Goal: Transaction & Acquisition: Subscribe to service/newsletter

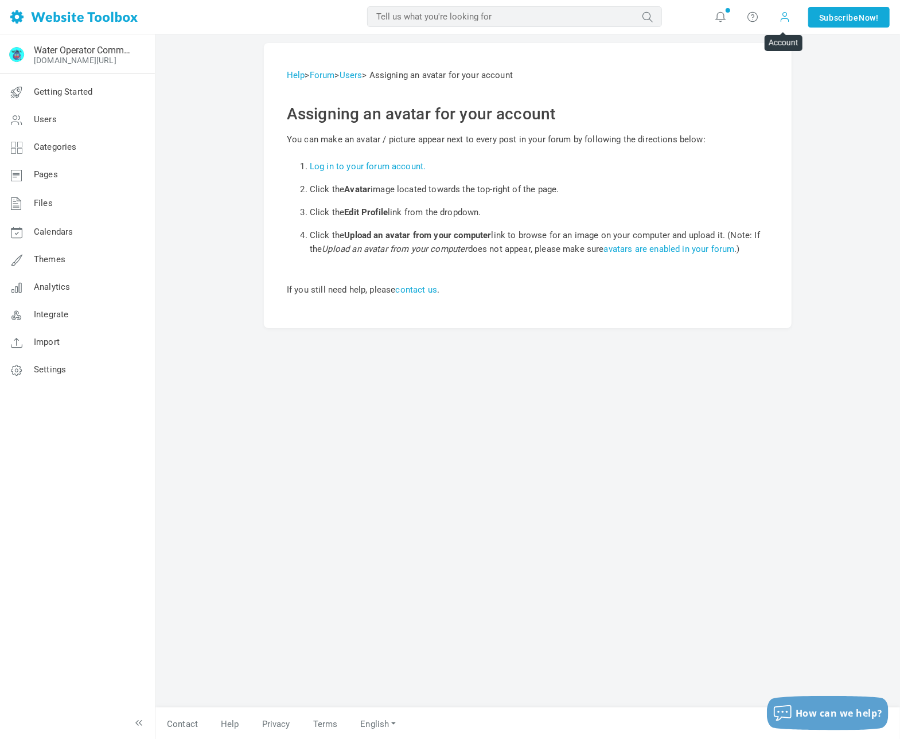
click at [782, 17] on span at bounding box center [785, 16] width 11 height 13
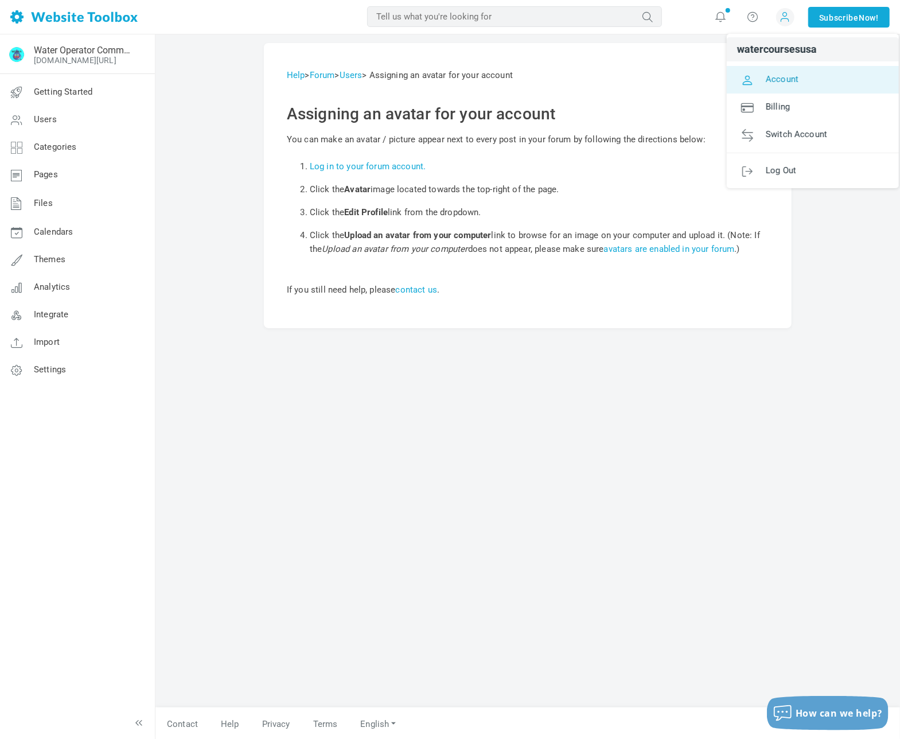
click at [832, 76] on link "Account" at bounding box center [813, 80] width 172 height 28
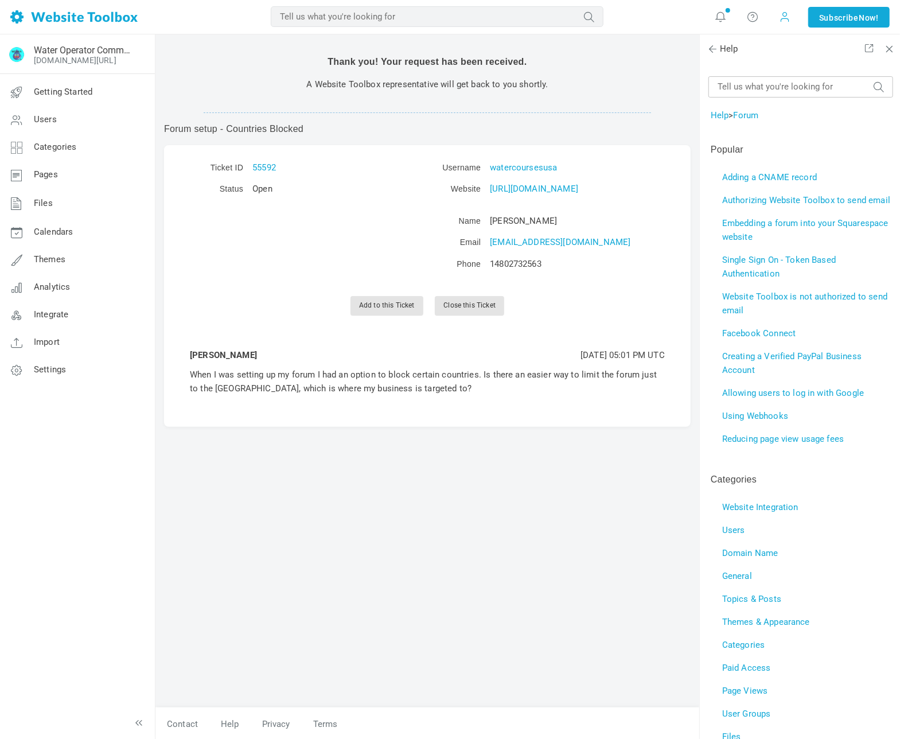
click at [781, 20] on span at bounding box center [785, 16] width 11 height 13
click at [789, 14] on span at bounding box center [785, 16] width 11 height 13
click at [784, 17] on span at bounding box center [785, 16] width 11 height 13
click at [788, 17] on span at bounding box center [785, 16] width 11 height 13
click at [784, 18] on span at bounding box center [785, 16] width 11 height 13
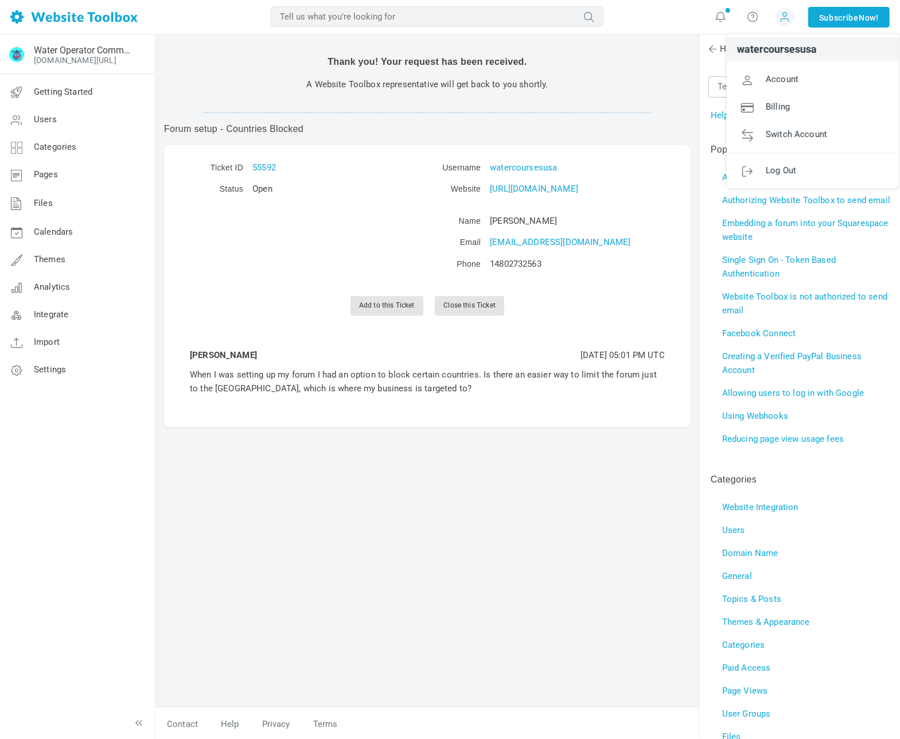
click at [498, 563] on div "Thank you! Your request has been received. A Website Toolbox representative wil…" at bounding box center [427, 375] width 544 height 664
click at [753, 18] on icon at bounding box center [752, 16] width 11 height 13
click at [782, 72] on link "Contact Us" at bounding box center [787, 71] width 87 height 22
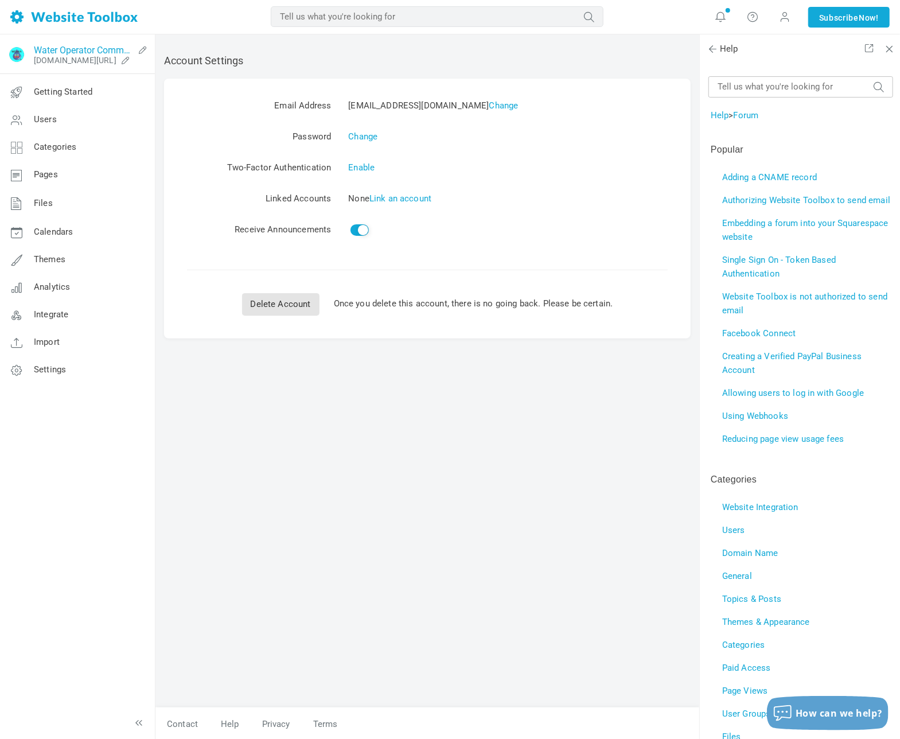
click at [81, 53] on link "Water Operator Community Forum" at bounding box center [84, 50] width 100 height 11
click at [91, 366] on link "Settings" at bounding box center [76, 370] width 155 height 28
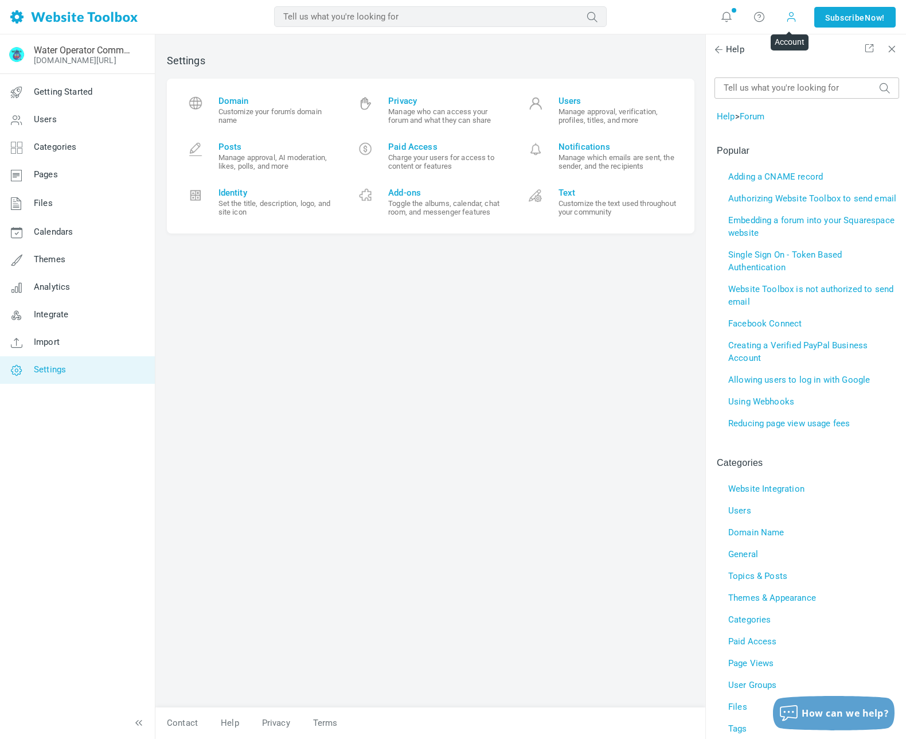
click at [788, 17] on span at bounding box center [791, 16] width 11 height 11
click at [649, 50] on div "Settings Domain Customize your forum's domain name Privacy Manage who can acces…" at bounding box center [430, 375] width 545 height 664
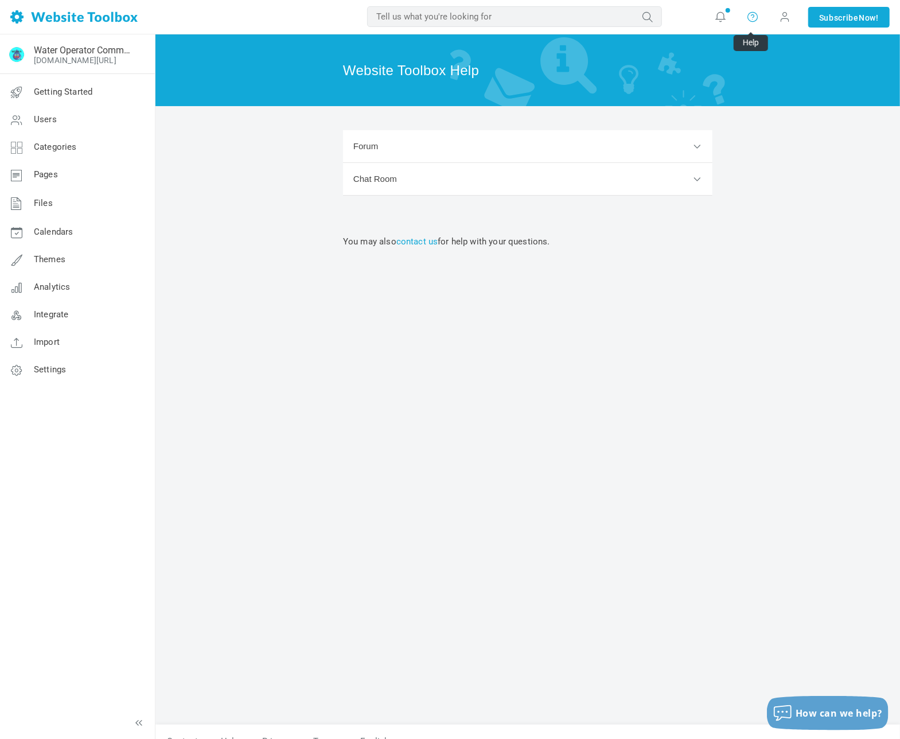
click at [750, 17] on icon at bounding box center [752, 16] width 11 height 13
click at [769, 47] on link "Help" at bounding box center [787, 48] width 87 height 22
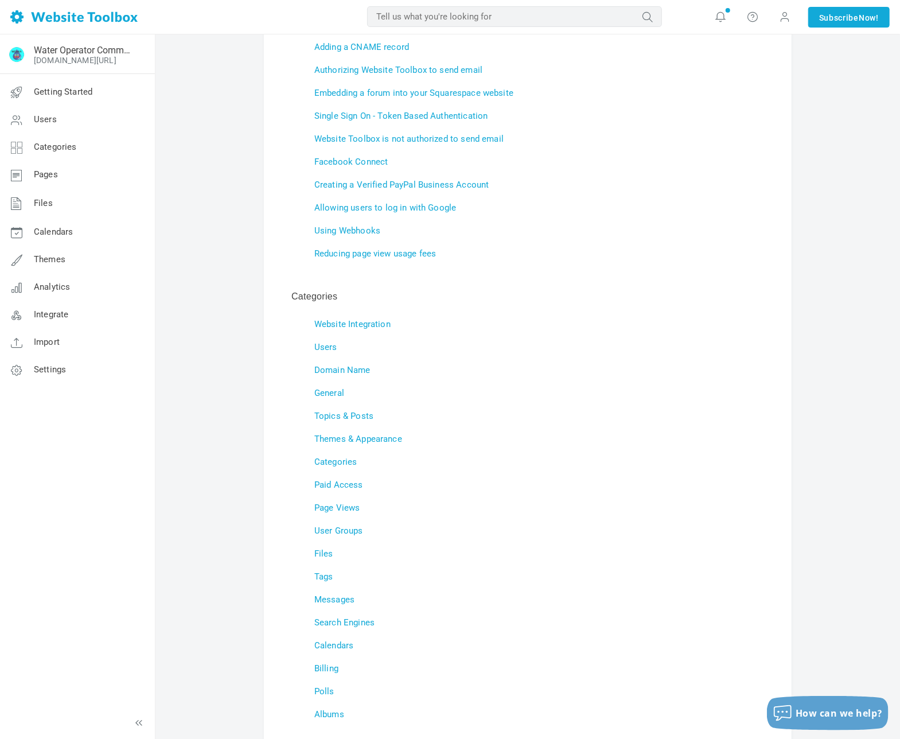
scroll to position [88, 0]
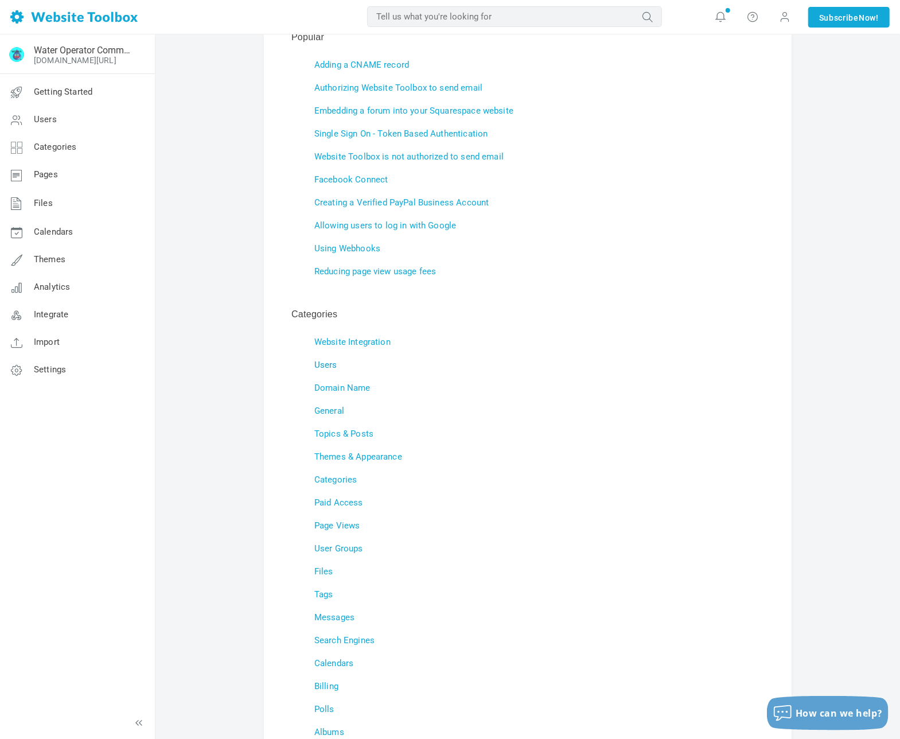
click at [326, 365] on link "Users" at bounding box center [325, 365] width 23 height 10
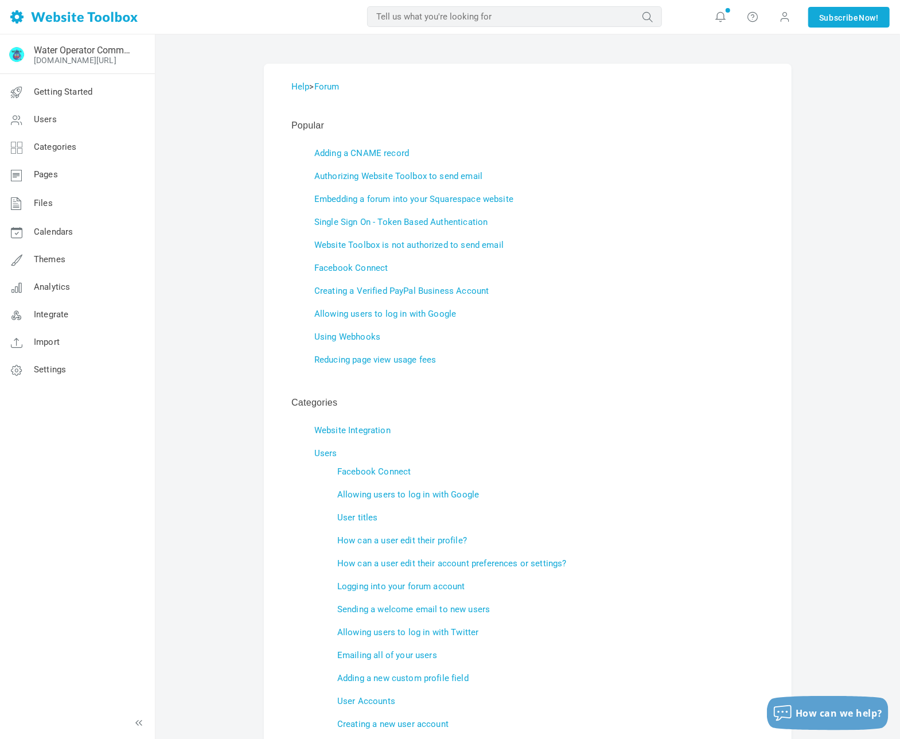
click at [513, 17] on input "text" at bounding box center [514, 16] width 295 height 21
type input "Avatar"
click at [653, 17] on icon "submit" at bounding box center [647, 17] width 29 height 16
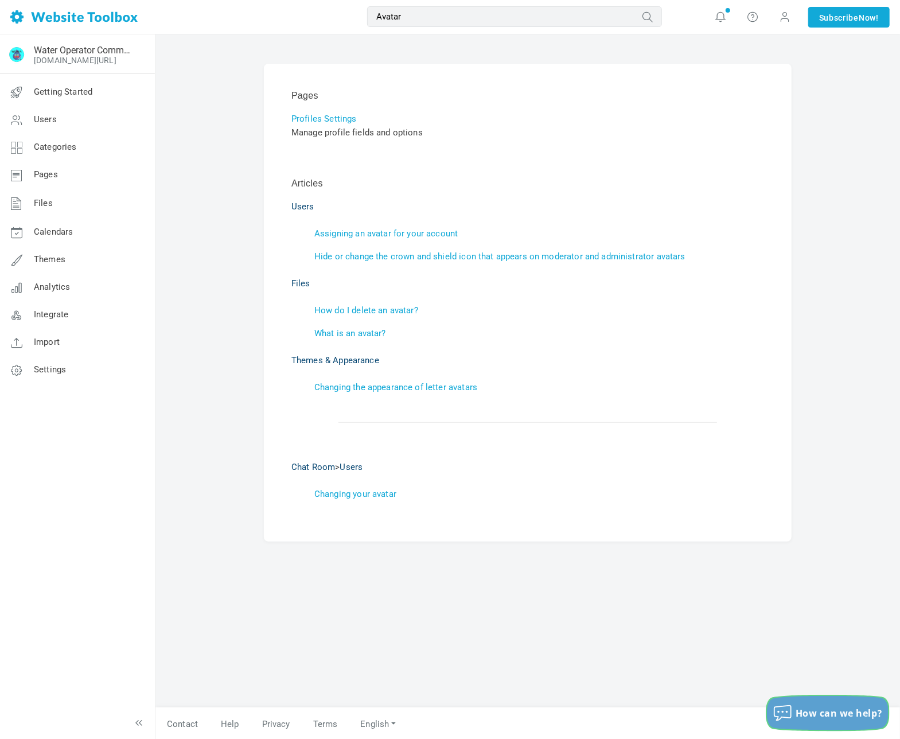
click at [826, 717] on span "How can we help?" at bounding box center [839, 713] width 87 height 13
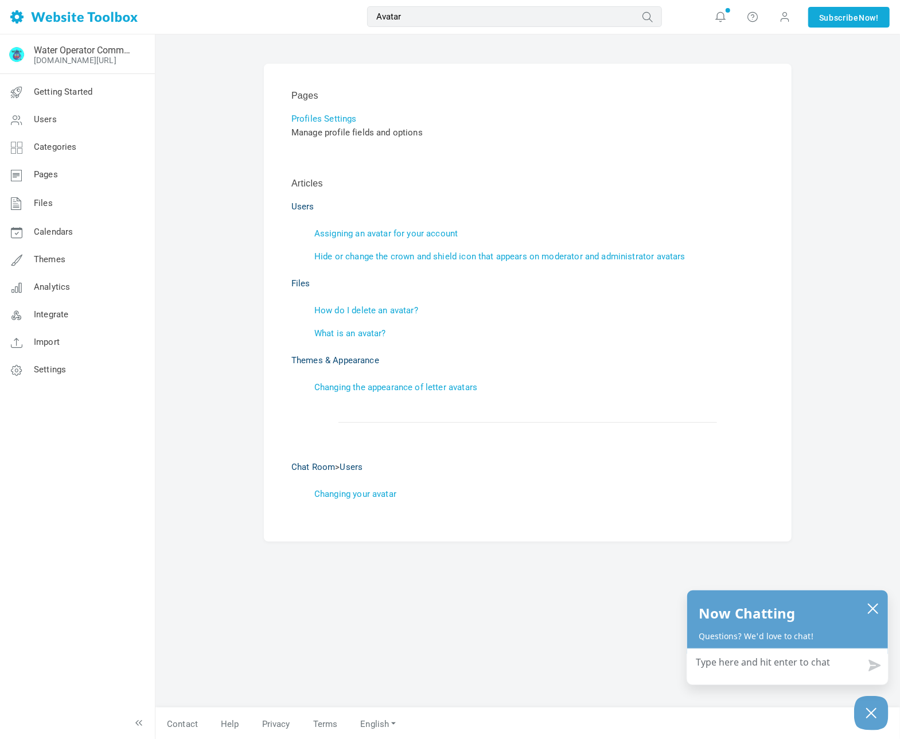
click at [766, 664] on textarea "How can we help?" at bounding box center [787, 664] width 201 height 30
type textarea "H"
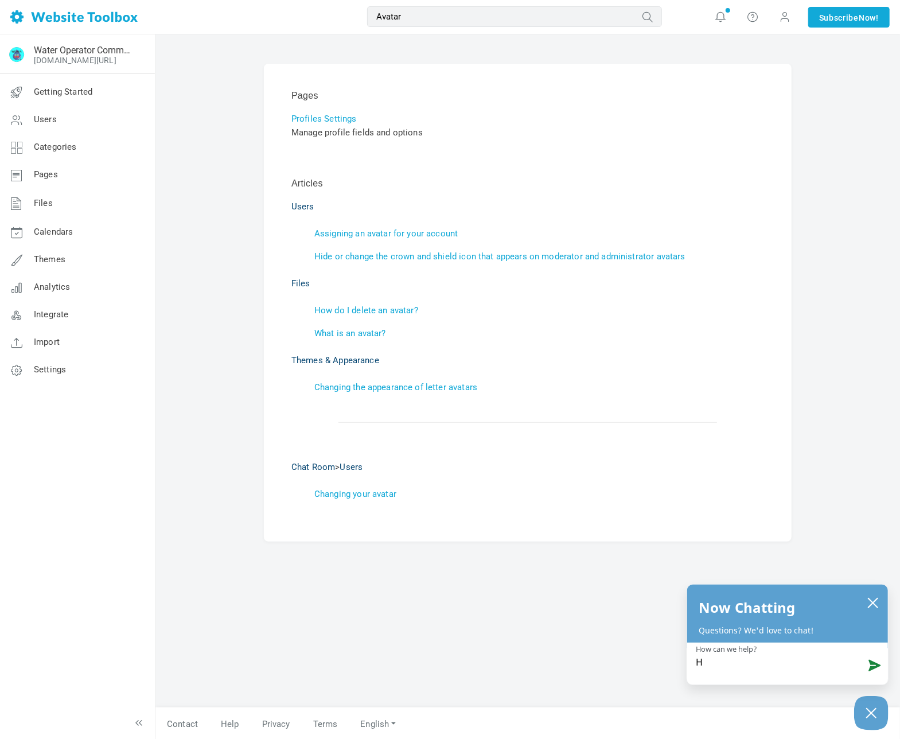
type textarea "Hi"
type textarea "Hi!"
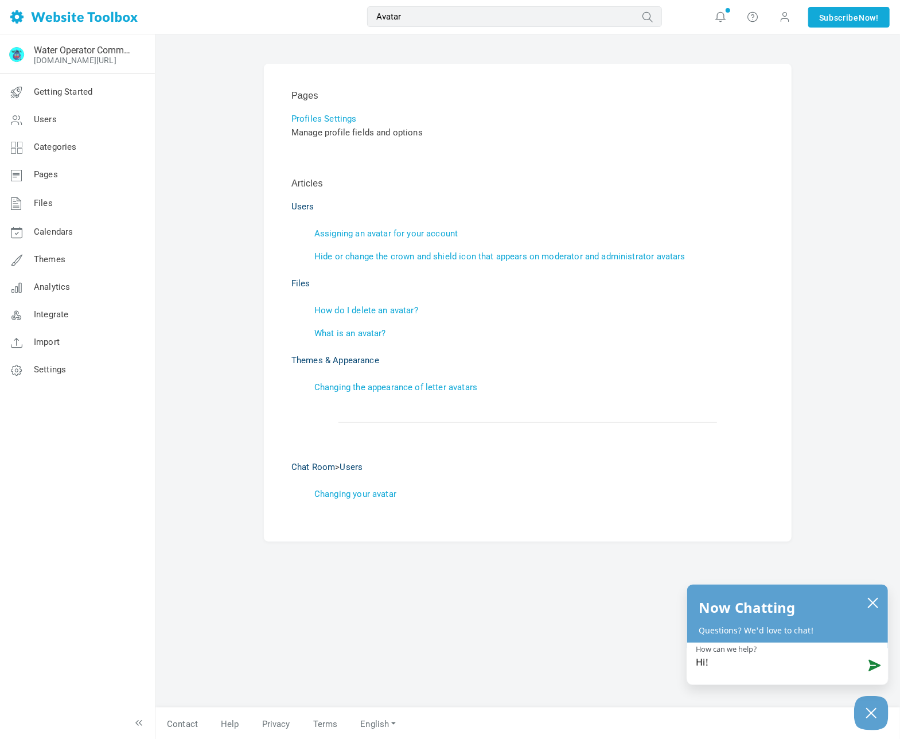
type textarea "Hi!"
type textarea "Hi! I"
type textarea "Hi! I'"
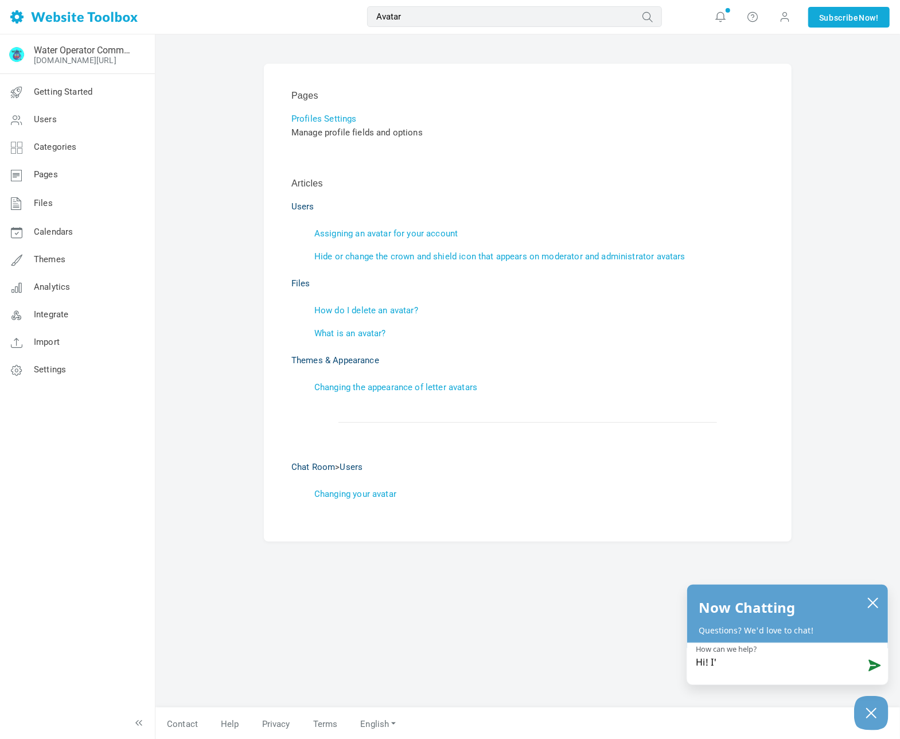
type textarea "Hi! I'm"
type textarea "Hi! I'm t"
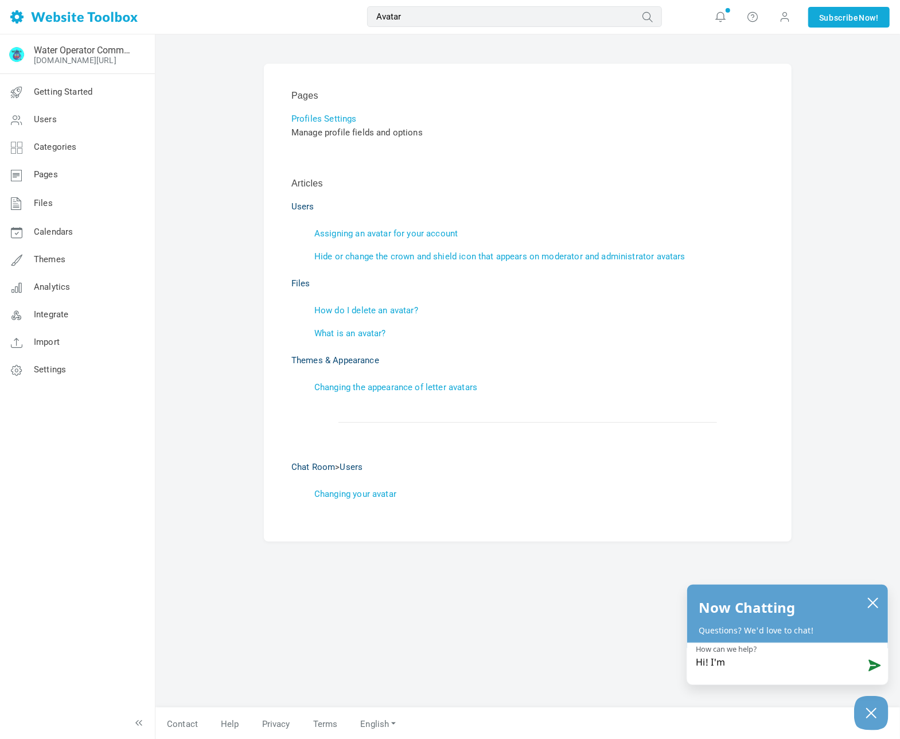
type textarea "Hi! I'm t"
type textarea "Hi! I'm tr"
type textarea "Hi! I'm try"
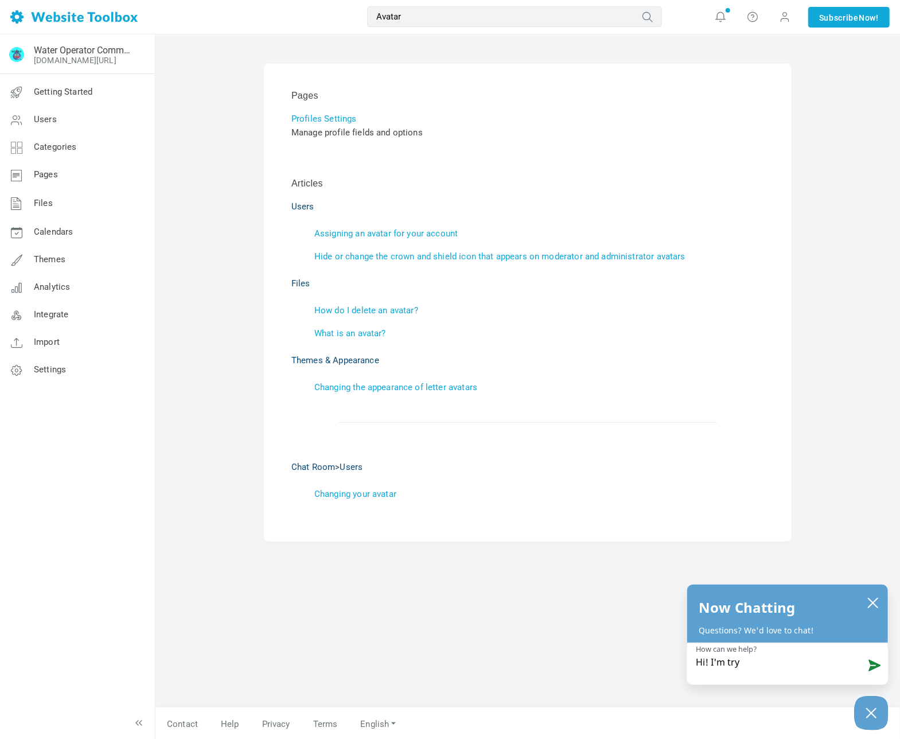
type textarea "Hi! I'm tryi"
type textarea "Hi! I'm tryin"
type textarea "Hi! I'm trying"
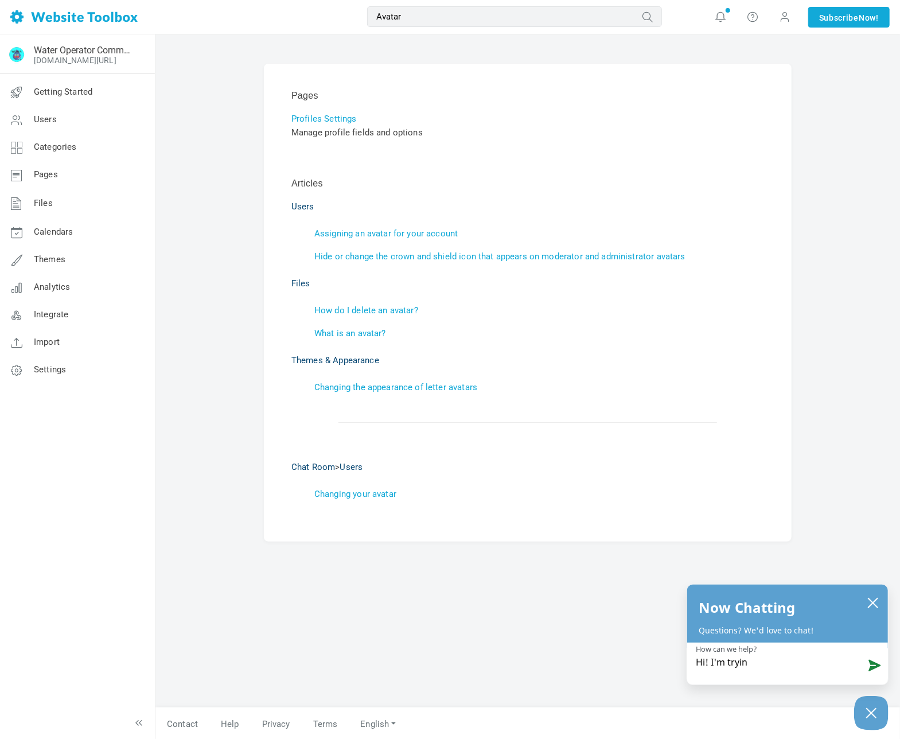
type textarea "Hi! I'm trying"
type textarea "Hi! I'm trying t"
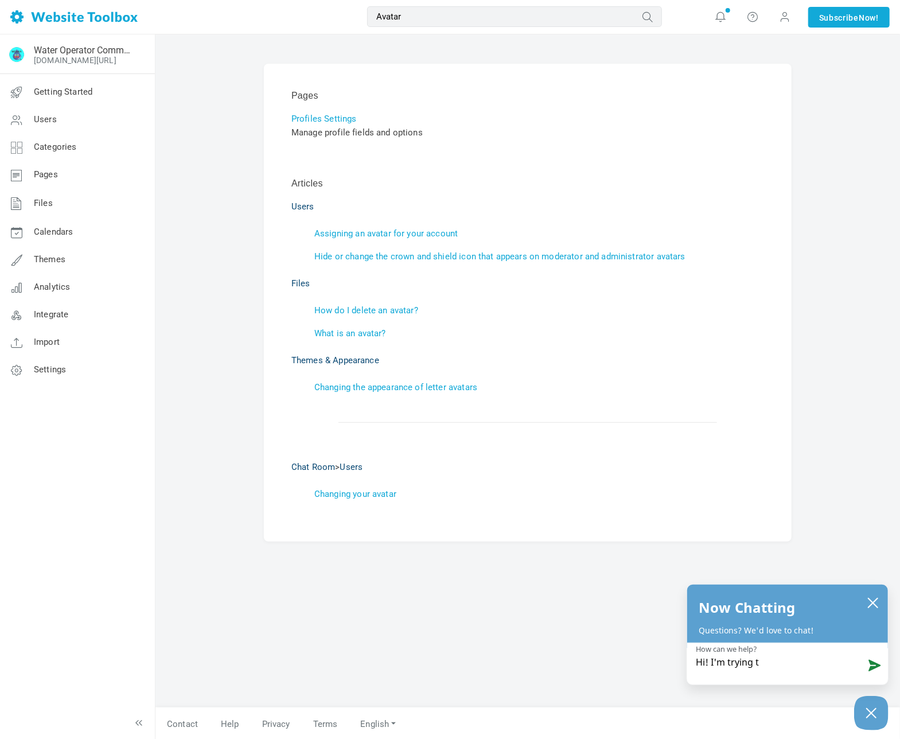
type textarea "Hi! I'm trying to"
type textarea "Hi! I'm trying to u"
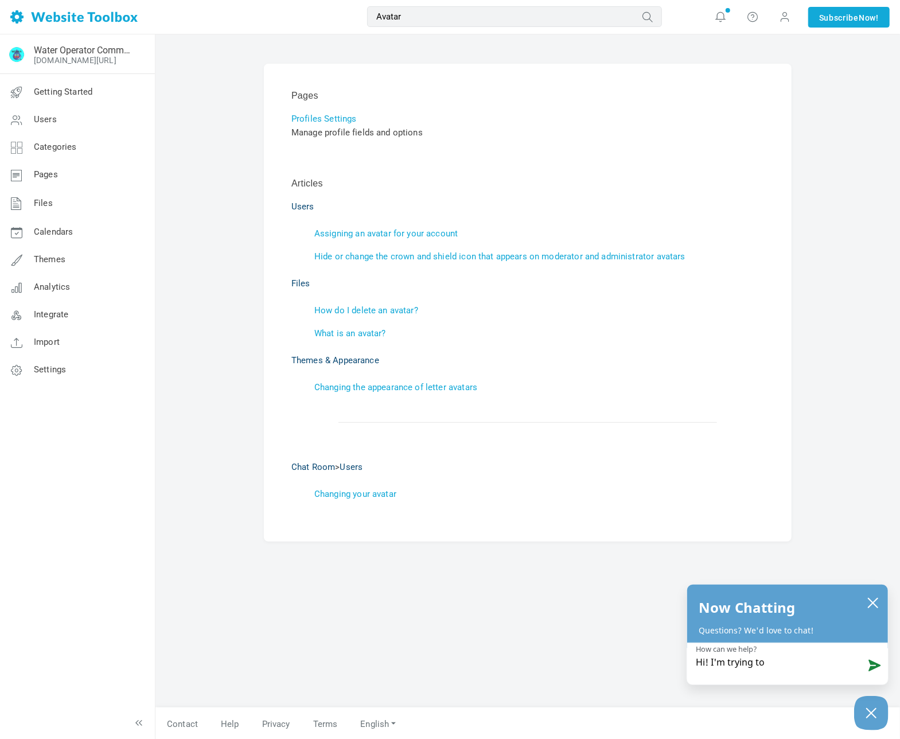
type textarea "Hi! I'm trying to u"
type textarea "Hi! I'm trying to up"
type textarea "Hi! I'm trying to upd"
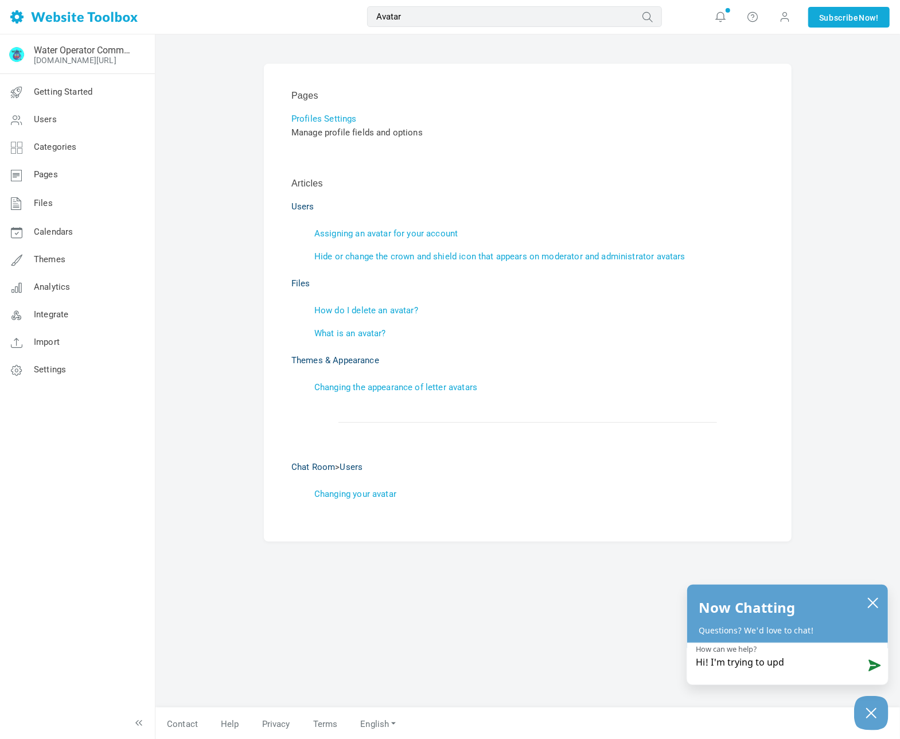
type textarea "Hi! I'm trying to upda"
type textarea "Hi! I'm trying to updat"
type textarea "Hi! I'm trying to update"
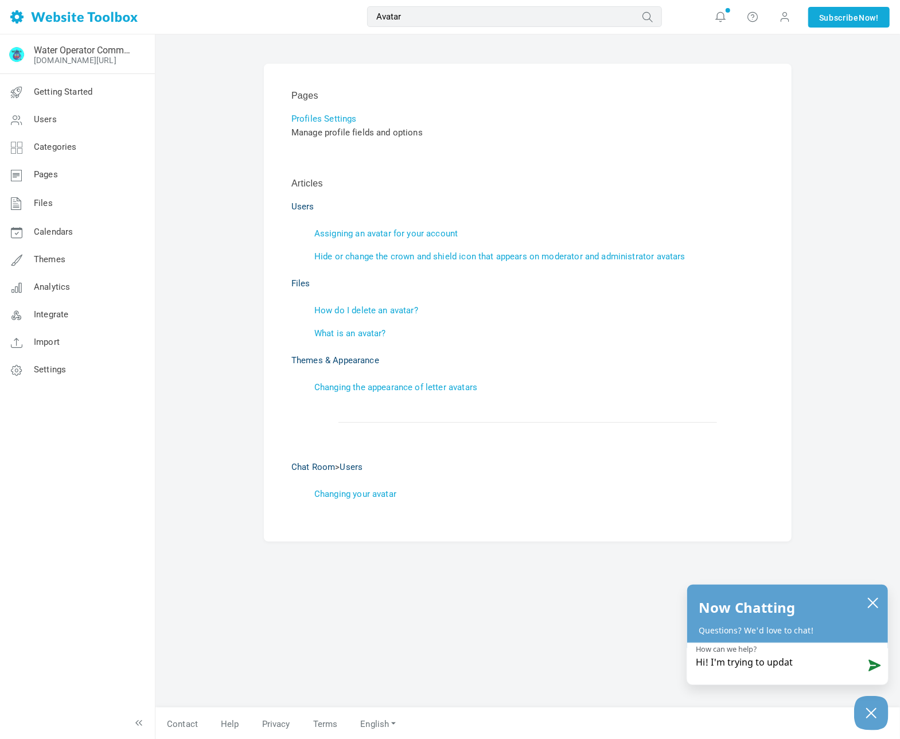
type textarea "Hi! I'm trying to update"
type textarea "Hi! I'm trying to update m"
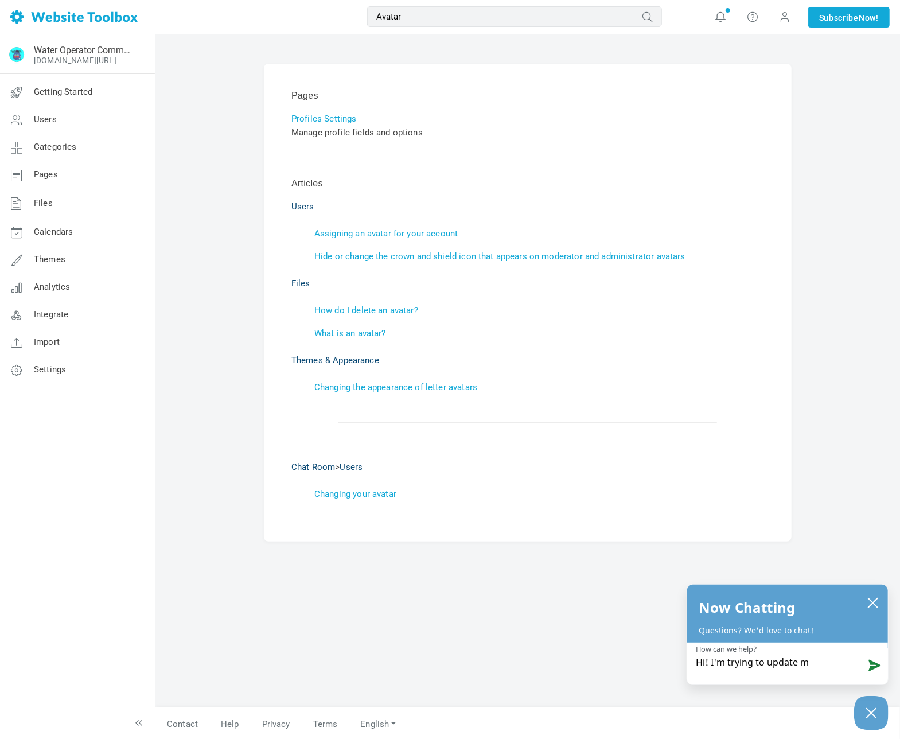
type textarea "Hi! I'm trying to update my"
type textarea "Hi! I'm trying to update my p"
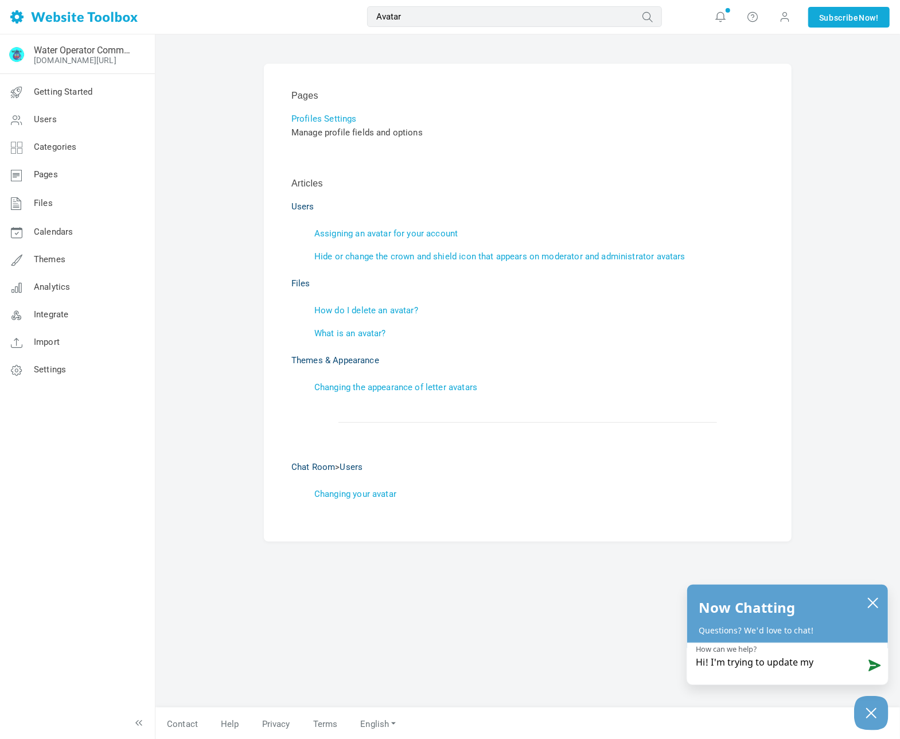
type textarea "Hi! I'm trying to update my p"
type textarea "Hi! I'm trying to update my pr"
type textarea "Hi! I'm trying to update my pro"
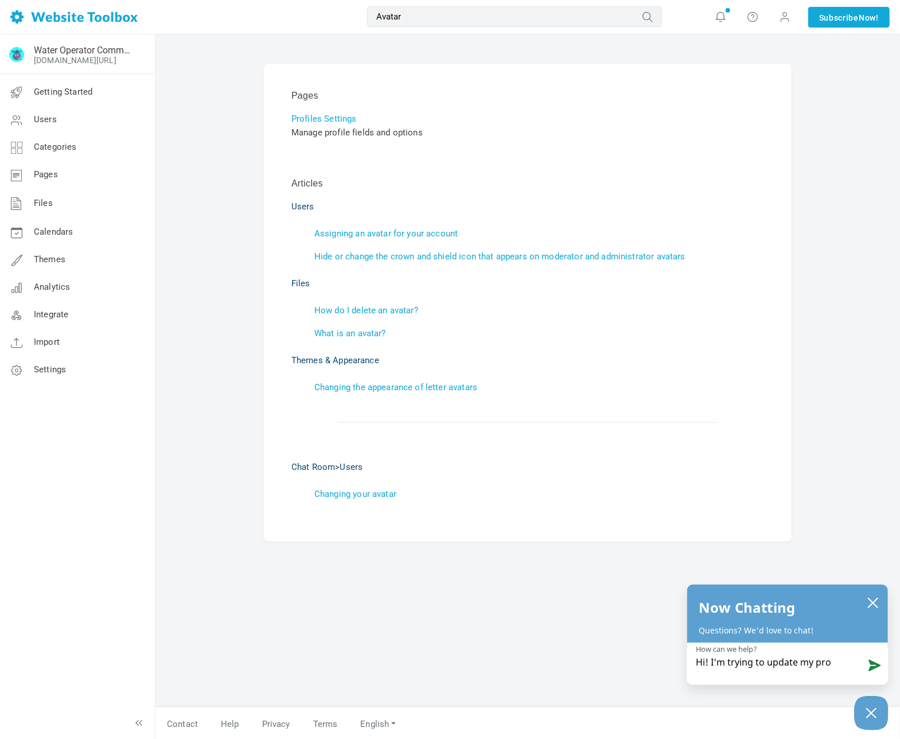
type textarea "Hi! I'm trying to update my prof"
type textarea "Hi! I'm trying to update my profi"
type textarea "Hi! I'm trying to update my profil"
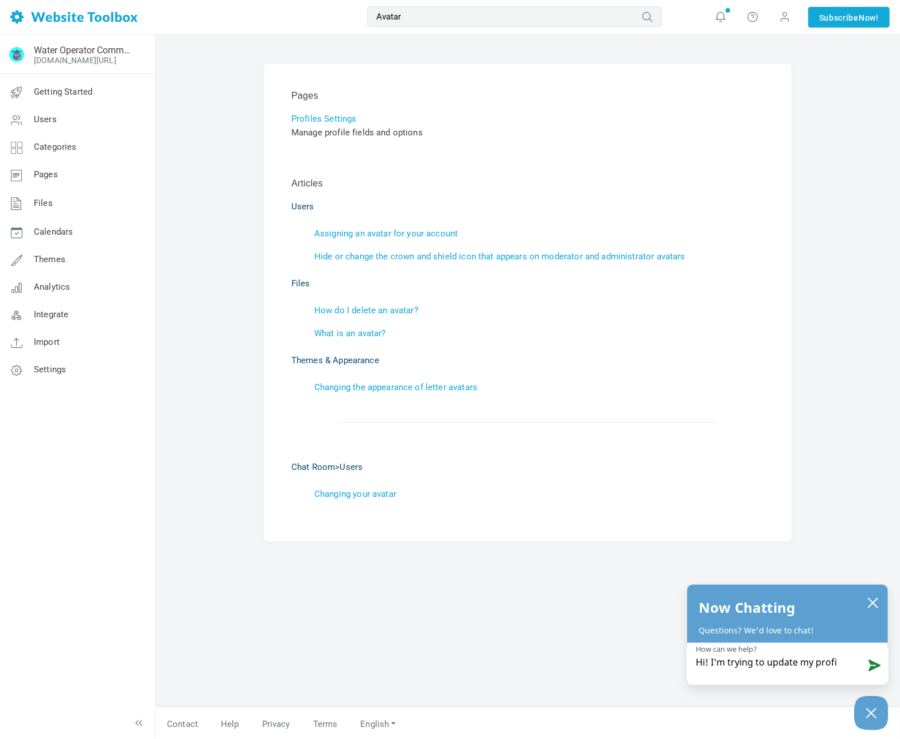
type textarea "Hi! I'm trying to update my profil"
type textarea "Hi! I'm trying to update my profile"
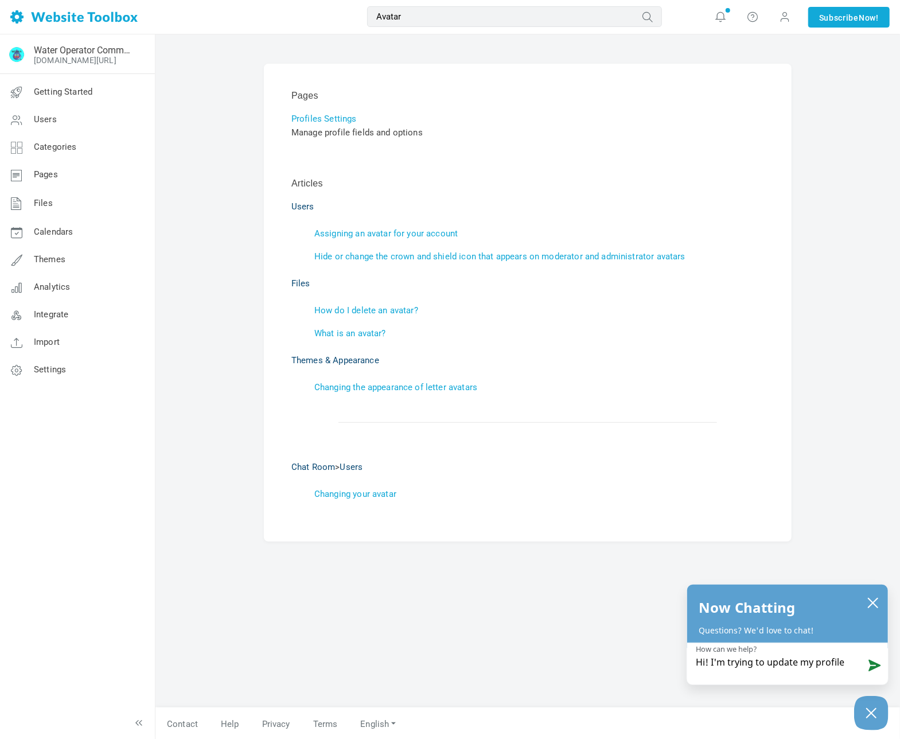
type textarea "Hi! I'm trying to update my profile w"
type textarea "Hi! I'm trying to update my profile wi"
type textarea "Hi! I'm trying to update my profile wit"
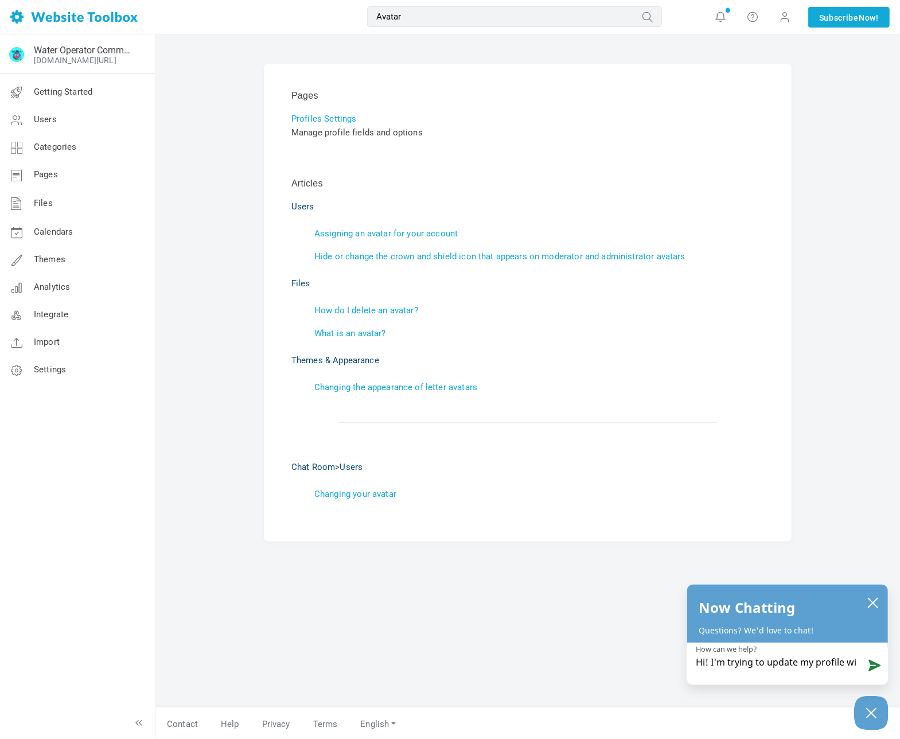
type textarea "Hi! I'm trying to update my profile wit"
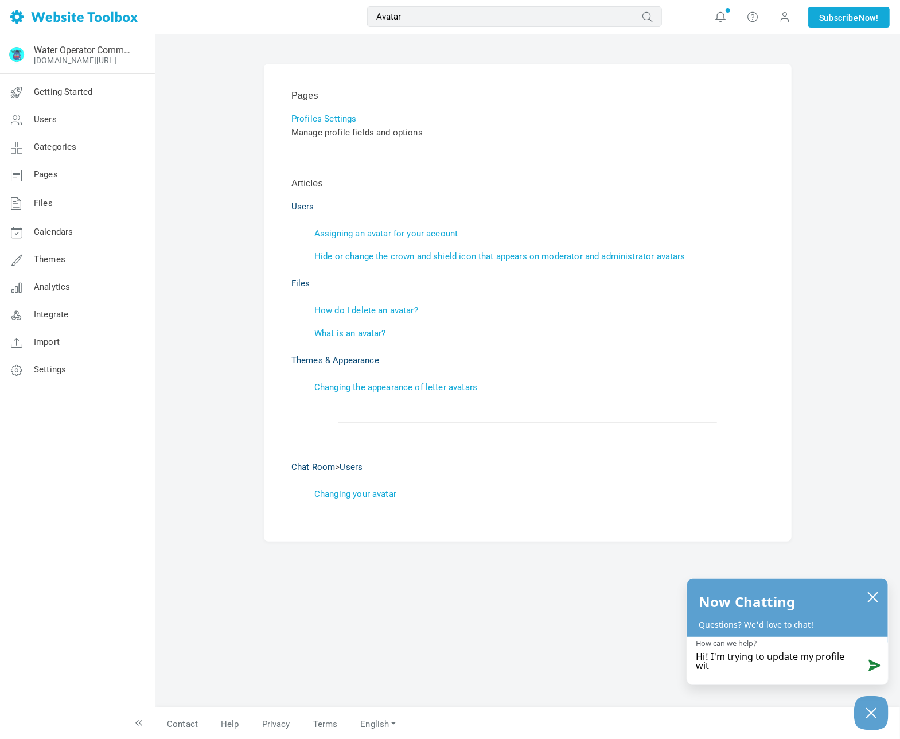
type textarea "Hi! I'm trying to update my profile with"
type textarea "Hi! I'm trying to update my profile with a"
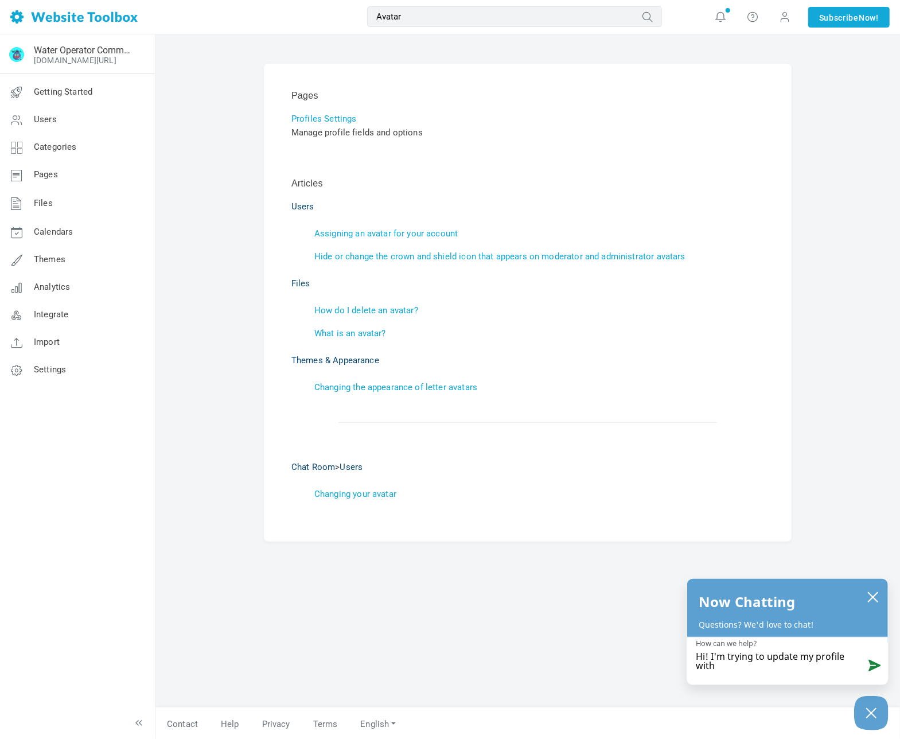
type textarea "Hi! I'm trying to update my profile with a"
type textarea "Hi! I'm trying to update my profile with an"
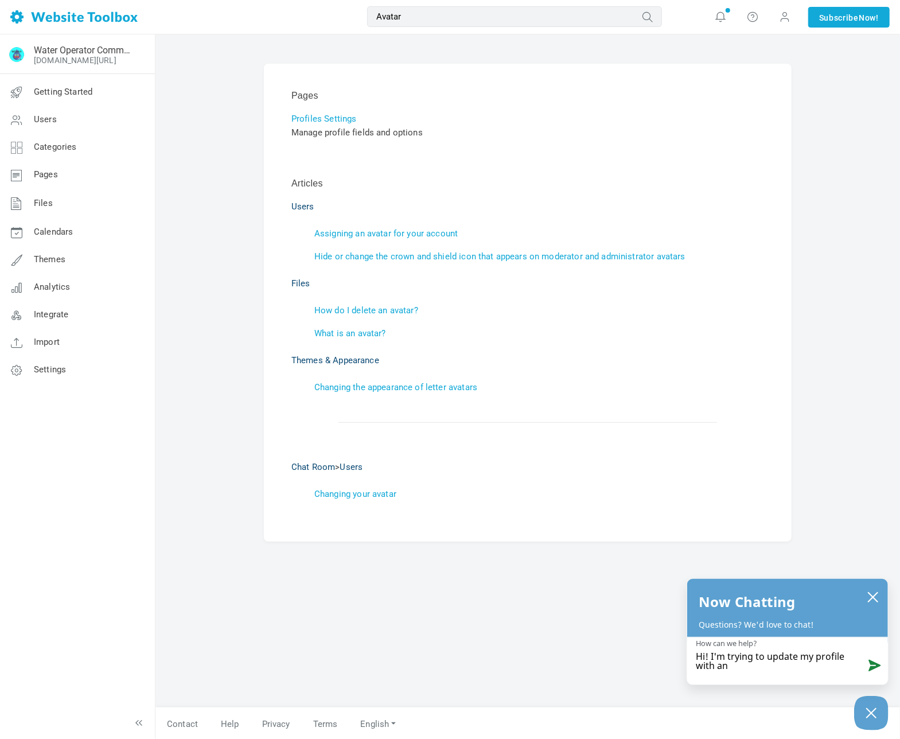
type textarea "Hi! I'm trying to update my profile with an a"
type textarea "Hi! I'm trying to update my profile with an av"
type textarea "Hi! I'm trying to update my profile with an ava"
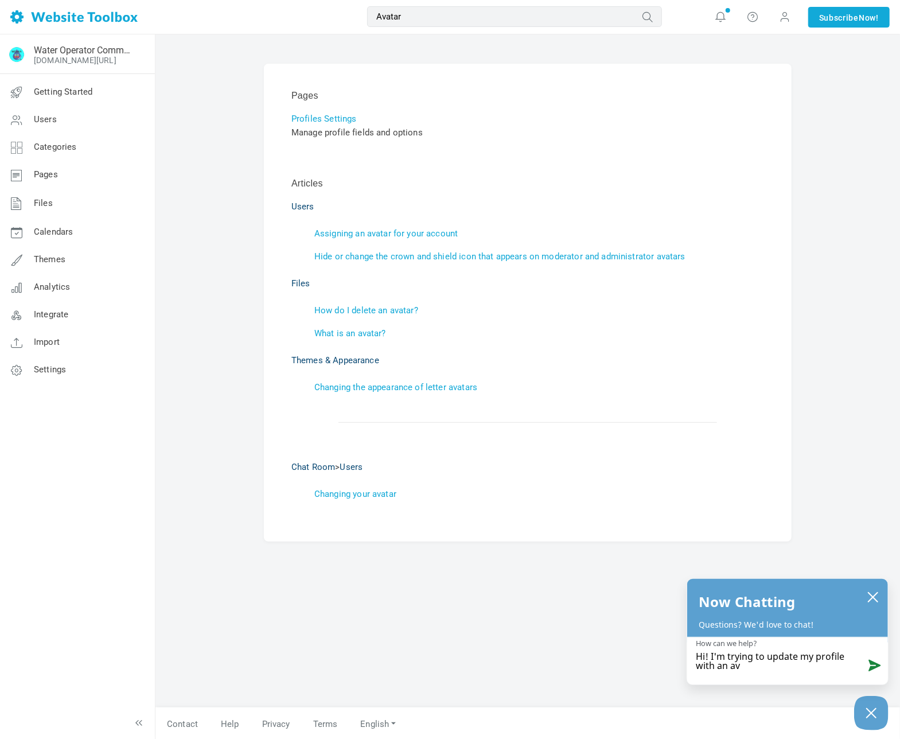
type textarea "Hi! I'm trying to update my profile with an ava"
type textarea "Hi! I'm trying to update my profile with an avat"
type textarea "Hi! I'm trying to update my profile with an avata"
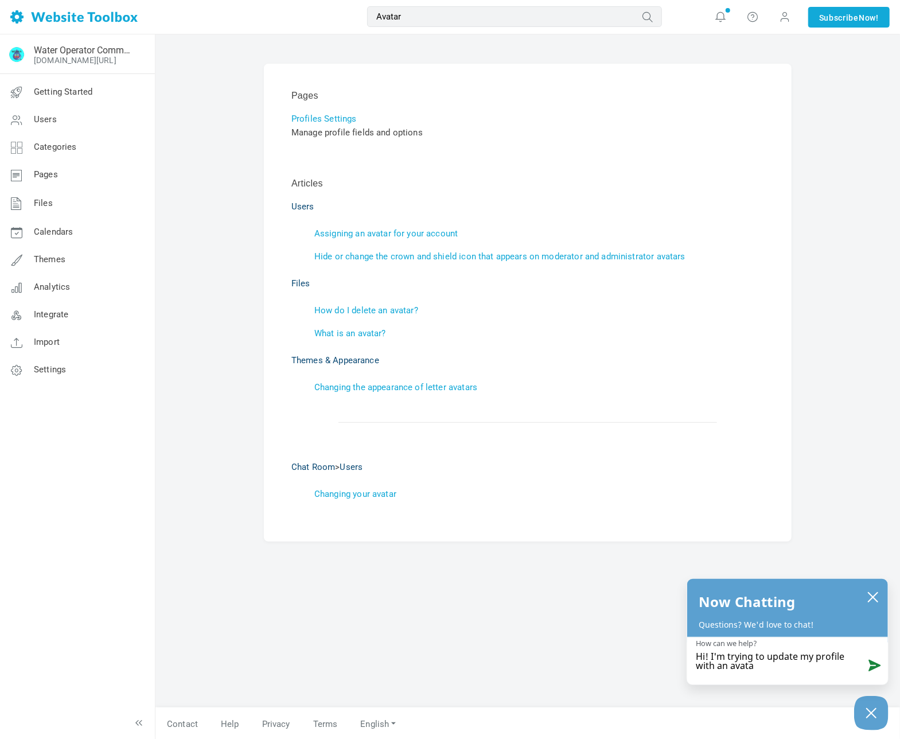
type textarea "Hi! I'm trying to update my profile with an avatar"
type textarea "Hi! I'm trying to update my profile with an avatar i"
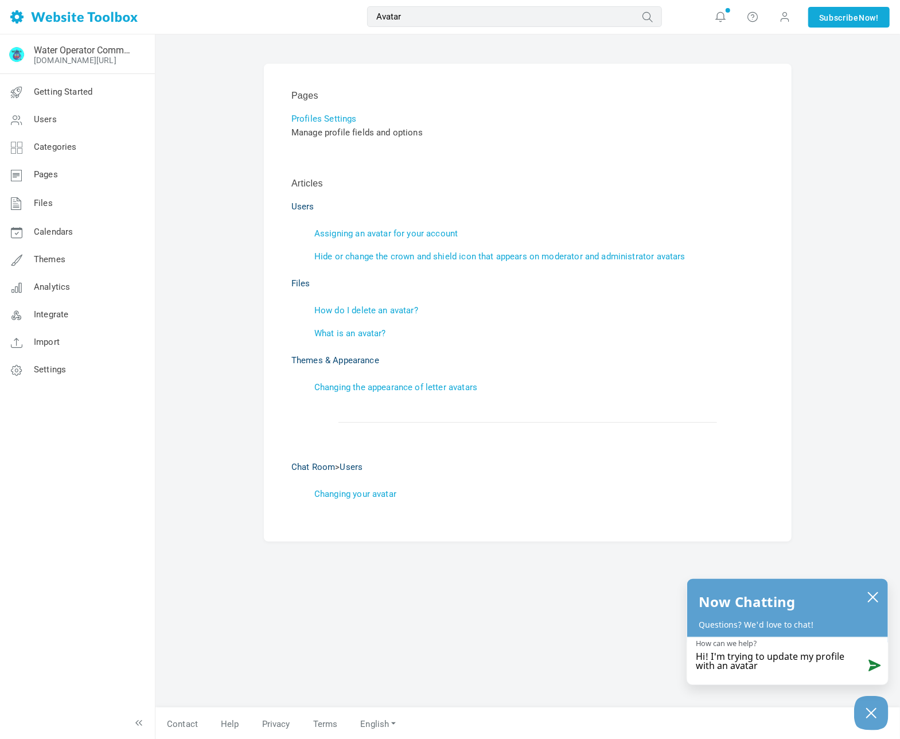
type textarea "Hi! I'm trying to update my profile with an avatar i"
type textarea "Hi! I'm trying to update my profile with an avatar im"
type textarea "Hi! I'm trying to update my profile with an avatar ima"
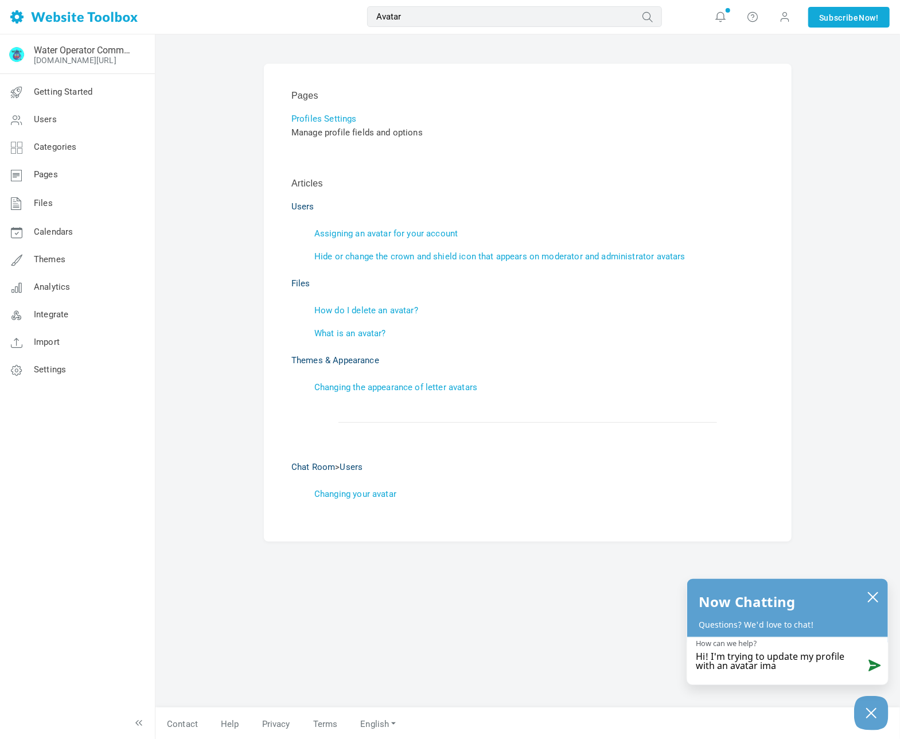
type textarea "Hi! I'm trying to update my profile with an avatar imag"
type textarea "Hi! I'm trying to update my profile with an avatar image"
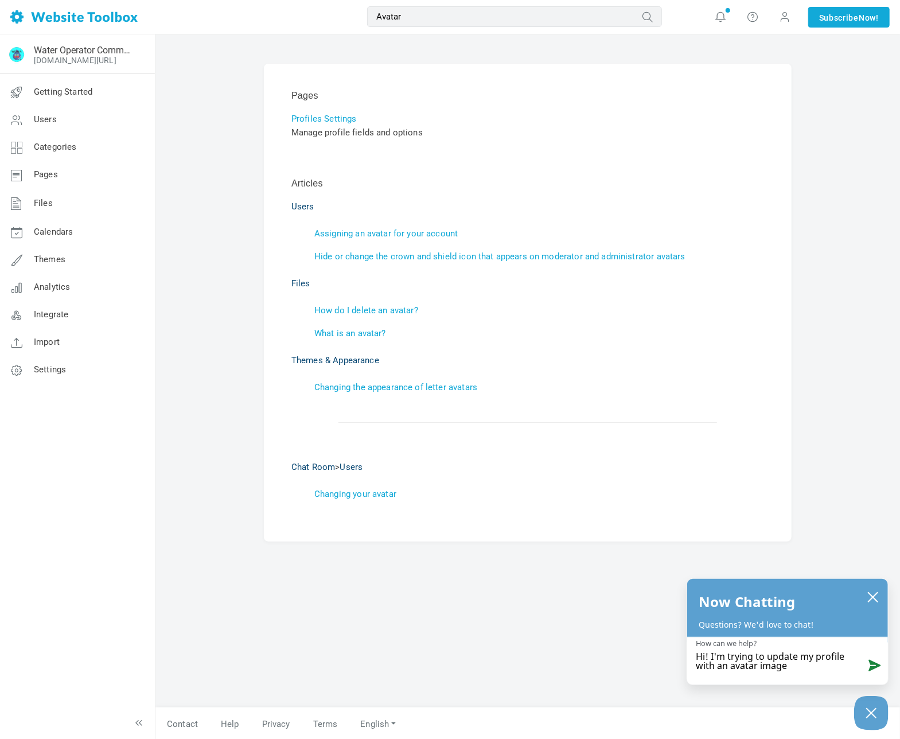
type textarea "Hi! I'm trying to update my profile with an avatar image"
type textarea "Hi! I'm trying to update my profile with an avatar image b"
type textarea "Hi! I'm trying to update my profile with an avatar image bu"
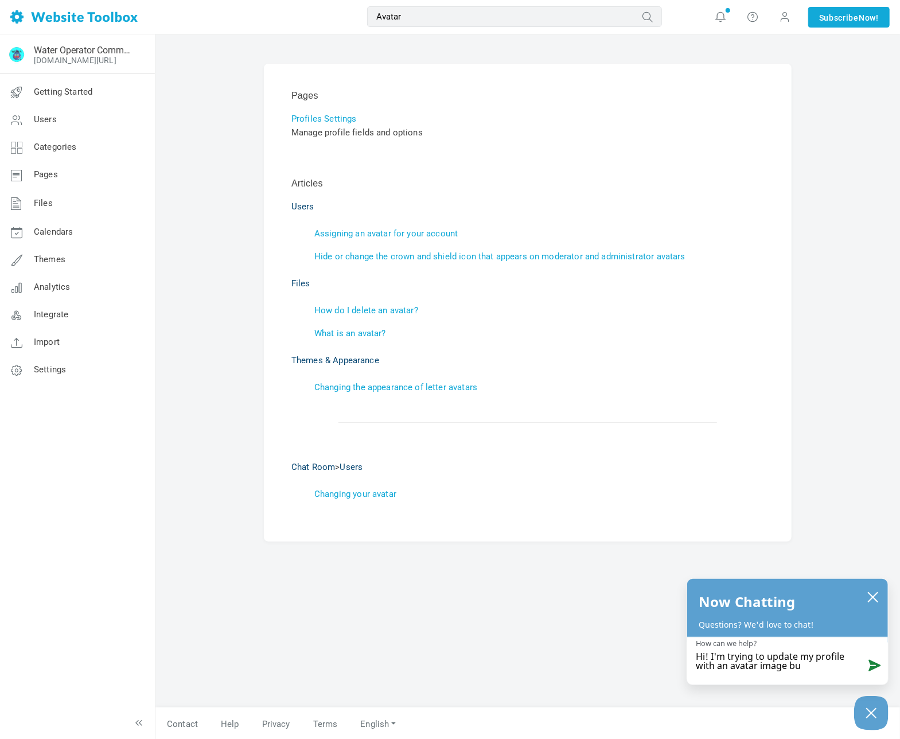
type textarea "Hi! I'm trying to update my profile with an avatar image but"
type textarea "Hi! I'm trying to update my profile with an avatar image but k"
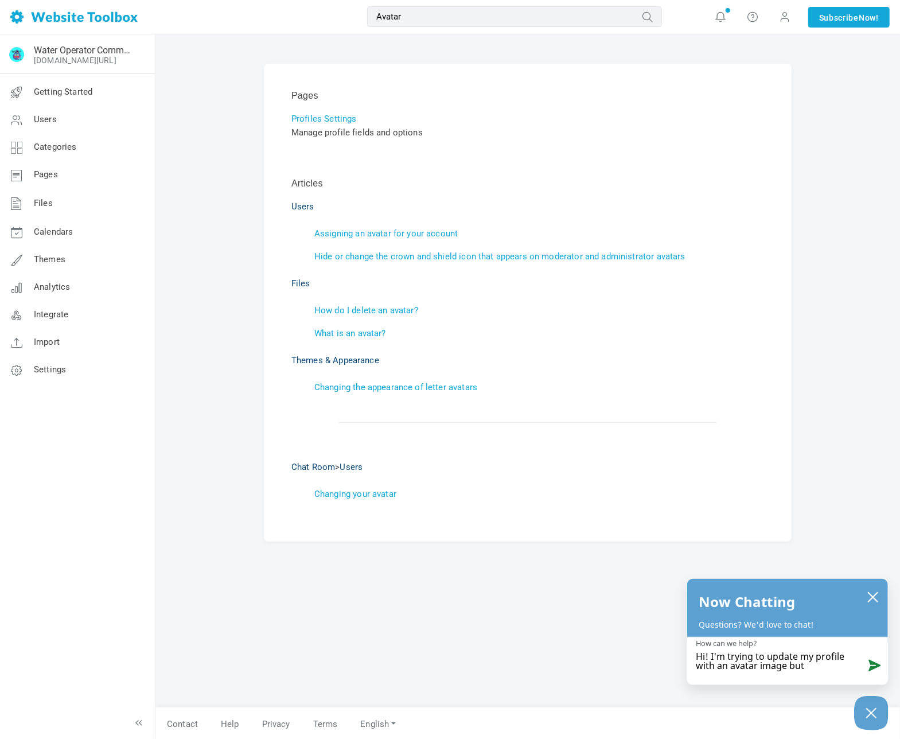
type textarea "Hi! I'm trying to update my profile with an avatar image but k"
type textarea "Hi! I'm trying to update my profile with an avatar image but ke"
type textarea "Hi! I'm trying to update my profile with an avatar image but kee"
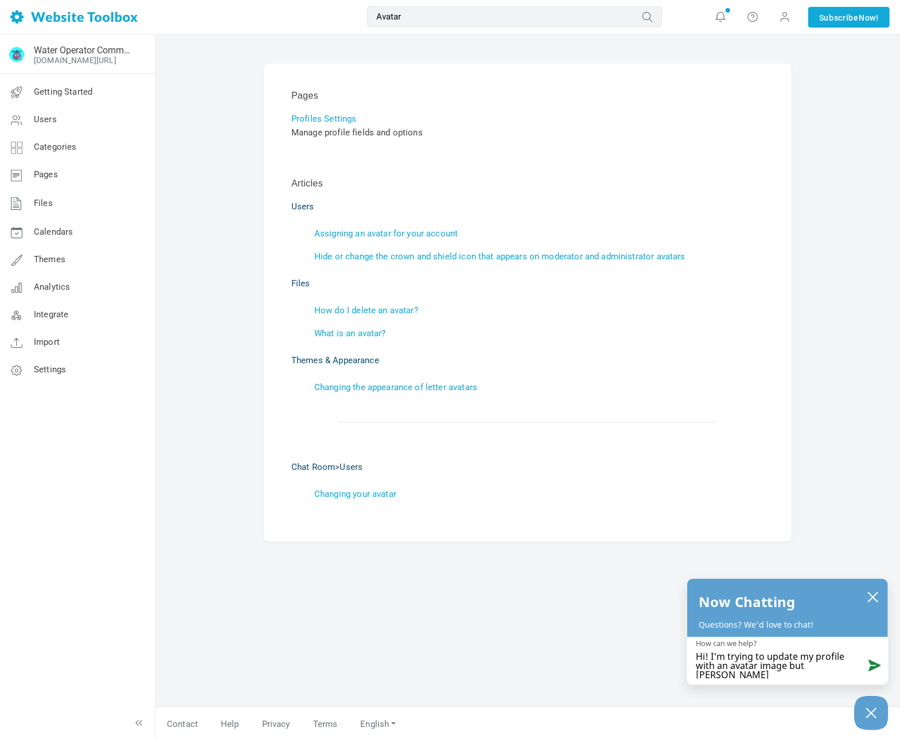
type textarea "Hi! I'm trying to update my profile with an avatar image but keep"
type textarea "Hi! I'm trying to update my profile with an avatar image but keep g"
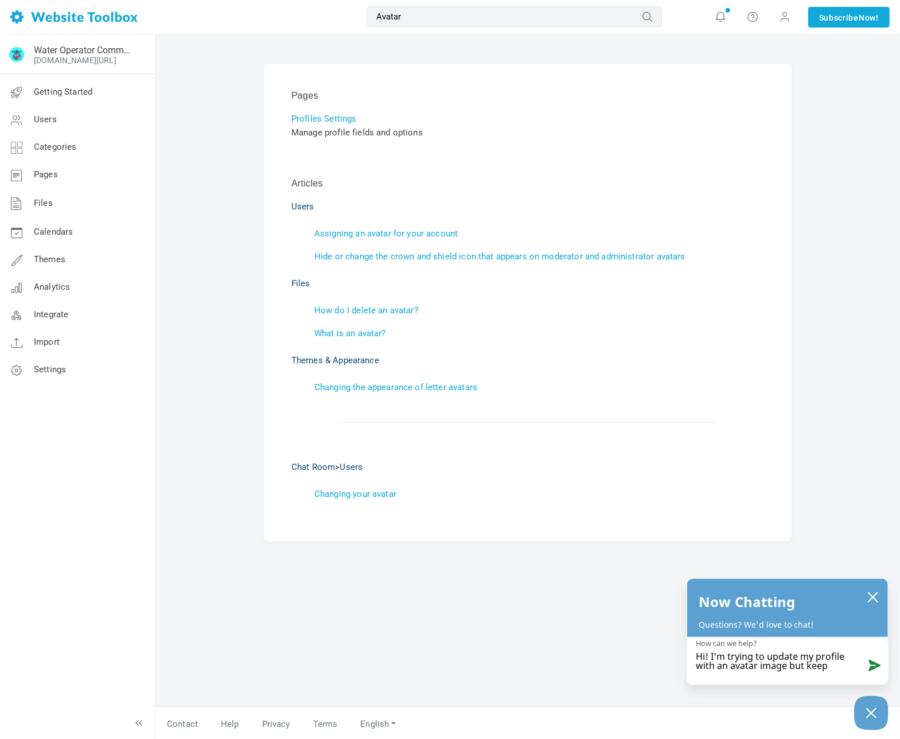
type textarea "Hi! I'm trying to update my profile with an avatar image but keep g"
type textarea "Hi! I'm trying to update my profile with an avatar image but keep ge"
type textarea "Hi! I'm trying to update my profile with an avatar image but keep get"
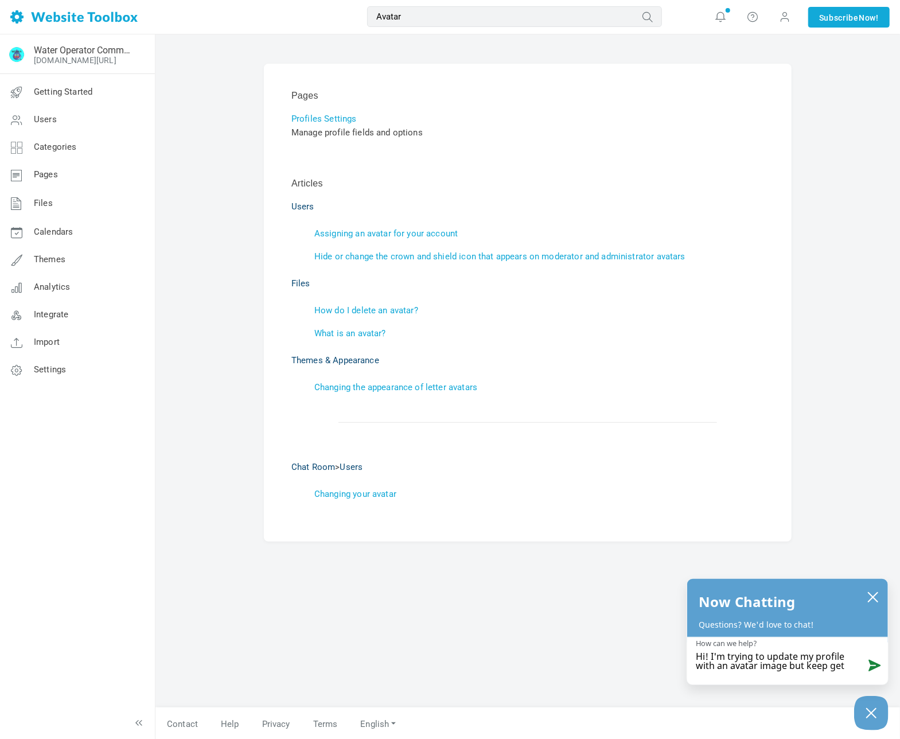
type textarea "Hi! I'm trying to update my profile with an avatar image but keep gett"
type textarea "Hi! I'm trying to update my profile with an avatar image but keep getti"
type textarea "Hi! I'm trying to update my profile with an avatar image but keep gettin"
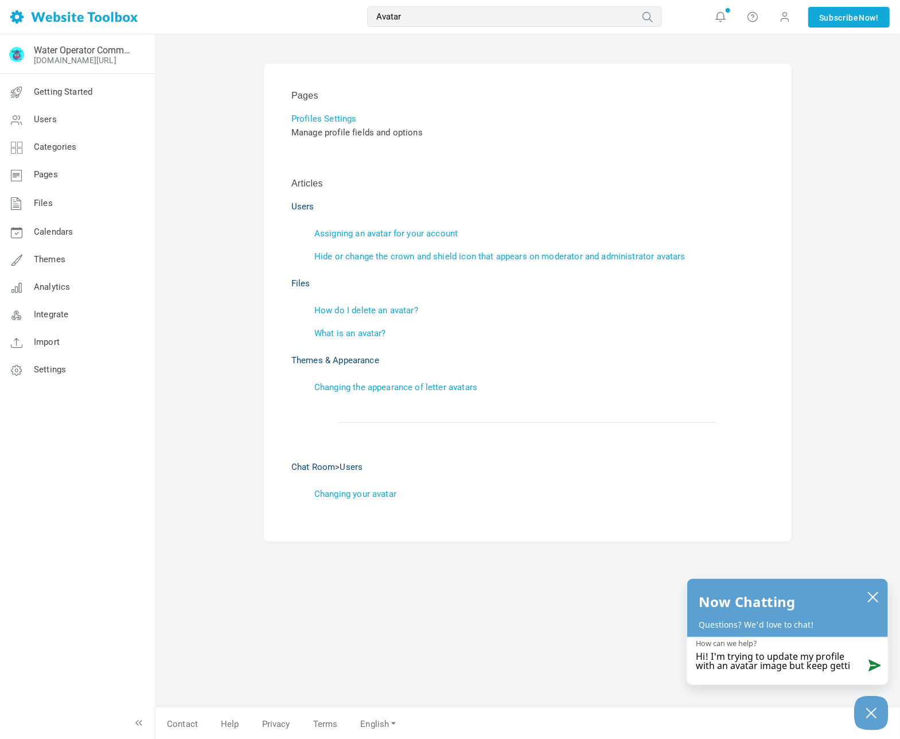
type textarea "Hi! I'm trying to update my profile with an avatar image but keep gettin"
type textarea "Hi! I'm trying to update my profile with an avatar image but keep getting"
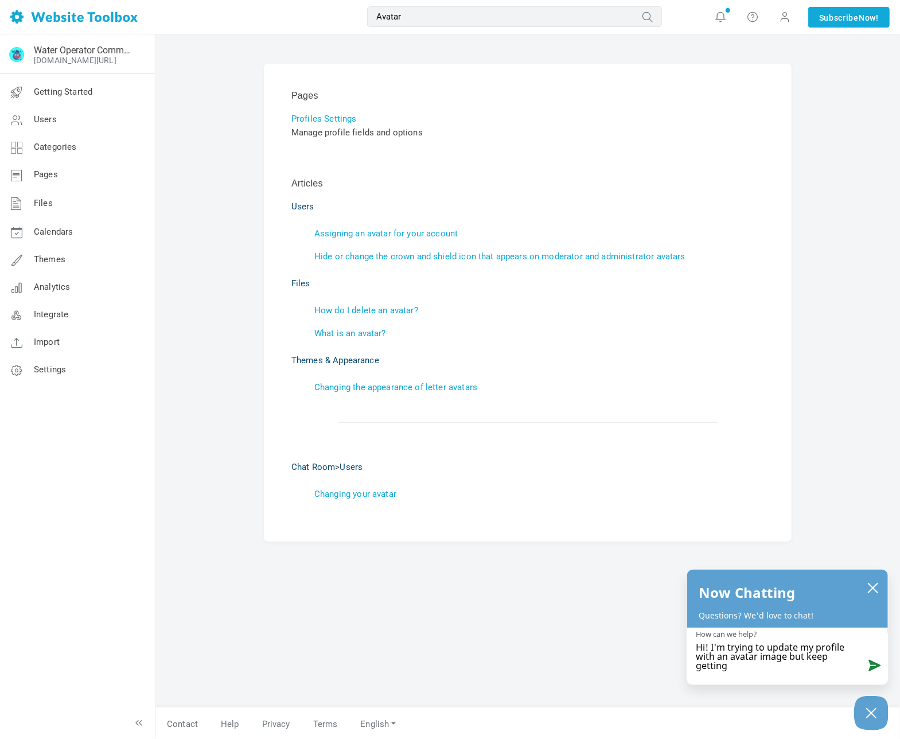
type textarea "Hi! I'm trying to update my profile with an avatar image but keep getting"
type textarea "Hi! I'm trying to update my profile with an avatar image but keep getting t"
type textarea "Hi! I'm trying to update my profile with an avatar image but keep getting th"
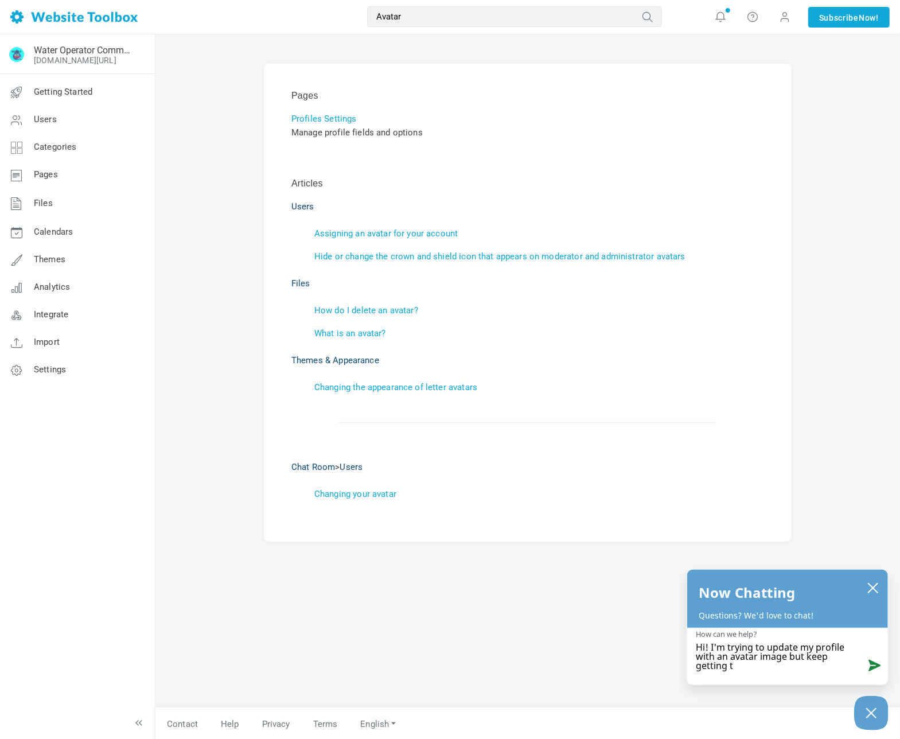
type textarea "Hi! I'm trying to update my profile with an avatar image but keep getting th"
type textarea "Hi! I'm trying to update my profile with an avatar image but keep getting thi"
type textarea "Hi! I'm trying to update my profile with an avatar image but keep getting this"
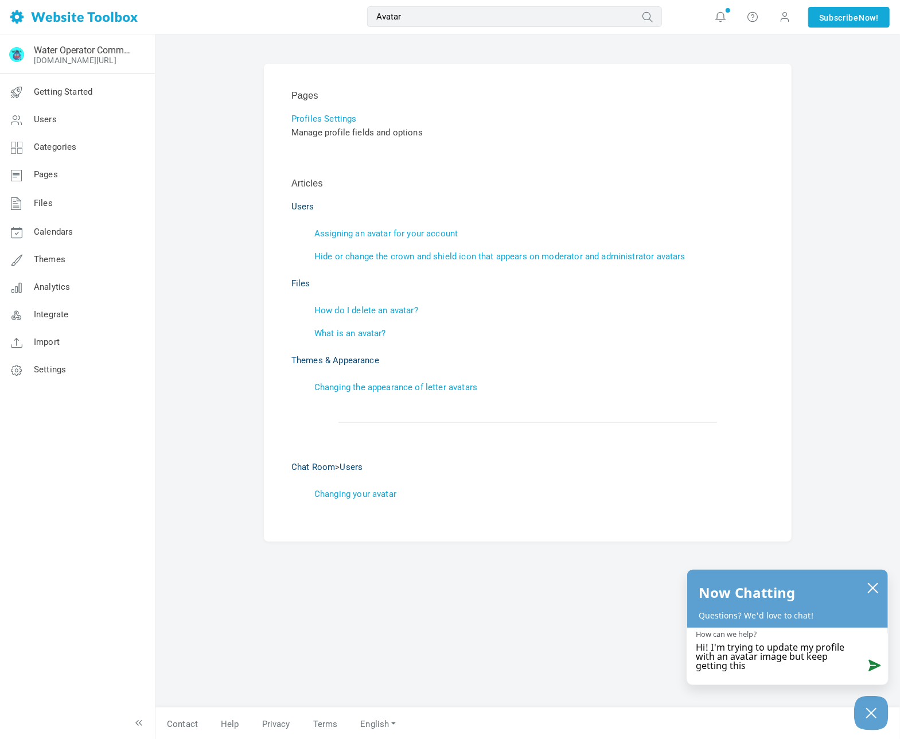
type textarea "Hi! I'm trying to update my profile with an avatar image but keep getting this"
type textarea "Hi! I'm trying to update my profile with an avatar image but keep getting this m"
type textarea "Hi! I'm trying to update my profile with an avatar image but keep getting this …"
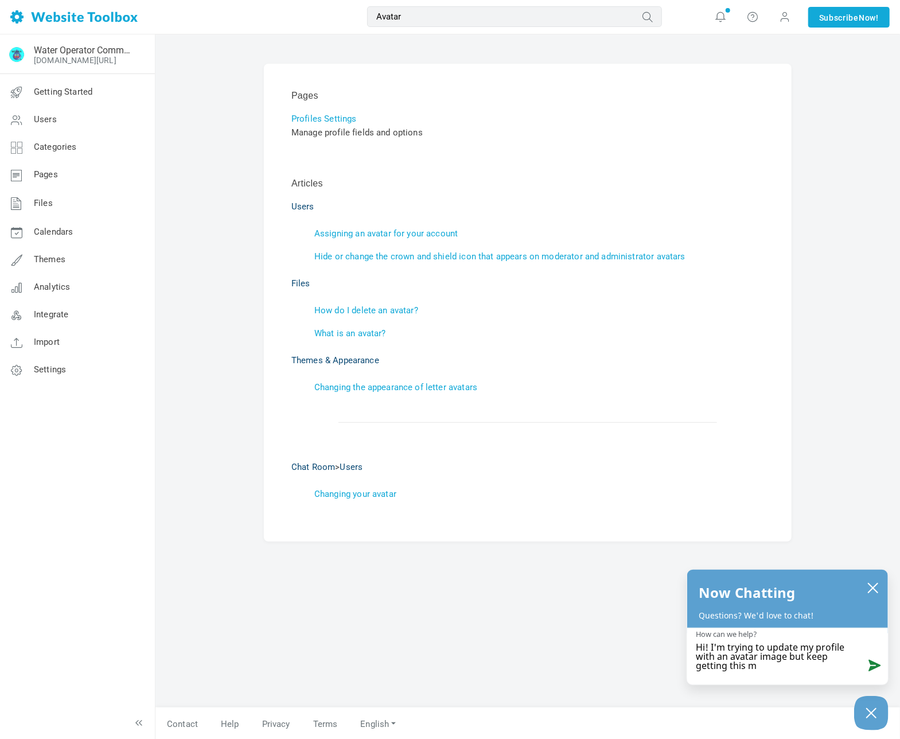
type textarea "Hi! I'm trying to update my profile with an avatar image but keep getting this …"
type textarea "Hi! I'm trying to update my profile with an avatar image but keep getting this m"
type textarea "Hi! I'm trying to update my profile with an avatar image but keep getting this"
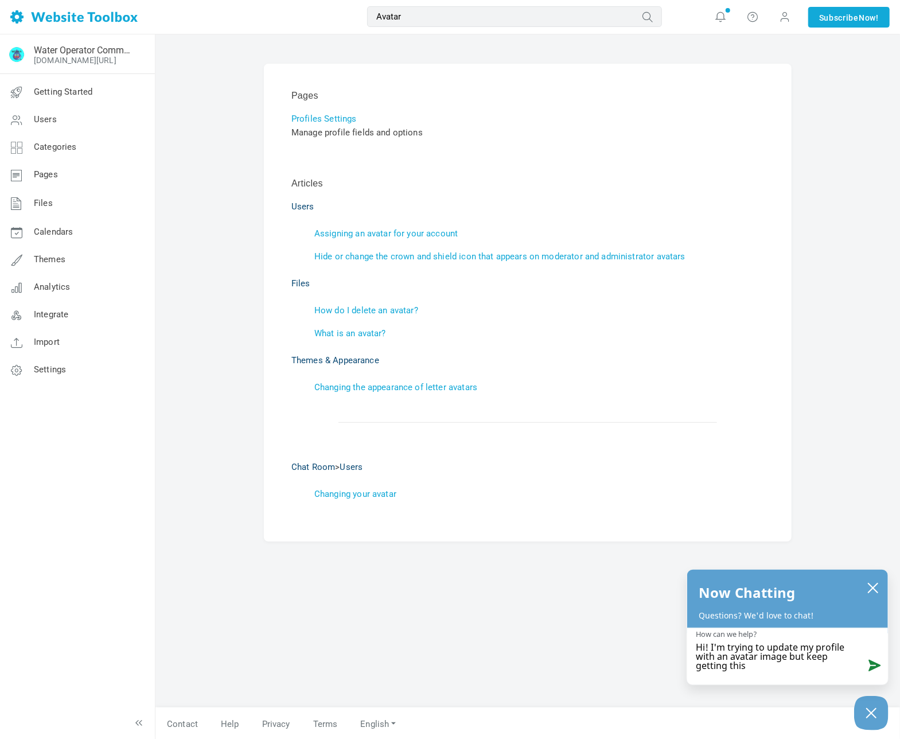
type textarea "Hi! I'm trying to update my profile with an avatar image but keep getting this E"
type textarea "Hi! I'm trying to update my profile with an avatar image but keep getting this …"
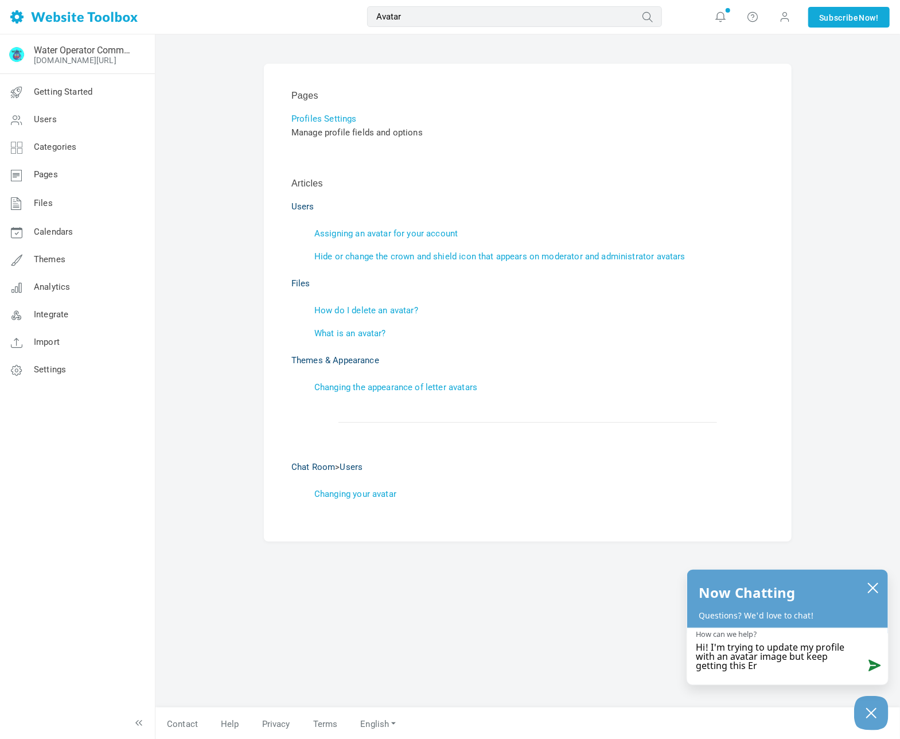
type textarea "Hi! I'm trying to update my profile with an avatar image but keep getting this …"
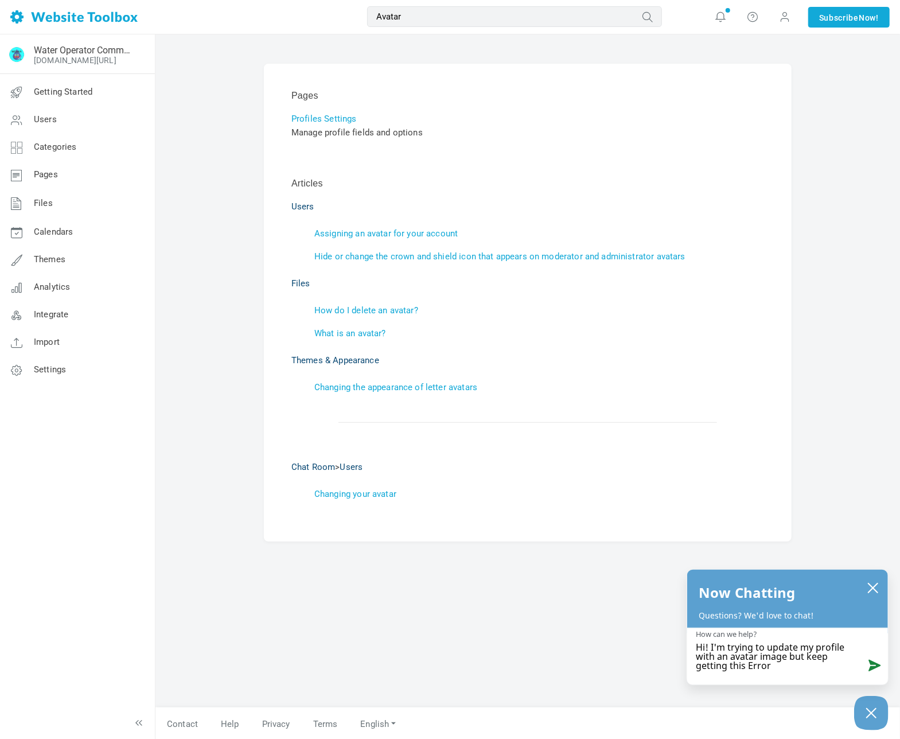
type textarea "Hi! I'm trying to update my profile with an avatar image but keep getting this …"
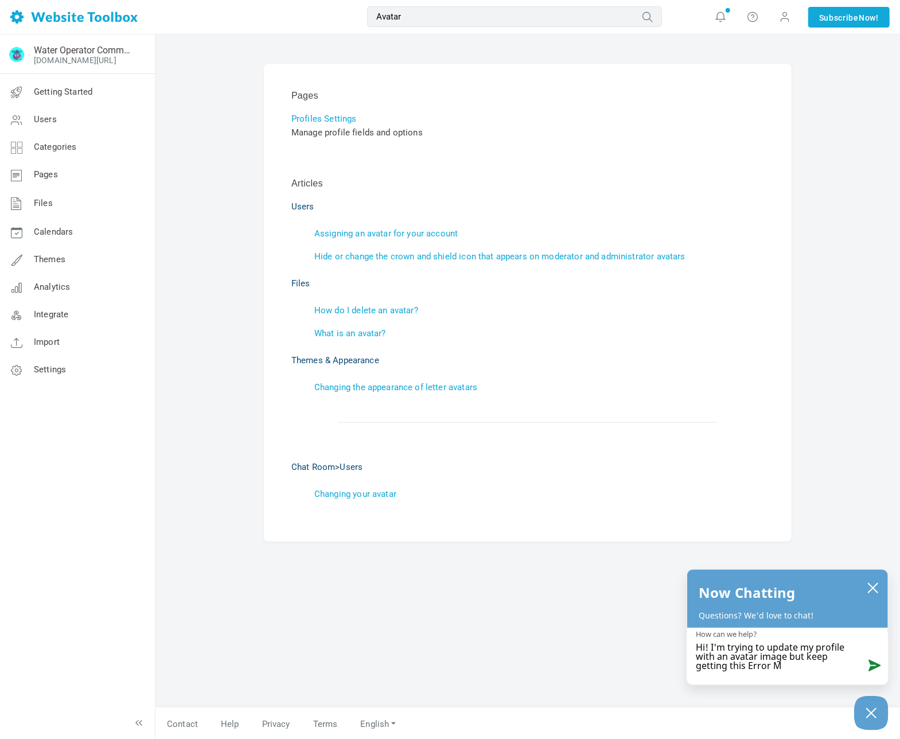
type textarea "Hi! I'm trying to update my profile with an avatar image but keep getting this …"
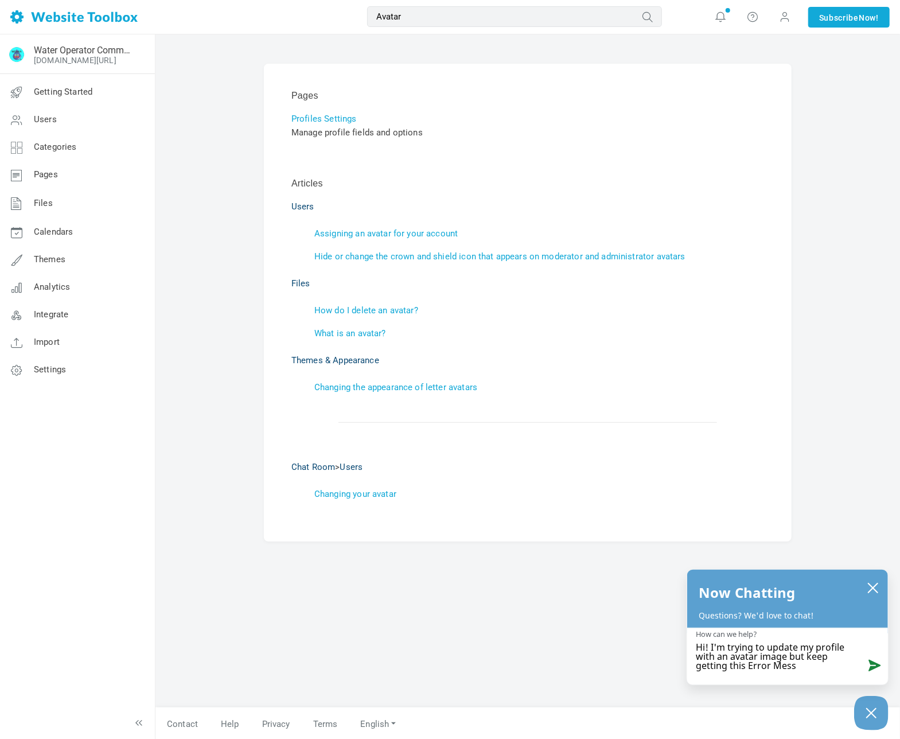
type textarea "Hi! I'm trying to update my profile with an avatar image but keep getting this …"
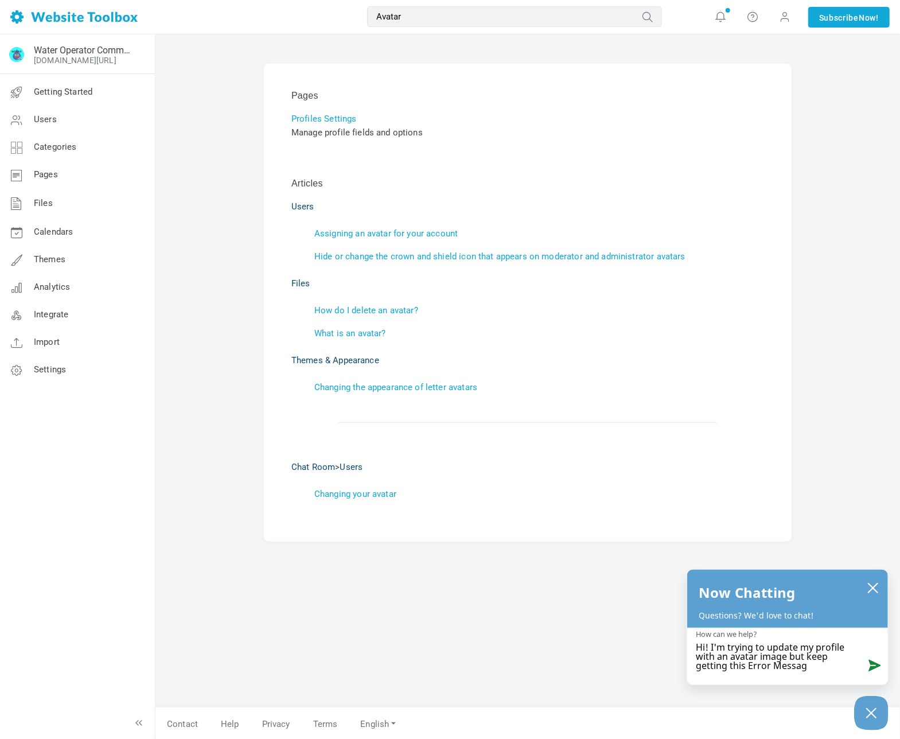
type textarea "Hi! I'm trying to update my profile with an avatar image but keep getting this …"
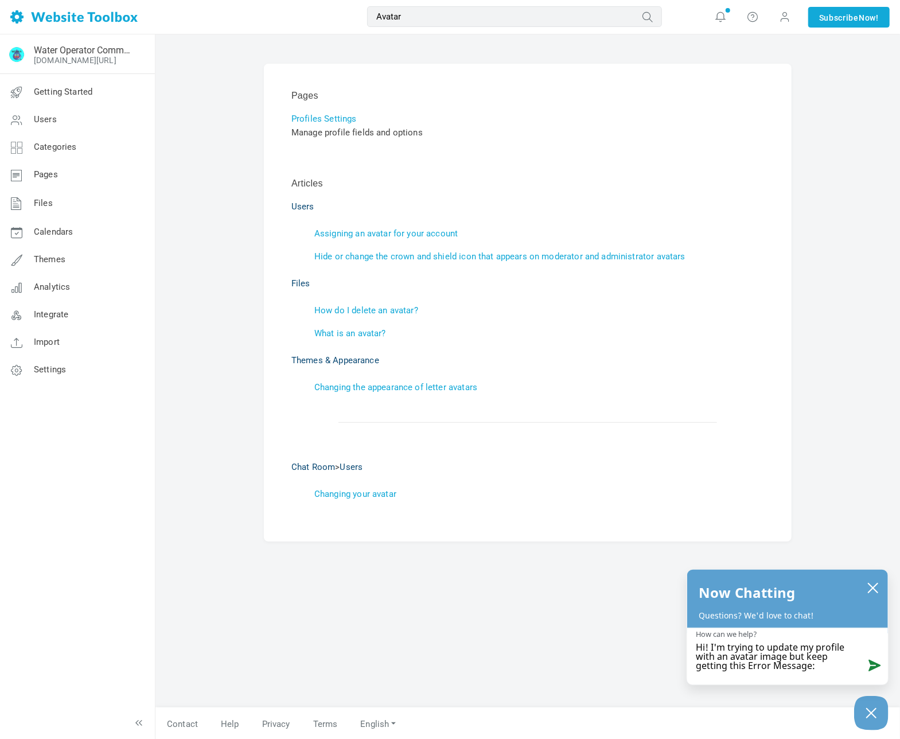
paste textarea "There was an error uploading your Avatar. HTTP Error."
type textarea "Hi! I'm trying to update my profile with an avatar image but keep getting this …"
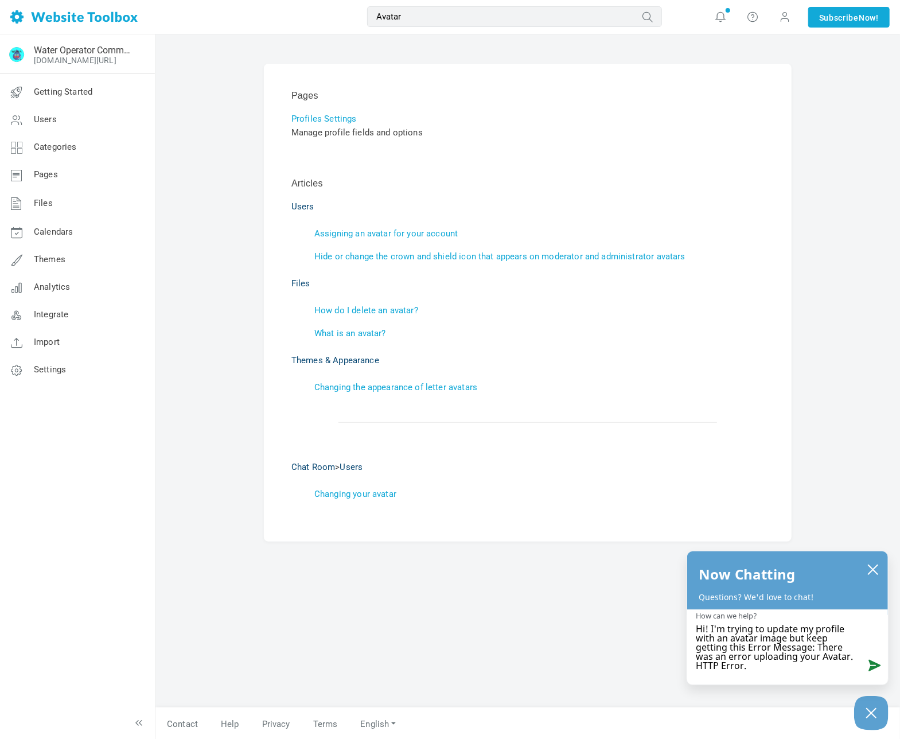
click at [819, 647] on textarea "Hi! I'm trying to update my profile with an avatar image but keep getting this …" at bounding box center [787, 644] width 201 height 69
click at [819, 649] on textarea "Hi! I'm trying to update my profile with an avatar image but keep getting this …" at bounding box center [787, 644] width 201 height 69
type textarea "Hi! I'm trying to update my profile with an avatar image but keep getting this …"
click at [757, 668] on textarea "Hi! I'm trying to update my profile with an avatar image but keep getting this …" at bounding box center [787, 644] width 201 height 69
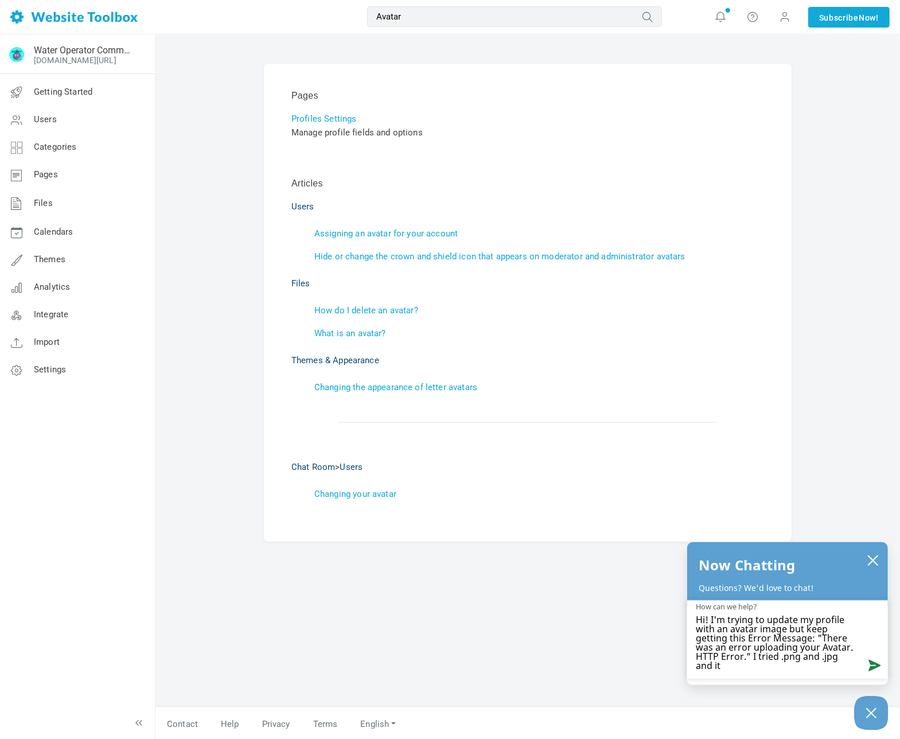
click at [515, 443] on td at bounding box center [527, 429] width 477 height 35
click at [756, 665] on textarea "Hi! I'm trying to update my profile with an avatar image but keep getting this …" at bounding box center [787, 640] width 201 height 78
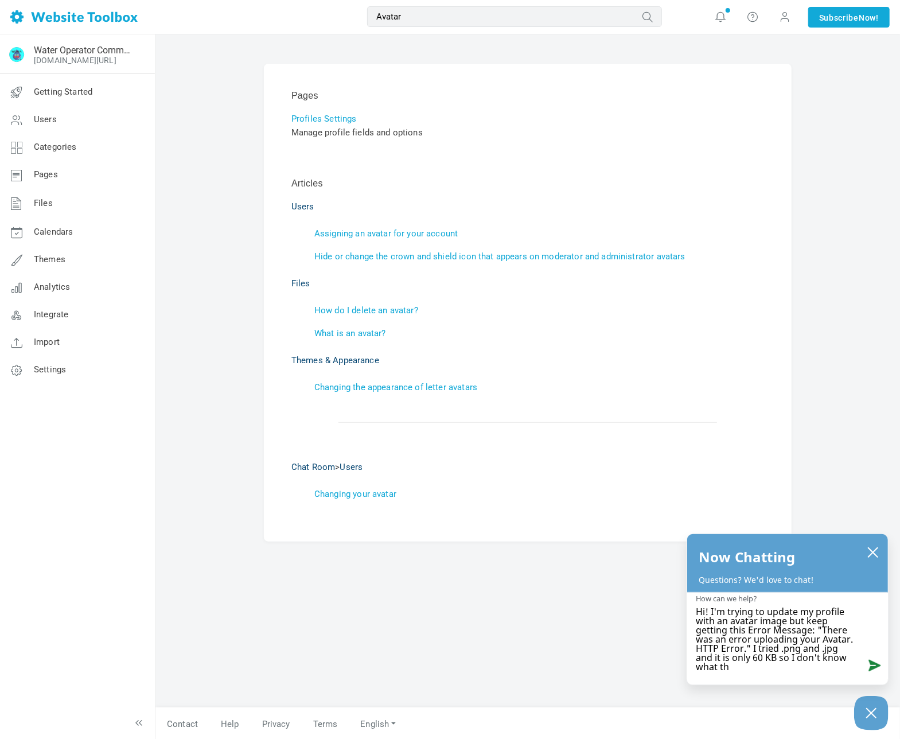
scroll to position [1, 0]
click at [875, 714] on icon "Close Chatbox" at bounding box center [871, 713] width 11 height 29
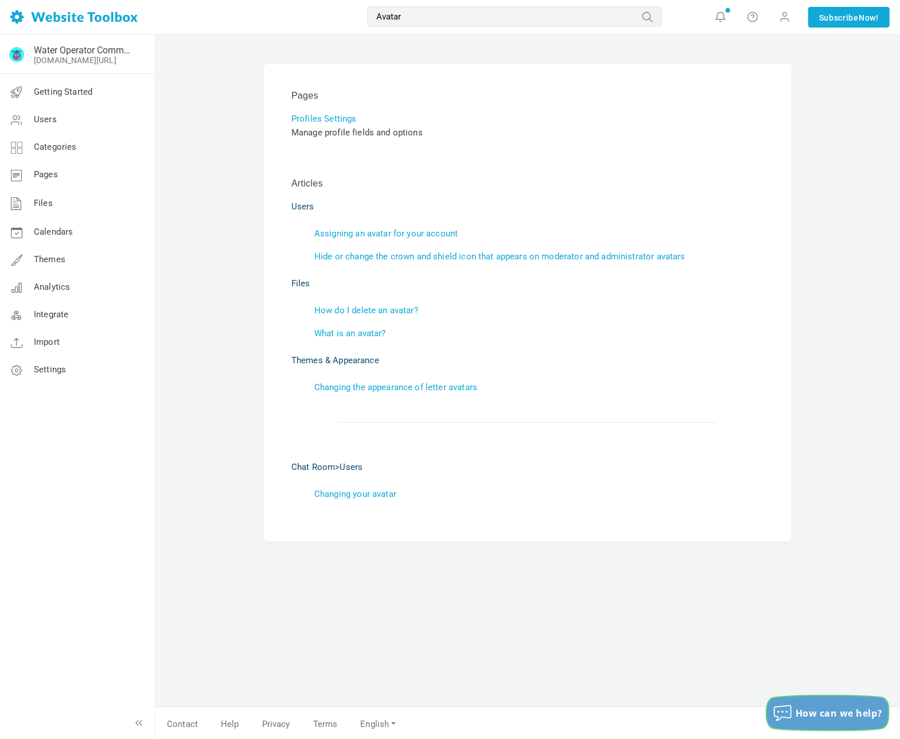
click at [871, 713] on span "How can we help?" at bounding box center [839, 713] width 87 height 13
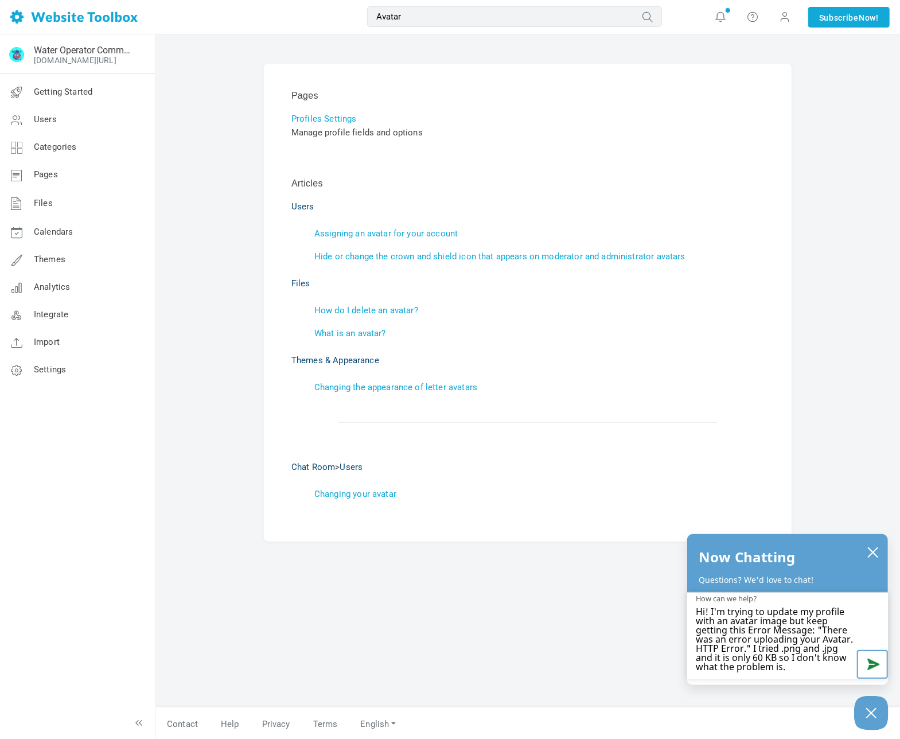
click at [875, 666] on button "Send message" at bounding box center [872, 664] width 31 height 29
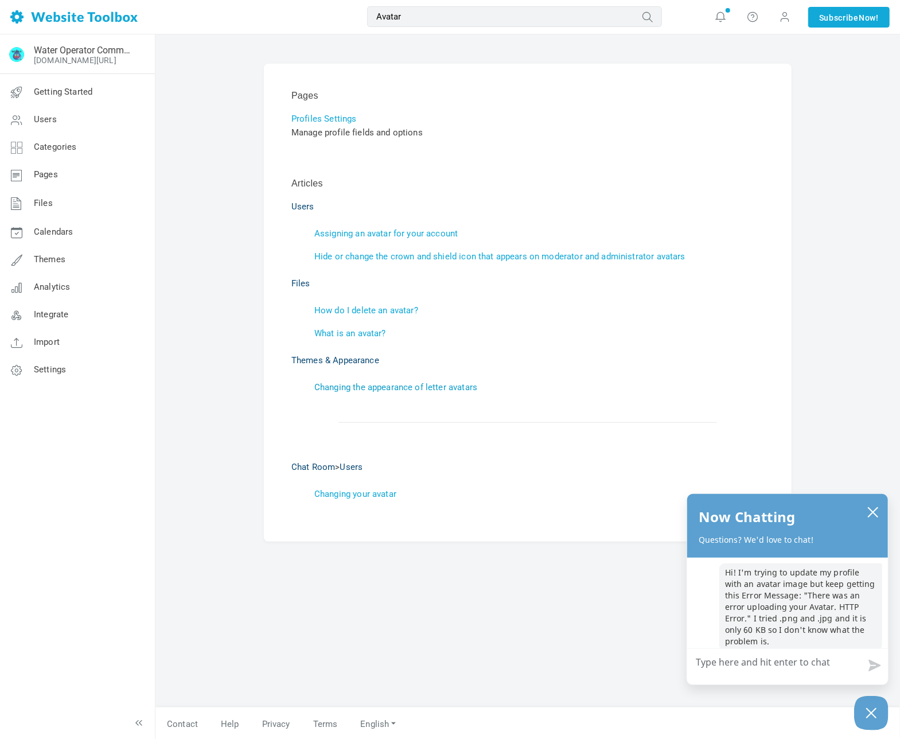
click at [403, 387] on link "Changing the appearance of letter avatars" at bounding box center [395, 387] width 163 height 10
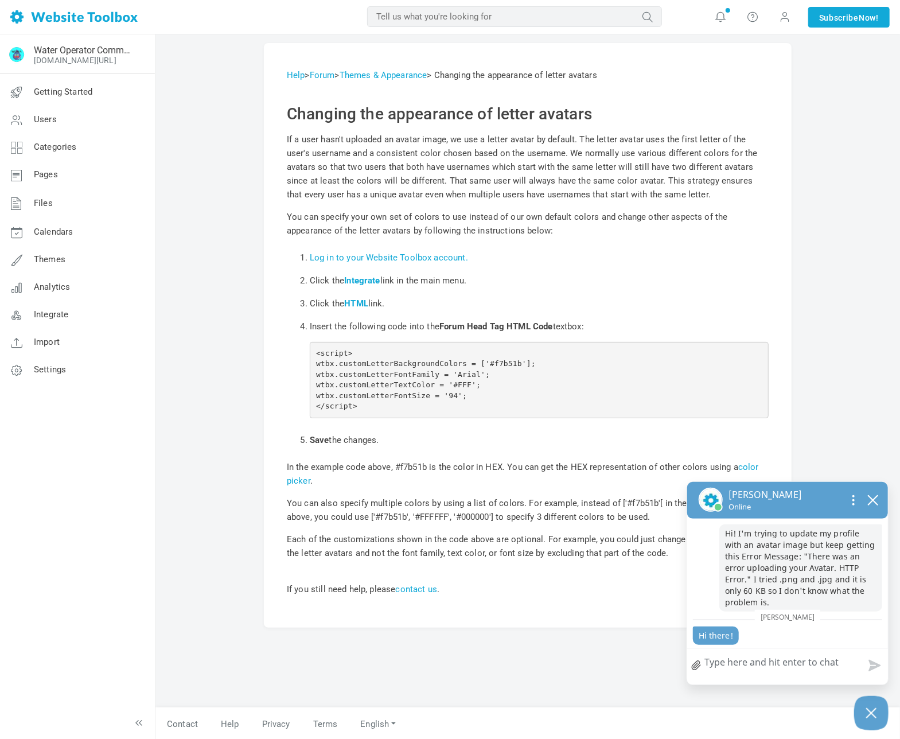
scroll to position [1, 0]
click at [410, 73] on link "Themes & Appearance" at bounding box center [384, 74] width 88 height 10
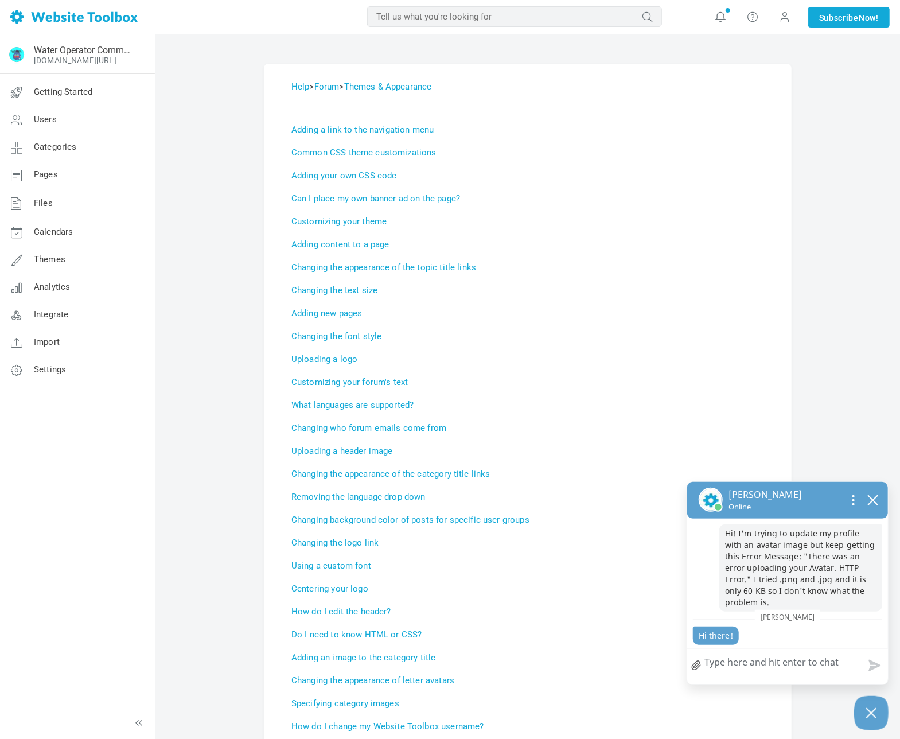
click at [481, 15] on input "text" at bounding box center [514, 16] width 295 height 21
type input "avatars"
click at [662, 9] on button "submit" at bounding box center [662, 9] width 0 height 0
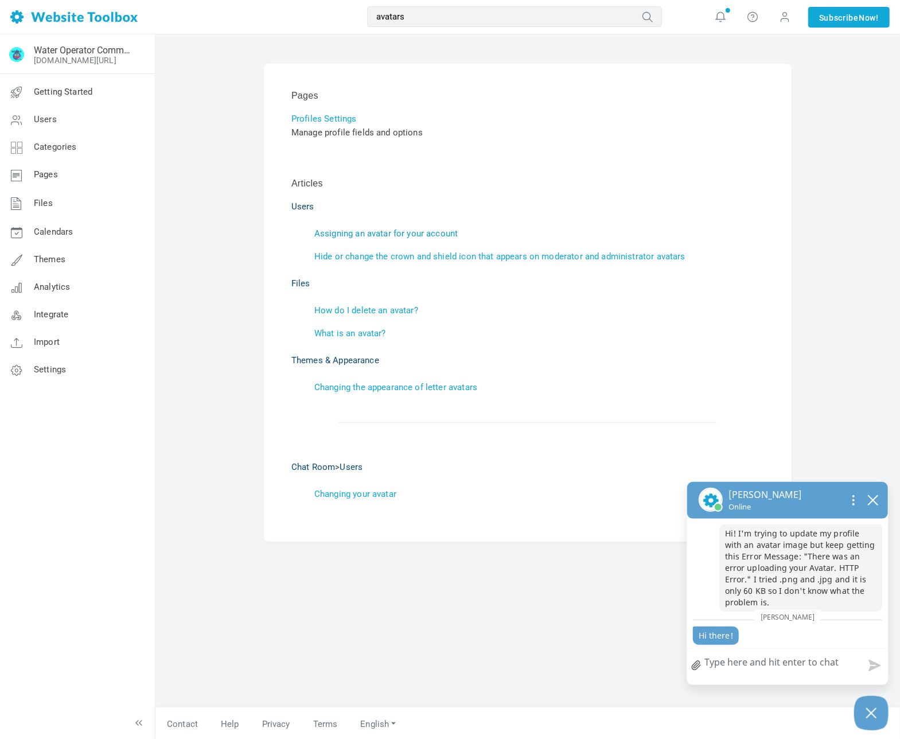
click at [447, 233] on link "Assigning an avatar for your account" at bounding box center [385, 233] width 143 height 10
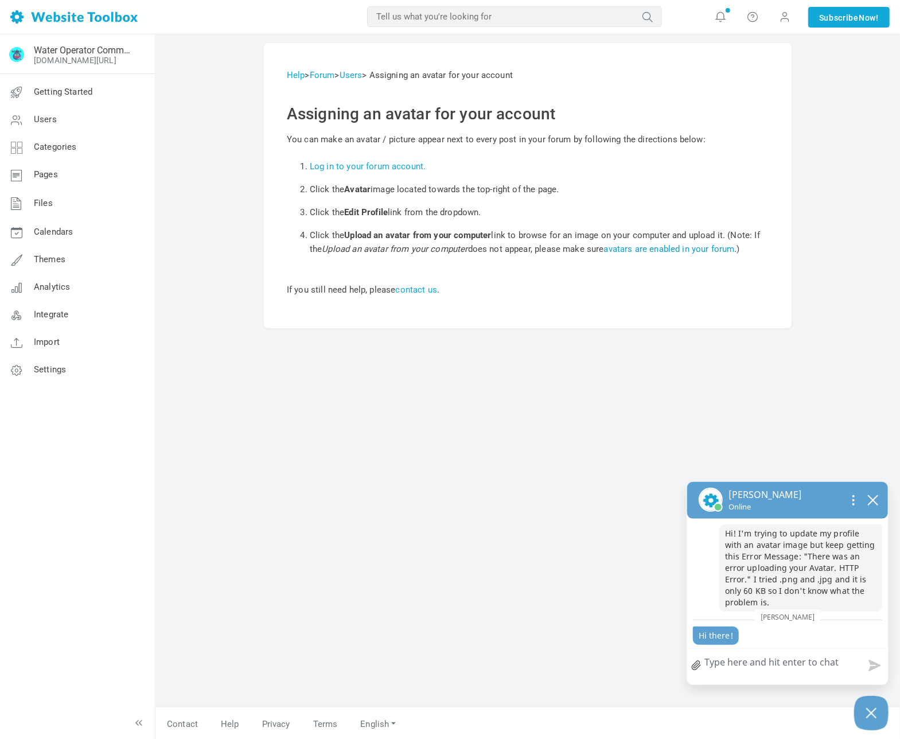
click at [664, 246] on link "avatars are enabled in your forum" at bounding box center [669, 249] width 131 height 10
click at [659, 248] on link "avatars are enabled in your forum" at bounding box center [669, 248] width 131 height 10
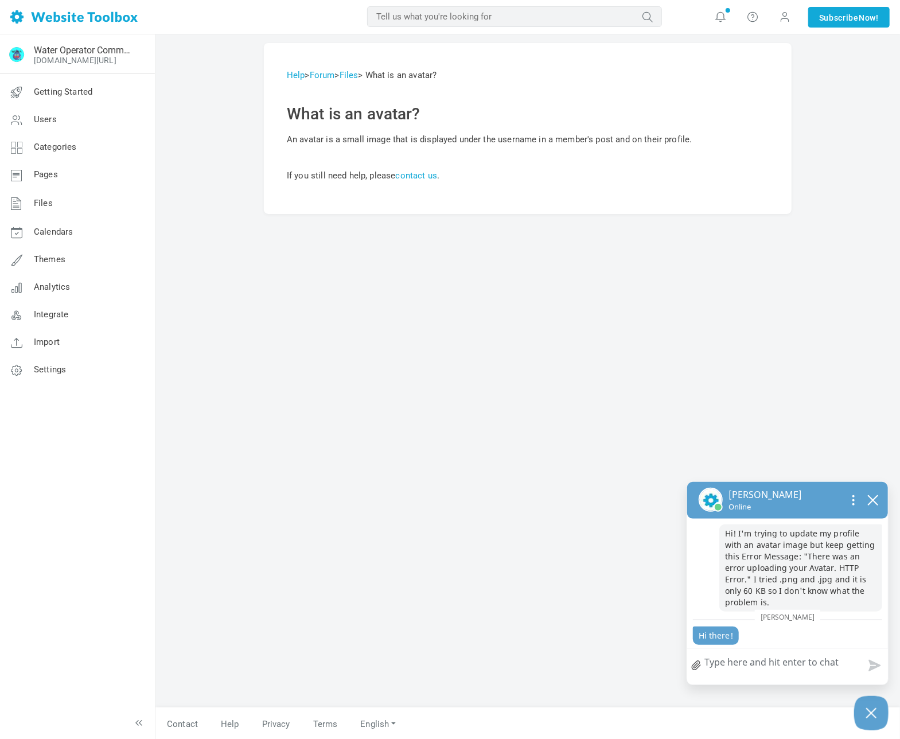
click at [808, 663] on textarea "How can we help?" at bounding box center [787, 664] width 201 height 30
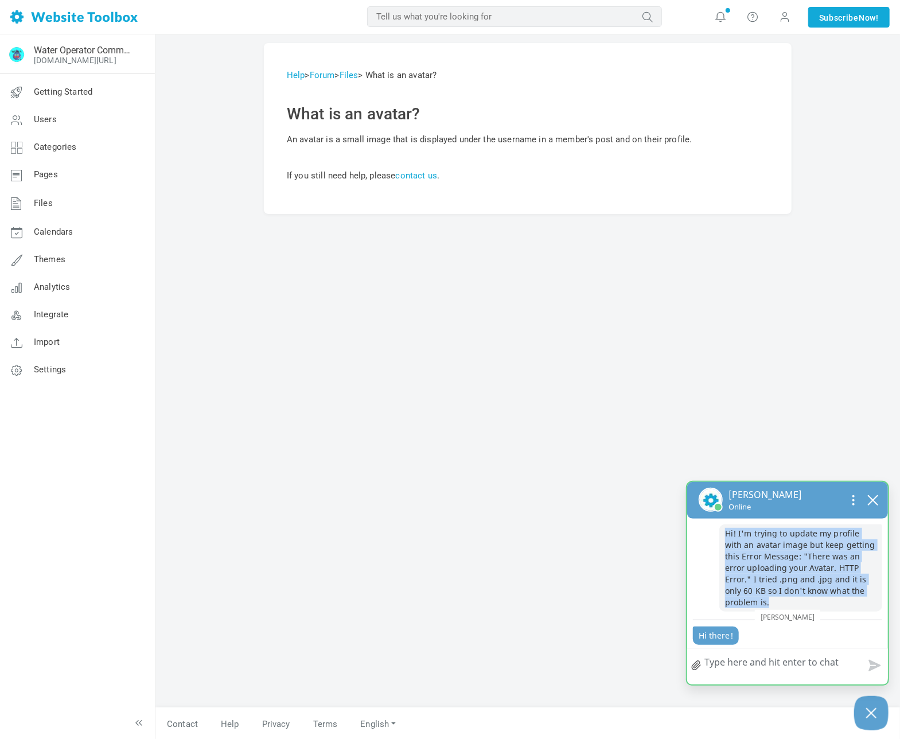
drag, startPoint x: 727, startPoint y: 546, endPoint x: 872, endPoint y: 602, distance: 155.1
click at [872, 602] on p "Hi! I'm trying to update my profile with an avatar image but keep getting this …" at bounding box center [800, 567] width 163 height 87
copy p "Hi! I'm trying to update my profile with an avatar image but keep getting this …"
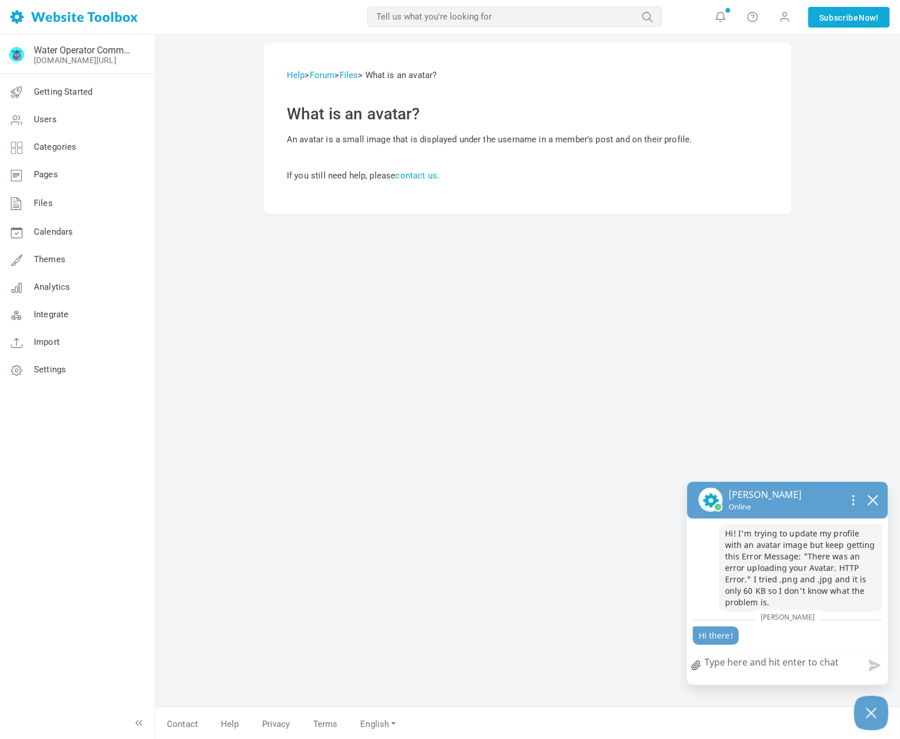
click at [753, 665] on textarea "How can we help?" at bounding box center [787, 664] width 201 height 30
paste textarea "Hi! I'm trying to update my profile with an avatar image but keep getting this …"
type textarea "Hi! I'm trying to update my profile with an avatar image but keep getting this …"
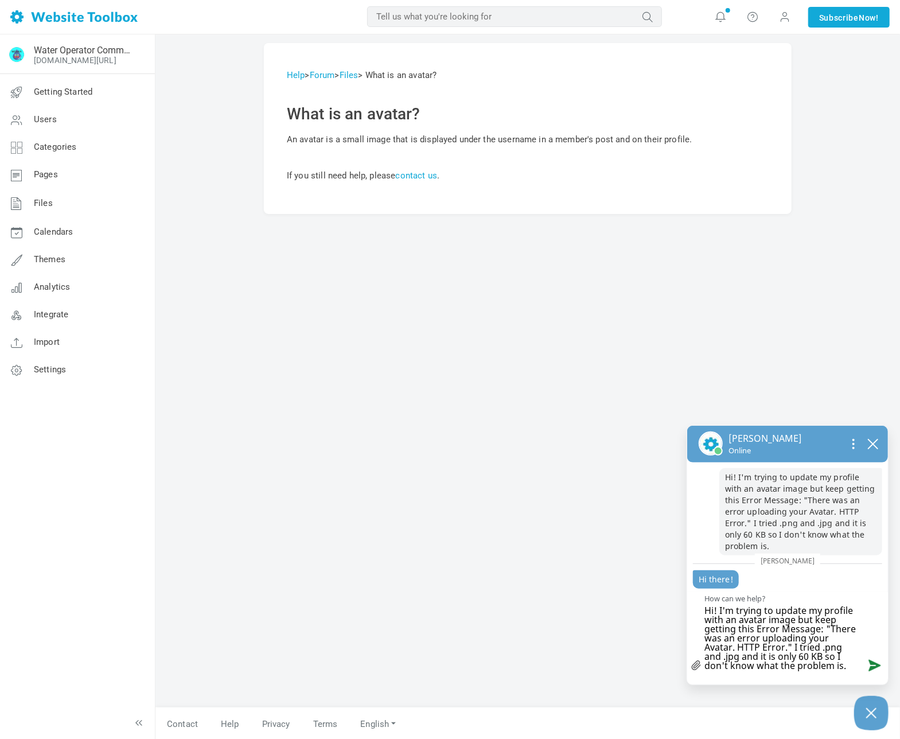
scroll to position [1, 0]
type textarea "Hi! I'm trying to update my profile with an avatar image but keep getting this …"
drag, startPoint x: 872, startPoint y: 713, endPoint x: 614, endPoint y: 714, distance: 258.1
click at [618, 714] on body "Loading... MOST RELEVANT MOST RELEVANT Notifications Support replied to "How do…" at bounding box center [450, 369] width 900 height 739
click at [871, 667] on button "Send message" at bounding box center [872, 664] width 31 height 29
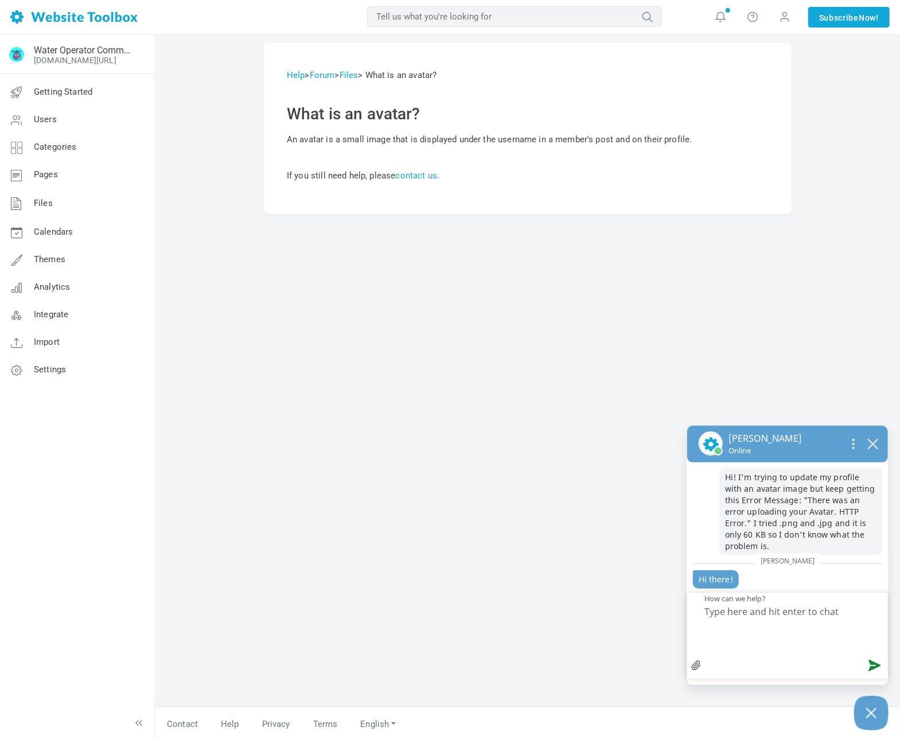
scroll to position [0, 0]
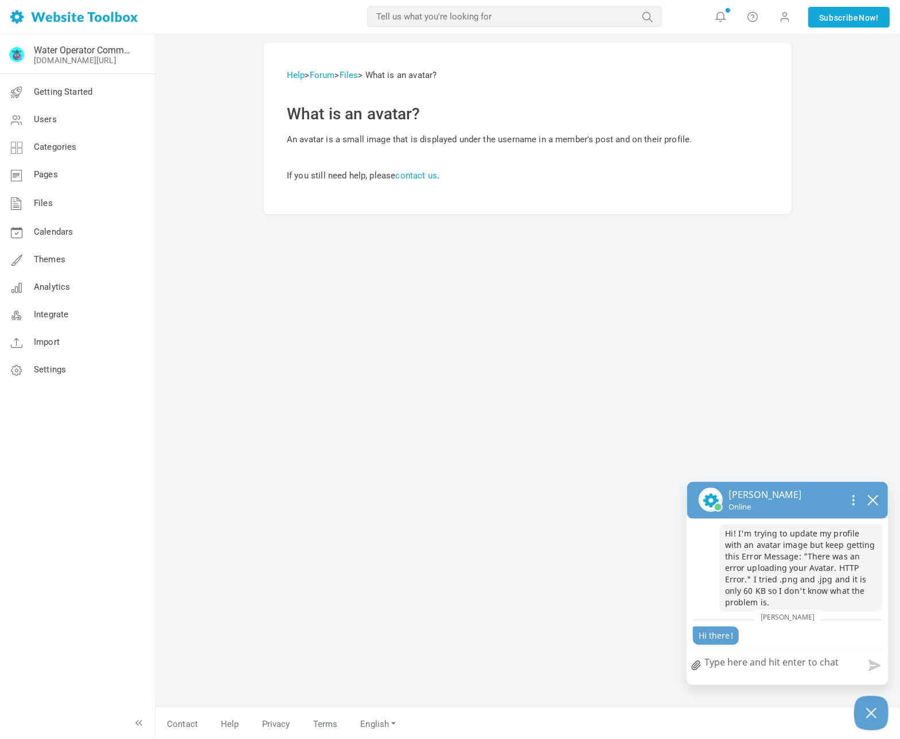
scroll to position [1, 0]
click at [803, 512] on div "Nikhitha Online" at bounding box center [788, 500] width 178 height 25
click at [772, 665] on textarea "How can we help?" at bounding box center [787, 664] width 201 height 30
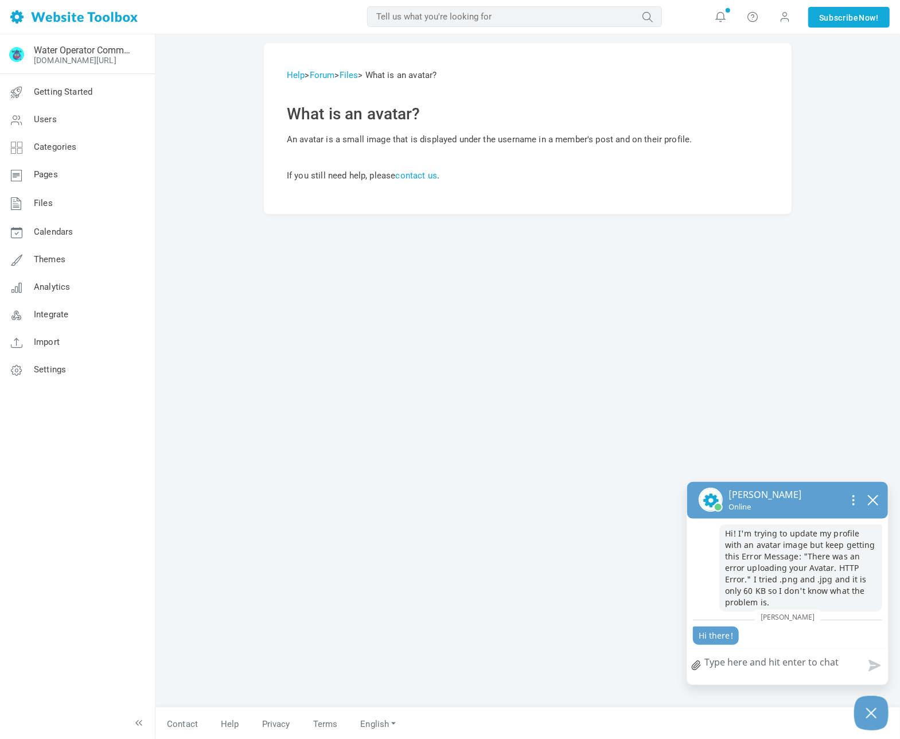
type textarea "A"
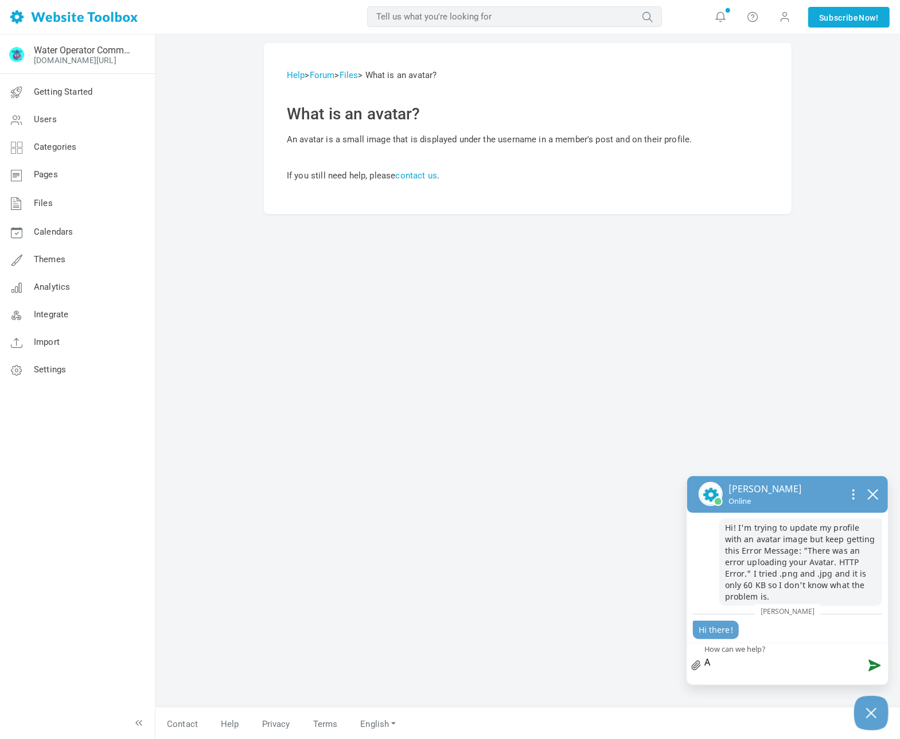
type textarea "Ar"
type textarea "Are"
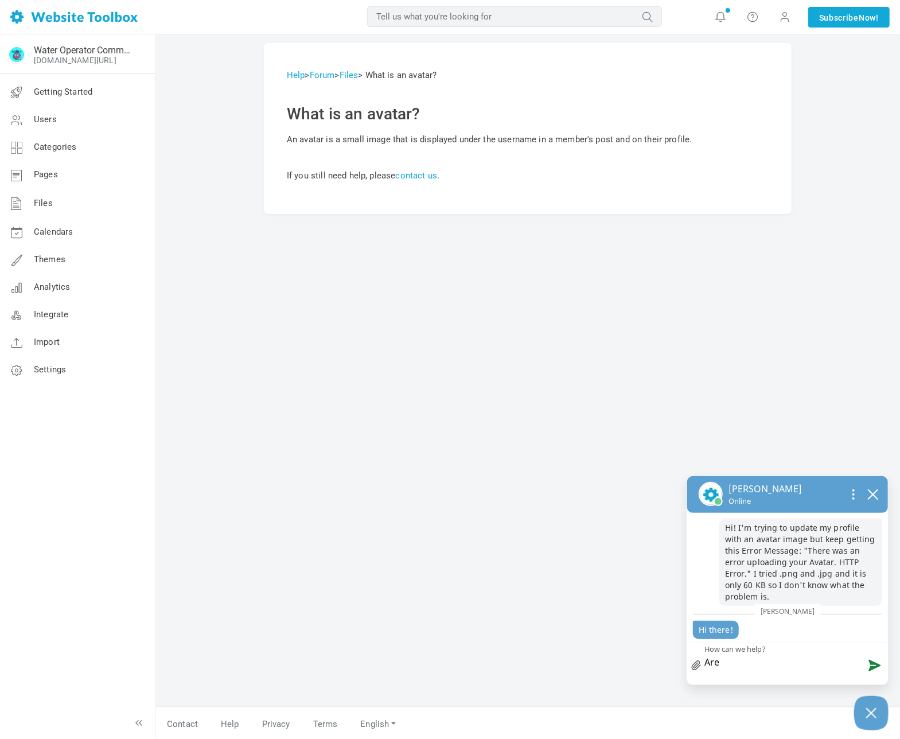
type textarea "Are"
type textarea "Are y"
type textarea "Are yo"
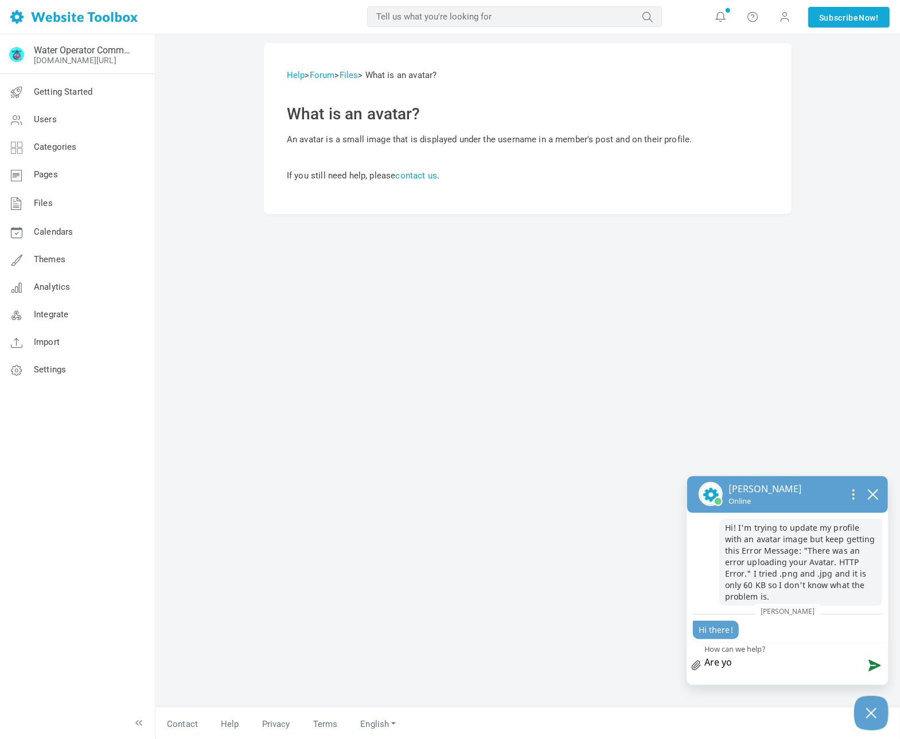
type textarea "Are you"
type textarea "Are you t"
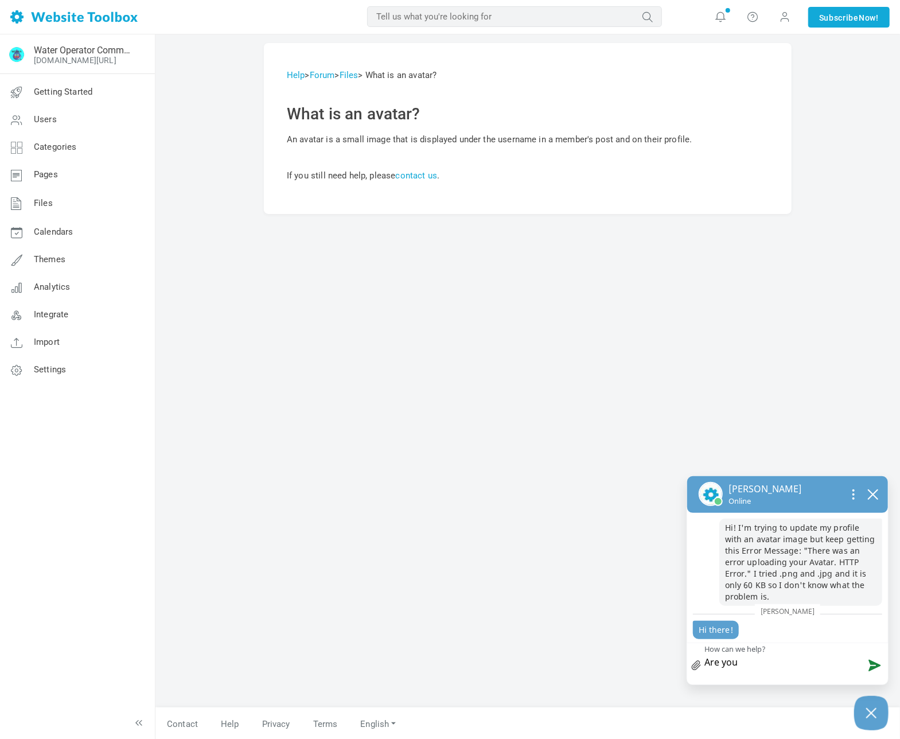
type textarea "Are you t"
type textarea "Are you th"
type textarea "Are you the"
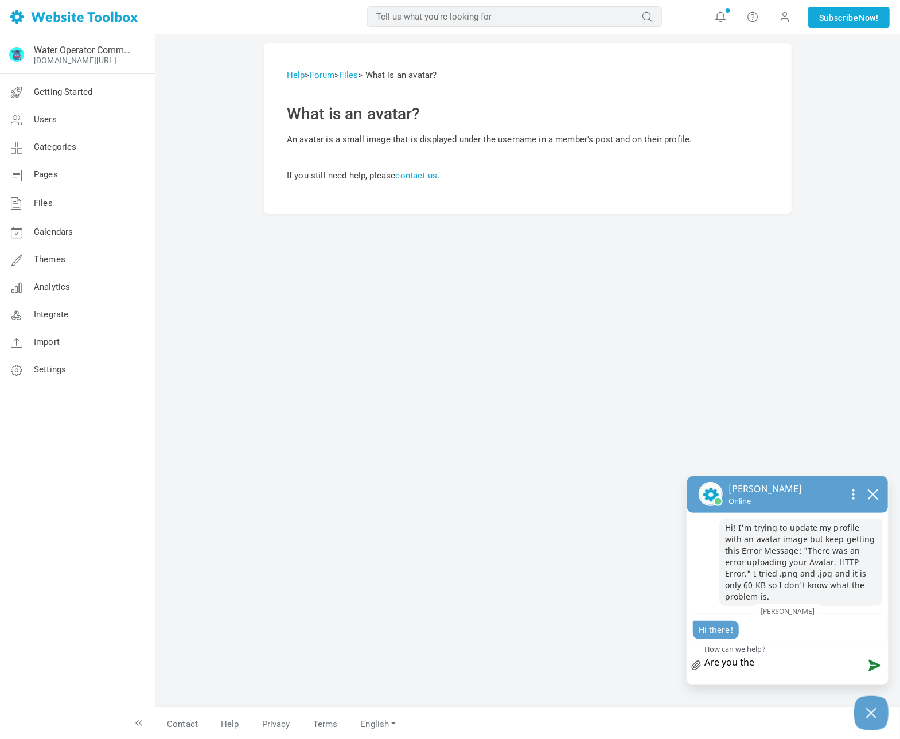
type textarea "Are you ther"
type textarea "Are you there"
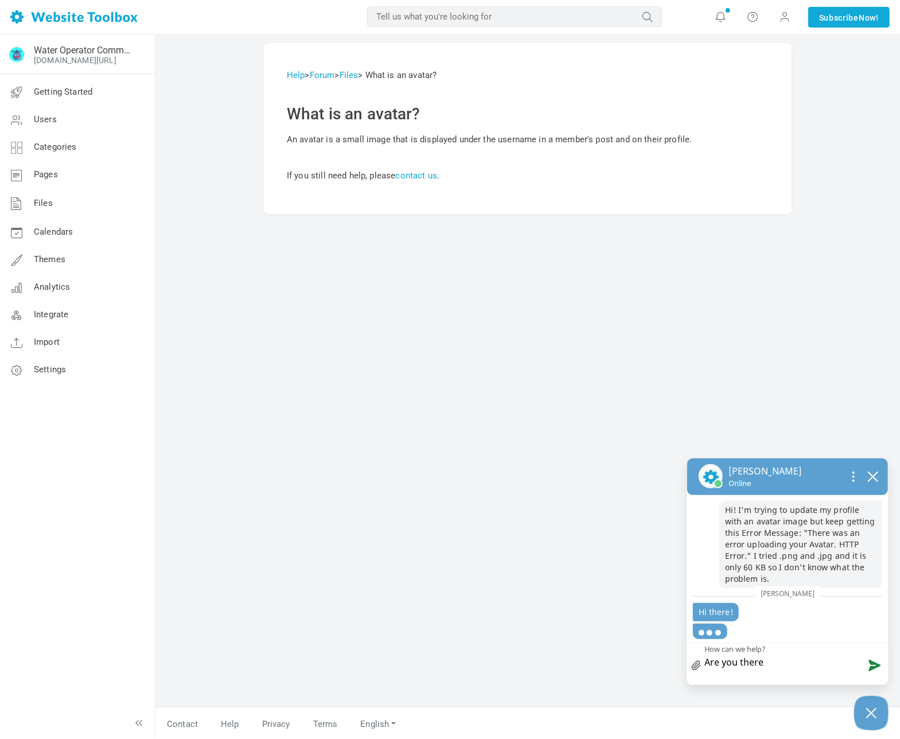
type textarea "Are you there?"
click at [872, 667] on button "Send message" at bounding box center [872, 664] width 31 height 29
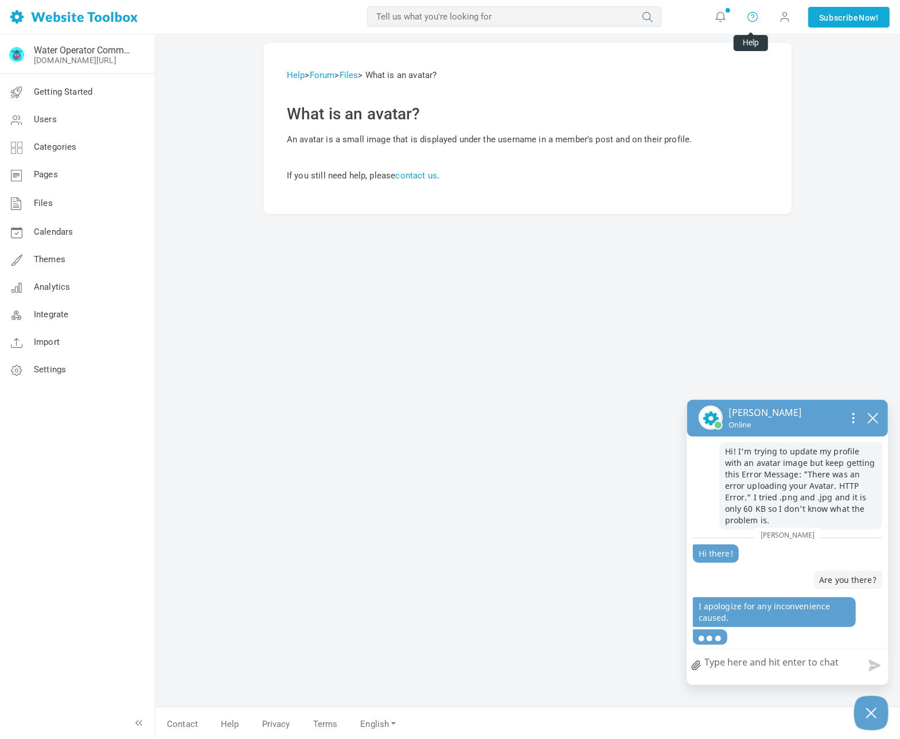
click at [753, 18] on icon at bounding box center [752, 16] width 11 height 13
click at [495, 15] on input "text" at bounding box center [514, 16] width 295 height 21
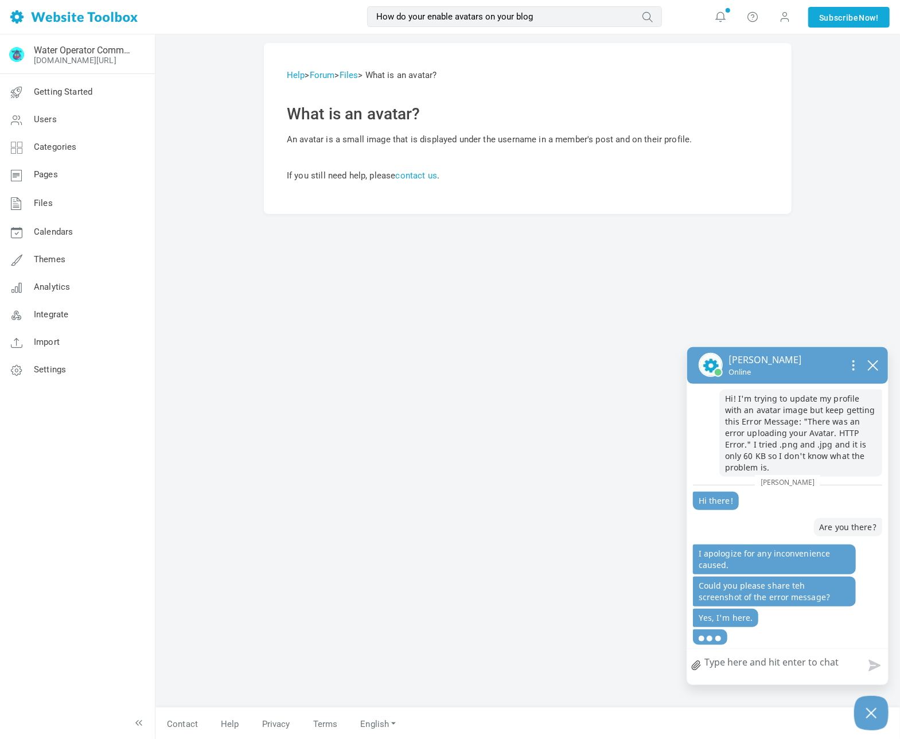
type input "How do your enable avatars on your blog"
click at [662, 9] on button "submit" at bounding box center [662, 9] width 0 height 0
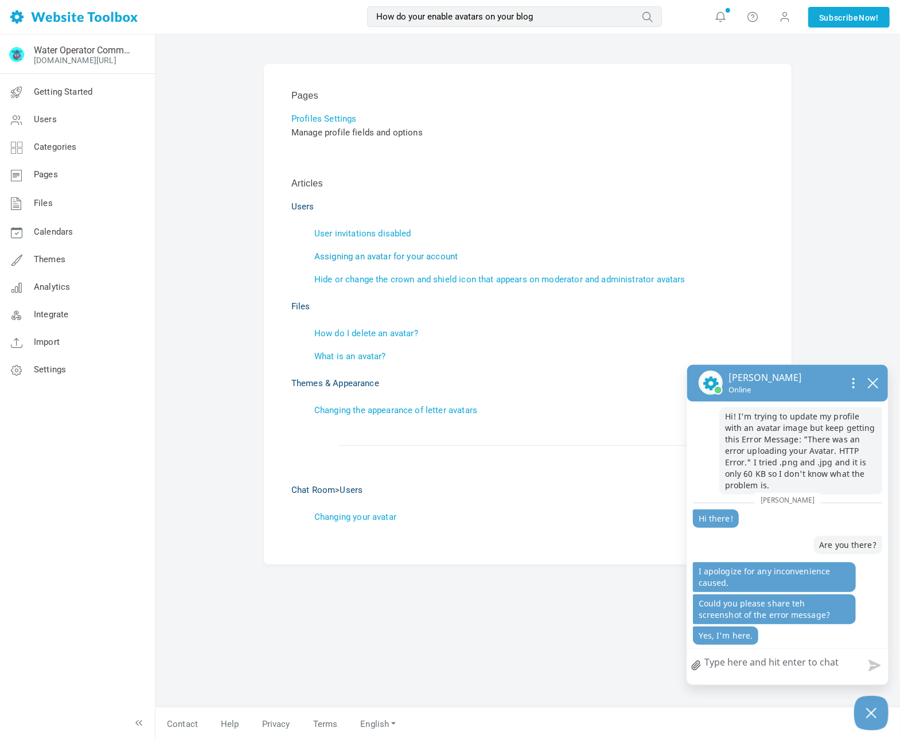
click at [445, 255] on link "Assigning an avatar for your account" at bounding box center [385, 256] width 143 height 10
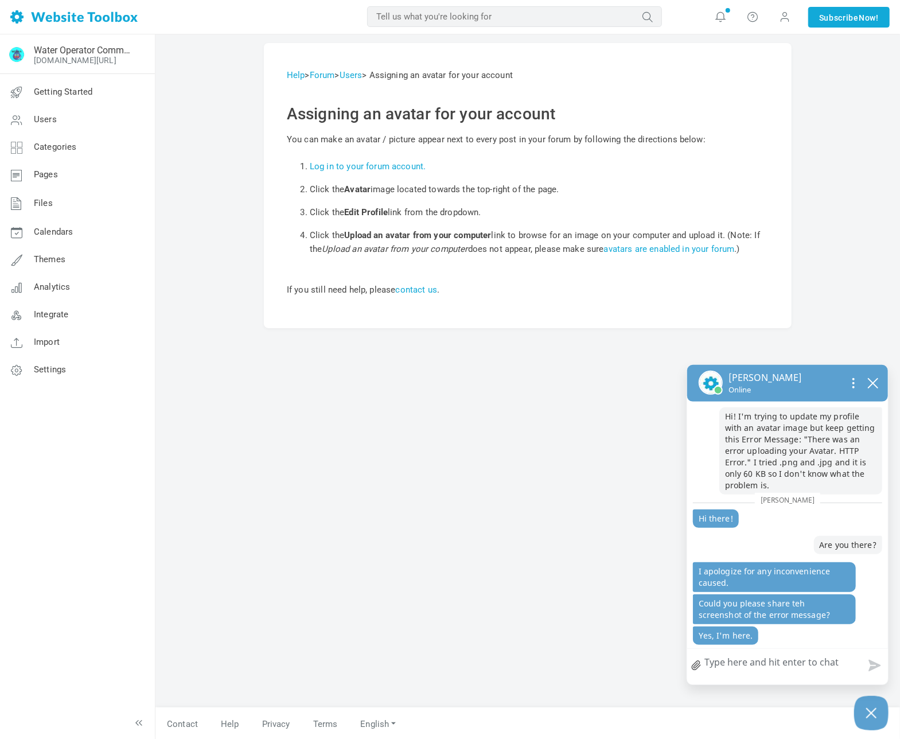
click at [804, 666] on textarea "How can we help?" at bounding box center [787, 664] width 201 height 30
click at [699, 666] on link "file upload" at bounding box center [696, 665] width 18 height 26
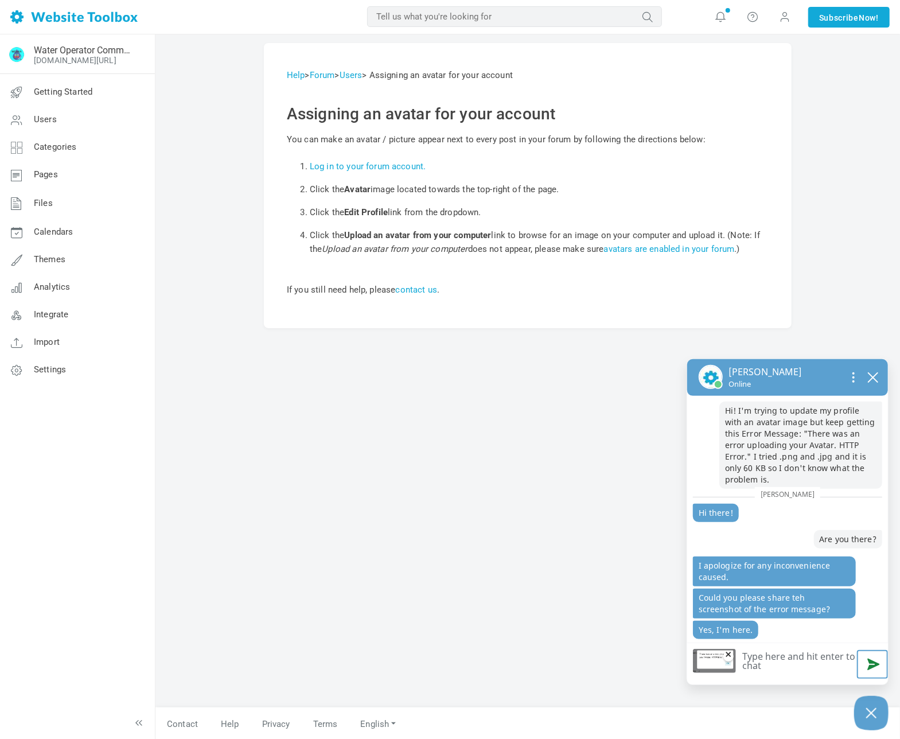
click at [872, 664] on button "Send message" at bounding box center [872, 664] width 31 height 29
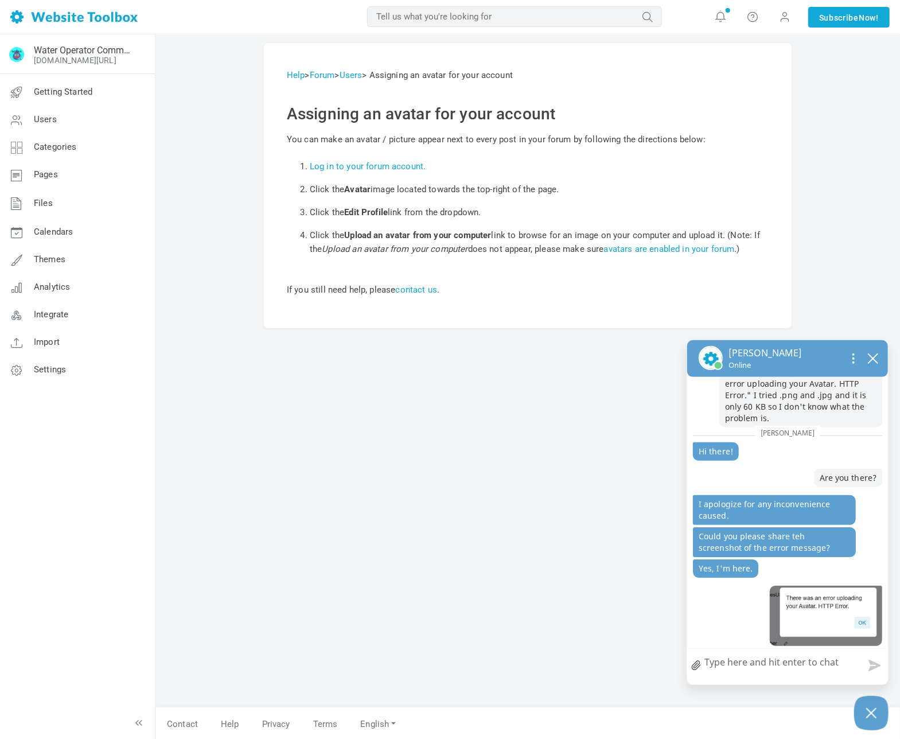
scroll to position [67, 0]
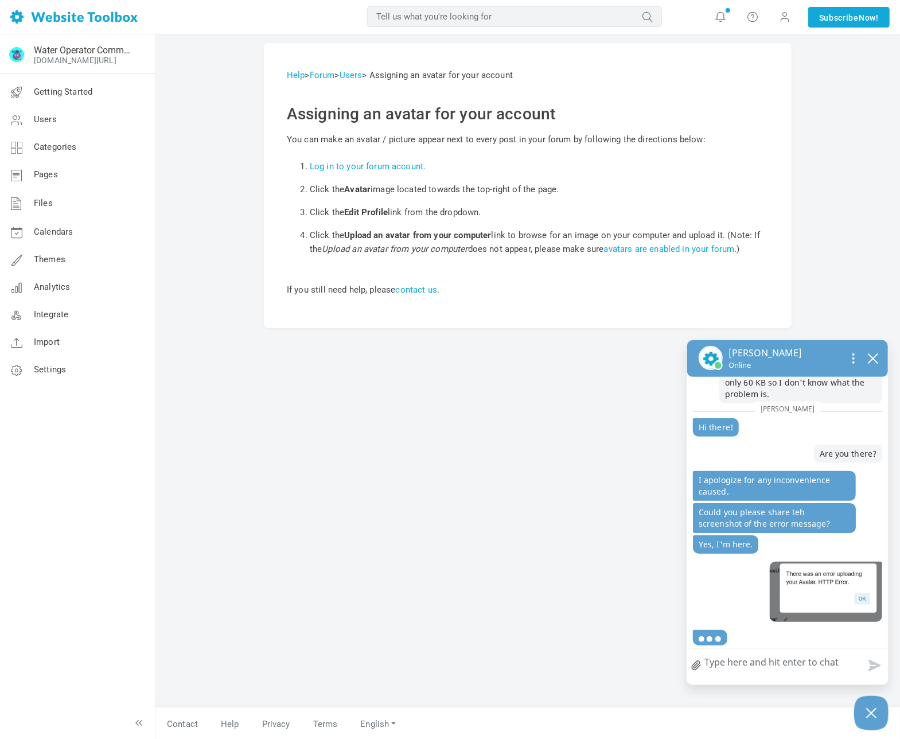
click at [753, 669] on textarea "How can we help?" at bounding box center [787, 664] width 201 height 30
type textarea "I"
type textarea "If"
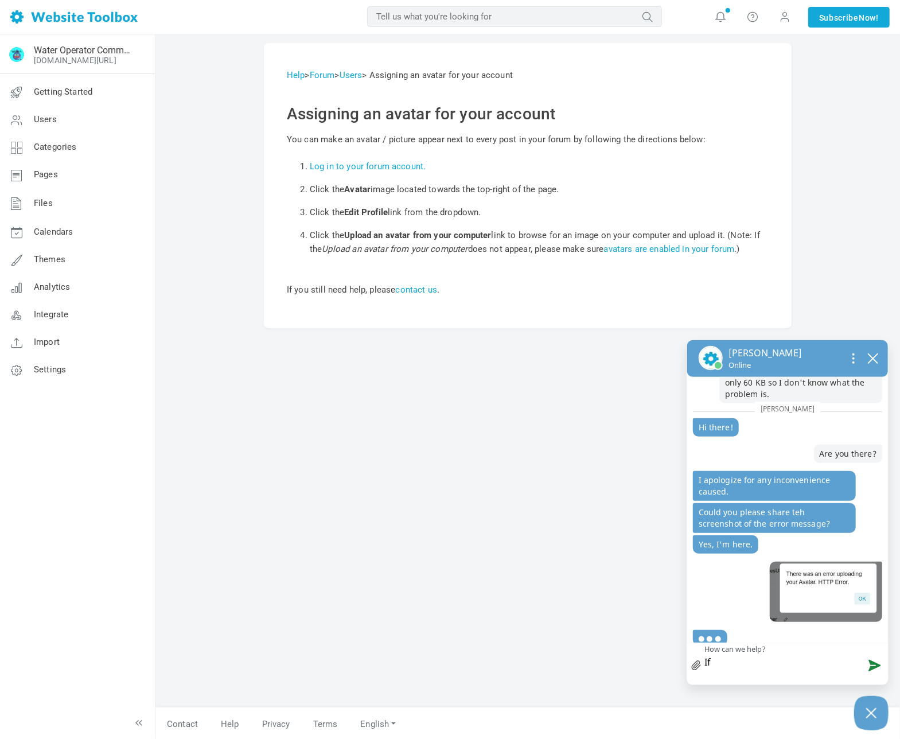
scroll to position [72, 0]
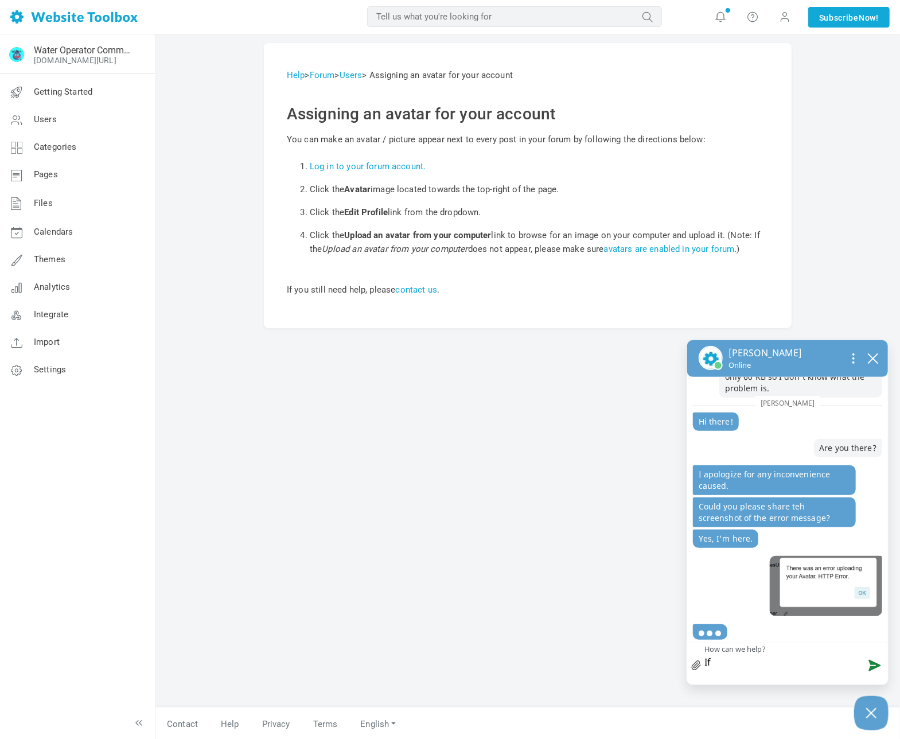
type textarea "If"
type textarea "If I"
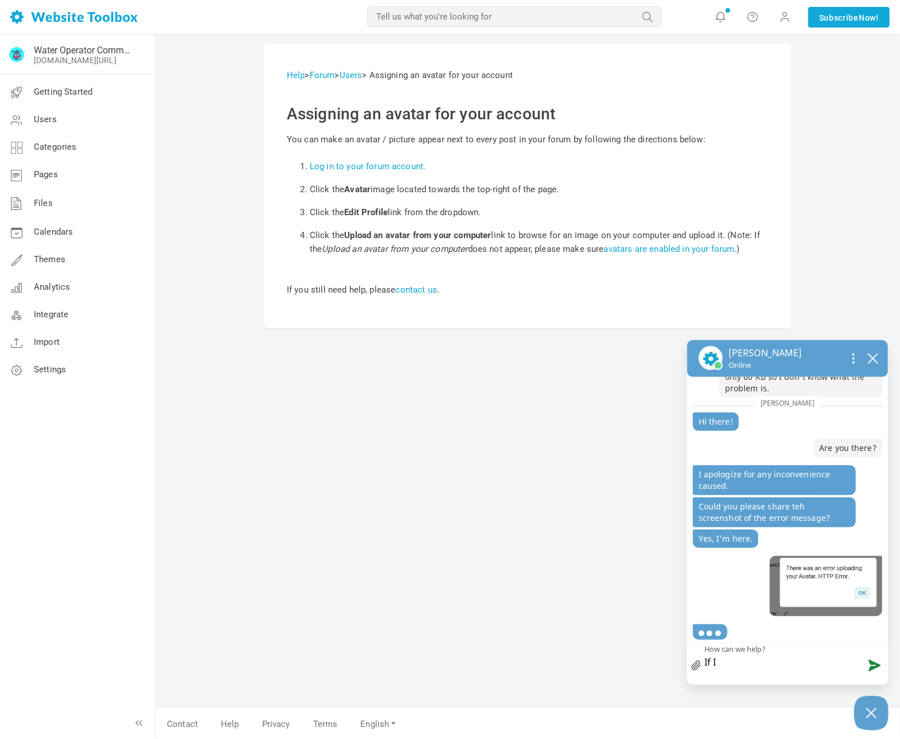
type textarea "If I"
type textarea "If I n"
type textarea "If I ne"
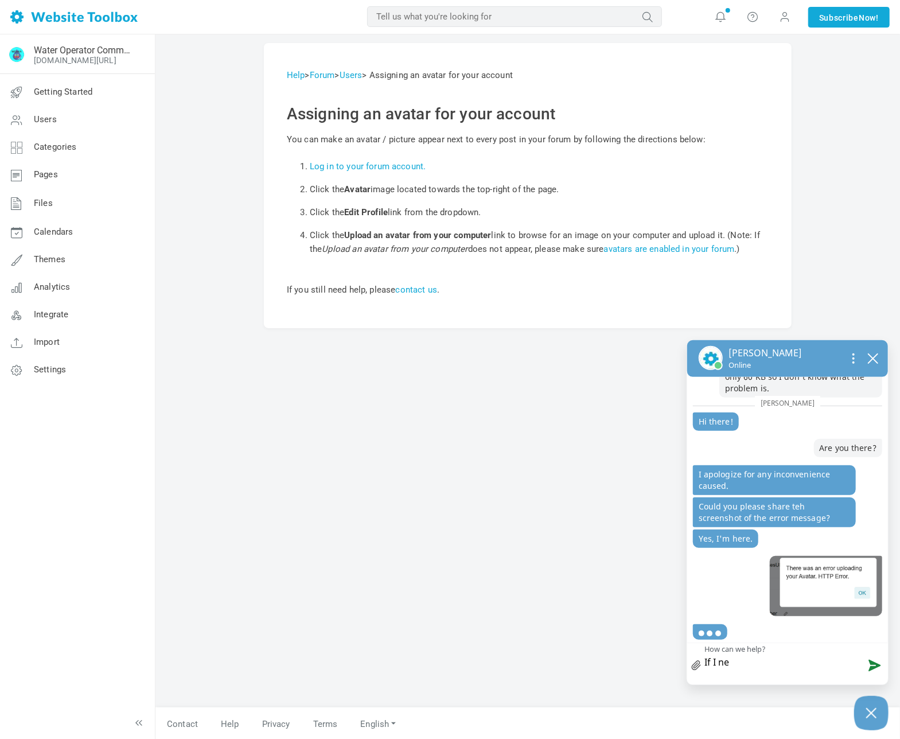
type textarea "If I nee"
type textarea "If I need"
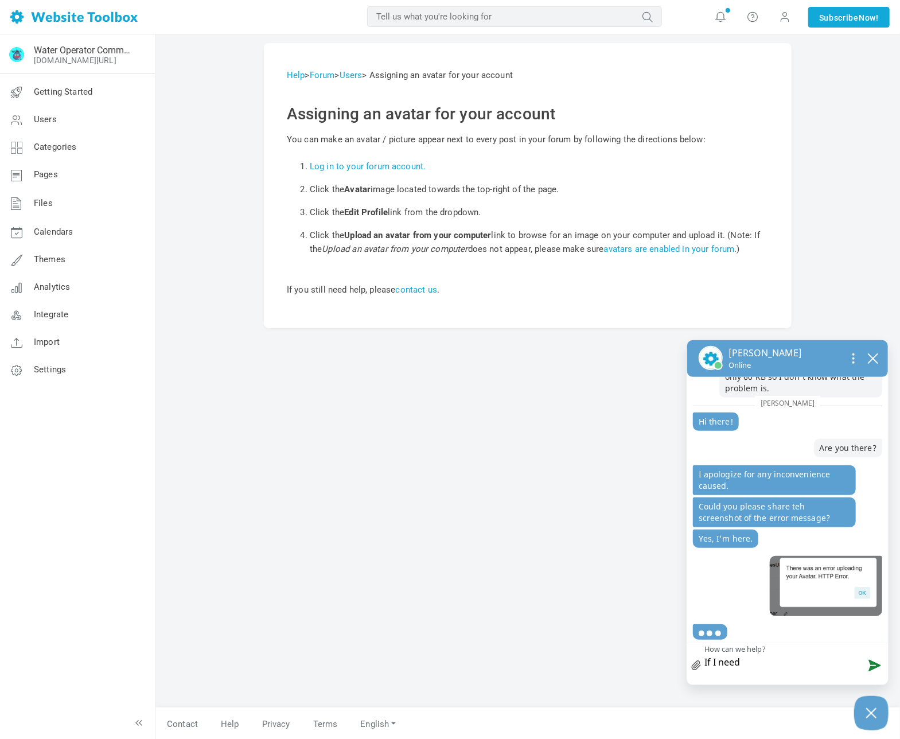
type textarea "If I need"
type textarea "If I need t"
type textarea "If I need to"
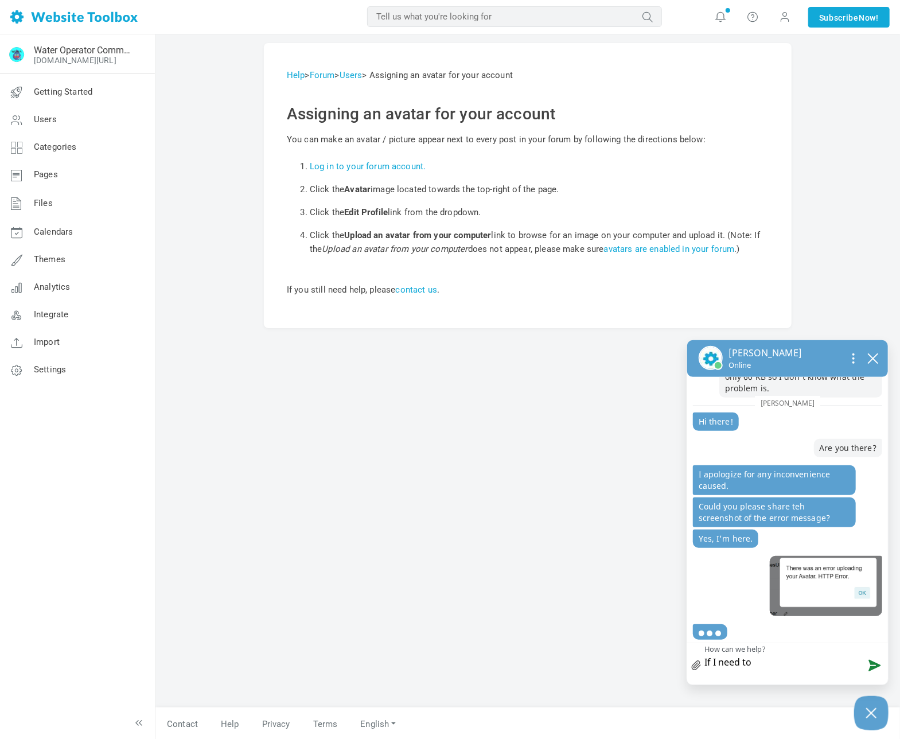
type textarea "If I need to"
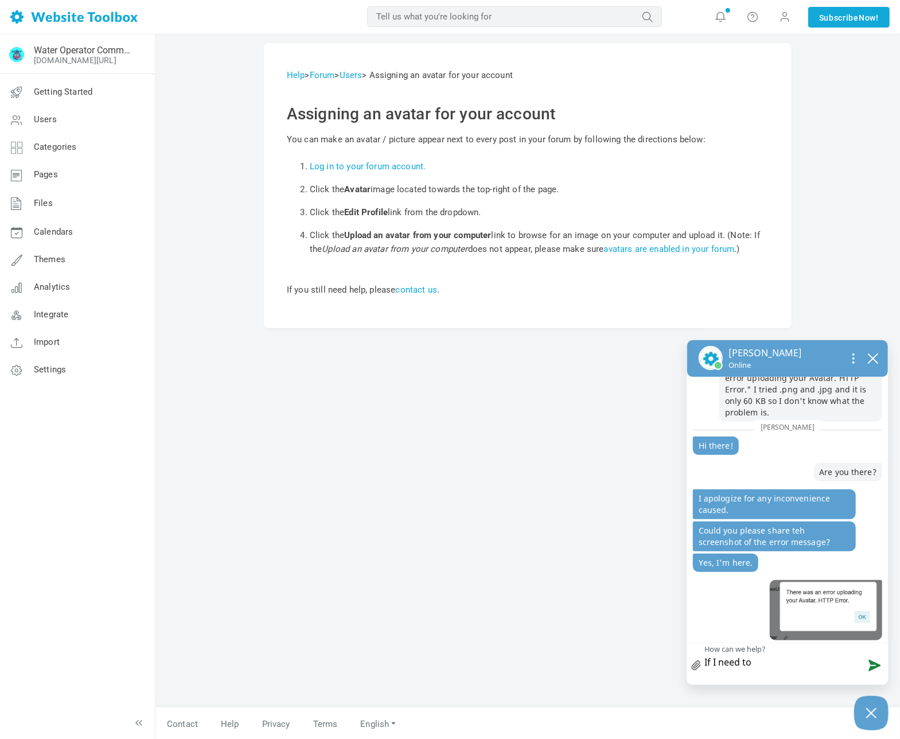
scroll to position [86, 0]
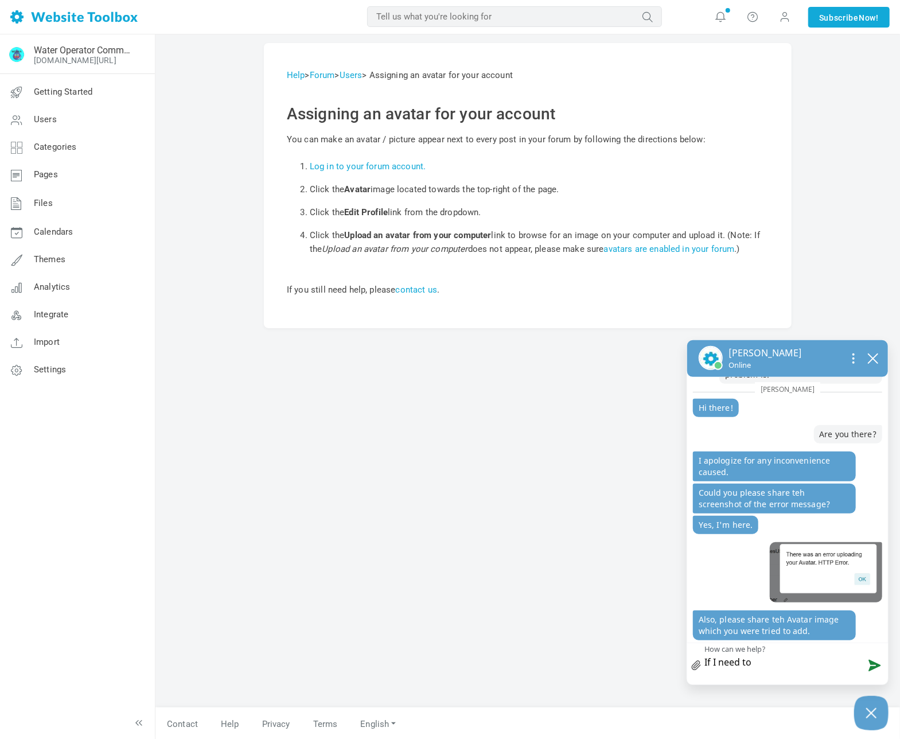
type textarea "If I need to e"
type textarea "If I need to en"
type textarea "If I need to ena"
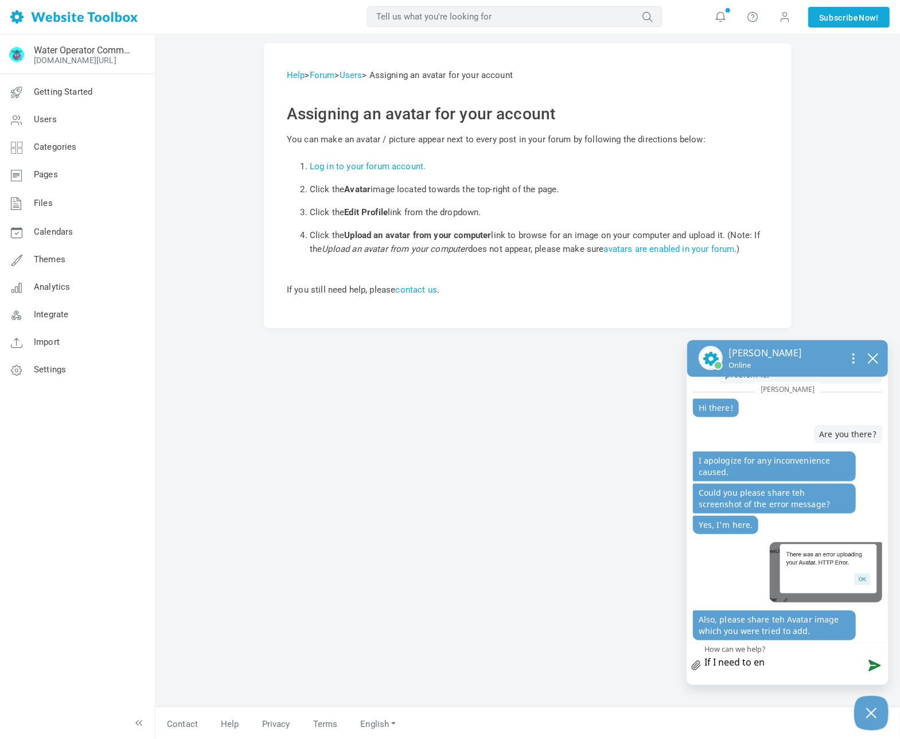
type textarea "If I need to ena"
type textarea "If I need to enab"
type textarea "If I need to enabl"
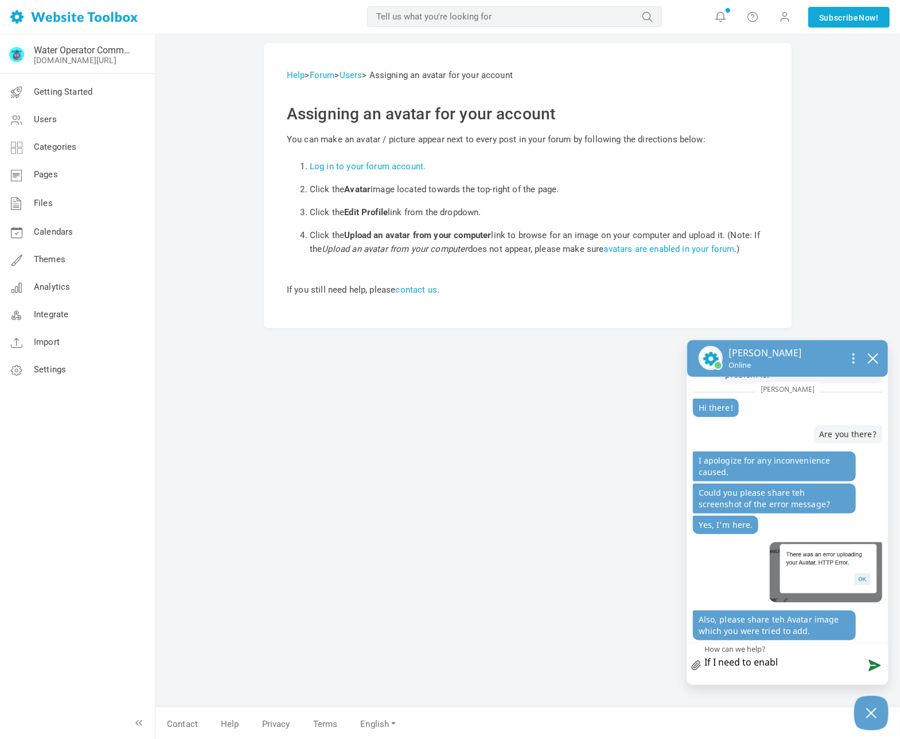
type textarea "If I need to enable"
type textarea "If I need to enable a"
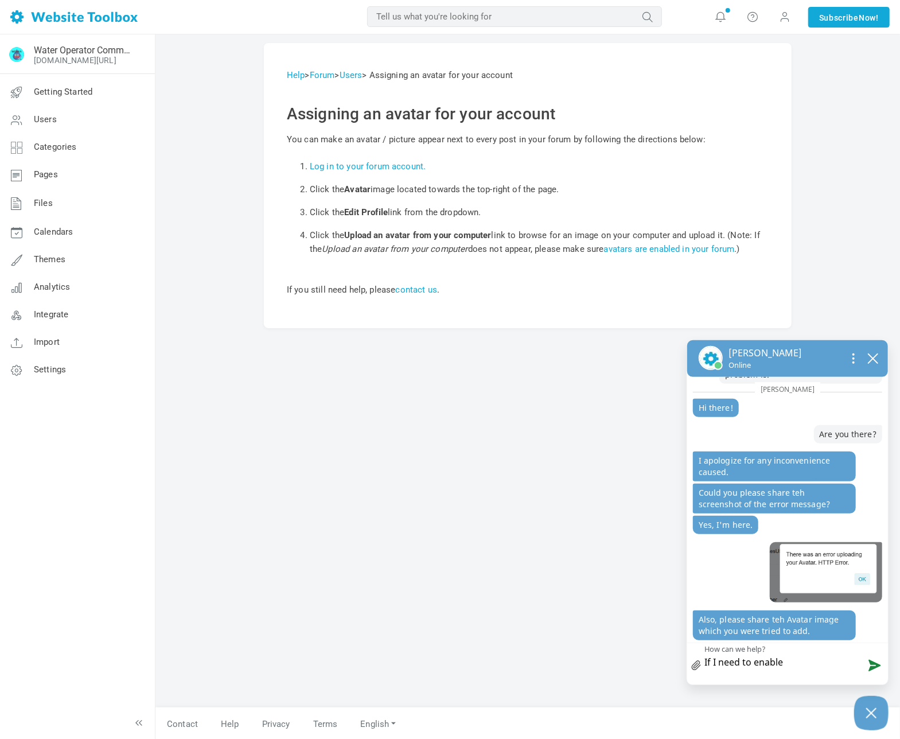
type textarea "If I need to enable a"
type textarea "If I need to enable av"
type textarea "If I need to enable ava"
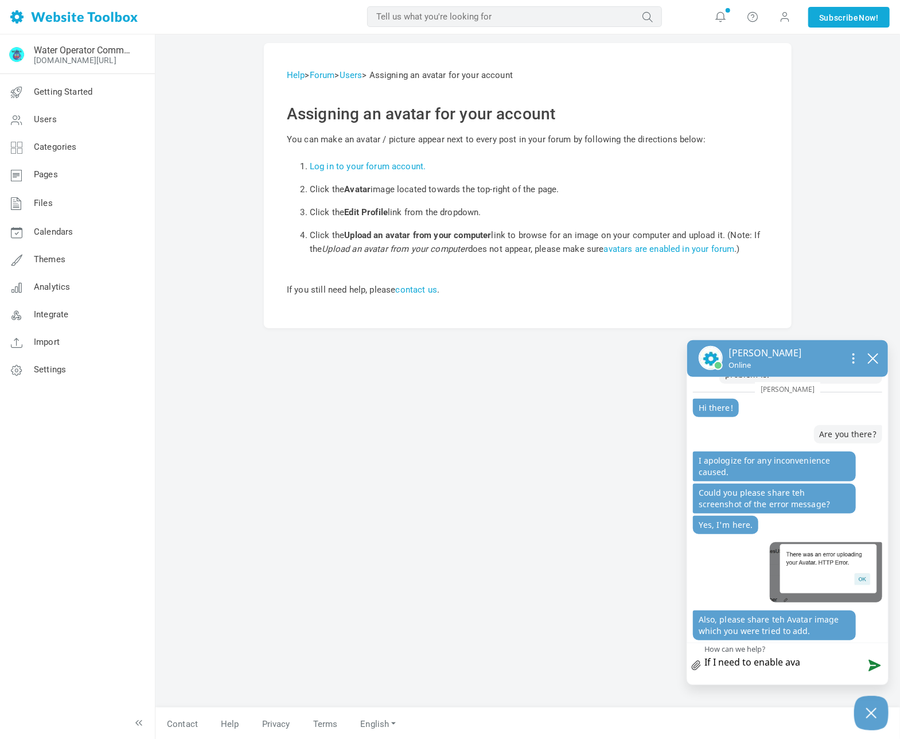
type textarea "If I need to enable avat"
type textarea "If I need to enable [DEMOGRAPHIC_DATA]"
type textarea "If I need to enable avatar"
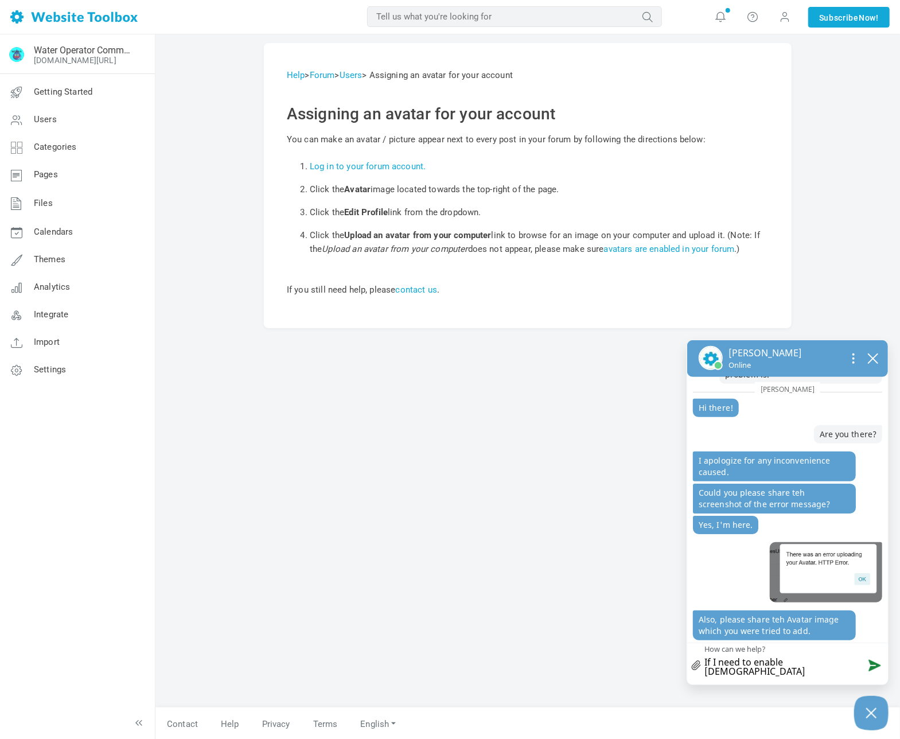
type textarea "If I need to enable avatar"
type textarea "If I need to enable avatars"
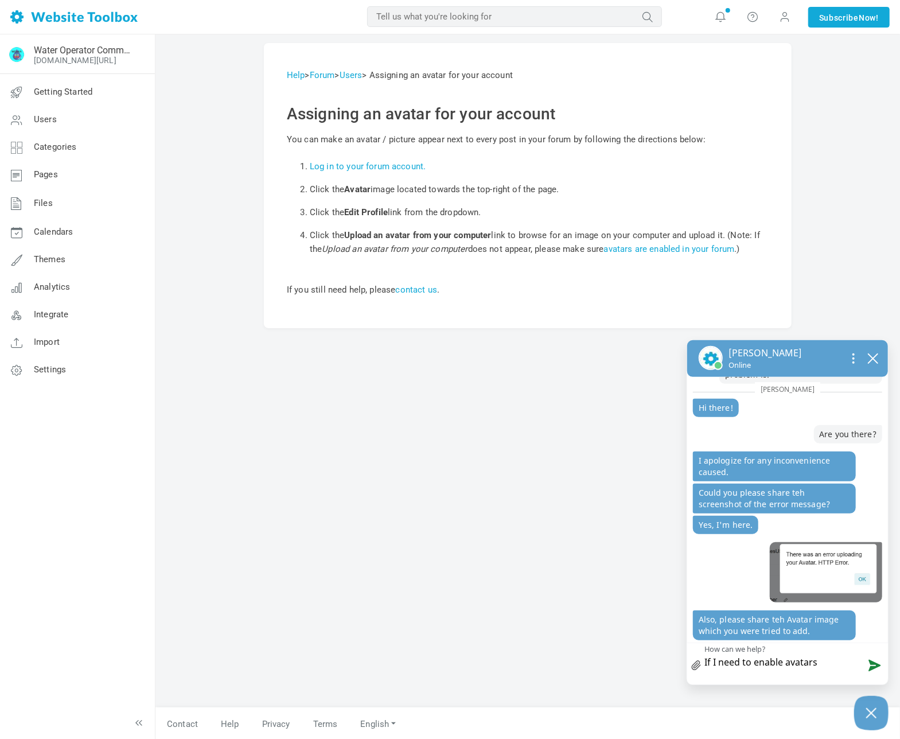
type textarea "If I need to enable avatars o"
type textarea "If I need to enable avatars on"
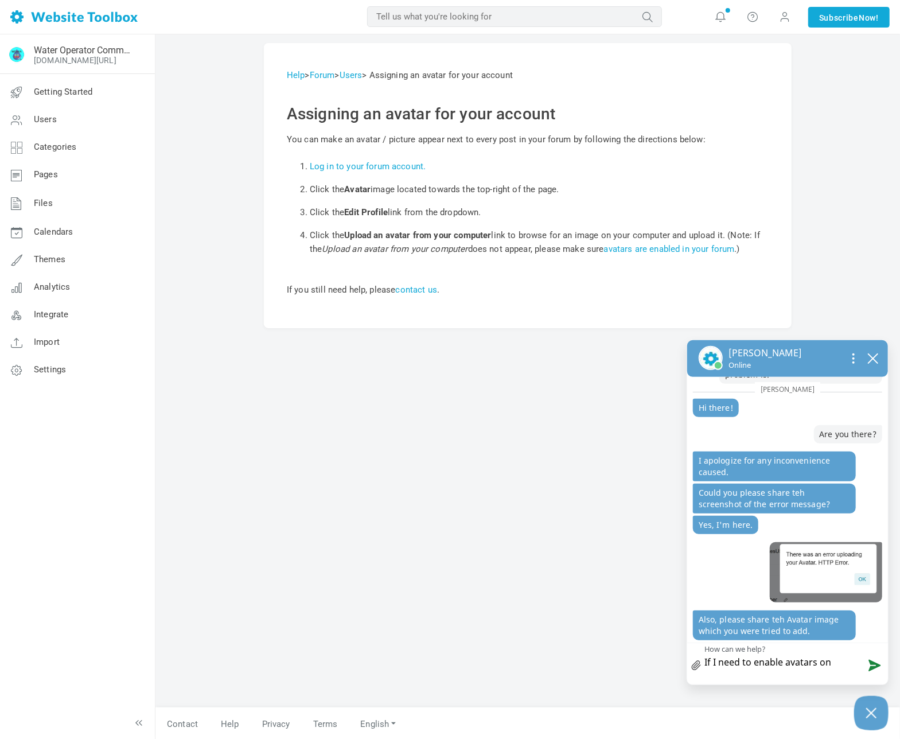
type textarea "If I need to enable avatars on"
type textarea "If I need to enable avatars on m"
type textarea "If I need to enable avatars on my"
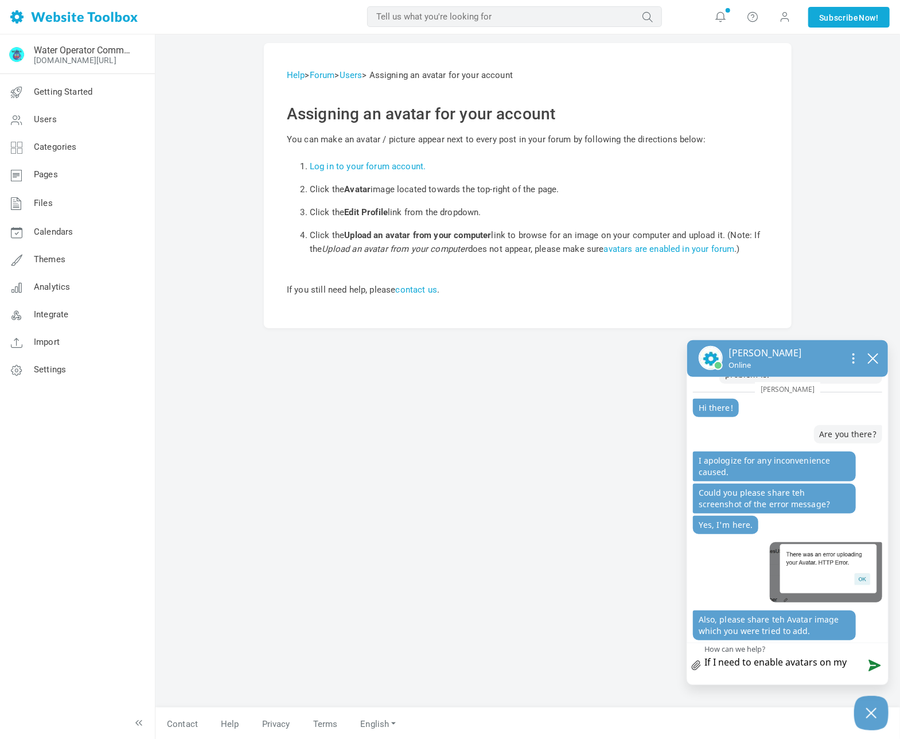
type textarea "If I need to enable avatars on my"
type textarea "If I need to enable avatars on my f"
type textarea "If I need to enable avatars on my fo"
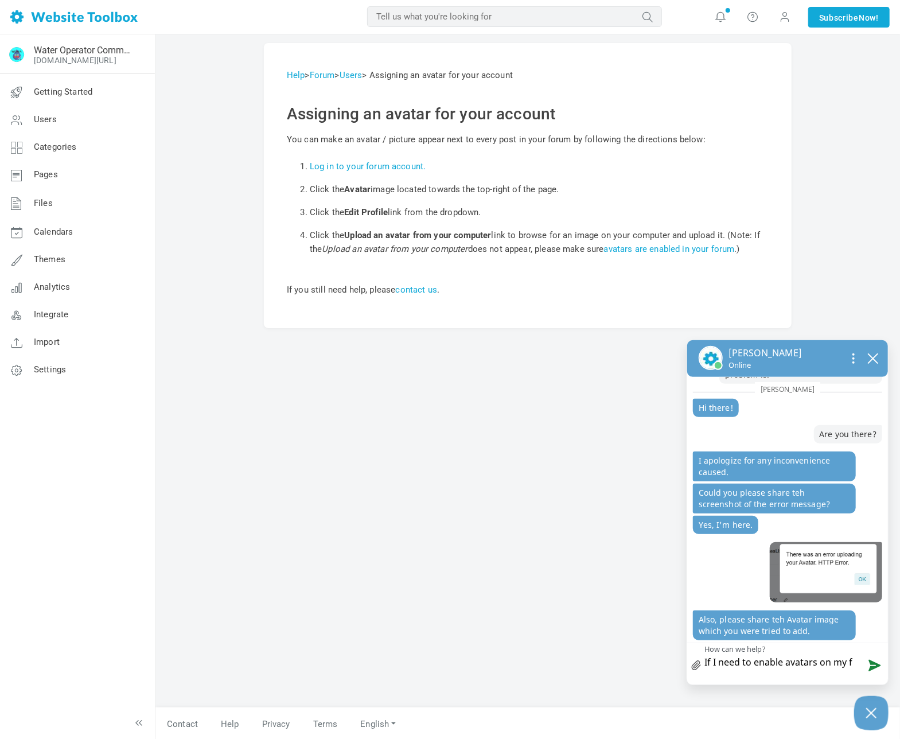
type textarea "If I need to enable avatars on my fo"
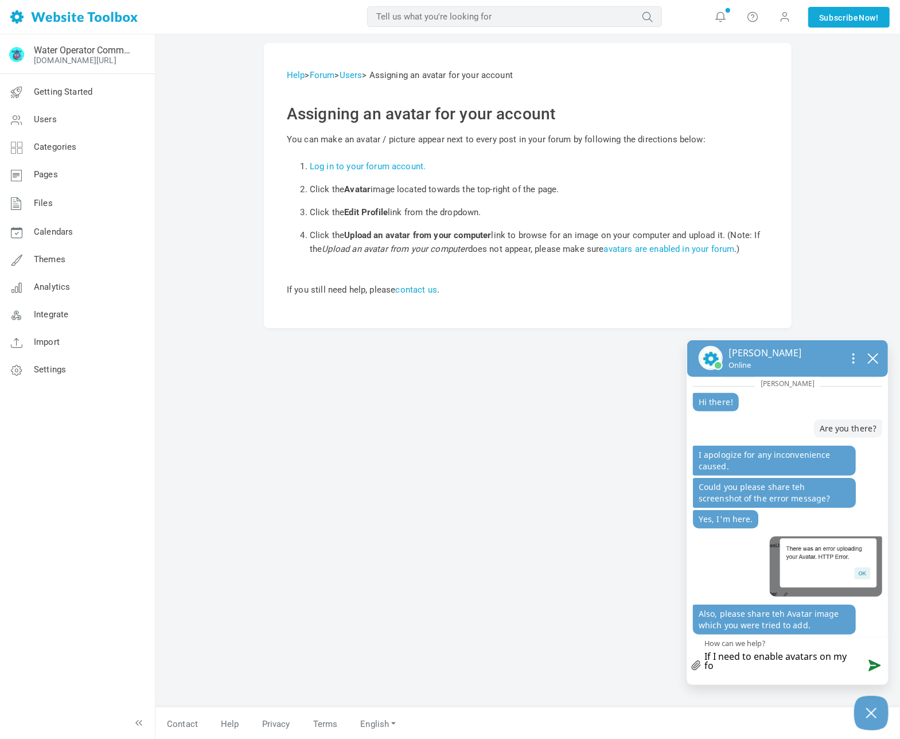
type textarea "If I need to enable avatars on my for"
type textarea "If I need to enable avatars on my foru"
type textarea "If I need to enable avatars on my forum"
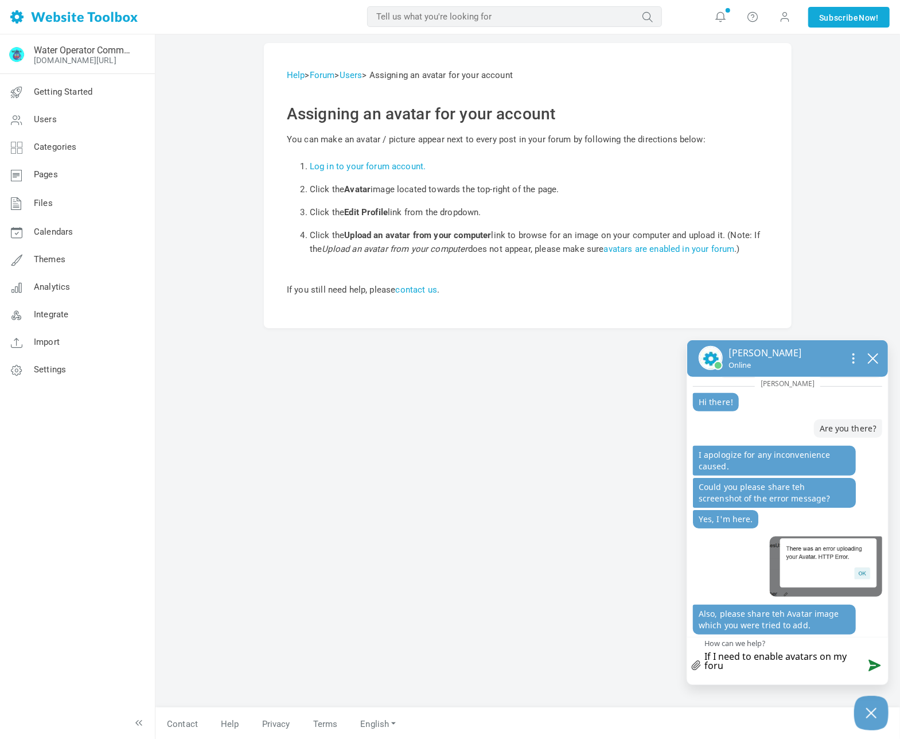
type textarea "If I need to enable avatars on my forum"
type textarea "If I need to enable avatars on my forum h"
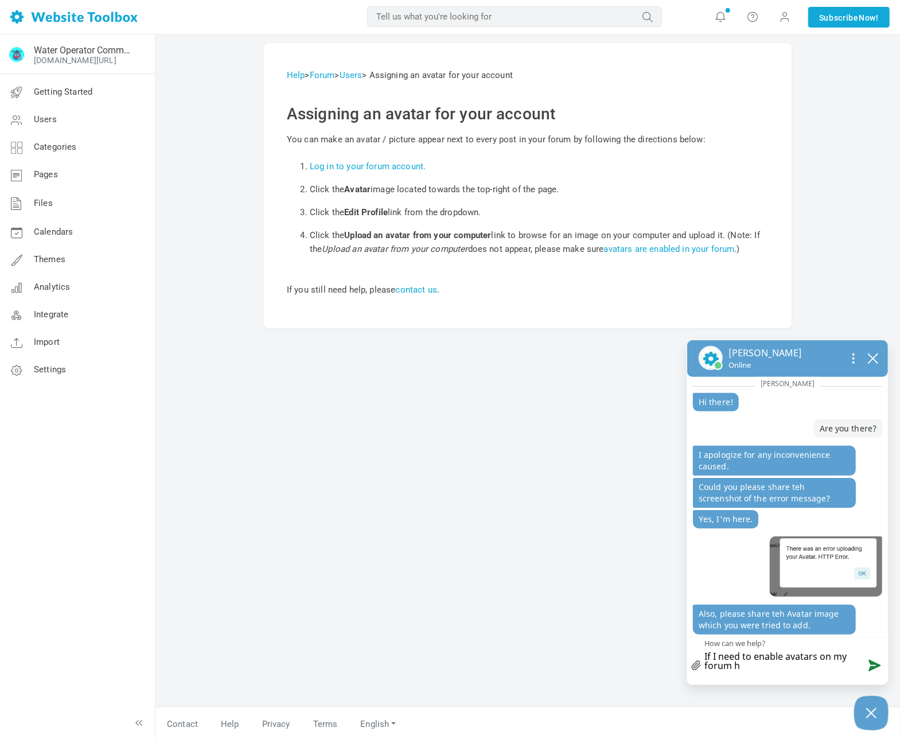
type textarea "If I need to enable avatars on my forum ho"
type textarea "If I need to enable avatars on my forum how"
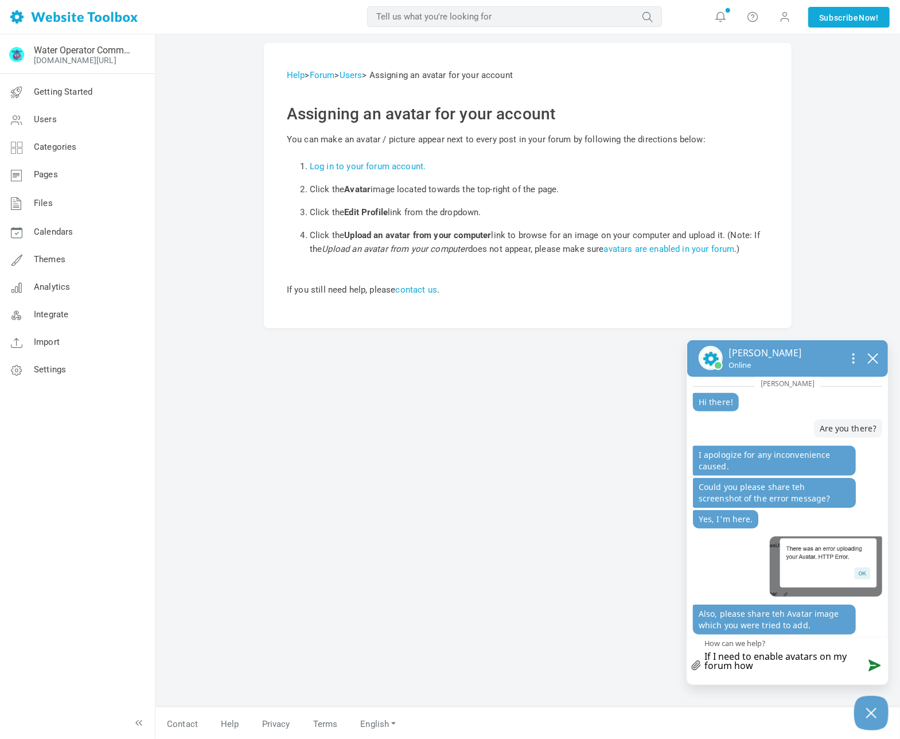
type textarea "If I need to enable avatars on my forum how"
type textarea "If I need to enable avatars on my forum how d"
type textarea "If I need to enable avatars on my forum how do"
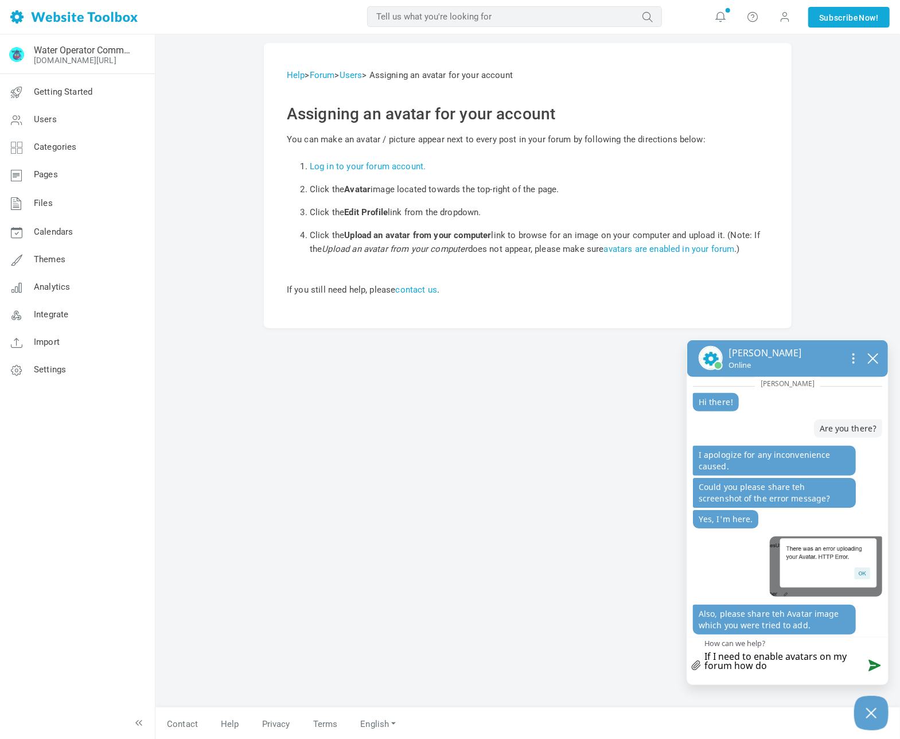
type textarea "If I need to enable avatars on my forum how do"
type textarea "If I need to enable avatars on my forum how do I"
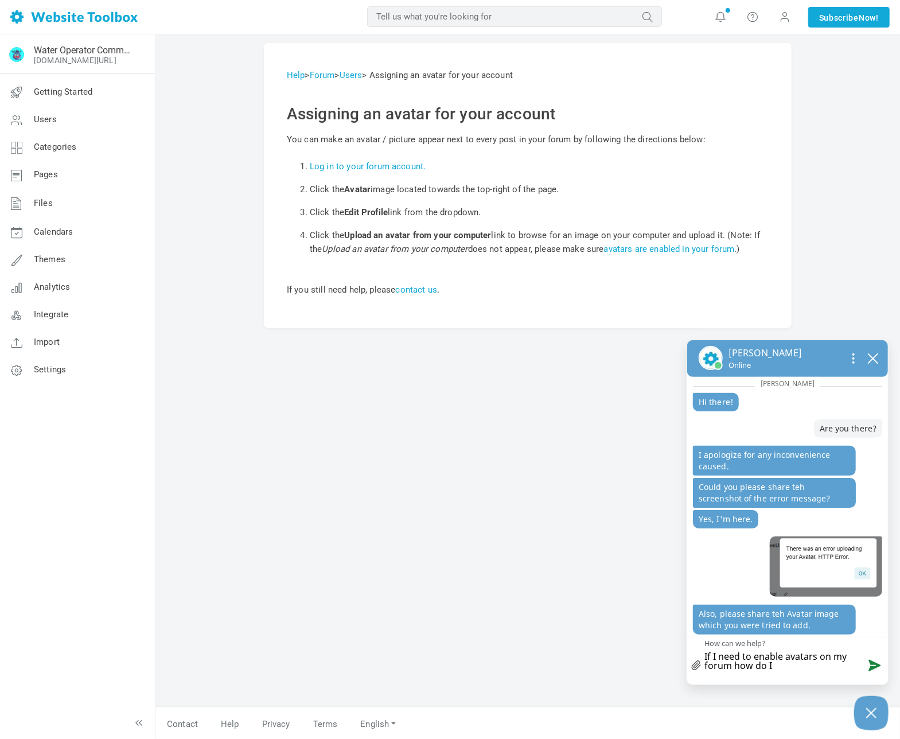
type textarea "If I need to enable avatars on my forum how do I"
type textarea "If I need to enable avatars on my forum how do I d"
type textarea "If I need to enable avatars on my forum how do I do"
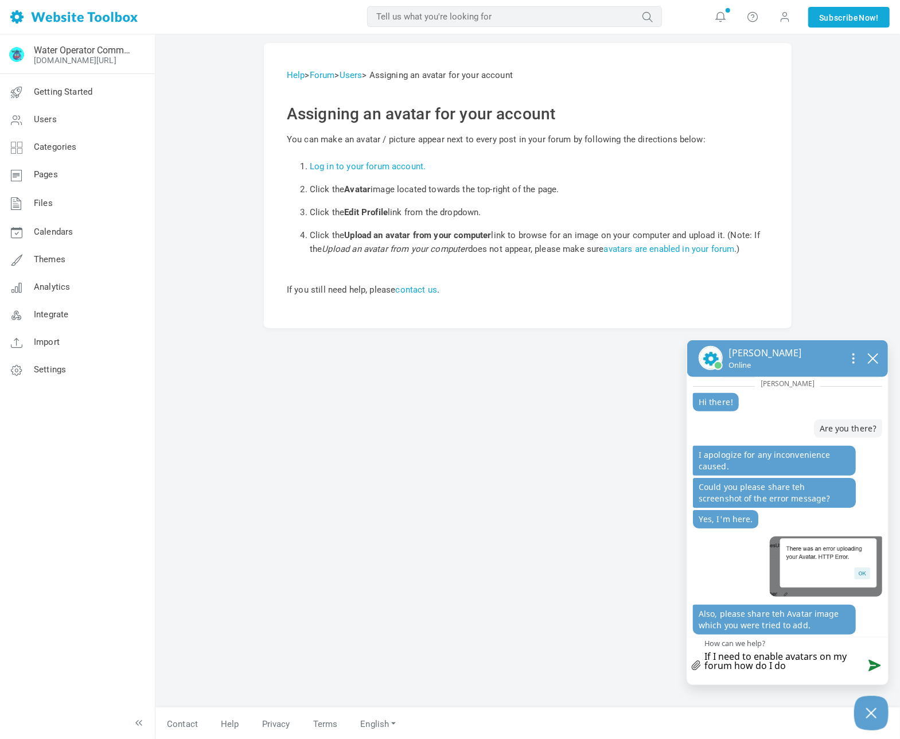
type textarea "If I need to enable avatars on my forum how do I do"
type textarea "If I need to enable avatars on my forum how do I do t"
type textarea "If I need to enable avatars on my forum how do I do th"
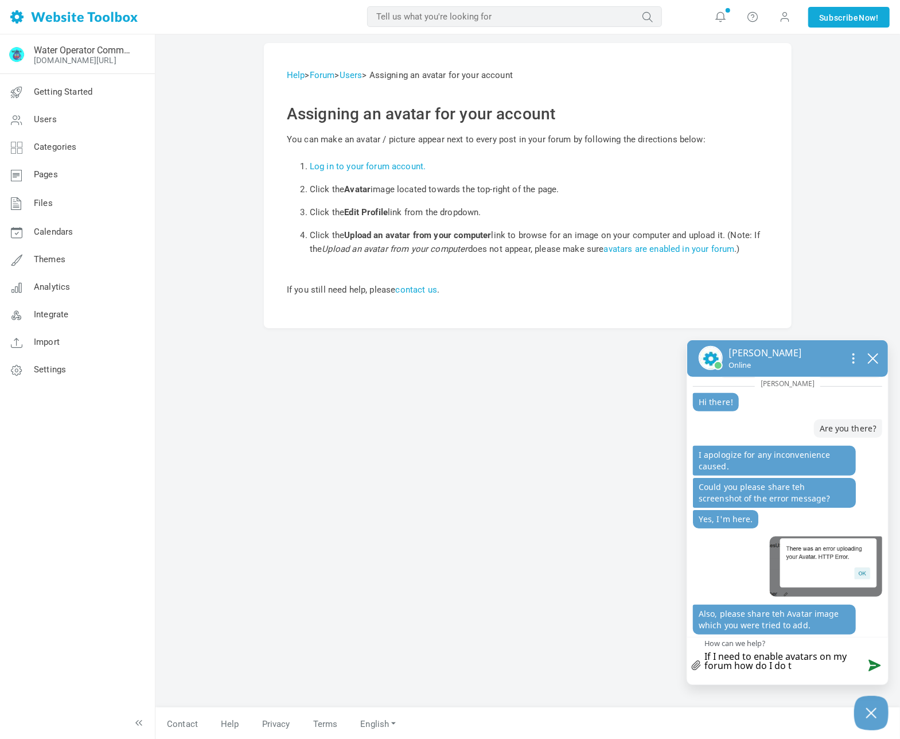
type textarea "If I need to enable avatars on my forum how do I do th"
type textarea "If I need to enable avatars on my forum how do I do tha"
type textarea "If I need to enable avatars on my forum how do I do that"
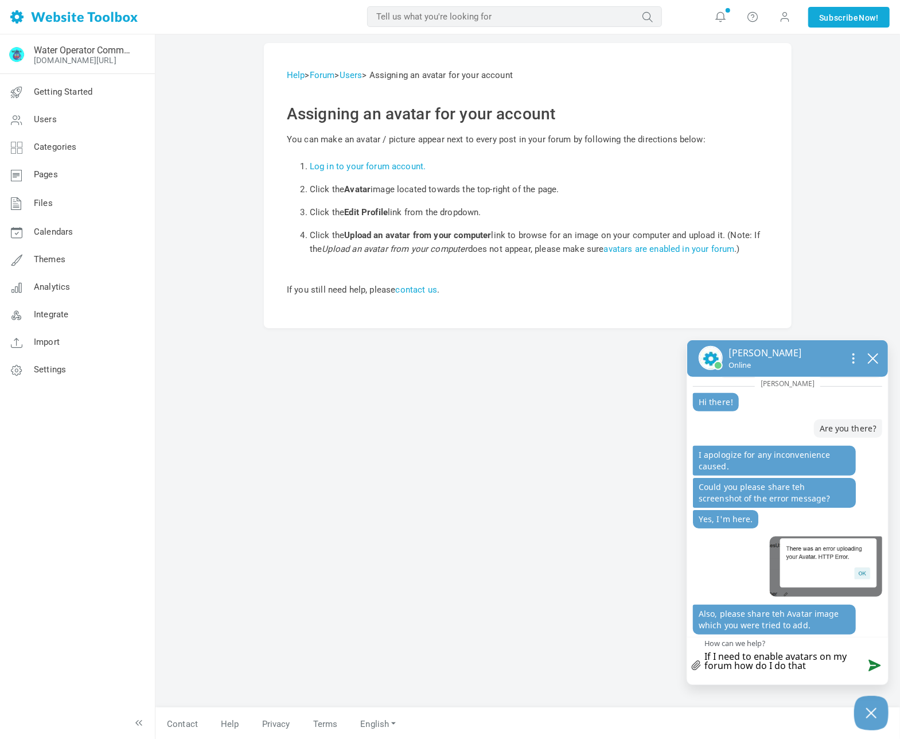
type textarea "If I need to enable avatars on my forum how do I do that?"
type textarea "If I need to enable avatars on my forum how do I do that? T"
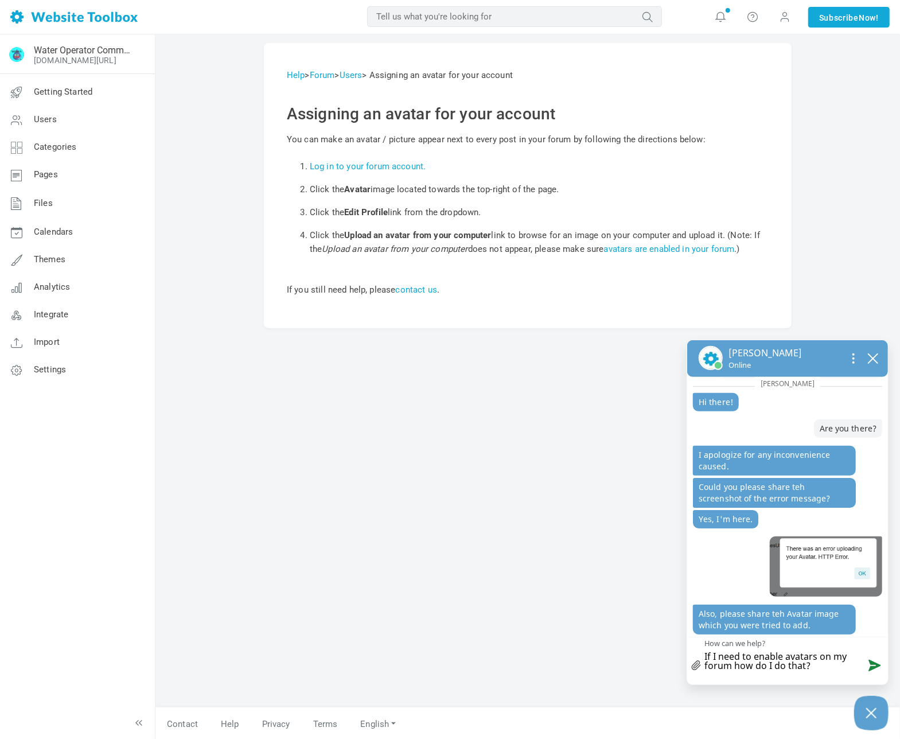
type textarea "If I need to enable avatars on my forum how do I do that? T"
type textarea "If I need to enable avatars on my forum how do I do that? Th"
type textarea "If I need to enable avatars on my forum how do I do that? Tha"
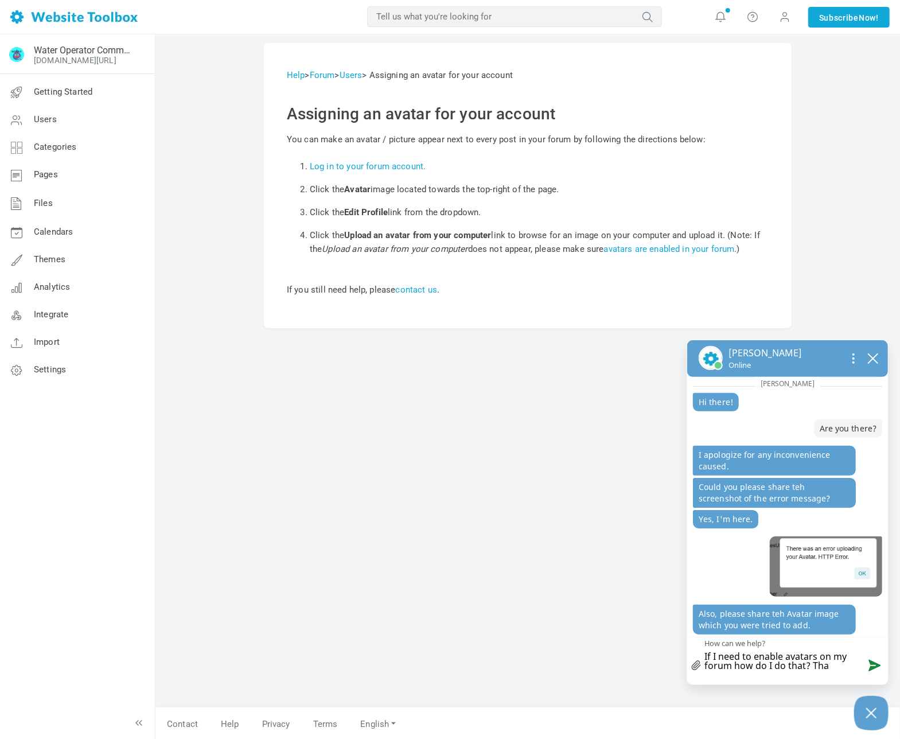
type textarea "If I need to enable avatars on my forum how do I do that? That"
type textarea "If I need to enable avatars on my forum how do I do that? That'"
type textarea "If I need to enable avatars on my forum how do I do that? That's"
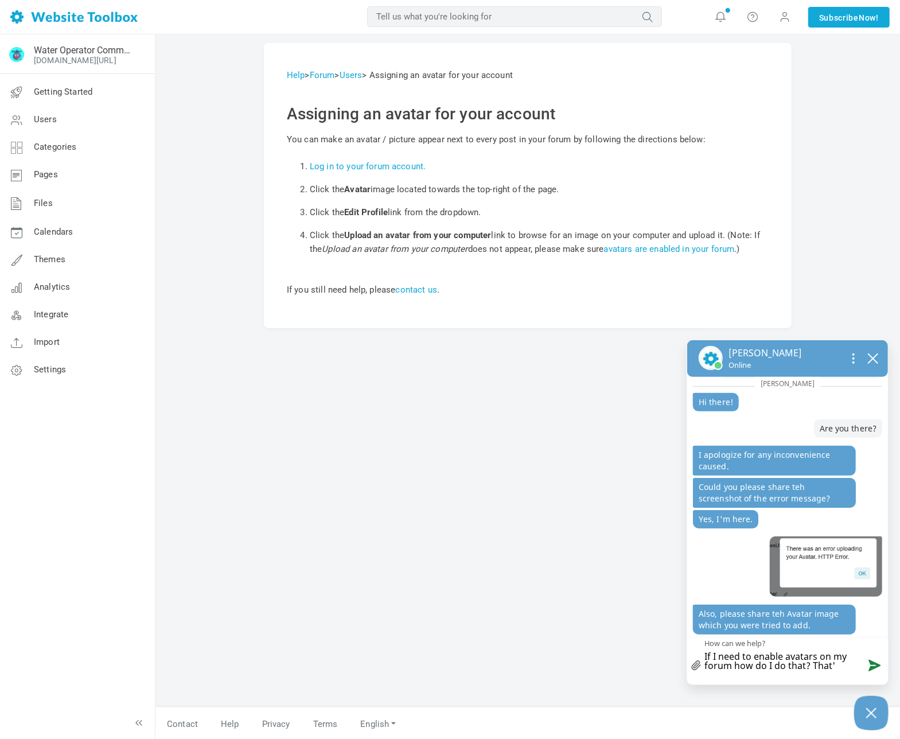
type textarea "If I need to enable avatars on my forum how do I do that? That's"
type textarea "If I need to enable avatars on my forum how do I do that? That's n"
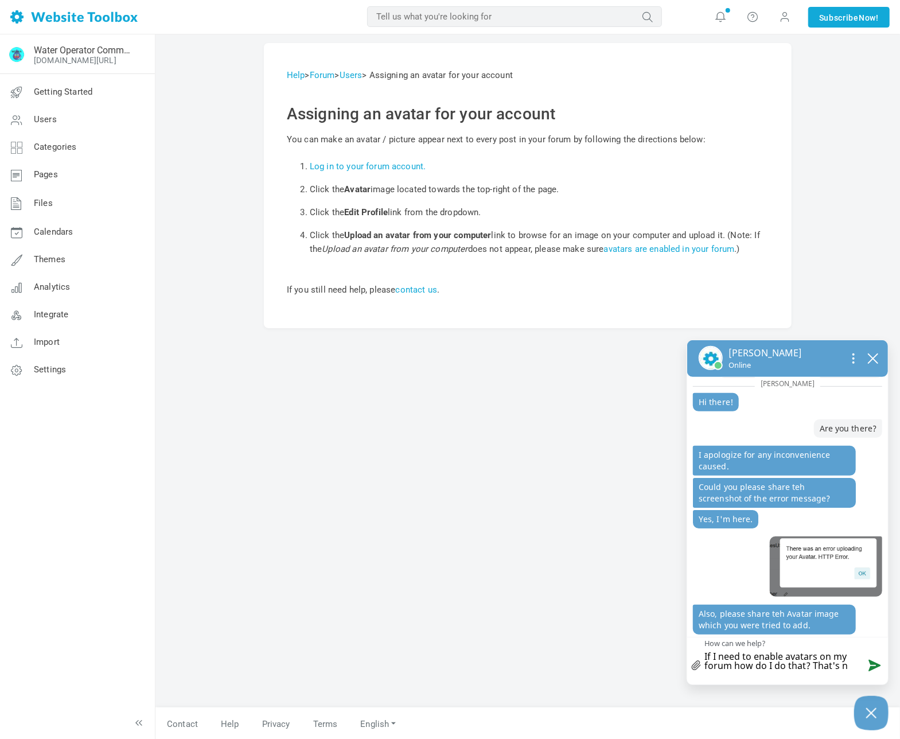
type textarea "If I need to enable avatars on my forum how do I do that? That's no"
type textarea "If I need to enable avatars on my forum how do I do that? That's not"
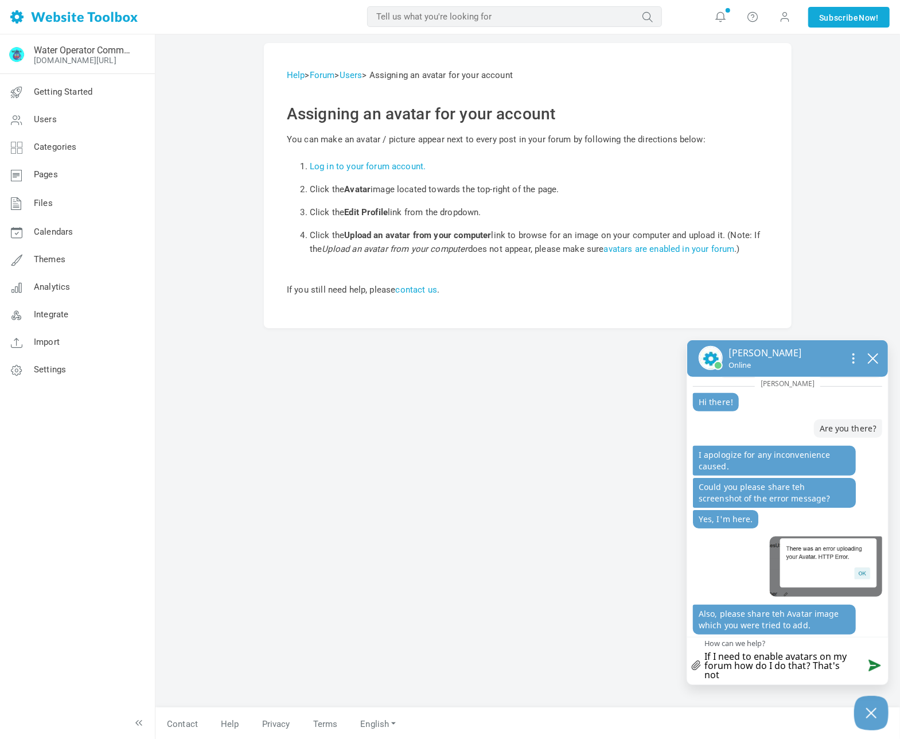
type textarea "If I need to enable avatars on my forum how do I do that? That's not"
type textarea "If I need to enable avatars on my forum how do I do that? That's not i"
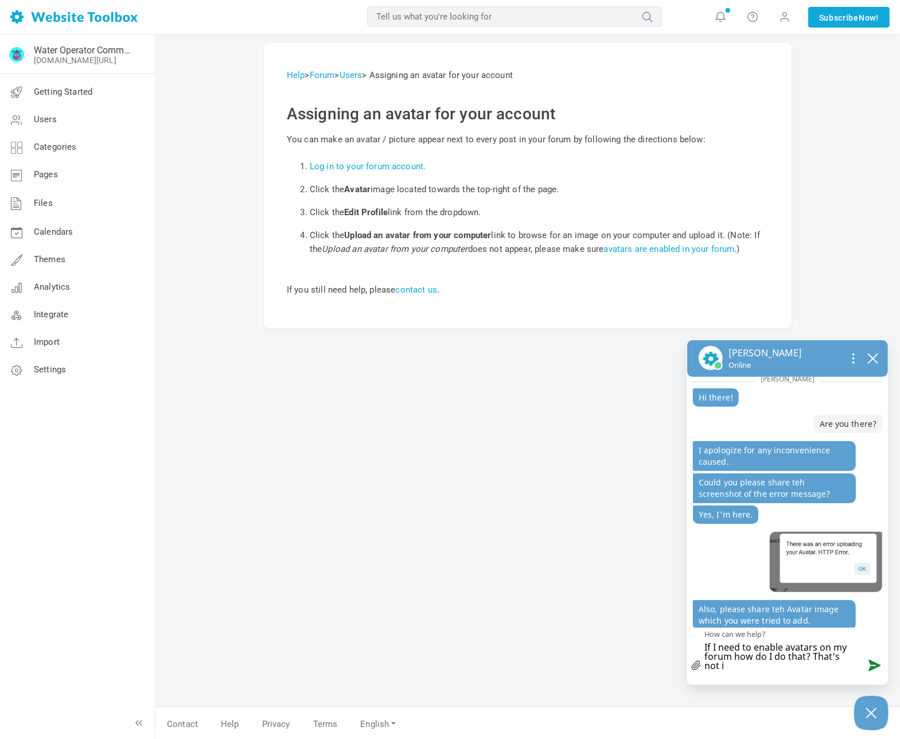
scroll to position [0, 0]
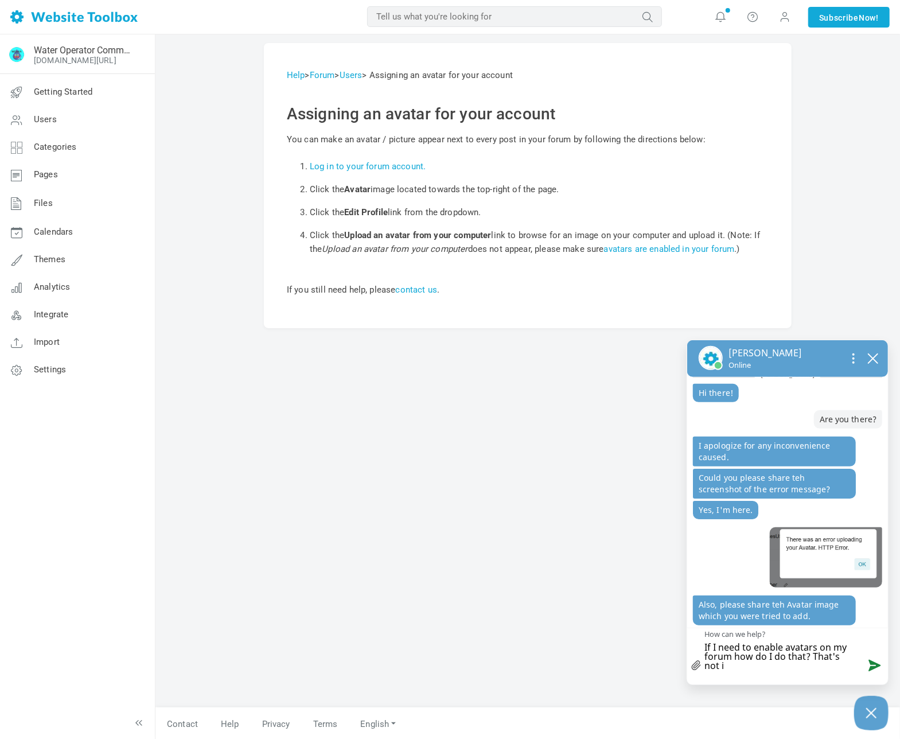
type textarea "If I need to enable avatars on my forum how do I do that? That's not in"
type textarea "If I need to enable avatars on my forum how do I do that? That's not in y"
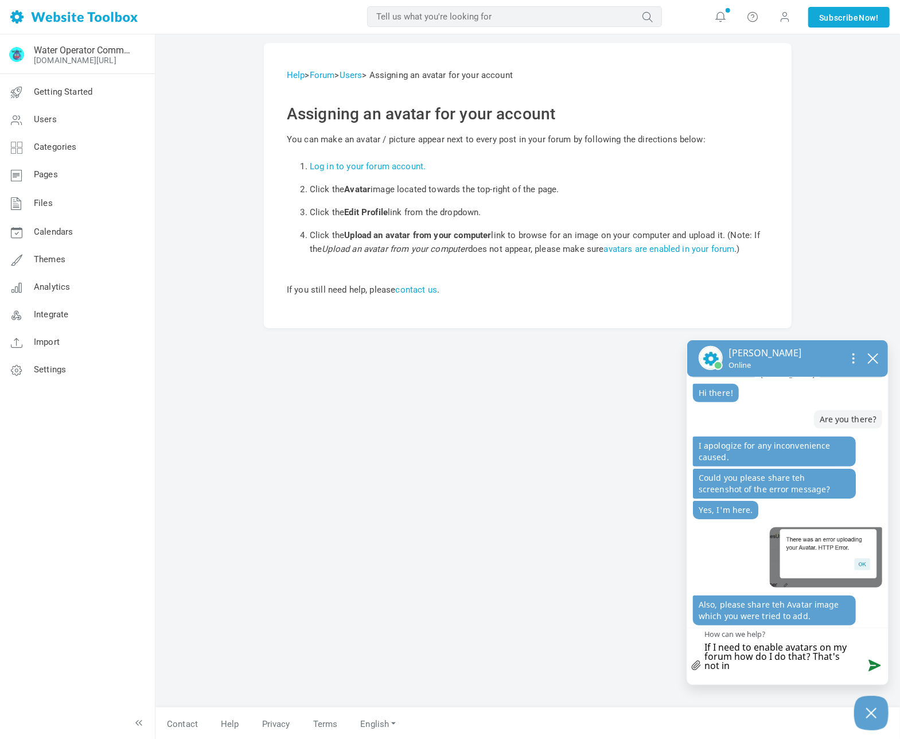
type textarea "If I need to enable avatars on my forum how do I do that? That's not in y"
type textarea "If I need to enable avatars on my forum how do I do that? That's not in yo"
type textarea "If I need to enable avatars on my forum how do I do that? That's not in you"
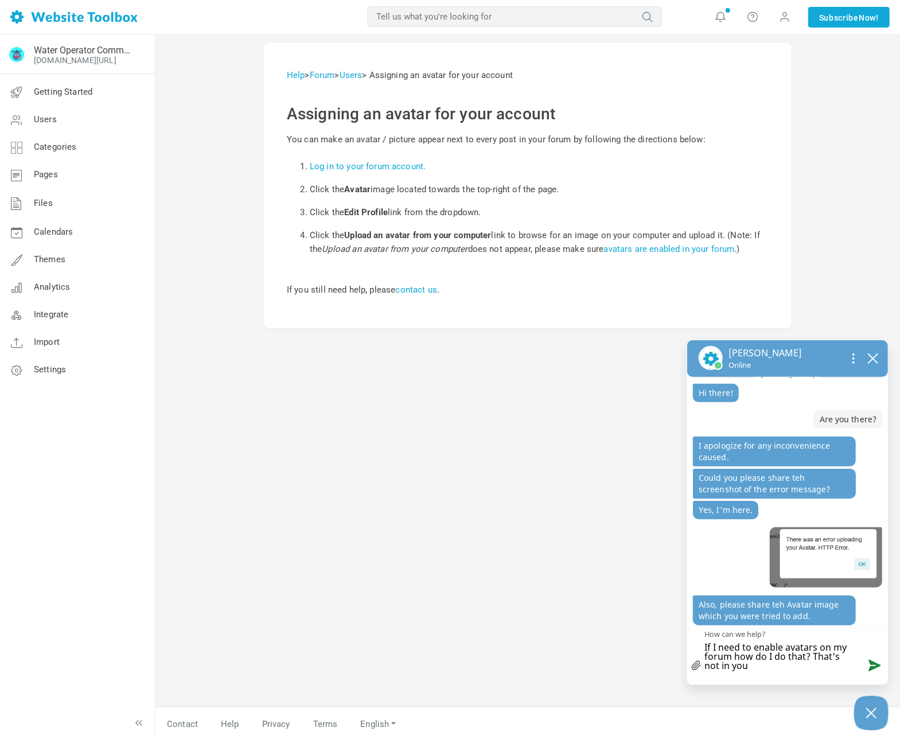
type textarea "If I need to enable avatars on my forum how do I do that? That's not in your"
type textarea "If I need to enable avatars on my forum how do I do that? That's not in your h"
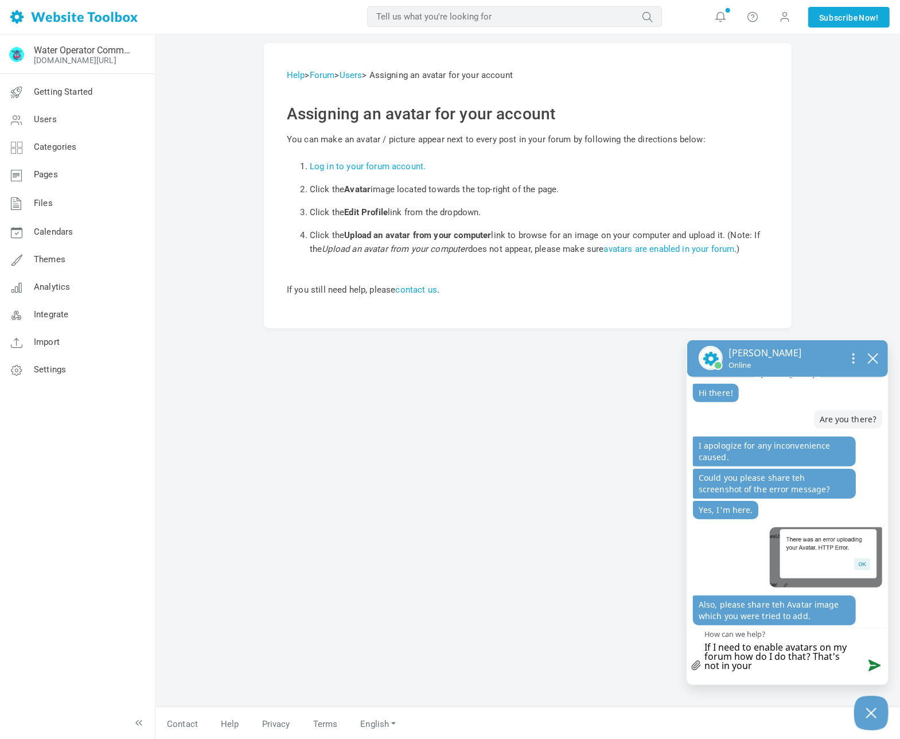
type textarea "If I need to enable avatars on my forum how do I do that? That's not in your h"
type textarea "If I need to enable avatars on my forum how do I do that? That's not in your he"
type textarea "If I need to enable avatars on my forum how do I do that? That's not in your hel"
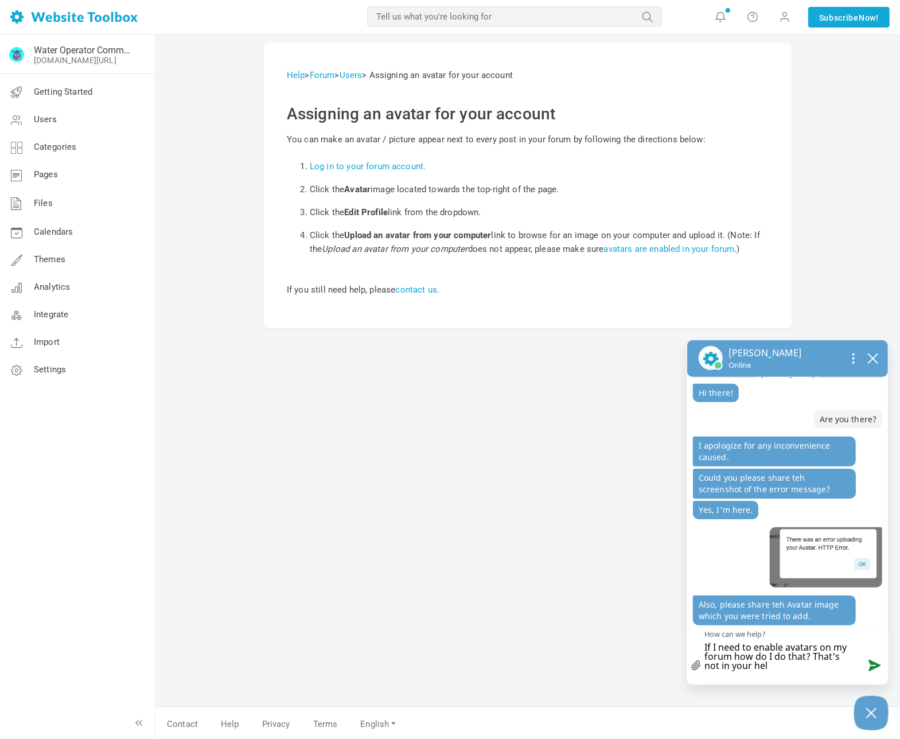
type textarea "If I need to enable avatars on my forum how do I do that? That's not in your he…"
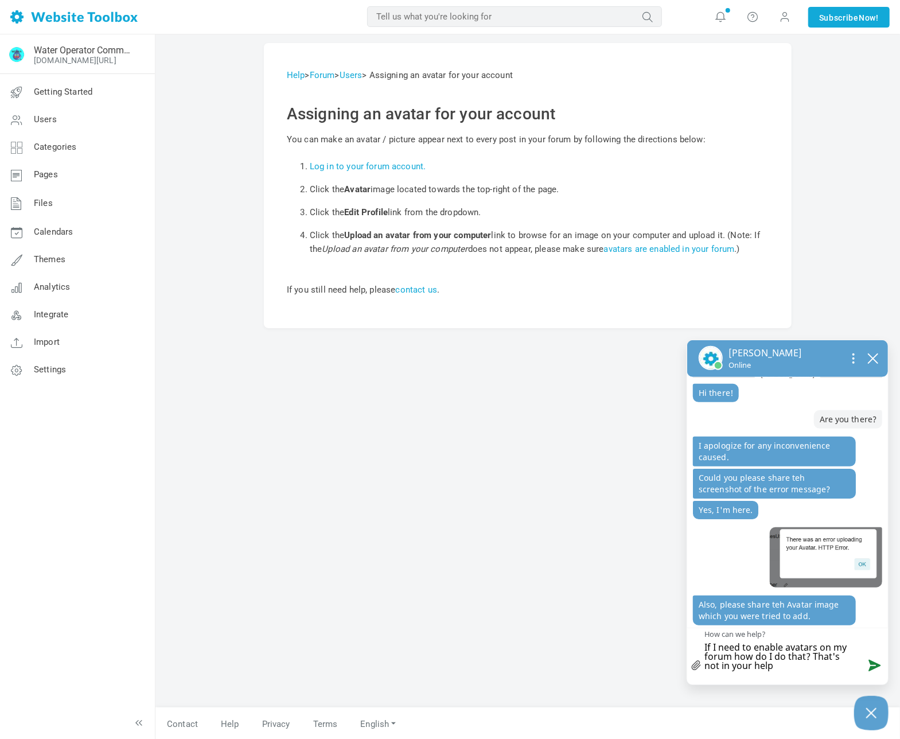
type textarea "If I need to enable avatars on my forum how do I do that? That's not in your he…"
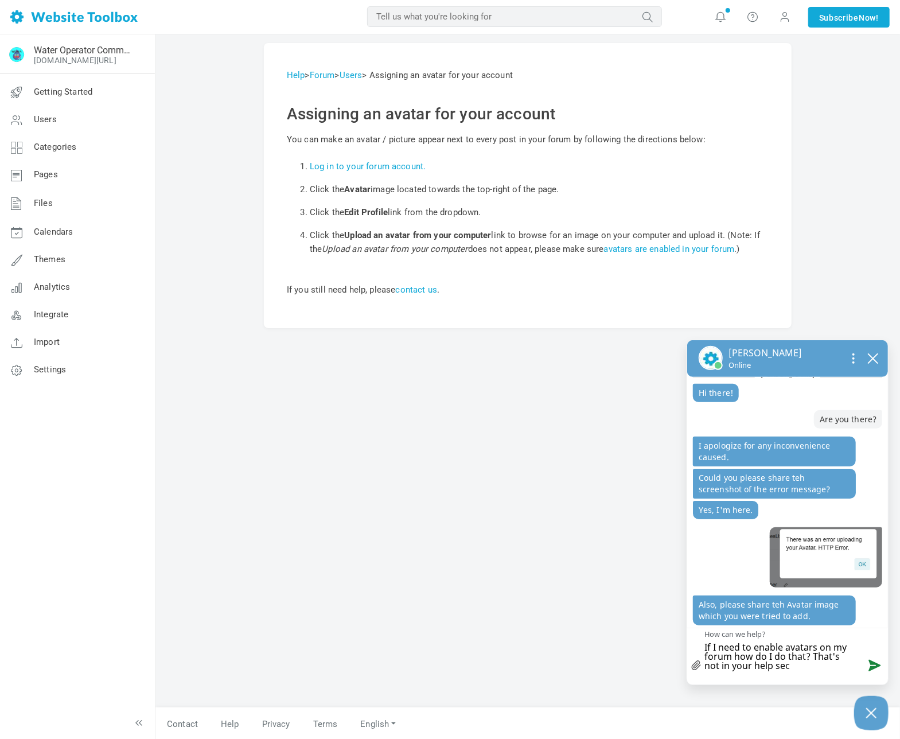
type textarea "If I need to enable avatars on my forum how do I do that? That's not in your he…"
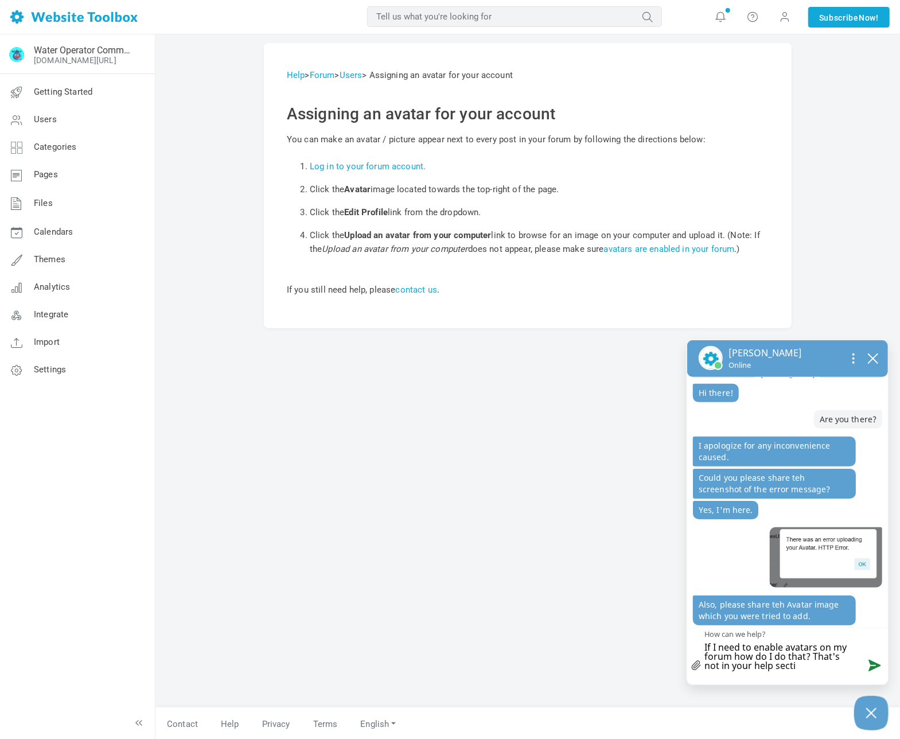
type textarea "If I need to enable avatars on my forum how do I do that? That's not in your he…"
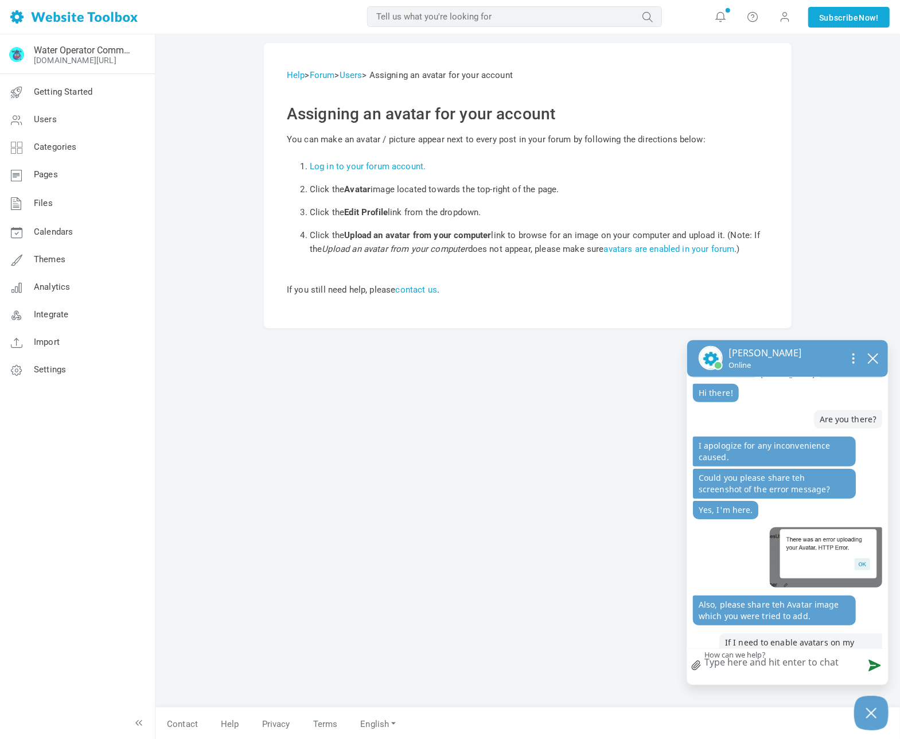
scroll to position [130, 0]
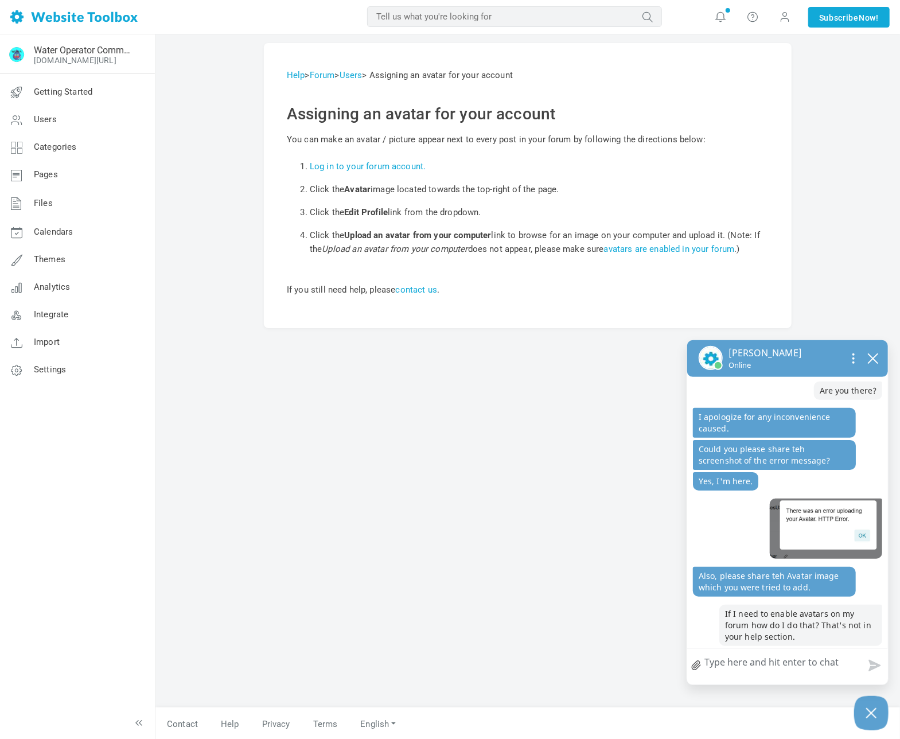
click at [699, 668] on link "file upload" at bounding box center [696, 665] width 18 height 26
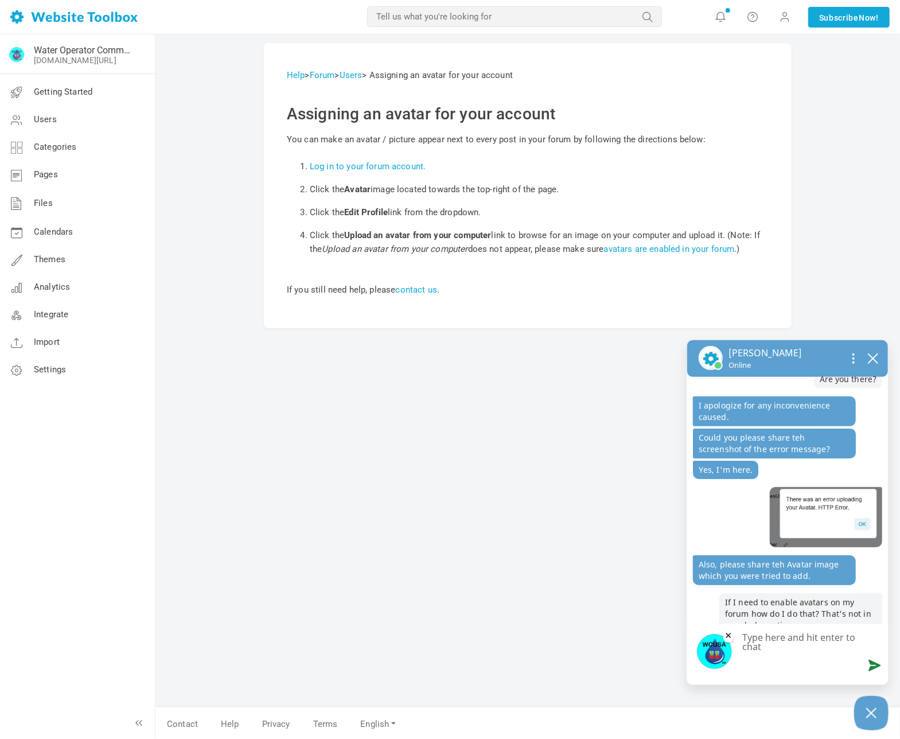
scroll to position [155, 0]
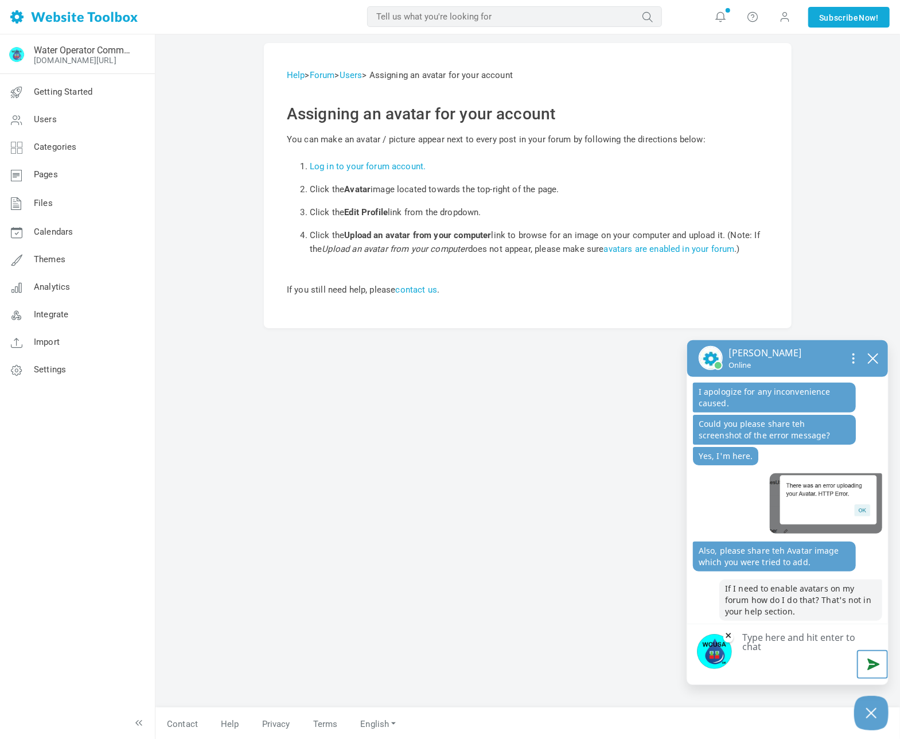
click at [874, 666] on button "Send message" at bounding box center [872, 664] width 31 height 29
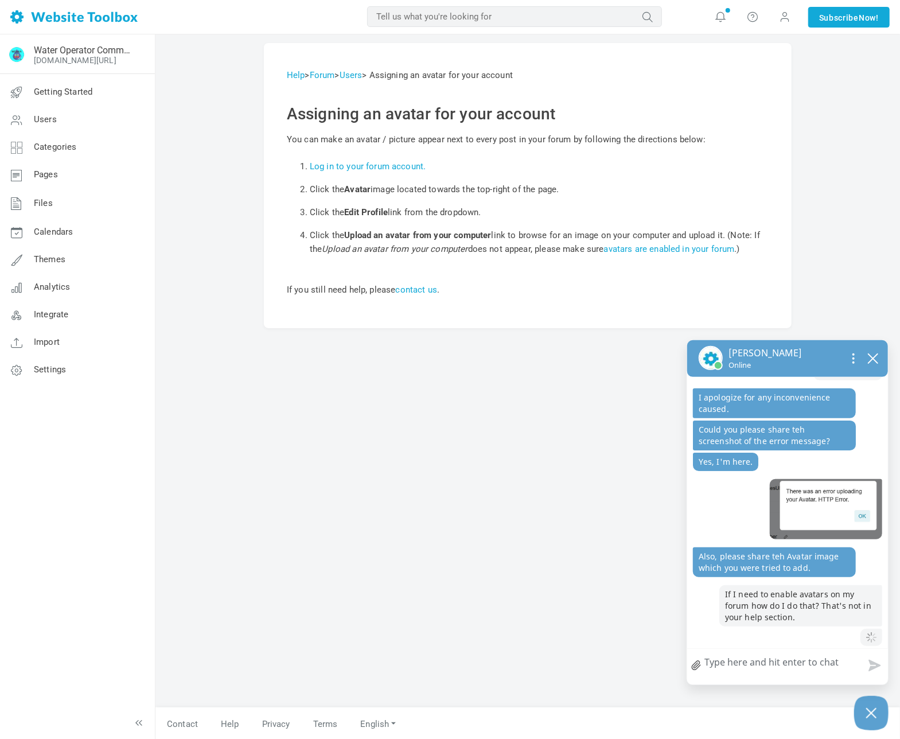
scroll to position [242, 0]
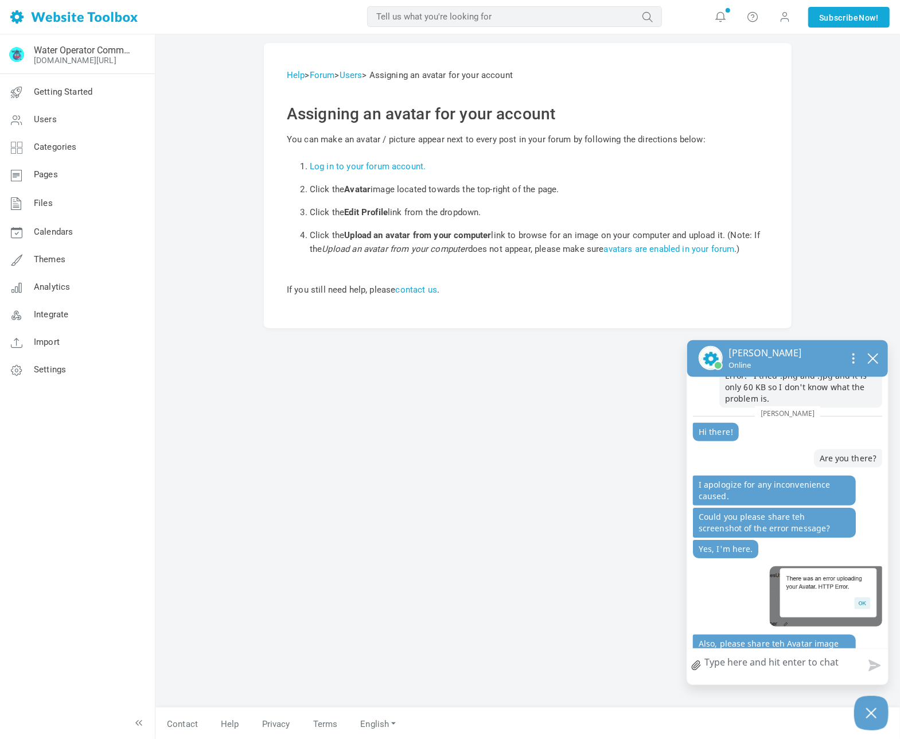
scroll to position [242, 0]
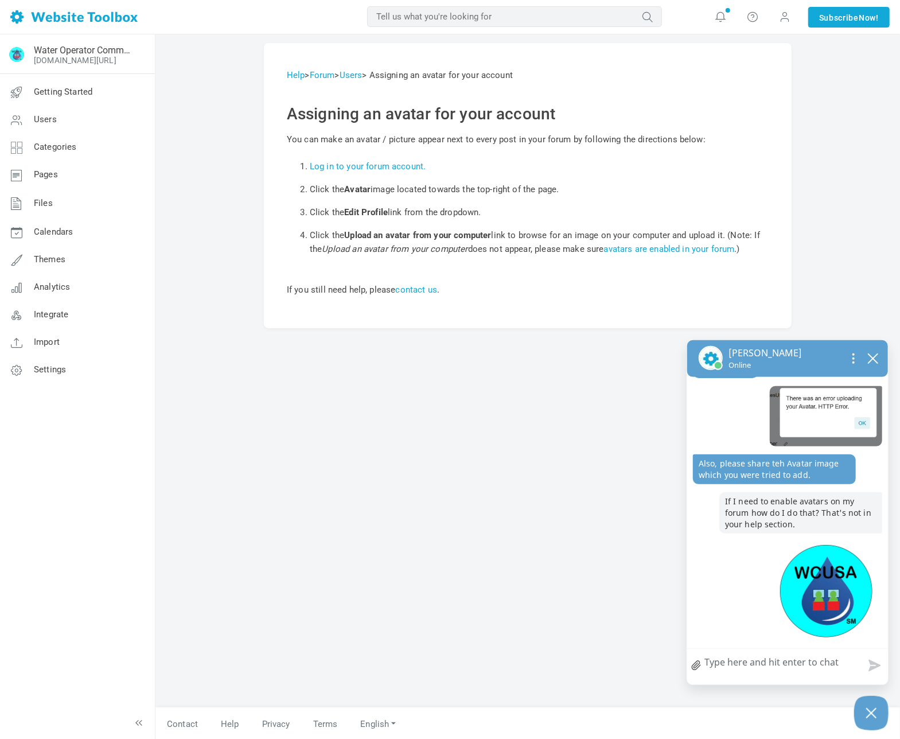
click at [757, 665] on textarea "How can we help?" at bounding box center [787, 664] width 201 height 30
click at [246, 136] on div "Help > Forum > Users > Assigning an avatar for your account Assigning an avatar…" at bounding box center [527, 387] width 745 height 706
click at [468, 406] on div "Help > Forum > Users > Assigning an avatar for your account Assigning an avatar…" at bounding box center [527, 375] width 545 height 664
click at [718, 665] on textarea "How can we help?" at bounding box center [787, 664] width 201 height 30
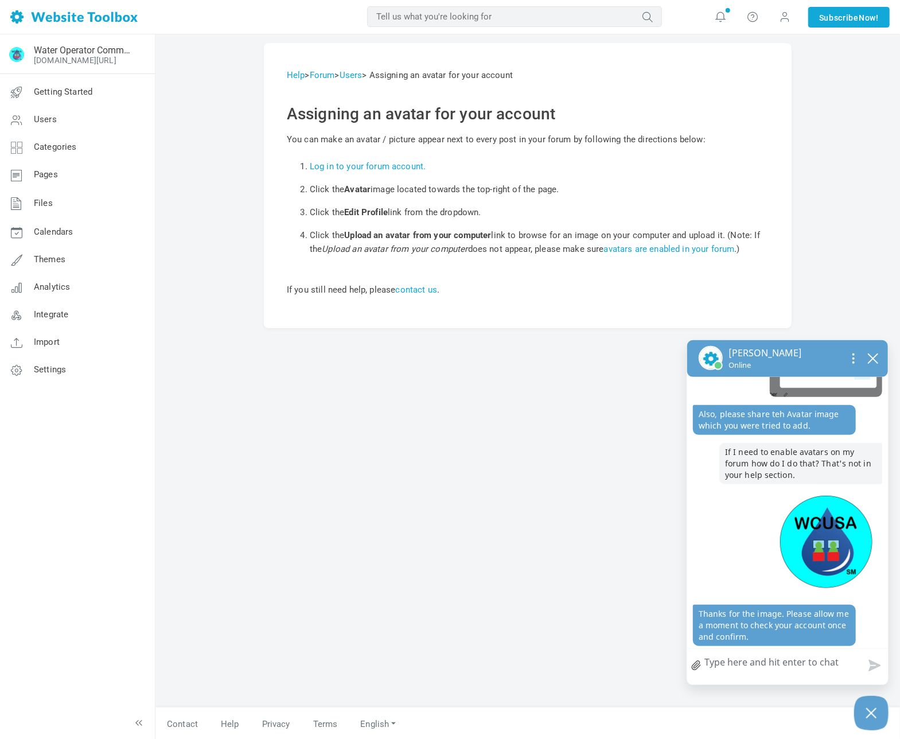
click at [564, 543] on div "Help > Forum > Users > Assigning an avatar for your account Assigning an avatar…" at bounding box center [527, 375] width 545 height 664
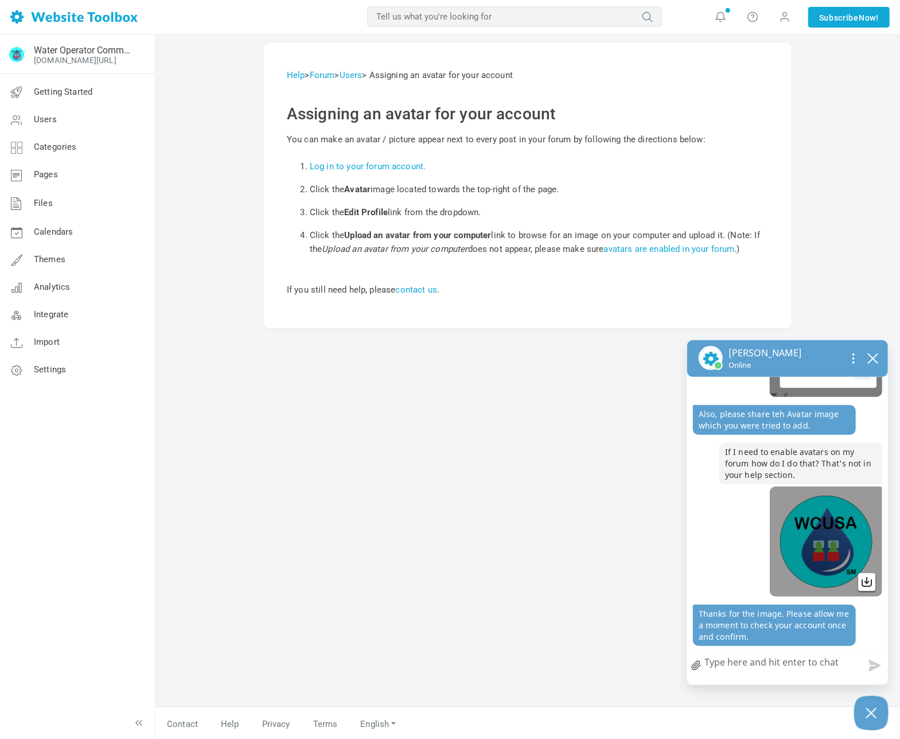
scroll to position [1, 0]
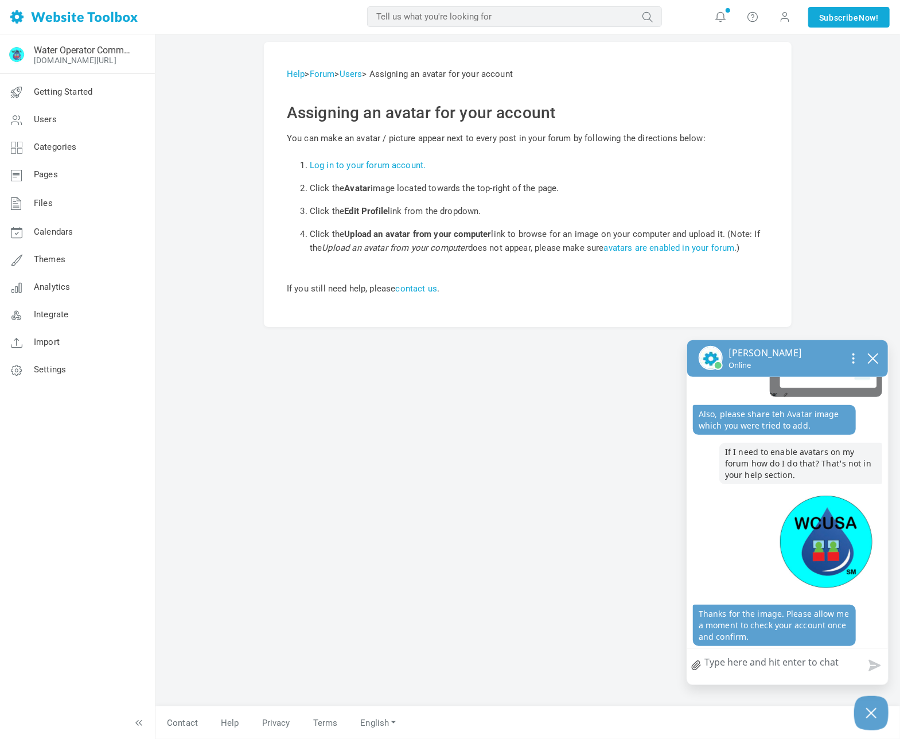
click at [590, 551] on div "Help > Forum > Users > Assigning an avatar for your account Assigning an avatar…" at bounding box center [527, 374] width 545 height 664
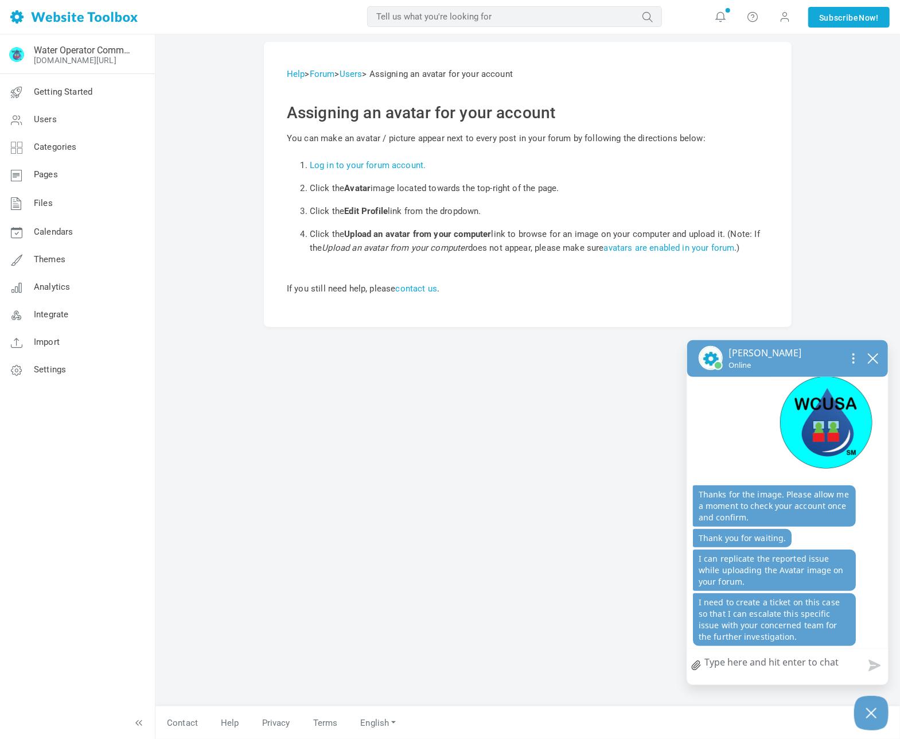
click at [733, 668] on textarea "How can we help?" at bounding box center [787, 664] width 201 height 30
type textarea "O"
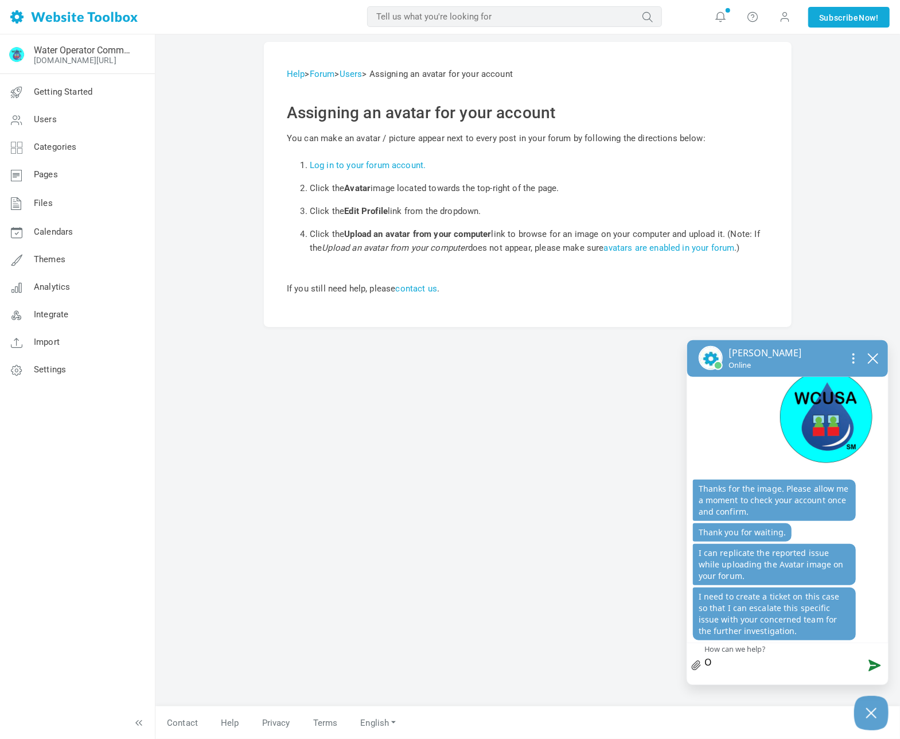
type textarea "Ok"
type textarea "Oka"
type textarea "Okay"
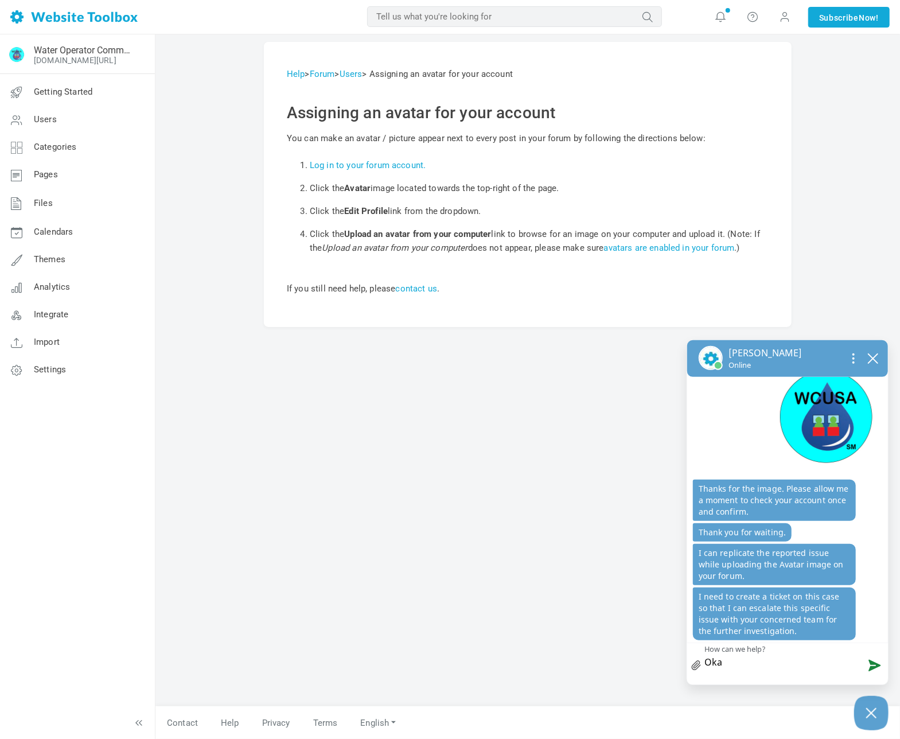
type textarea "Okay"
type textarea "Okay!"
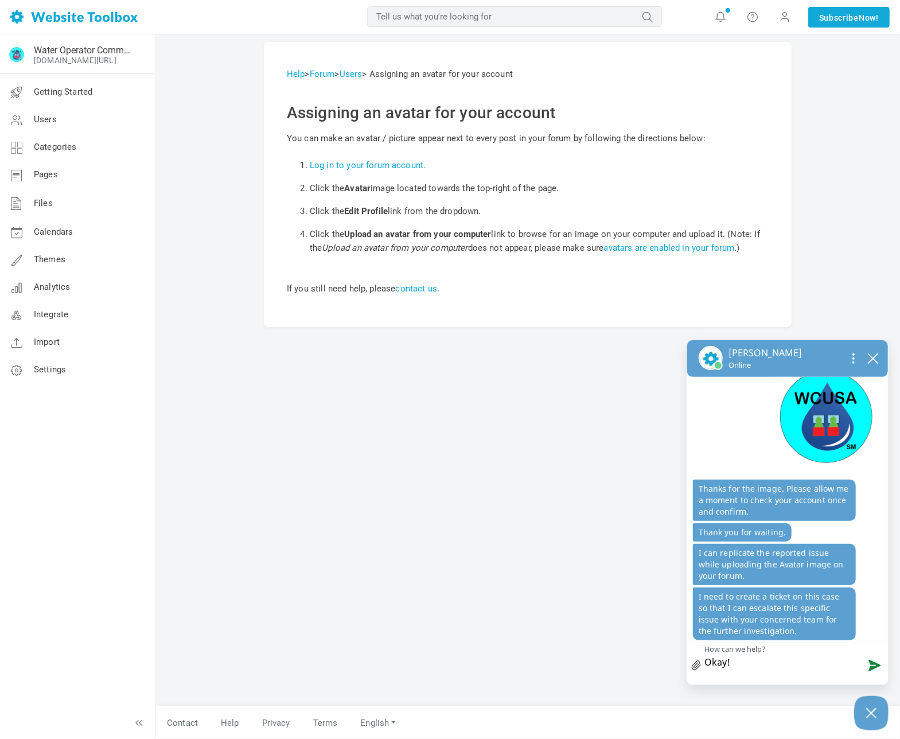
type textarea "Okay! T"
type textarea "Okay! Th"
type textarea "Okay! Tha"
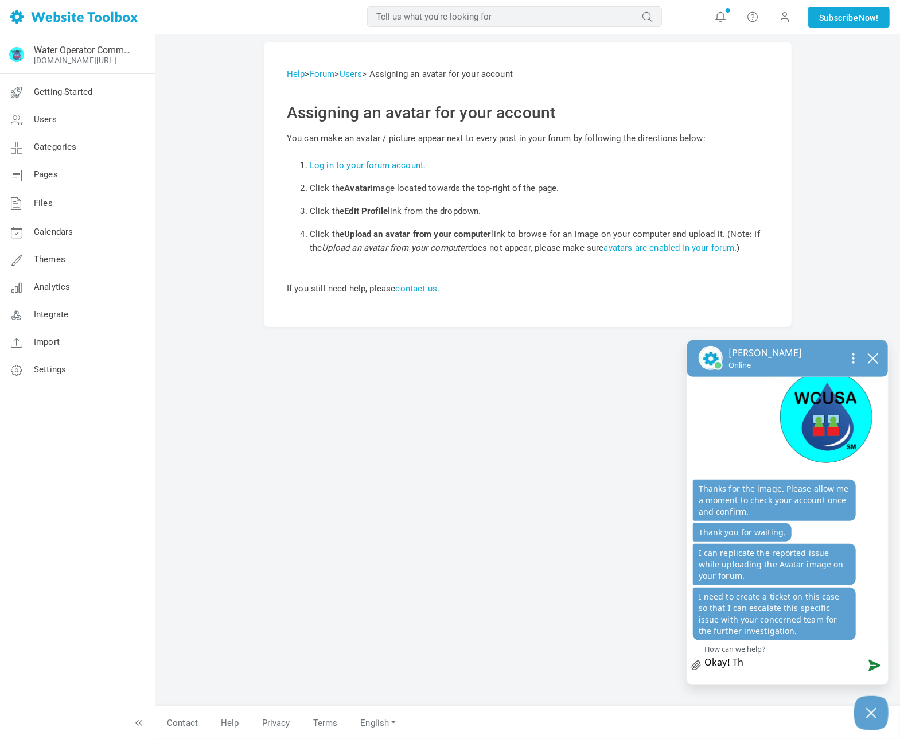
type textarea "Okay! Tha"
type textarea "Okay! Than"
type textarea "Okay! Thank"
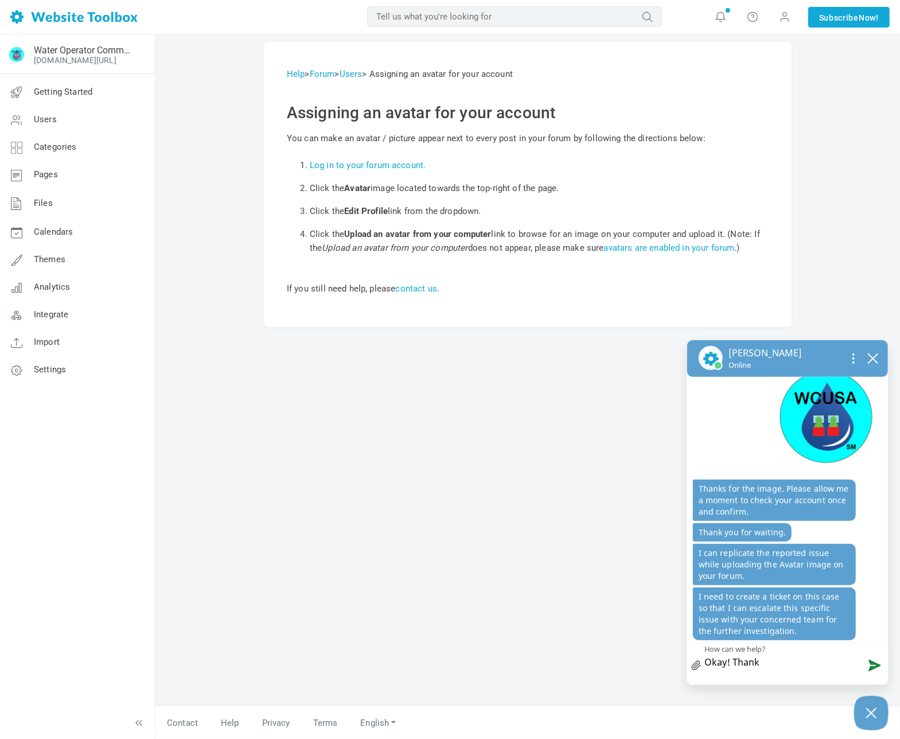
type textarea "Okay! Thanks"
type textarea "Okay! Thanks!"
click at [870, 665] on button "Send message" at bounding box center [872, 664] width 31 height 29
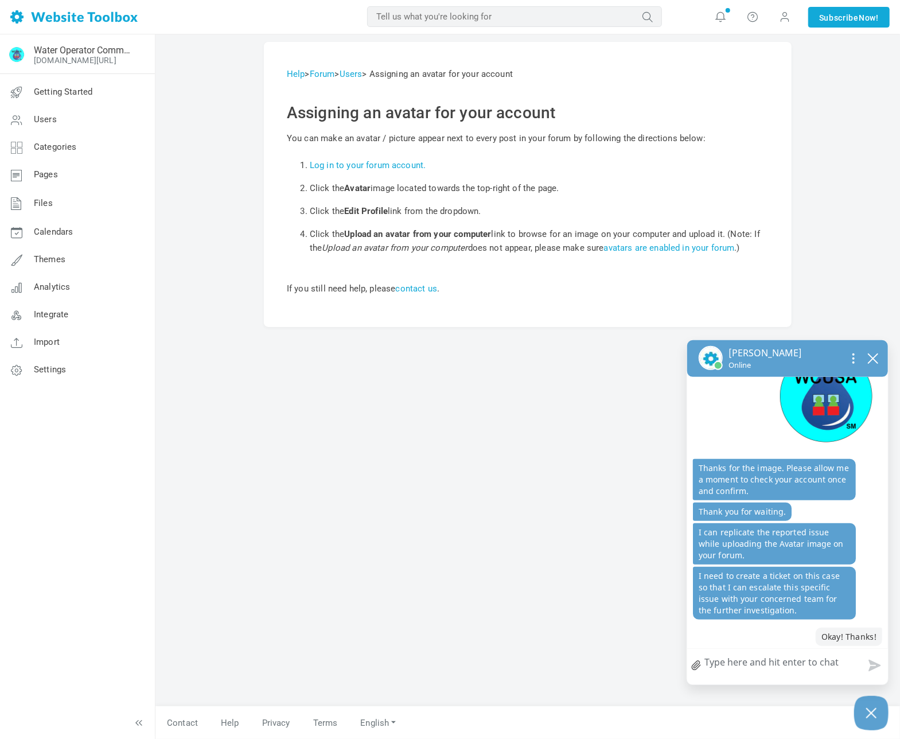
scroll to position [723, 0]
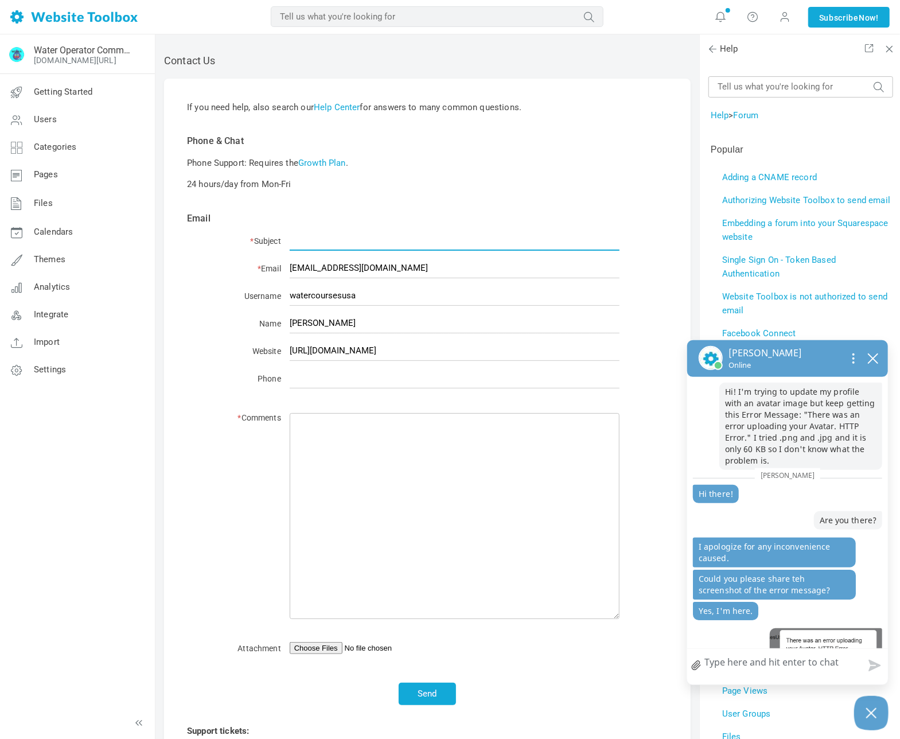
click at [376, 239] on input "* Subject" at bounding box center [455, 241] width 330 height 20
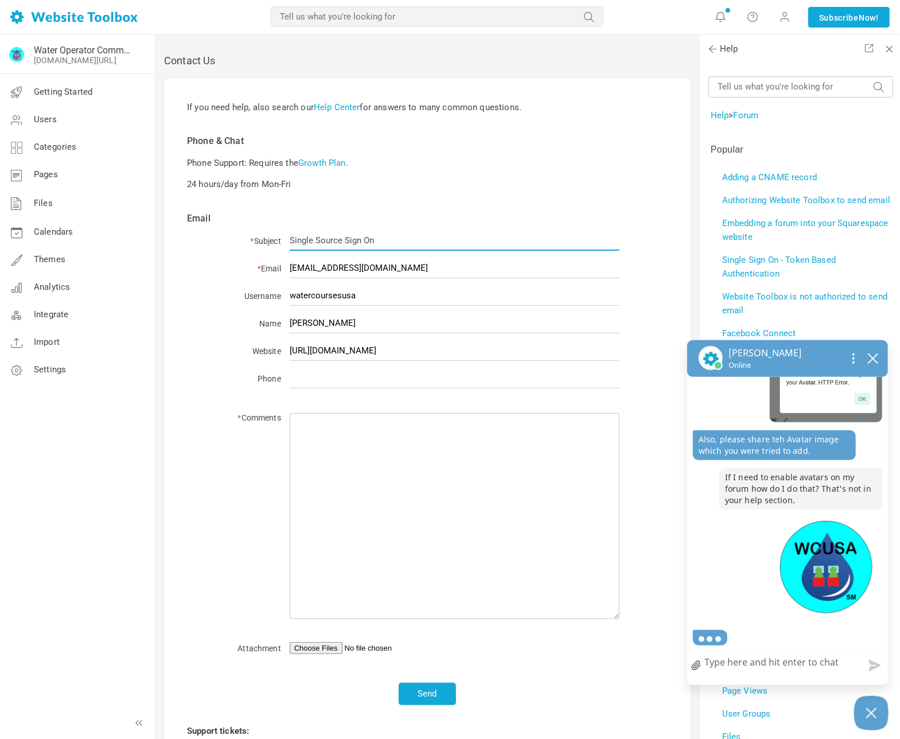
scroll to position [242, 0]
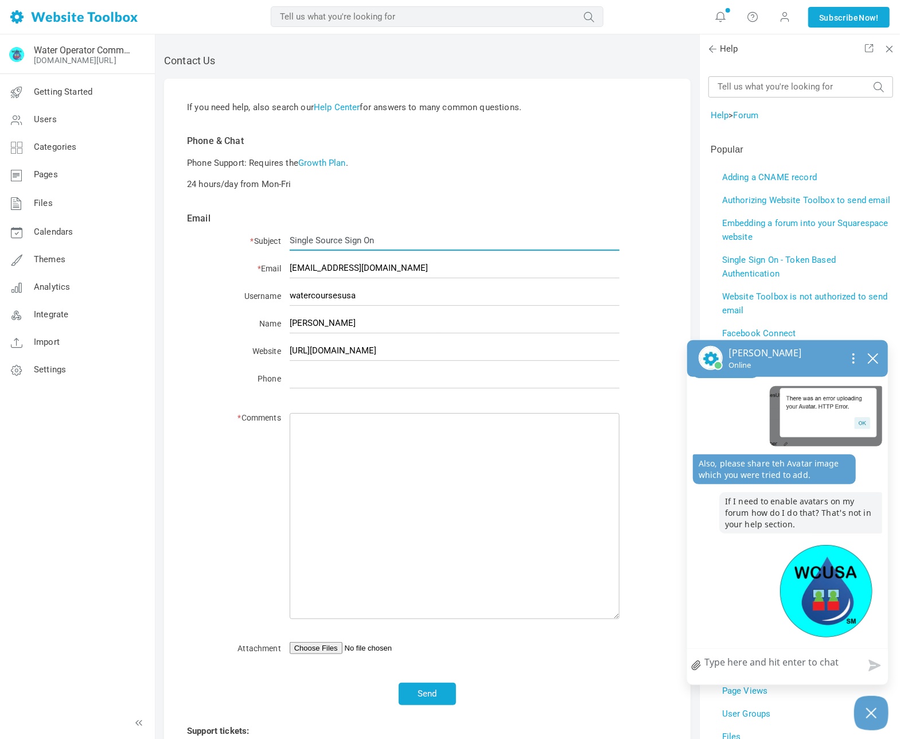
type input "Single Source Sign On"
click at [417, 378] on input "Phone" at bounding box center [455, 378] width 330 height 20
type input "14802732563"
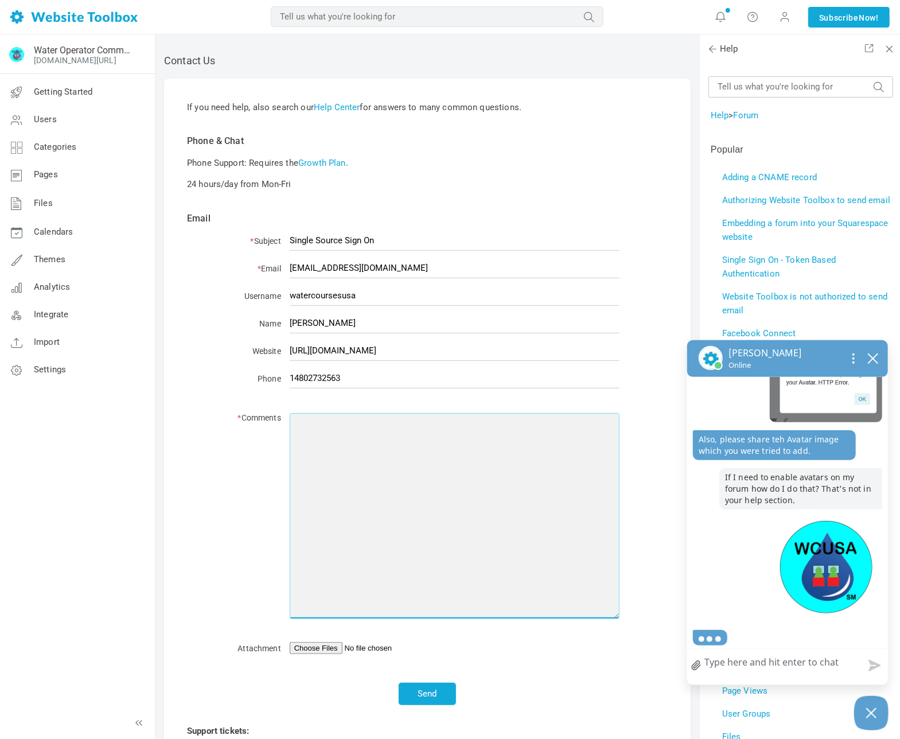
click at [352, 427] on textarea "* Comments" at bounding box center [455, 516] width 330 height 207
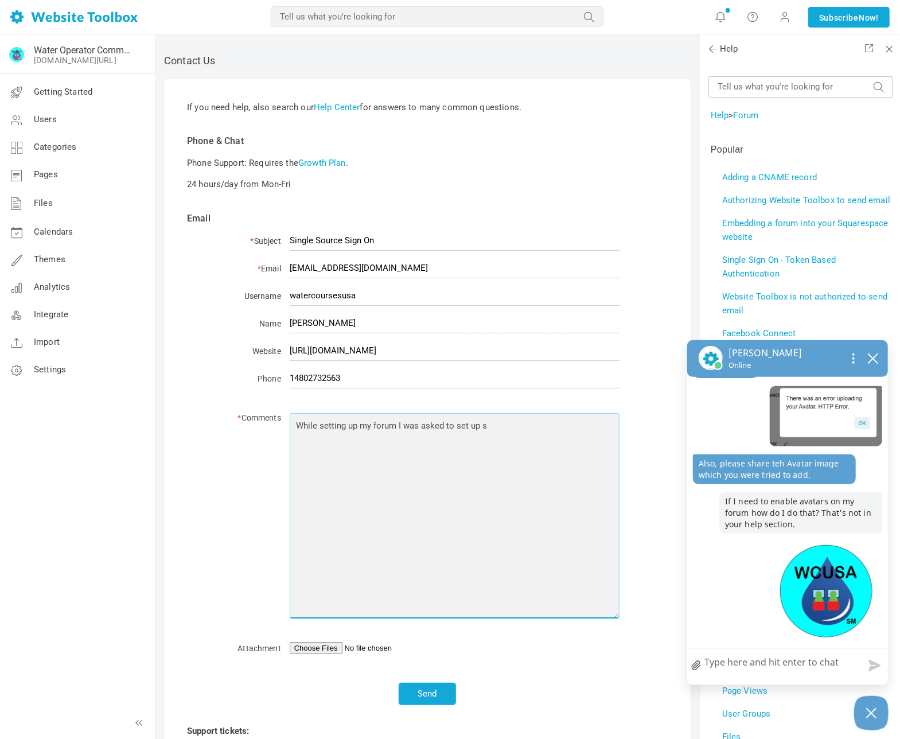
scroll to position [291, 0]
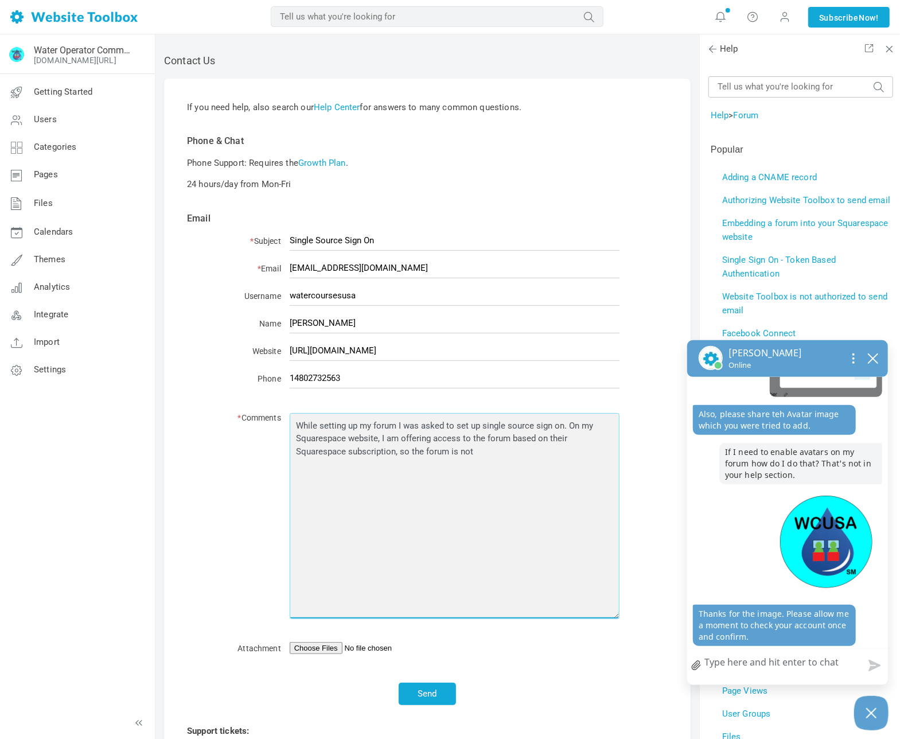
click at [450, 454] on textarea "While setting up my forum I was asked to set up single source sign on. On my Sq…" at bounding box center [455, 516] width 330 height 207
click at [541, 454] on textarea "While setting up my forum I was asked to set up single source sign on. On my Sq…" at bounding box center [455, 516] width 330 height 207
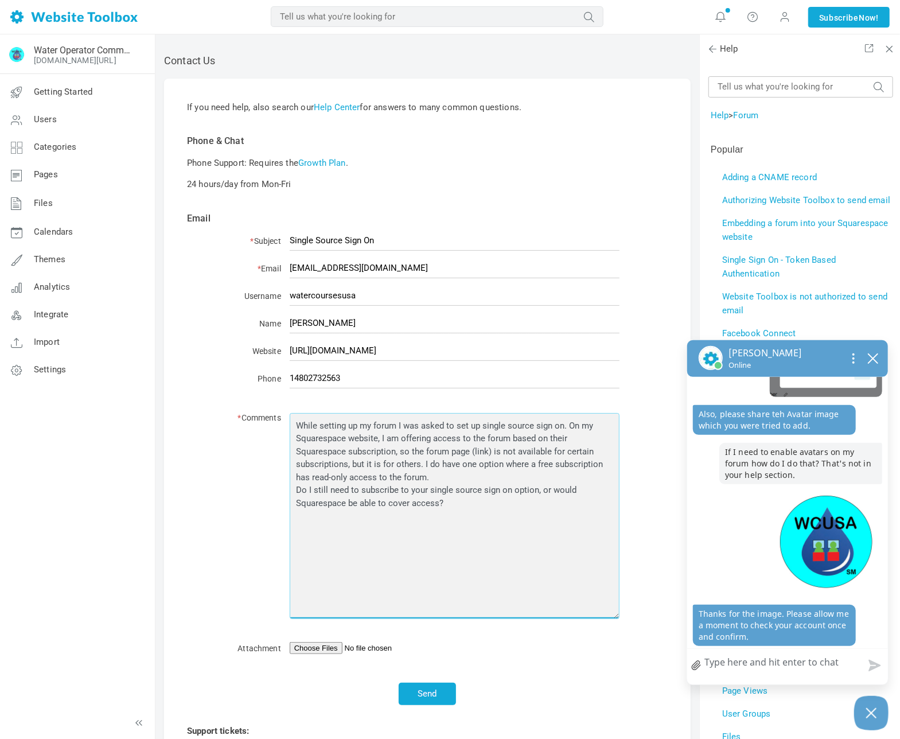
click at [462, 507] on textarea "While setting up my forum I was asked to set up single source sign on. On my Sq…" at bounding box center [455, 516] width 330 height 207
type textarea "While setting up my forum I was asked to set up single source sign on. On my Sq…"
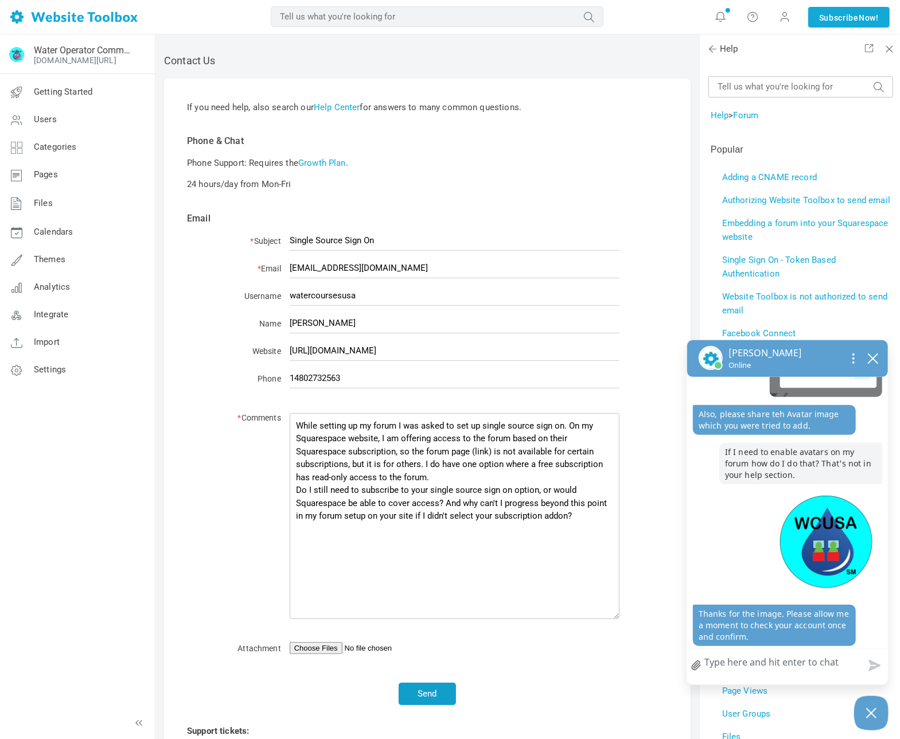
click at [428, 691] on button "Send" at bounding box center [427, 694] width 57 height 22
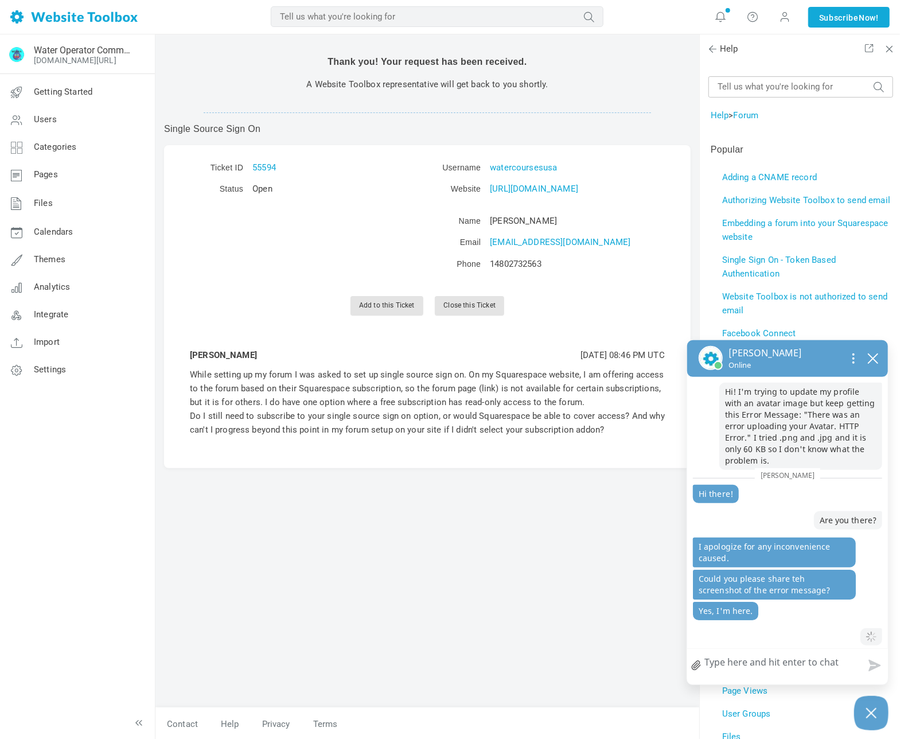
scroll to position [291, 0]
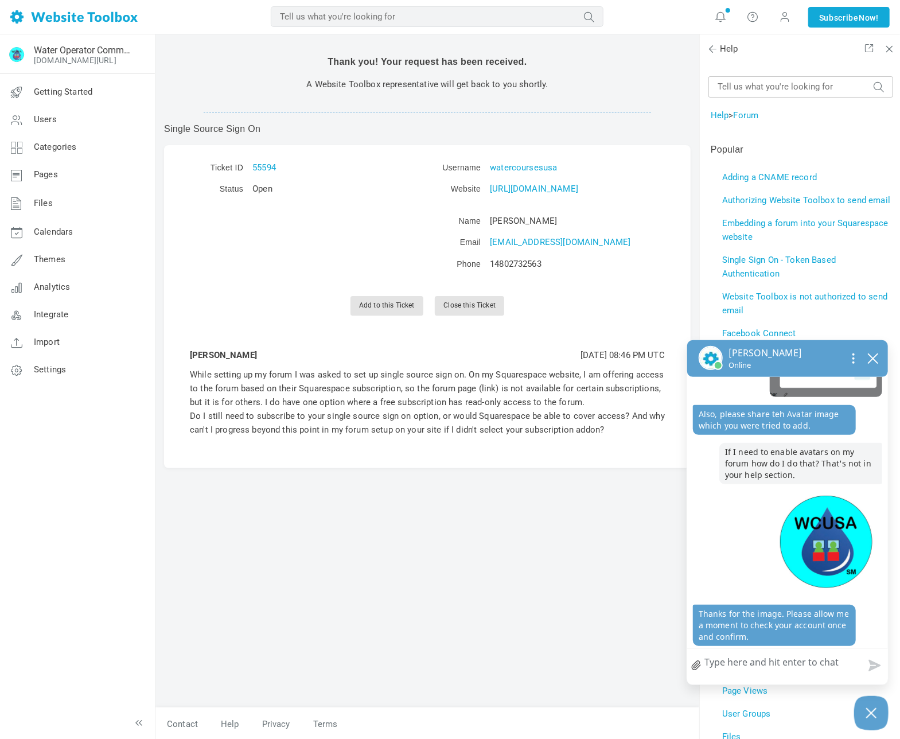
click at [778, 669] on textarea "How can we help?" at bounding box center [787, 664] width 201 height 30
click at [73, 95] on span "Getting Started" at bounding box center [63, 92] width 59 height 10
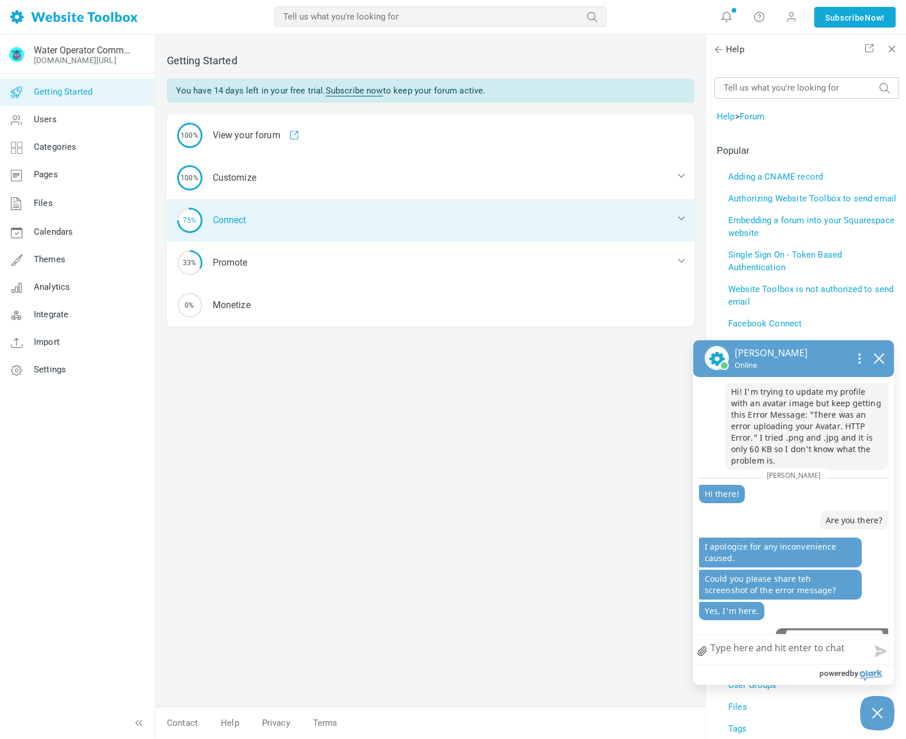
scroll to position [313, 0]
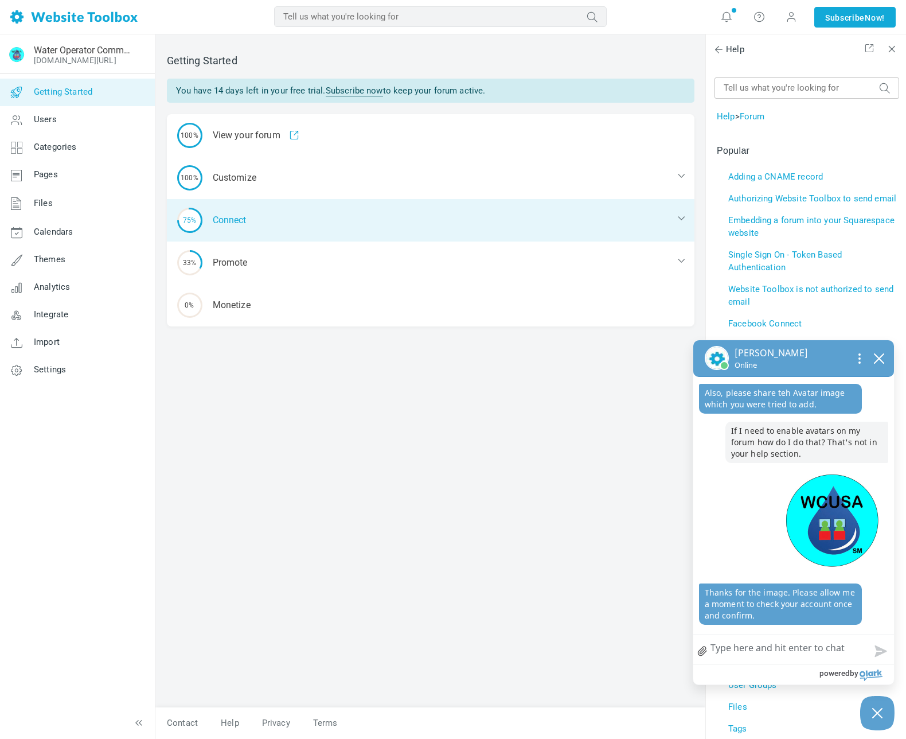
click at [260, 218] on div "75% Connect" at bounding box center [431, 220] width 528 height 42
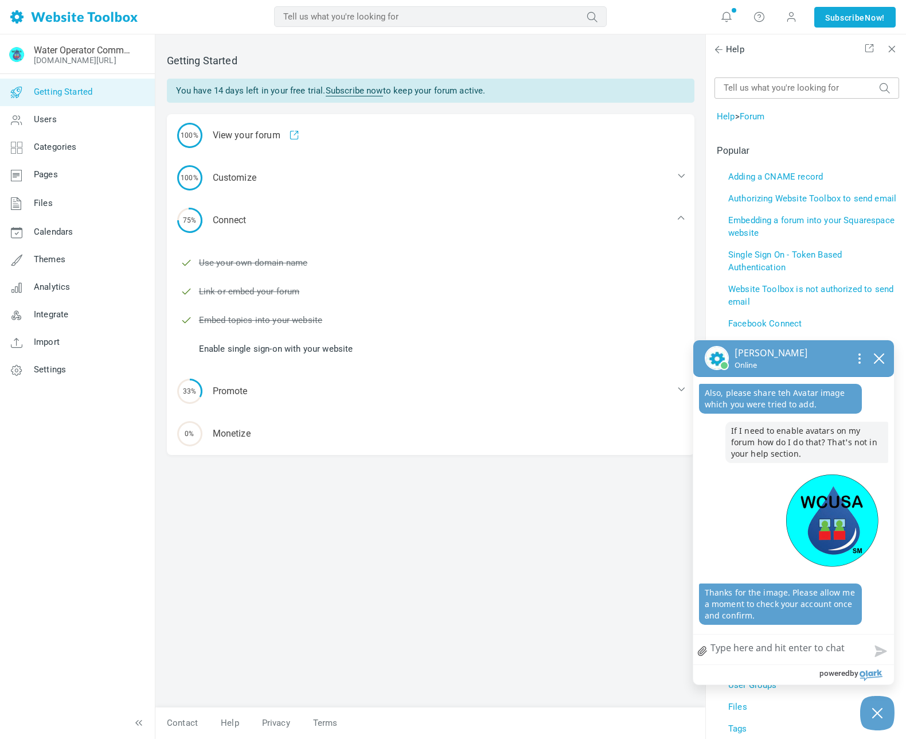
click at [346, 346] on link "Enable single sign-on with your website" at bounding box center [276, 348] width 154 height 13
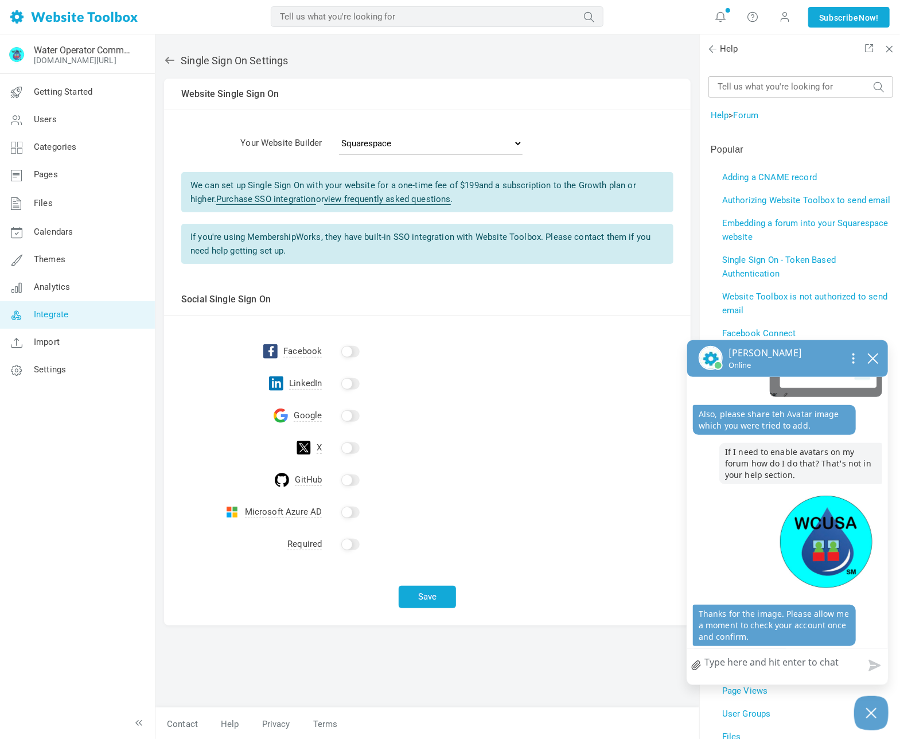
scroll to position [330, 0]
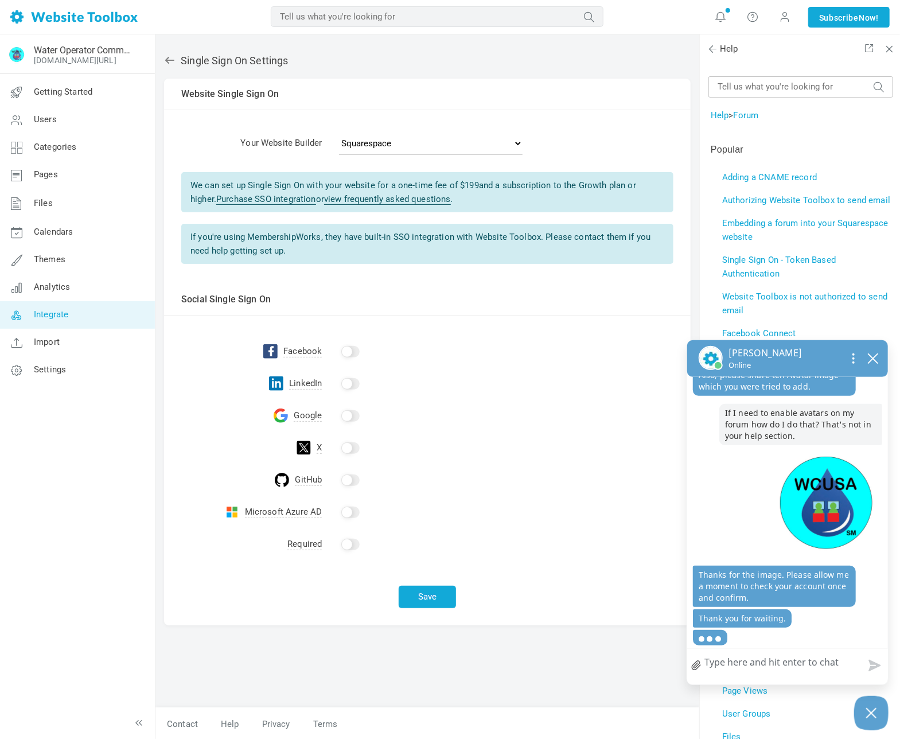
click at [773, 661] on textarea "How can we help?" at bounding box center [787, 664] width 201 height 30
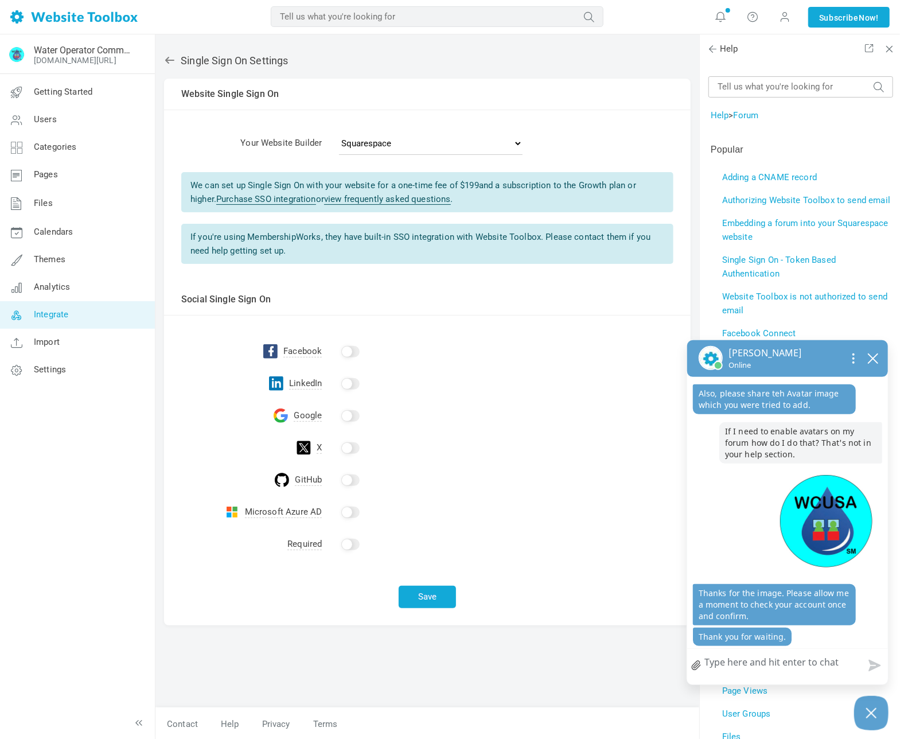
scroll to position [356, 0]
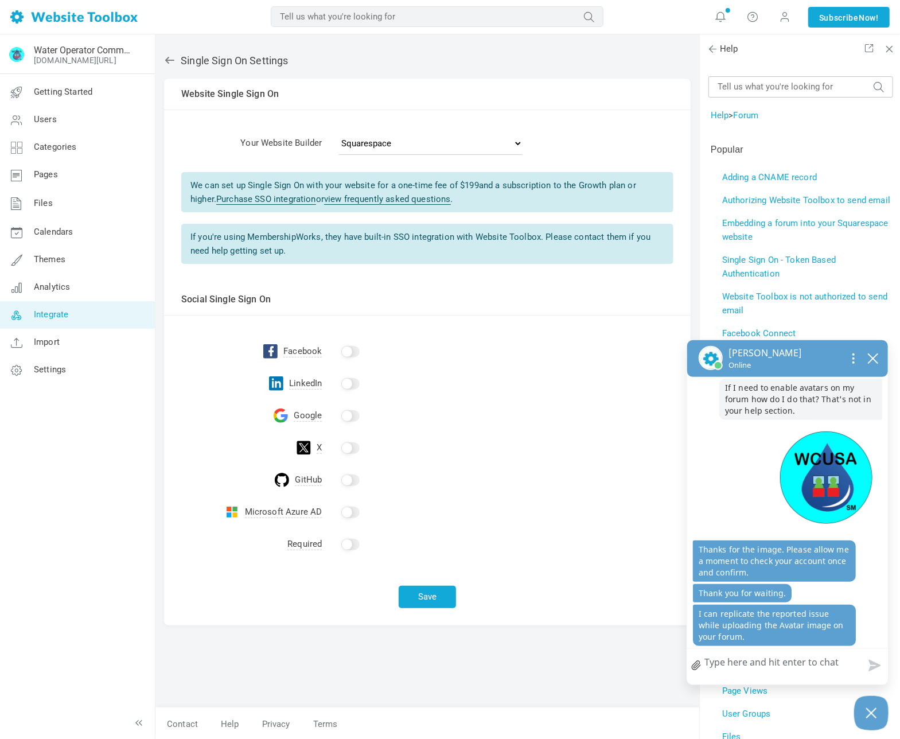
click at [748, 663] on textarea "How can we help?" at bounding box center [787, 664] width 201 height 30
type textarea "G"
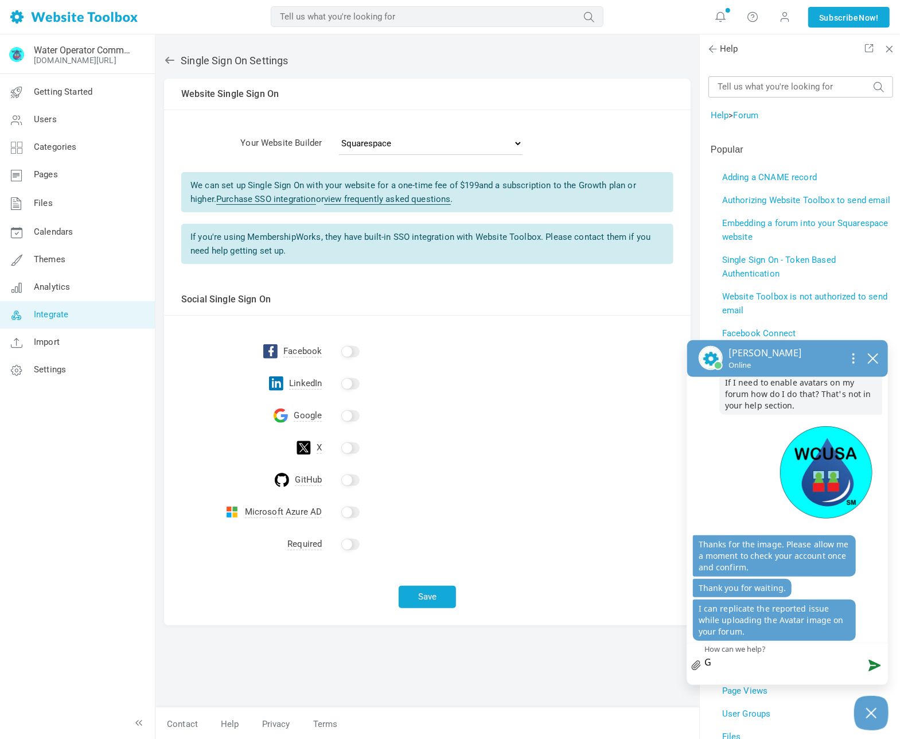
scroll to position [361, 0]
type textarea "Gr"
type textarea "Gre"
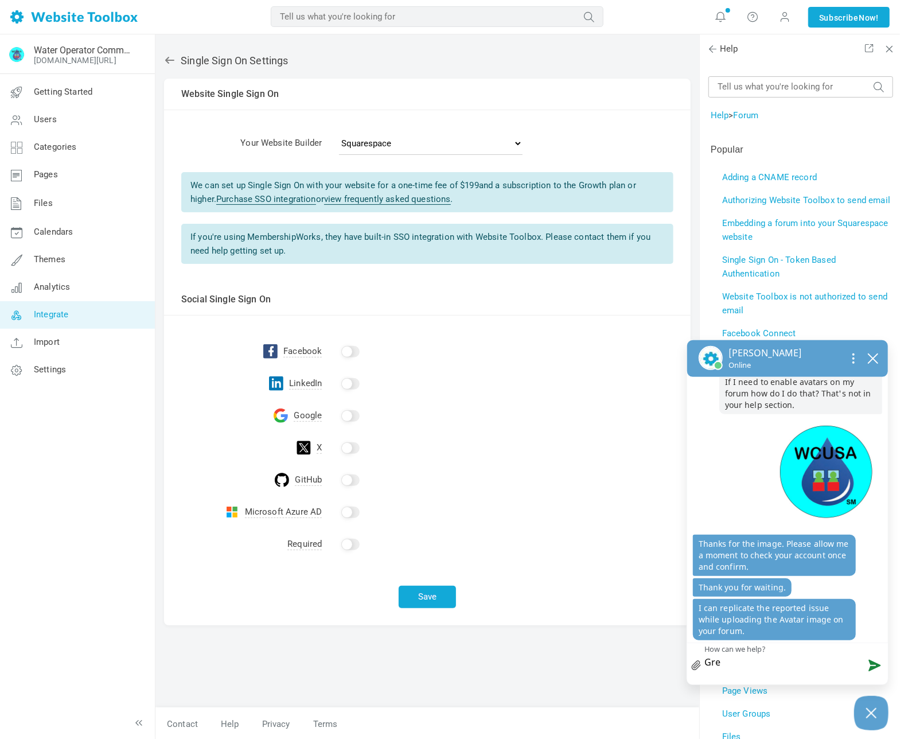
type textarea "Grea"
type textarea "Great"
type textarea "Great!"
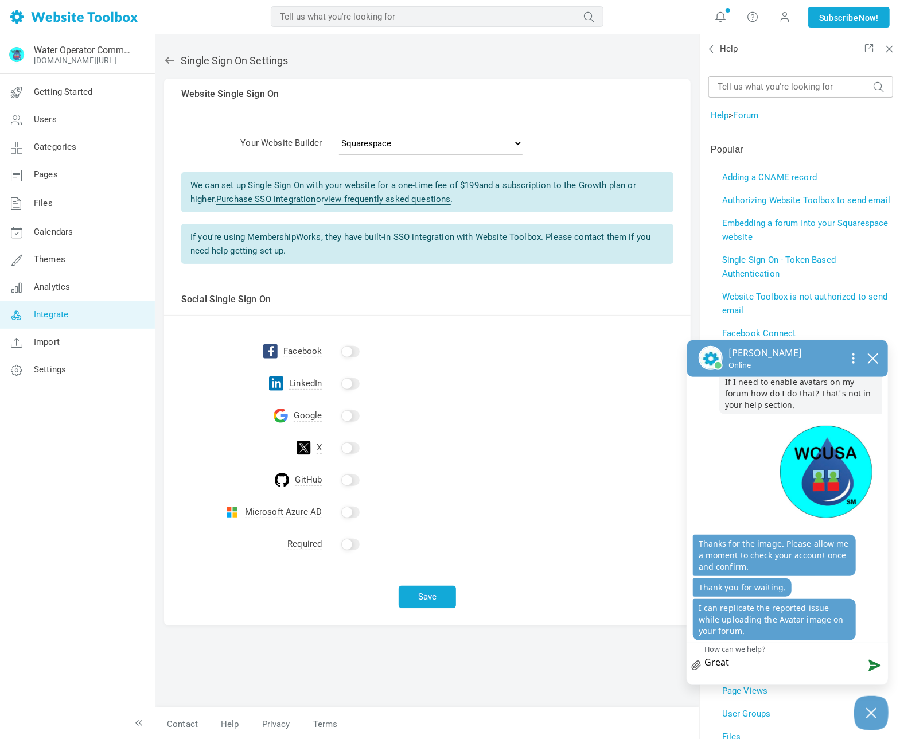
type textarea "Great!"
type textarea "Great! T"
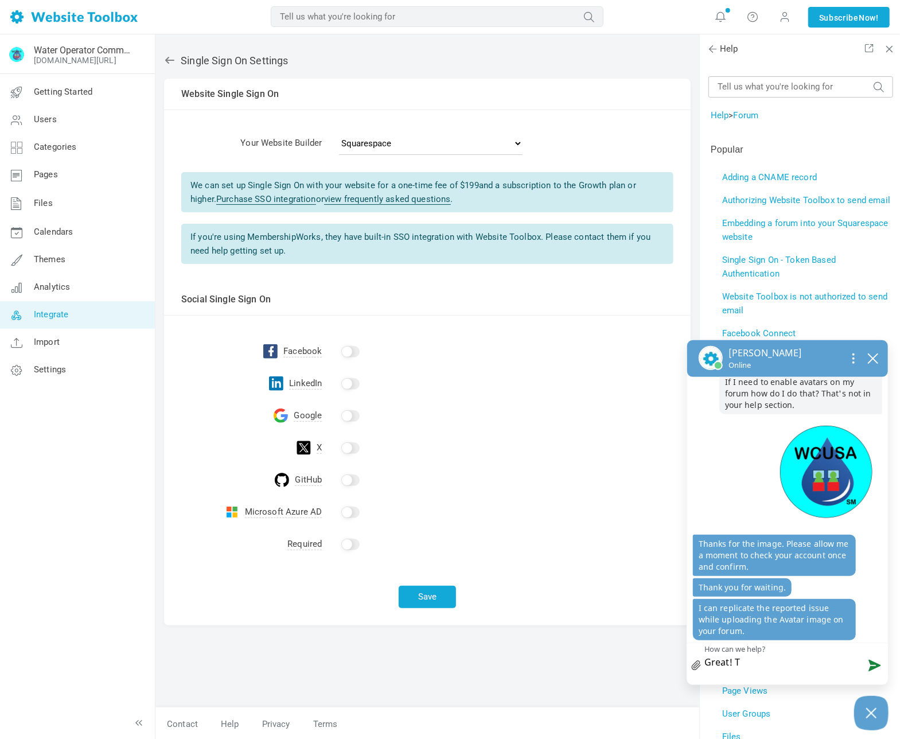
type textarea "Great! Th"
type textarea "Great! Tha"
type textarea "Great! Than"
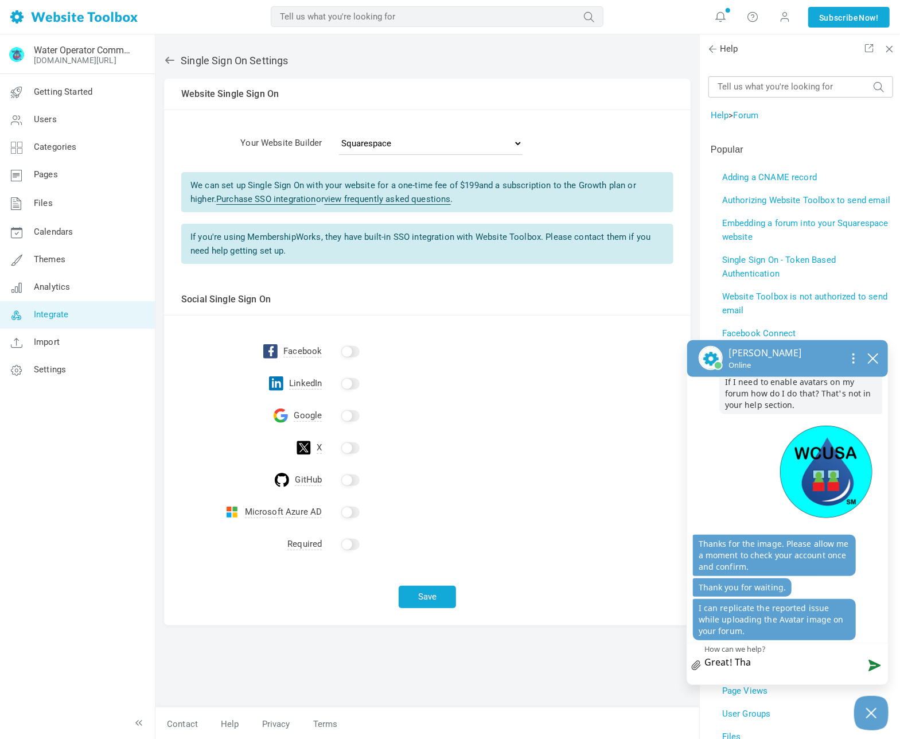
type textarea "Great! Than"
type textarea "Great! Thank"
type textarea "Great! Thanks"
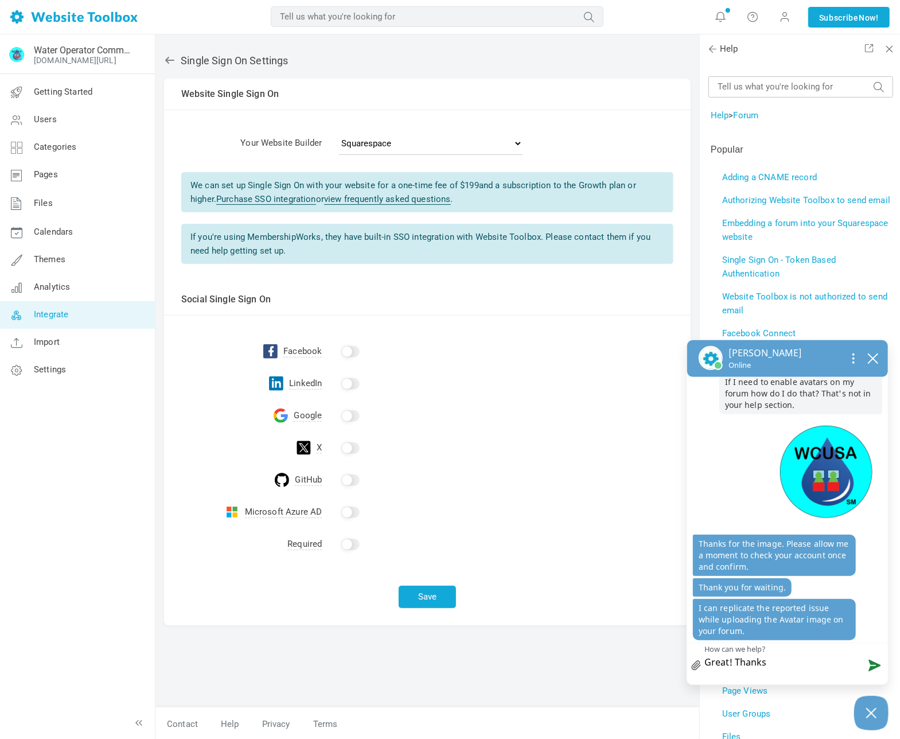
type textarea "Great! Thanks!"
click at [871, 665] on button "Send message" at bounding box center [872, 664] width 31 height 29
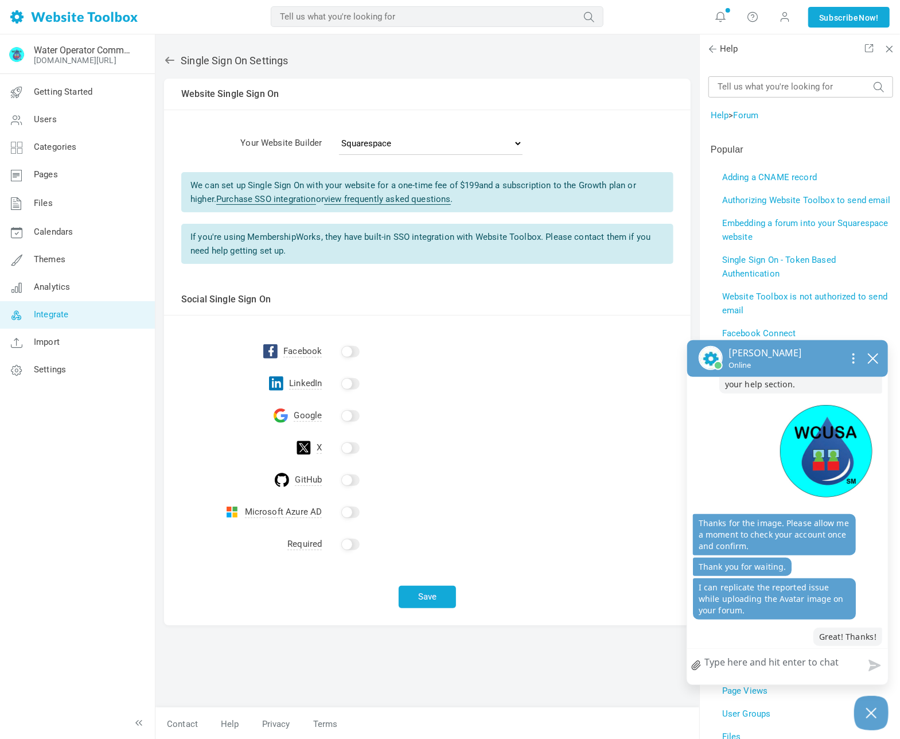
scroll to position [443, 0]
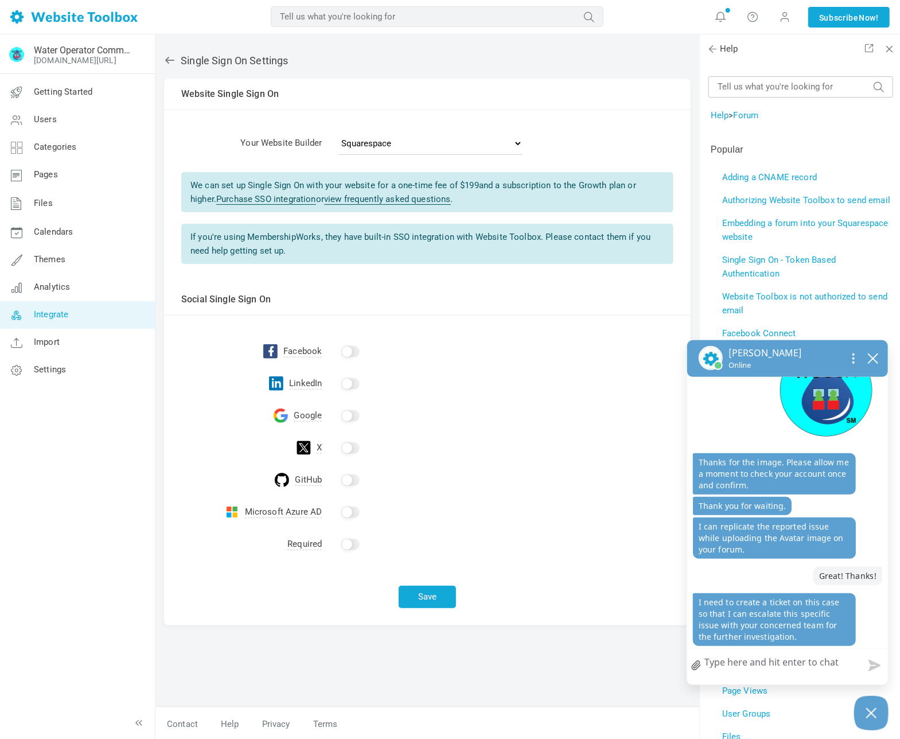
drag, startPoint x: 574, startPoint y: 433, endPoint x: 569, endPoint y: 430, distance: 5.9
click at [574, 434] on td at bounding box center [506, 448] width 369 height 32
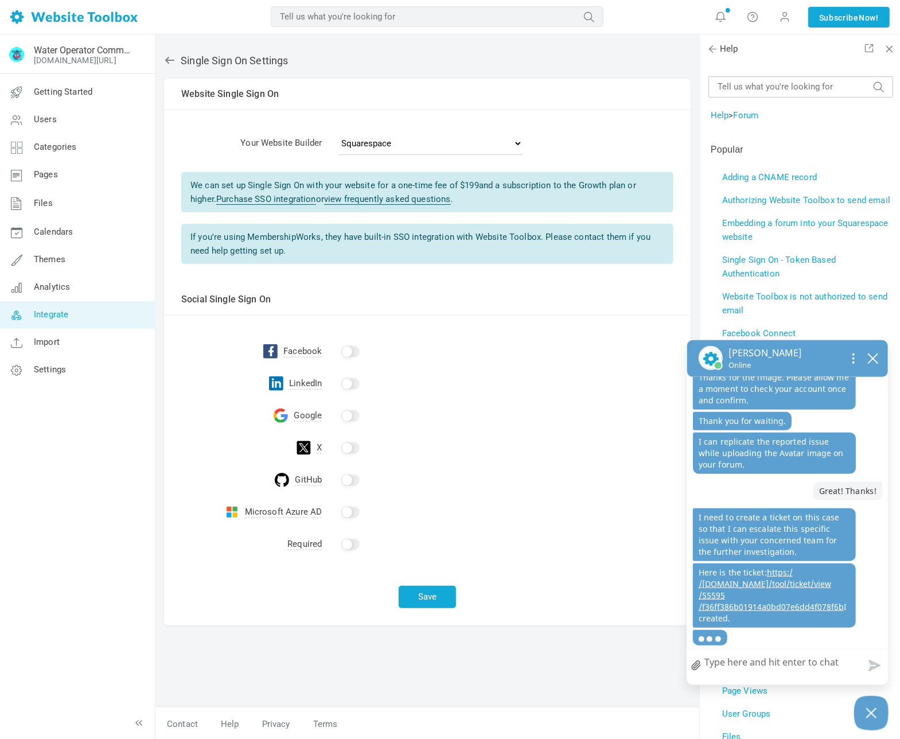
click at [783, 581] on link "https: / /www.websitetoolbox.com /tool /ticket /view /55595 /f36ff386b01914a0bd…" at bounding box center [771, 589] width 145 height 45
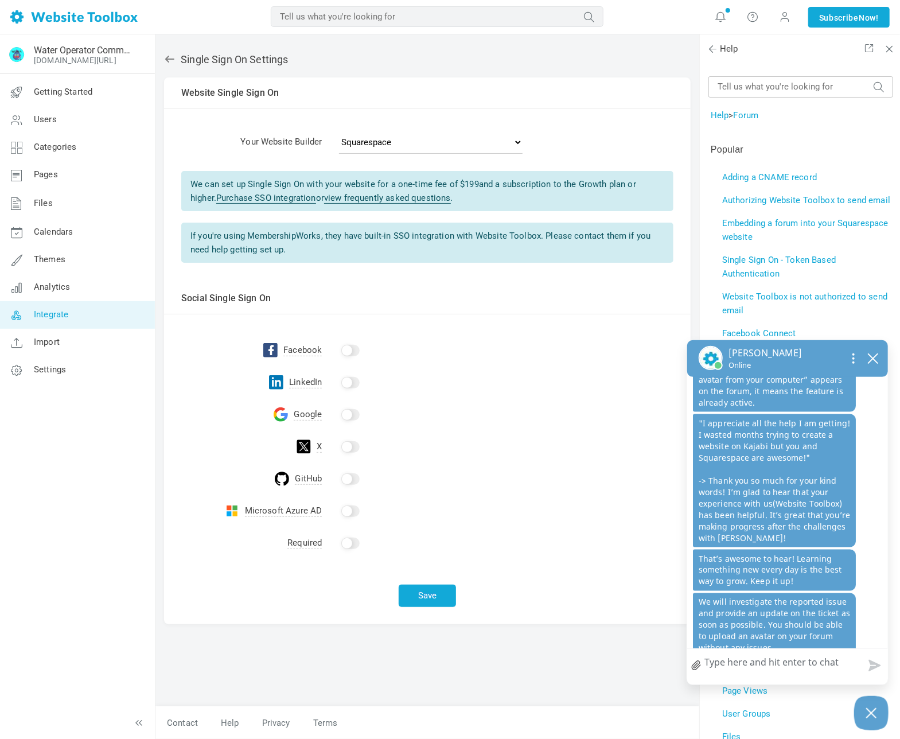
scroll to position [1193, 0]
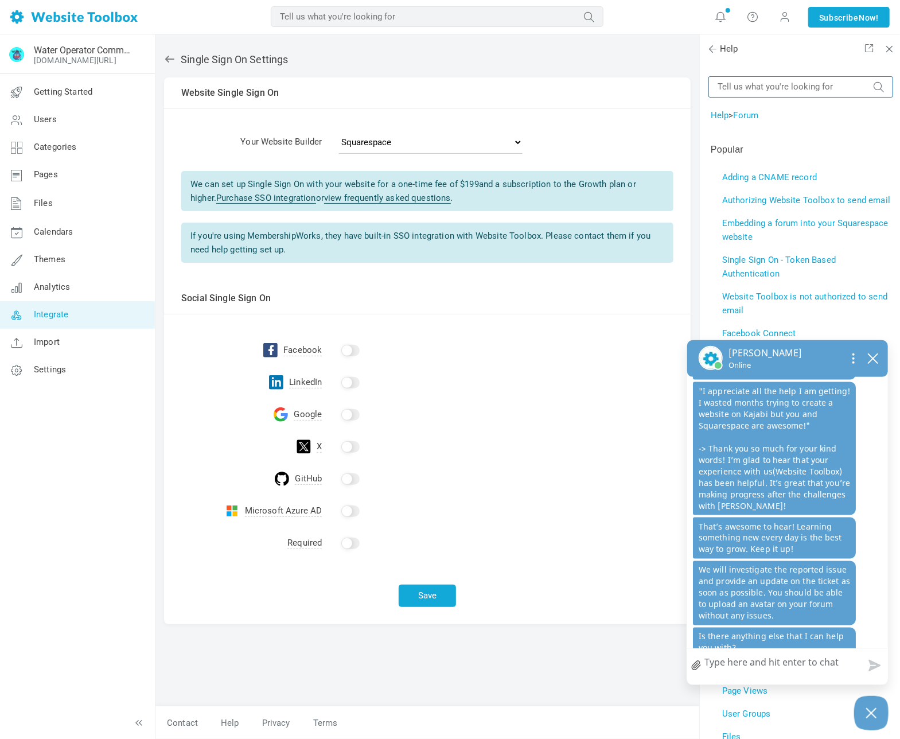
click at [839, 87] on input "text" at bounding box center [800, 86] width 185 height 21
type input "Why do I need single source Sign On support for Squarespace?"
click at [873, 81] on button "submit" at bounding box center [878, 81] width 11 height 0
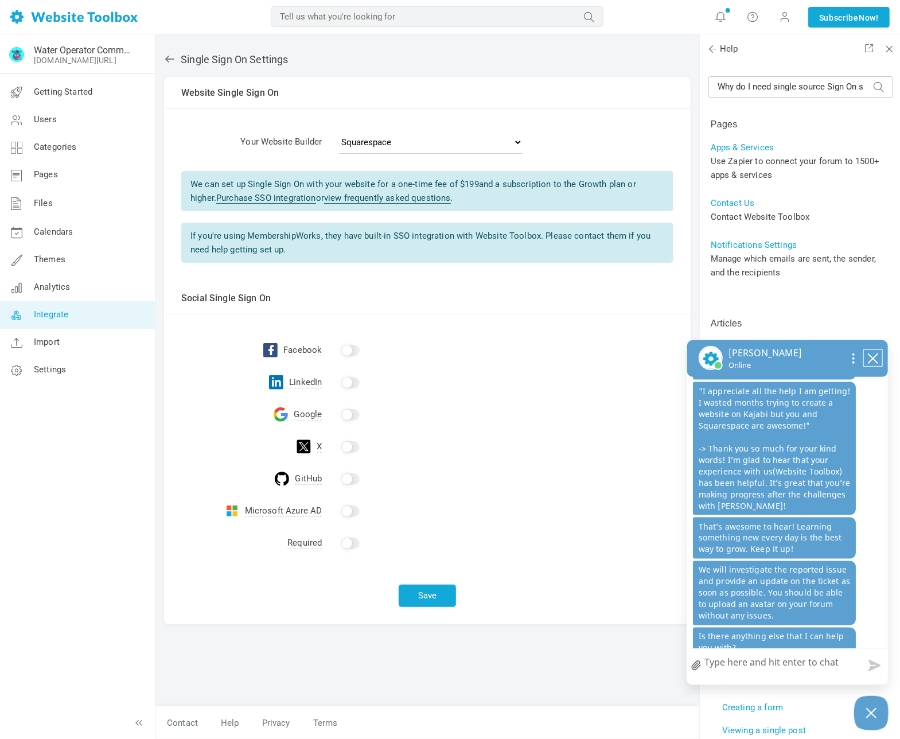
click at [872, 356] on icon "close chatbox" at bounding box center [872, 358] width 11 height 11
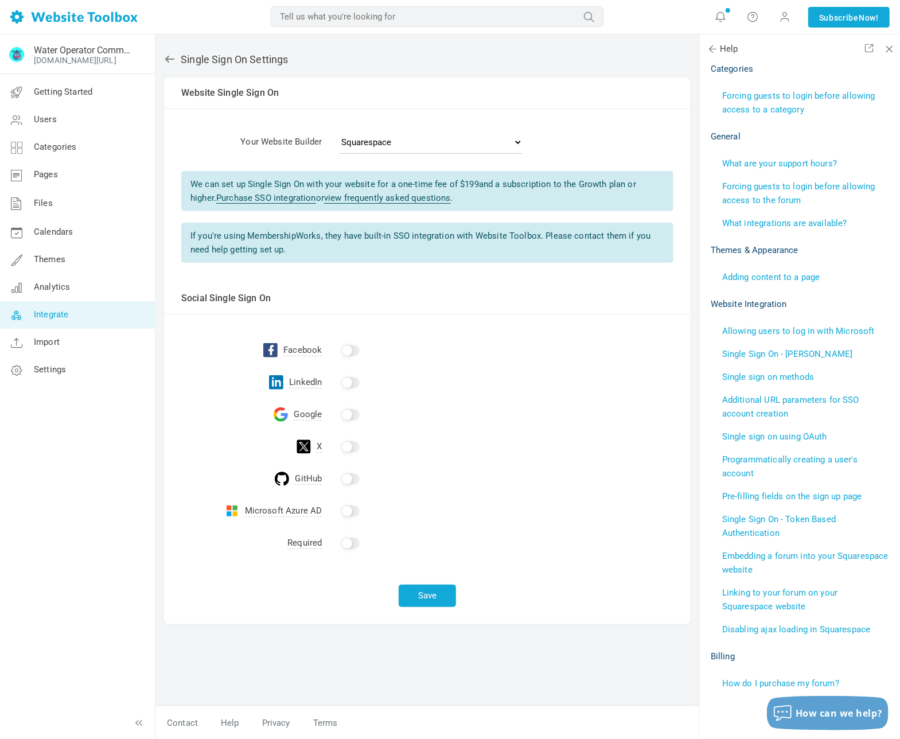
scroll to position [701, 0]
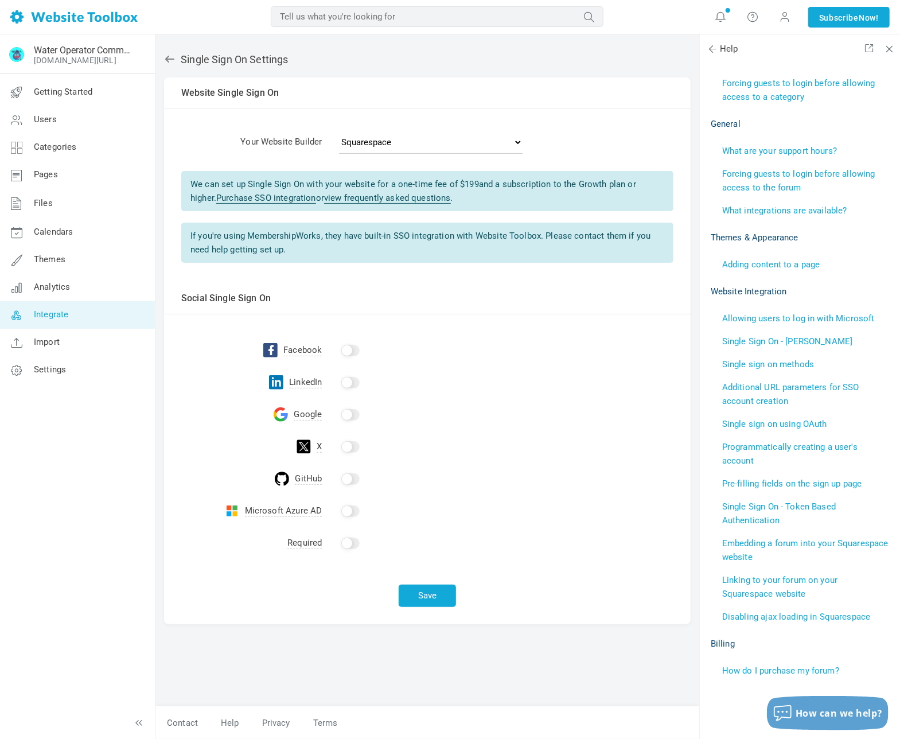
click at [789, 550] on li "Embedding a forum into your Squarespace website" at bounding box center [806, 550] width 169 height 37
click at [793, 544] on link "Embedding a forum into your Squarespace website" at bounding box center [805, 550] width 166 height 24
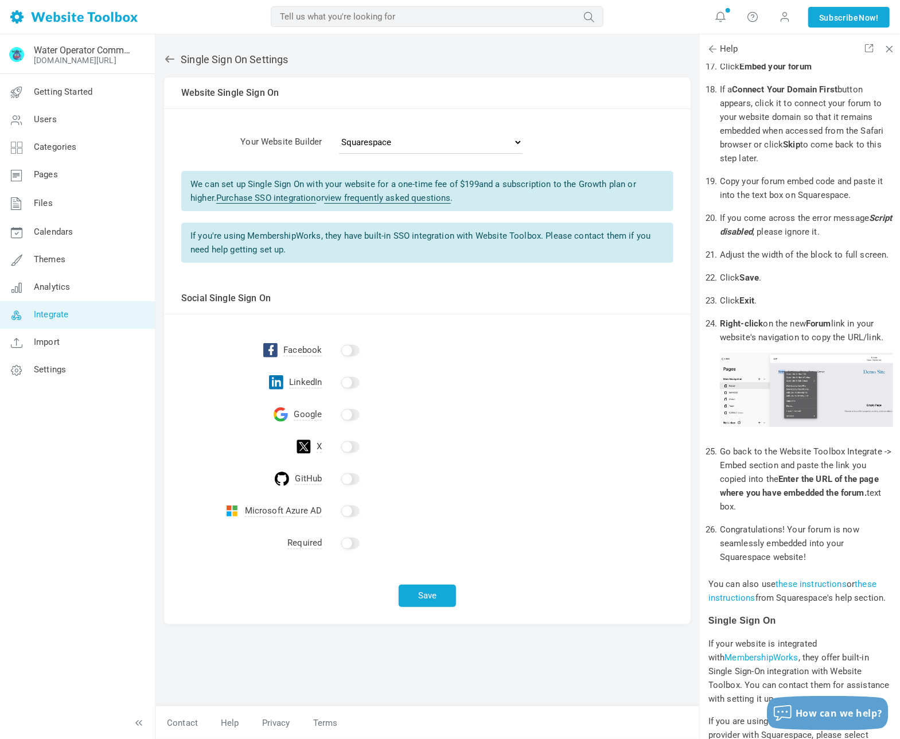
scroll to position [1038, 0]
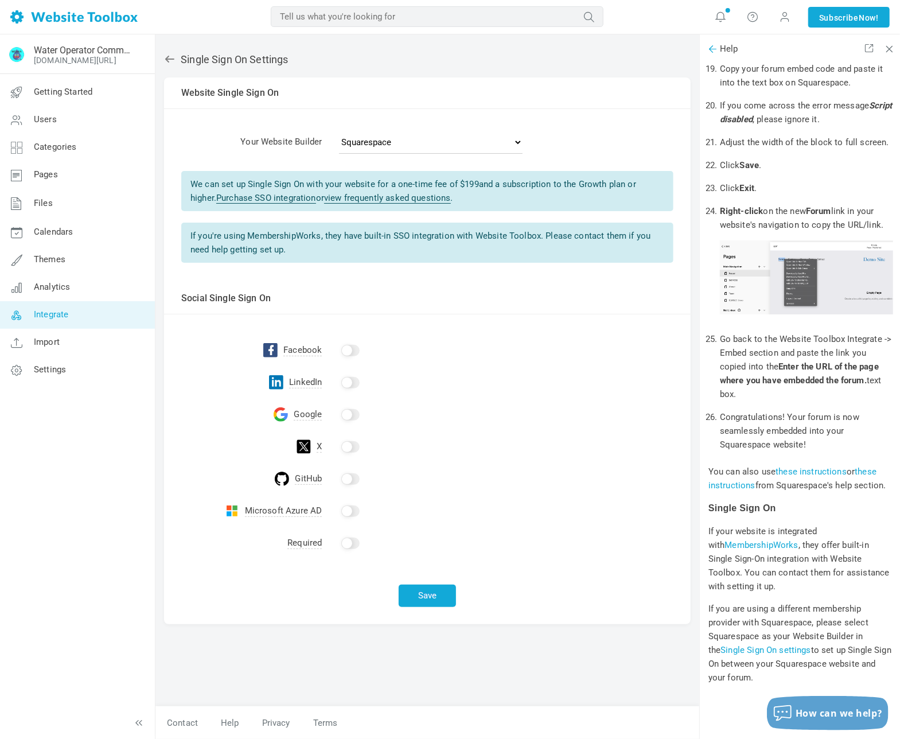
click at [715, 50] on span at bounding box center [712, 48] width 11 height 11
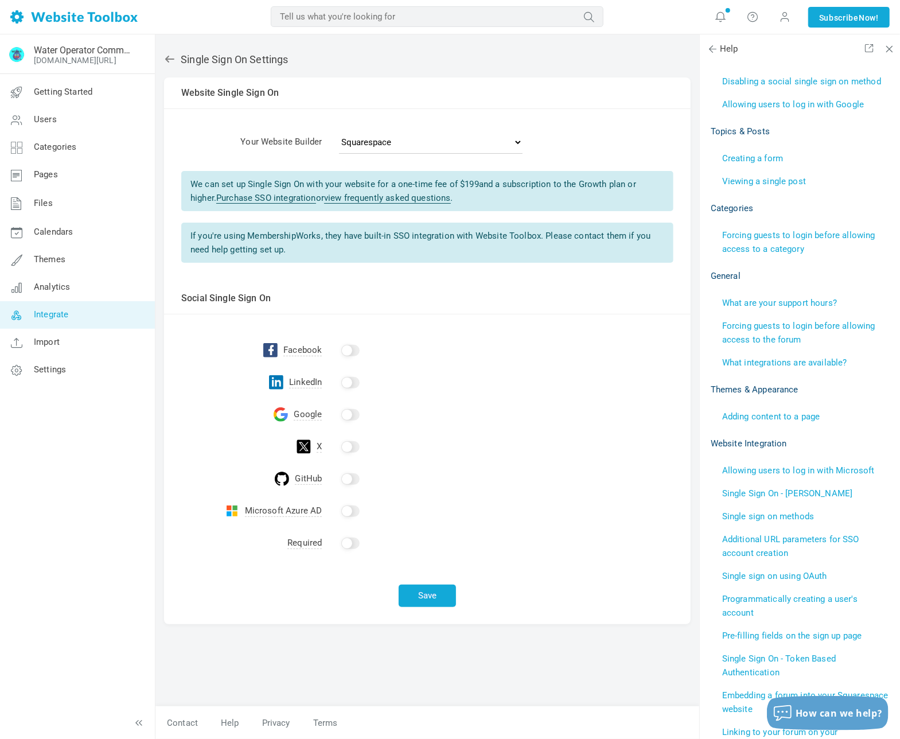
scroll to position [688, 0]
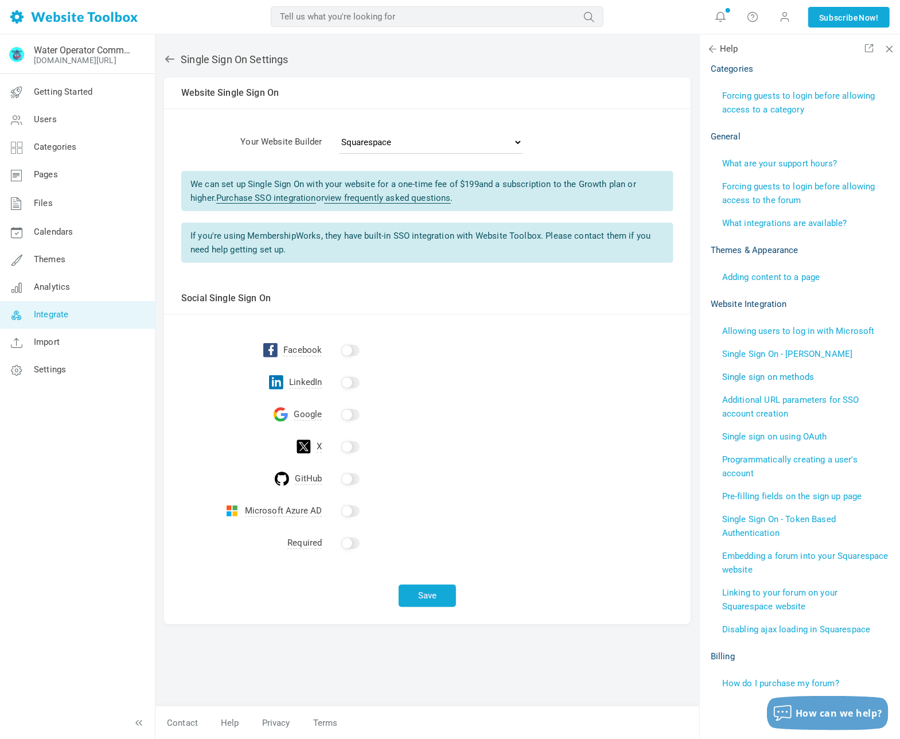
click at [781, 377] on link "Single sign on methods" at bounding box center [768, 377] width 92 height 10
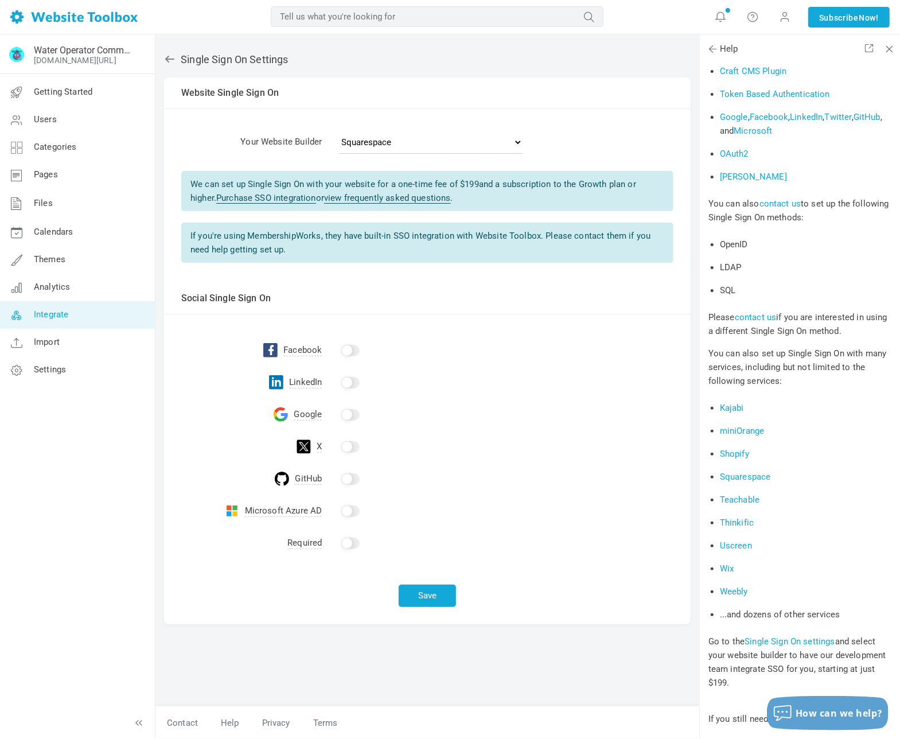
scroll to position [229, 0]
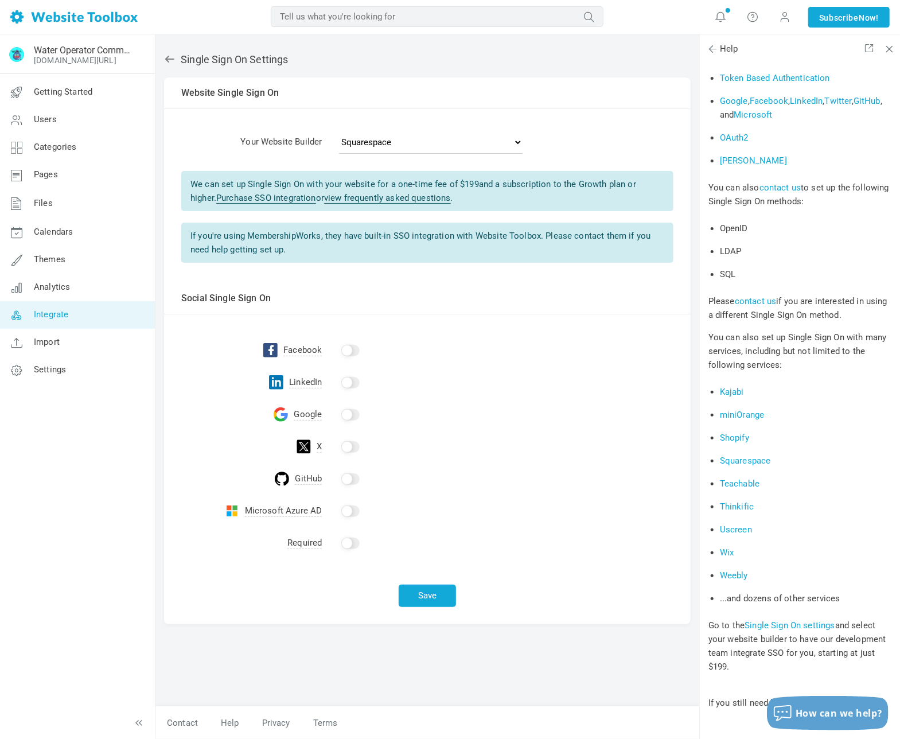
click at [760, 462] on link "Squarespace" at bounding box center [745, 460] width 51 height 10
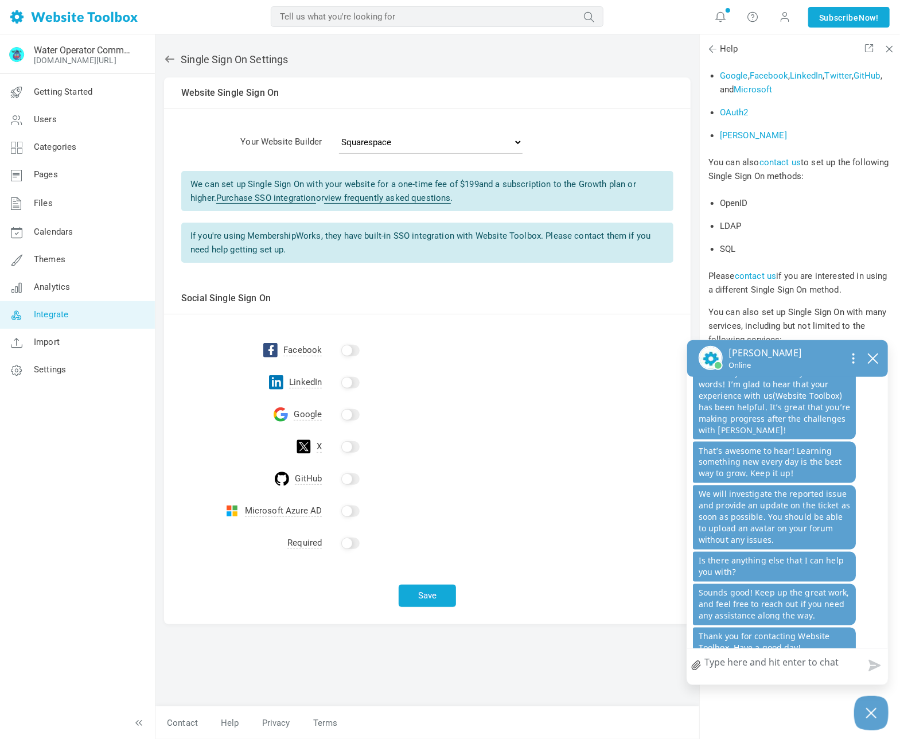
scroll to position [1309, 0]
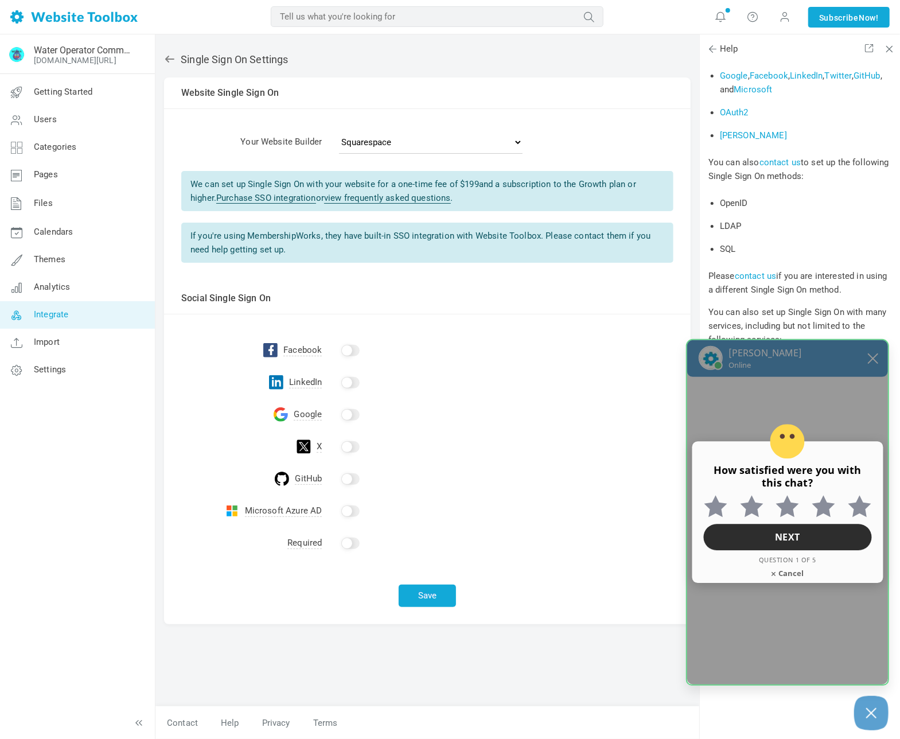
click at [861, 509] on icon "Feedback Container" at bounding box center [859, 507] width 23 height 22
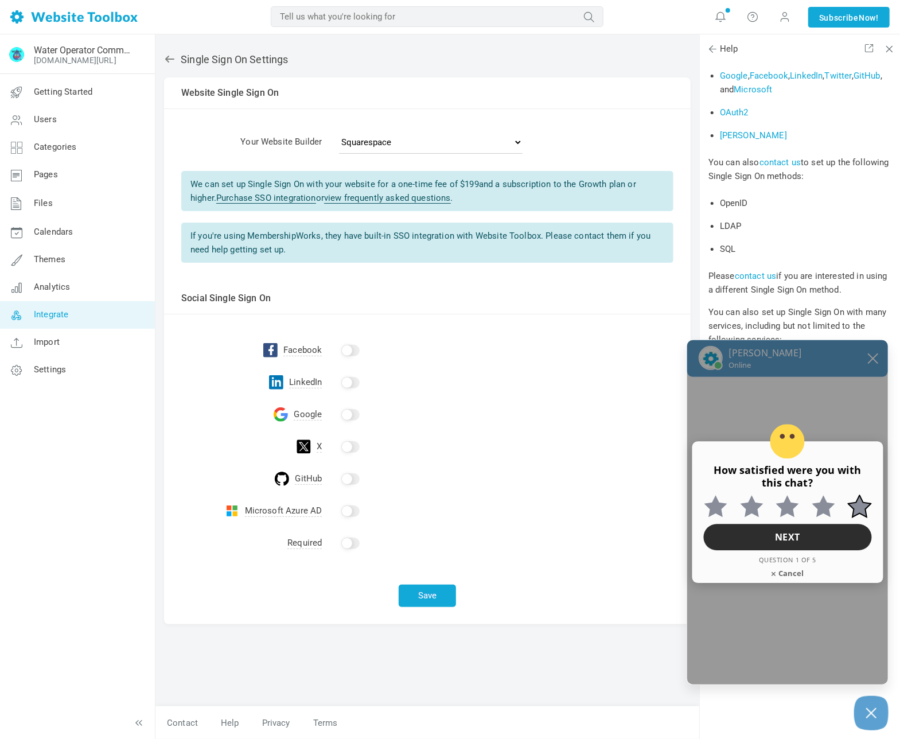
click at [858, 495] on input "Extremely satisfied 5 out of 5 stars" at bounding box center [851, 495] width 14 height 0
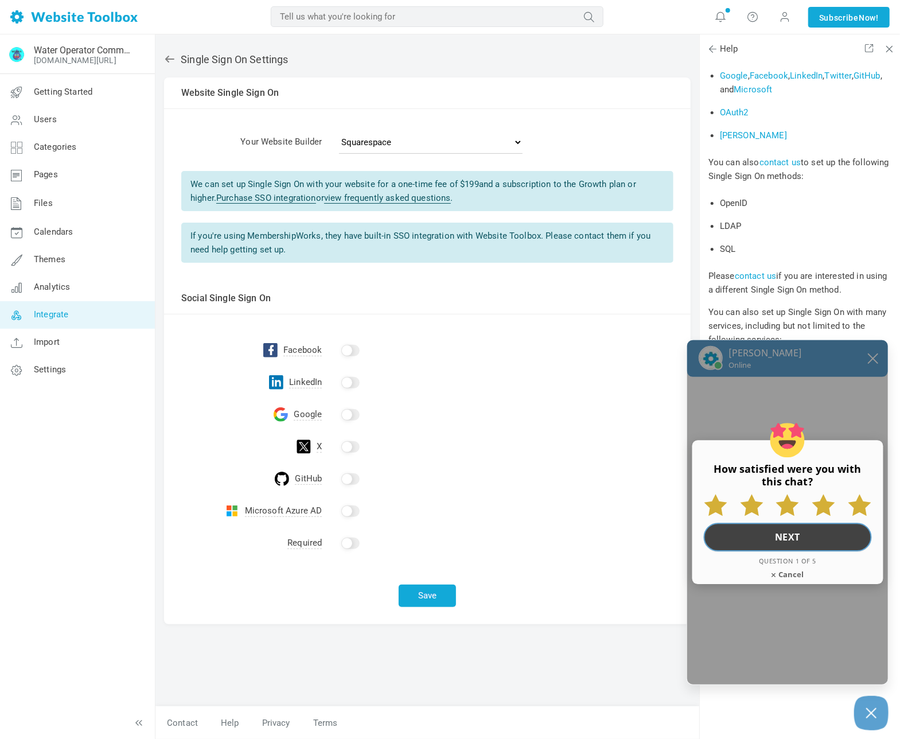
click at [796, 535] on button "Next" at bounding box center [788, 537] width 168 height 29
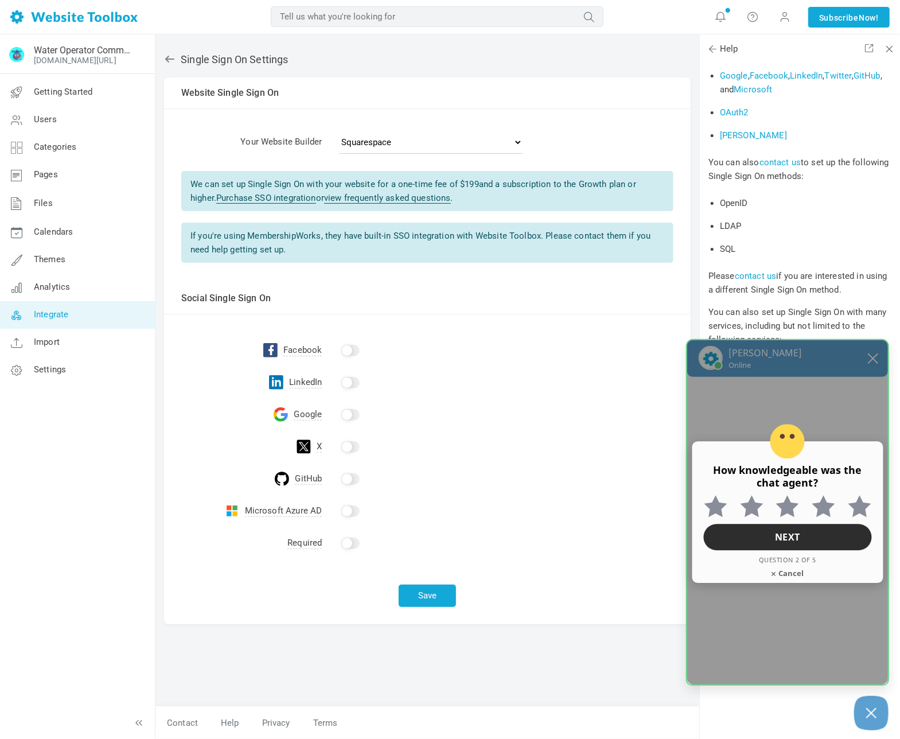
click at [861, 506] on icon "Feedback Container" at bounding box center [859, 507] width 23 height 22
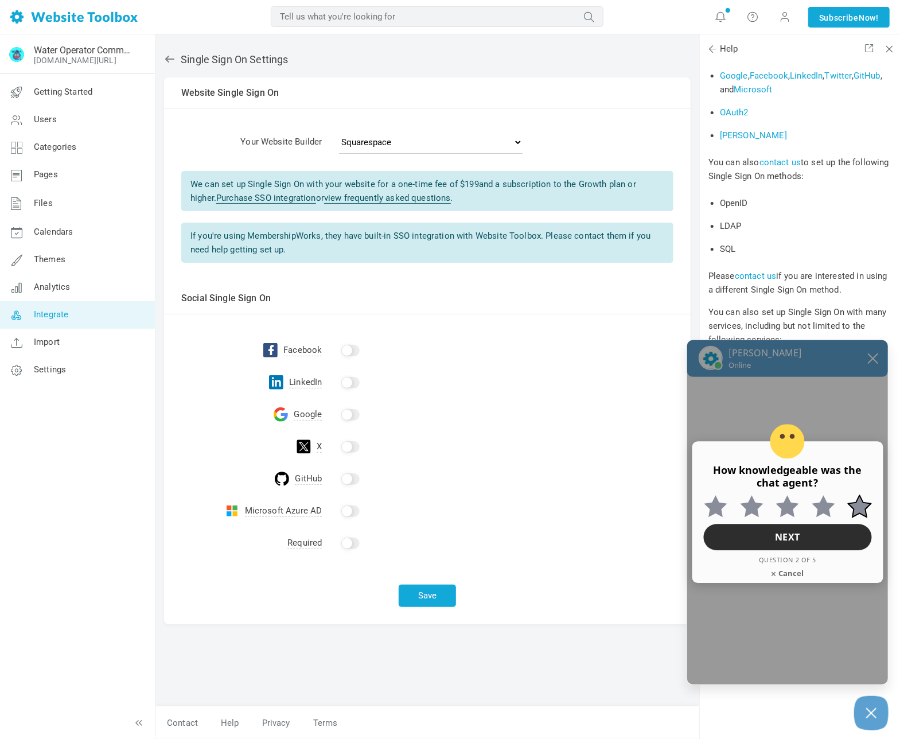
click at [858, 495] on input "Extremely knowledgeable 5 out of 5 stars" at bounding box center [851, 495] width 14 height 0
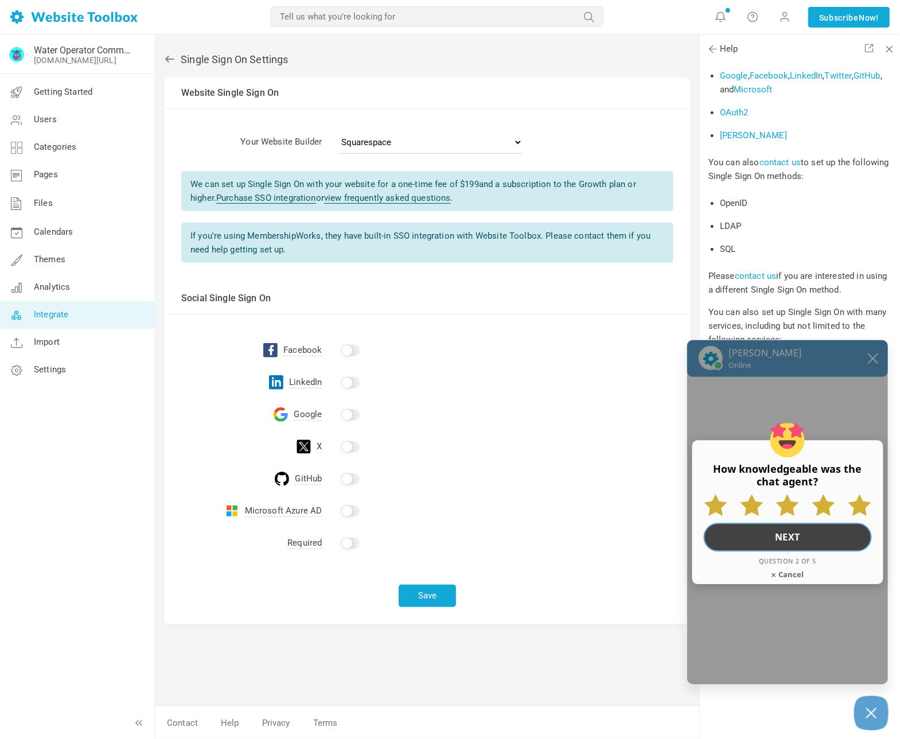
click at [791, 539] on button "Next" at bounding box center [788, 537] width 168 height 29
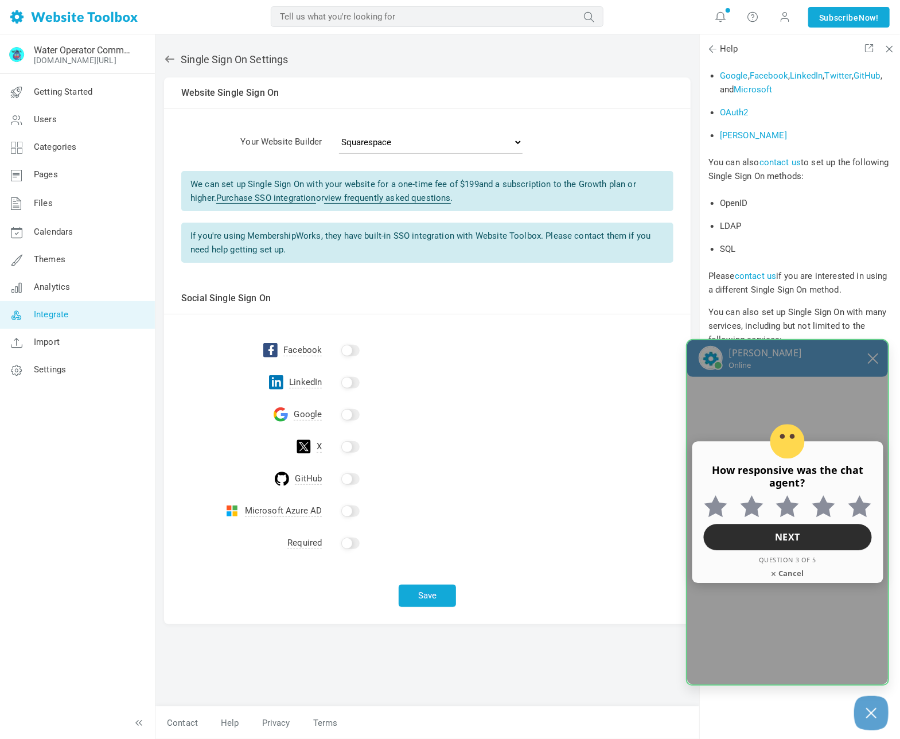
click at [858, 511] on icon "Feedback Container" at bounding box center [859, 507] width 23 height 22
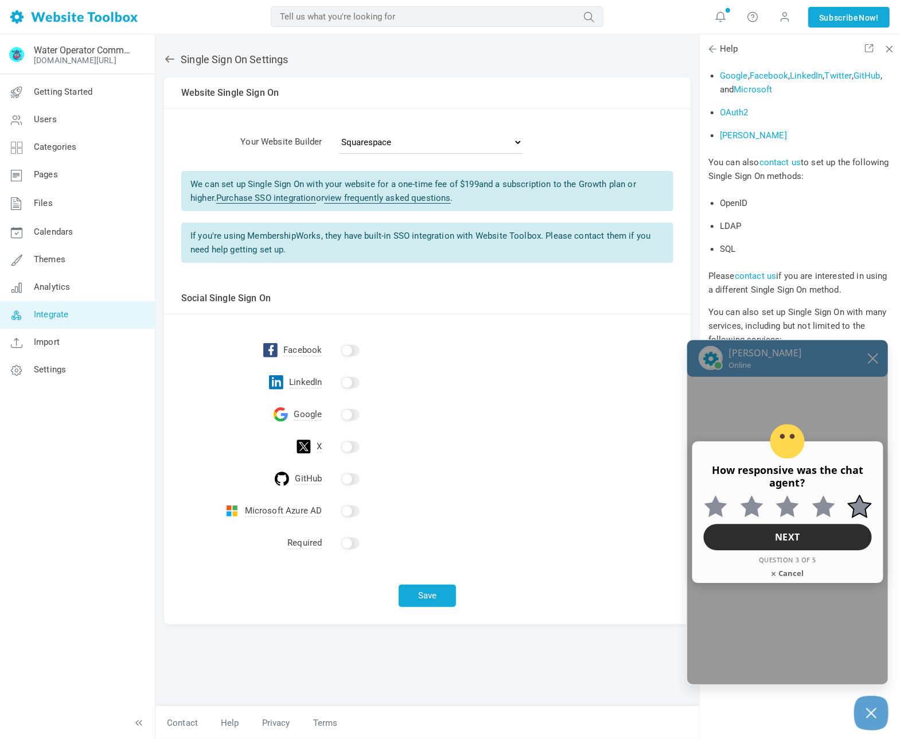
click at [858, 495] on input "Extremely responsive 5 out of 5 stars" at bounding box center [851, 495] width 14 height 0
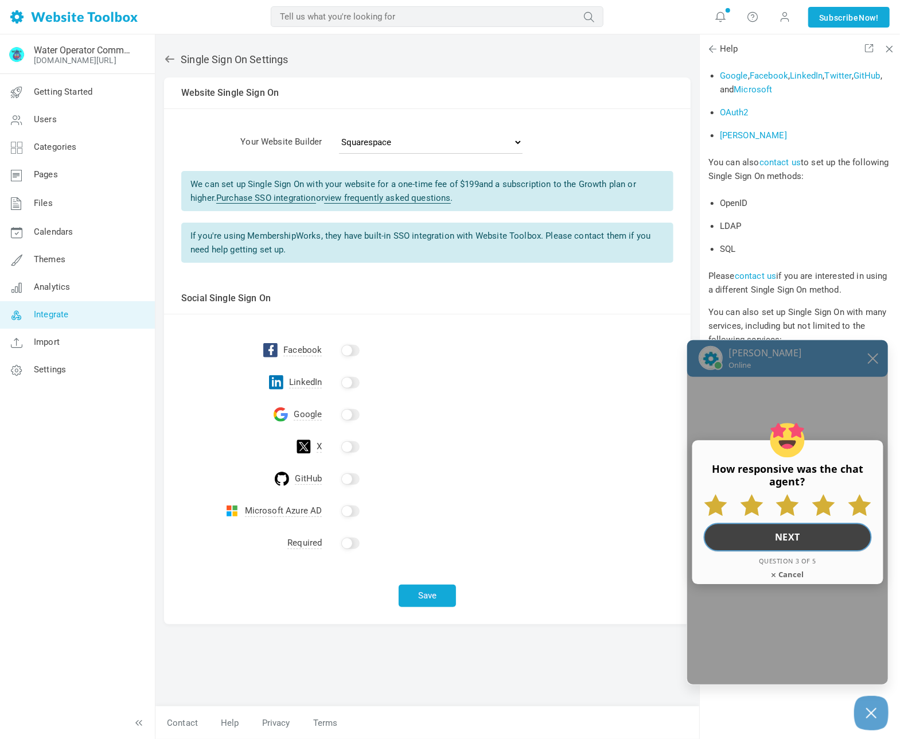
click at [798, 540] on button "Next" at bounding box center [788, 537] width 168 height 29
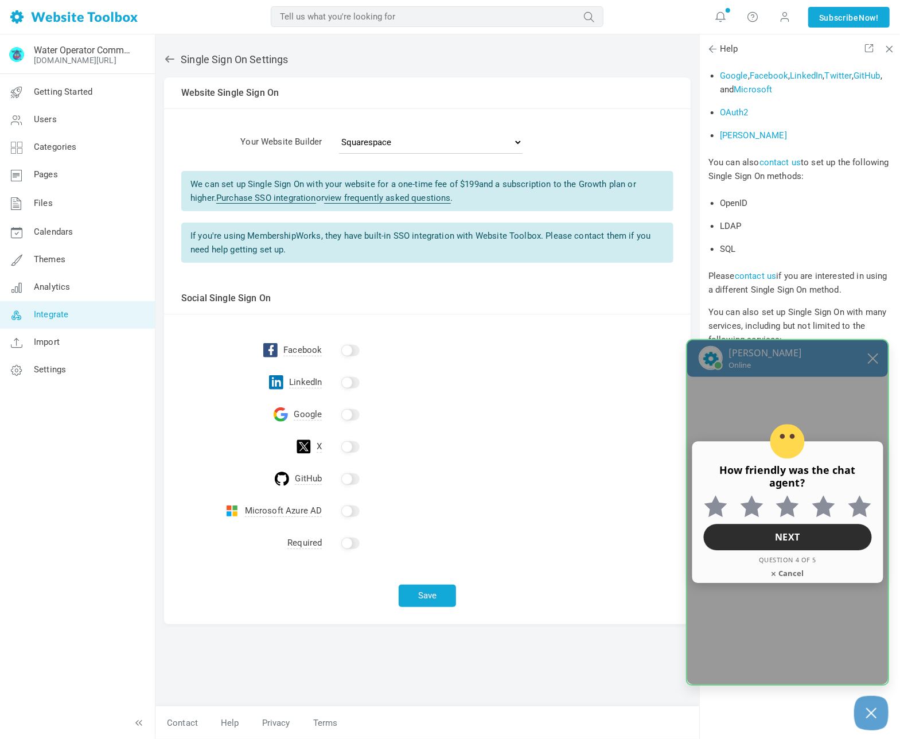
click at [855, 507] on icon "Feedback Container" at bounding box center [859, 507] width 23 height 22
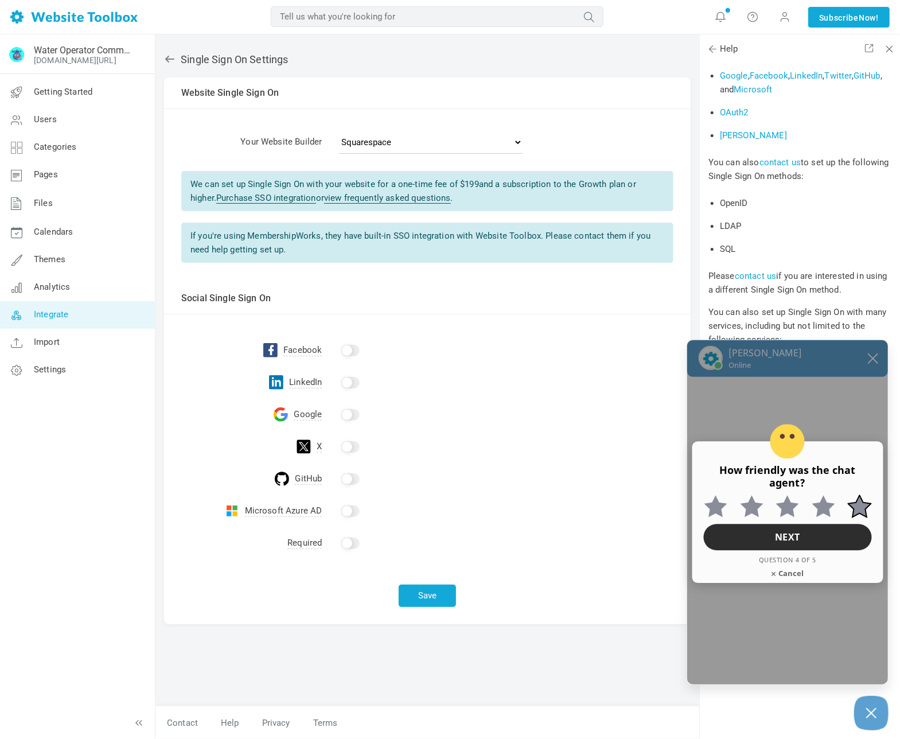
click at [855, 495] on input "Extremely friendly 5 out of 5 stars" at bounding box center [851, 495] width 14 height 0
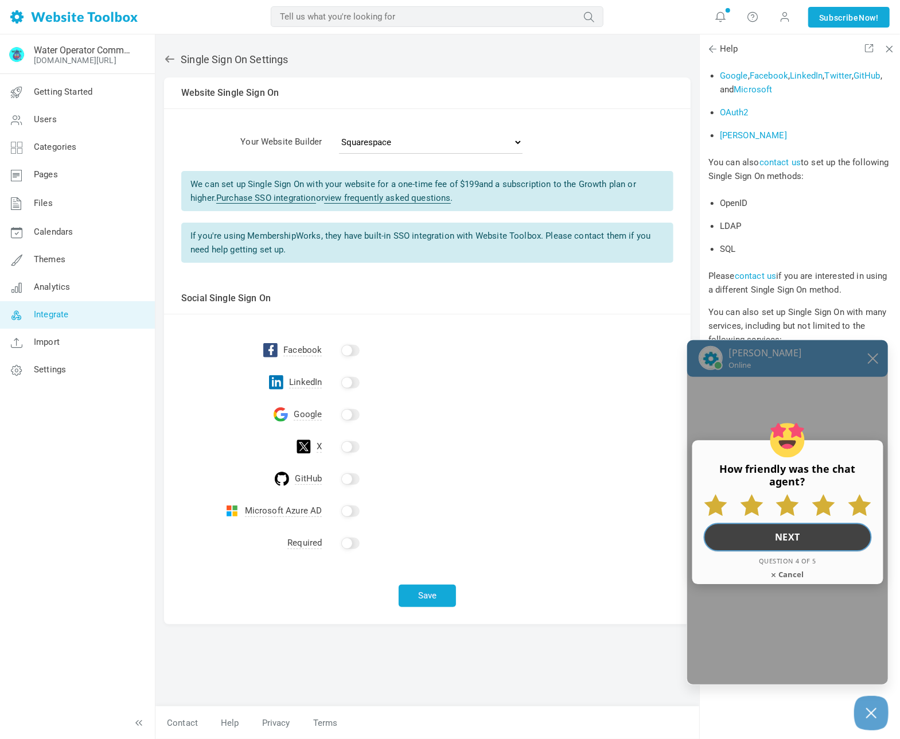
click at [788, 539] on button "Next" at bounding box center [788, 537] width 168 height 29
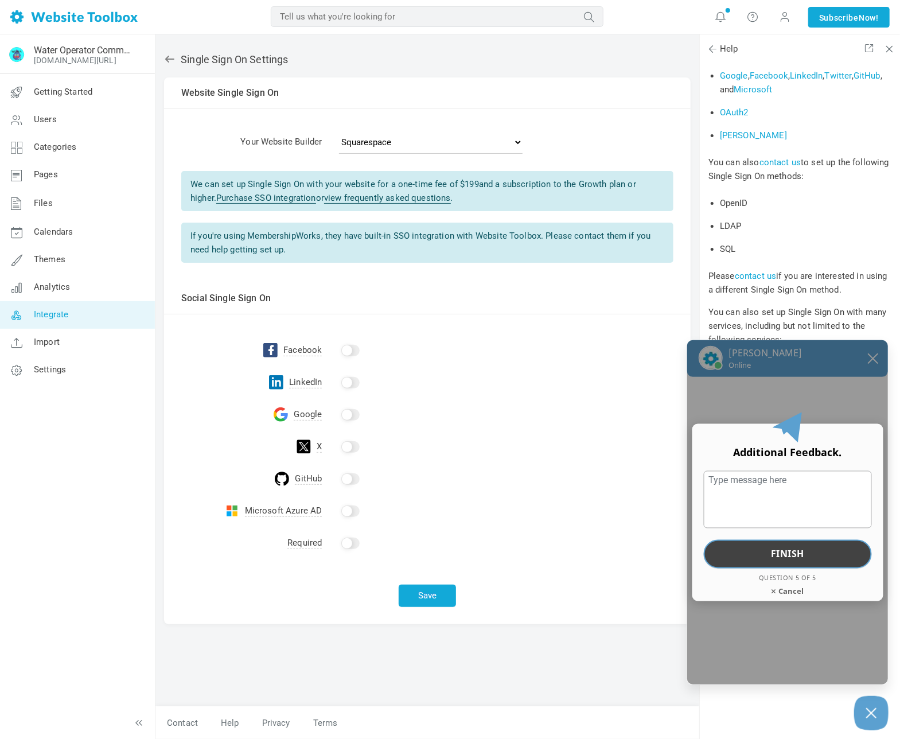
click at [804, 553] on button "Finish" at bounding box center [788, 553] width 168 height 29
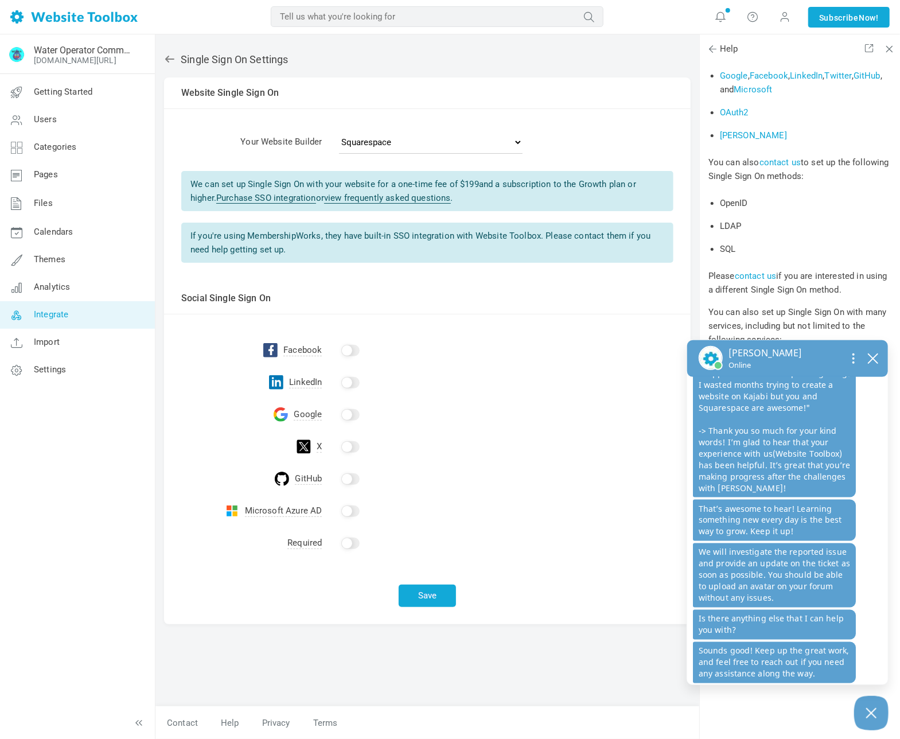
scroll to position [1080, 0]
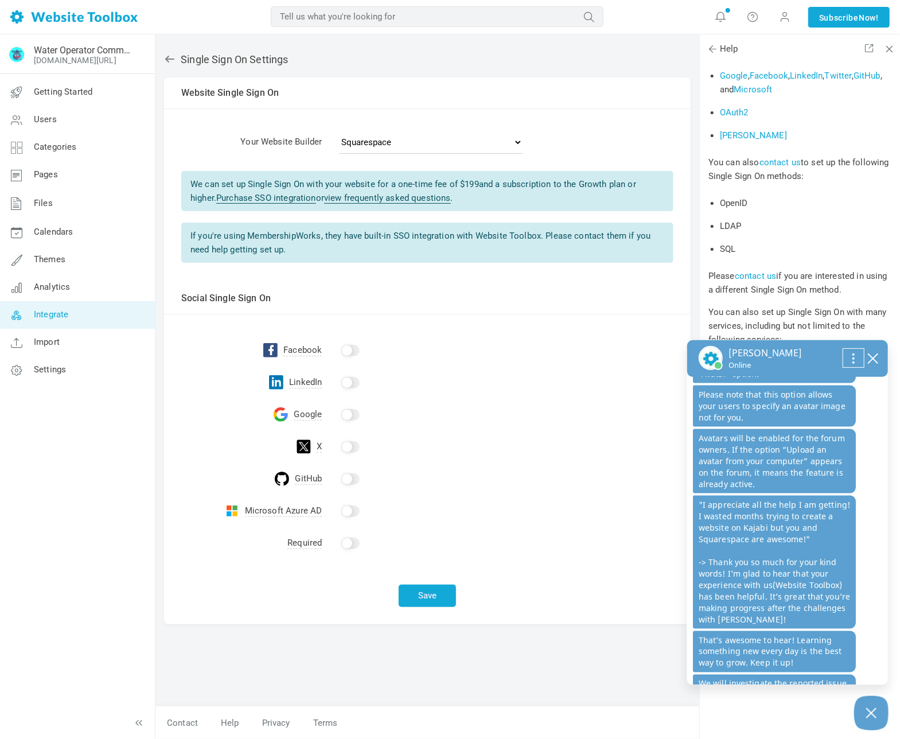
click at [852, 357] on icon "Open chat options menu" at bounding box center [854, 359] width 14 height 14
click at [839, 385] on button "Send Transcript" at bounding box center [812, 387] width 69 height 15
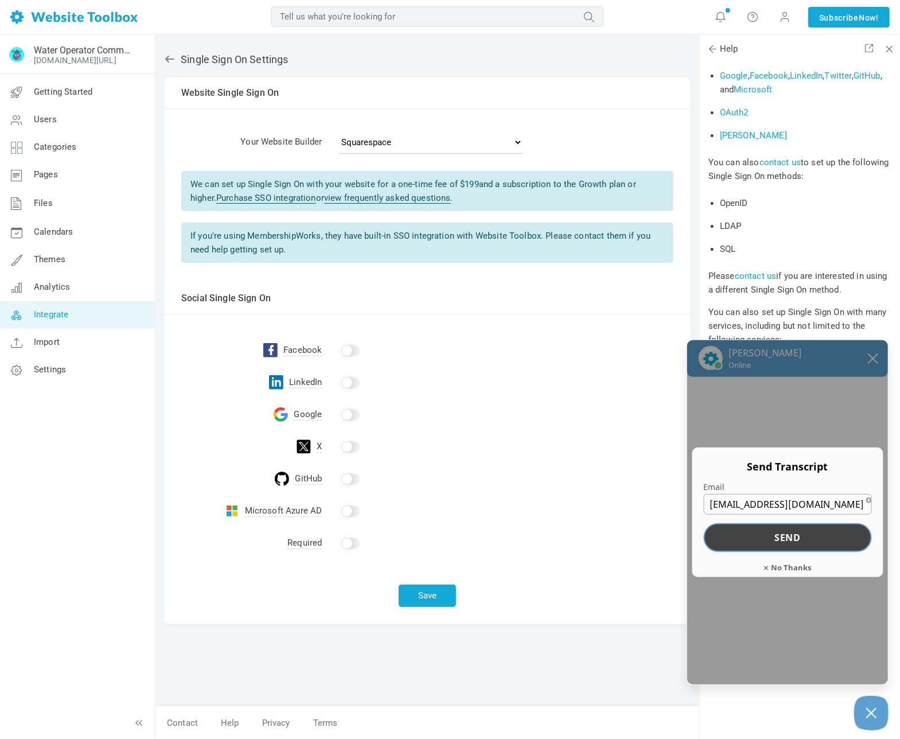
click at [797, 537] on button "Send" at bounding box center [788, 537] width 168 height 29
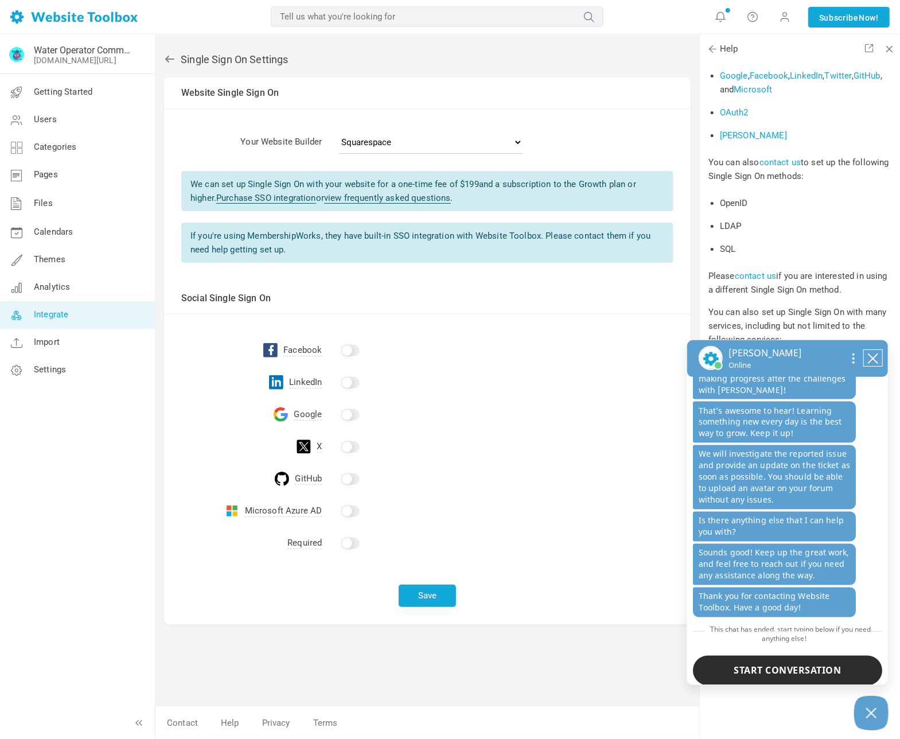
click at [872, 357] on icon "close chatbox" at bounding box center [872, 358] width 9 height 9
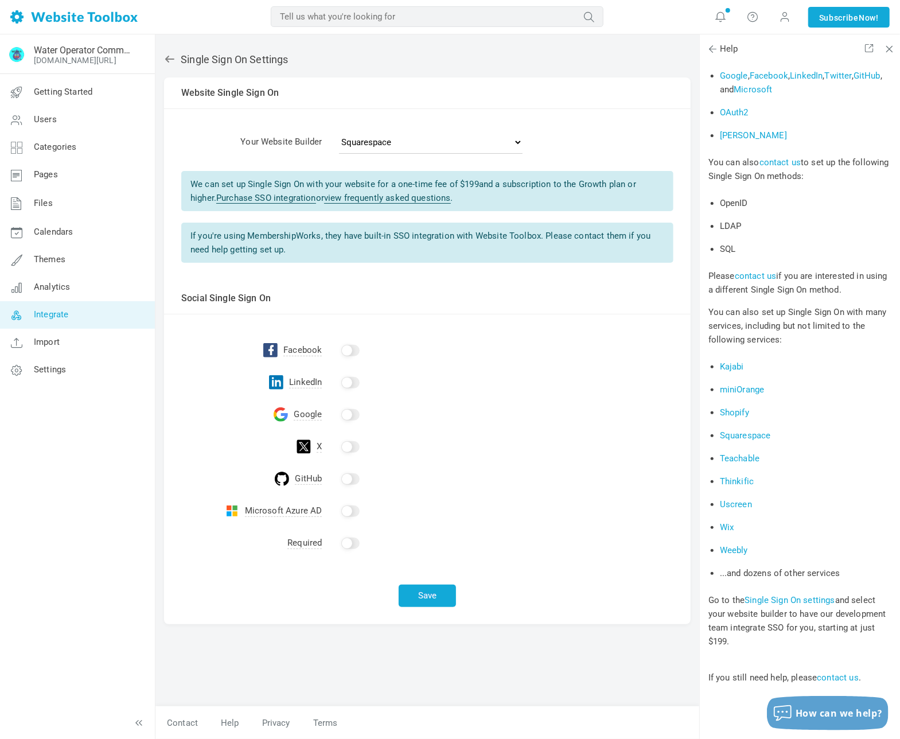
click at [461, 323] on td at bounding box center [506, 340] width 369 height 52
click at [415, 196] on link "view frequently asked questions" at bounding box center [387, 198] width 127 height 11
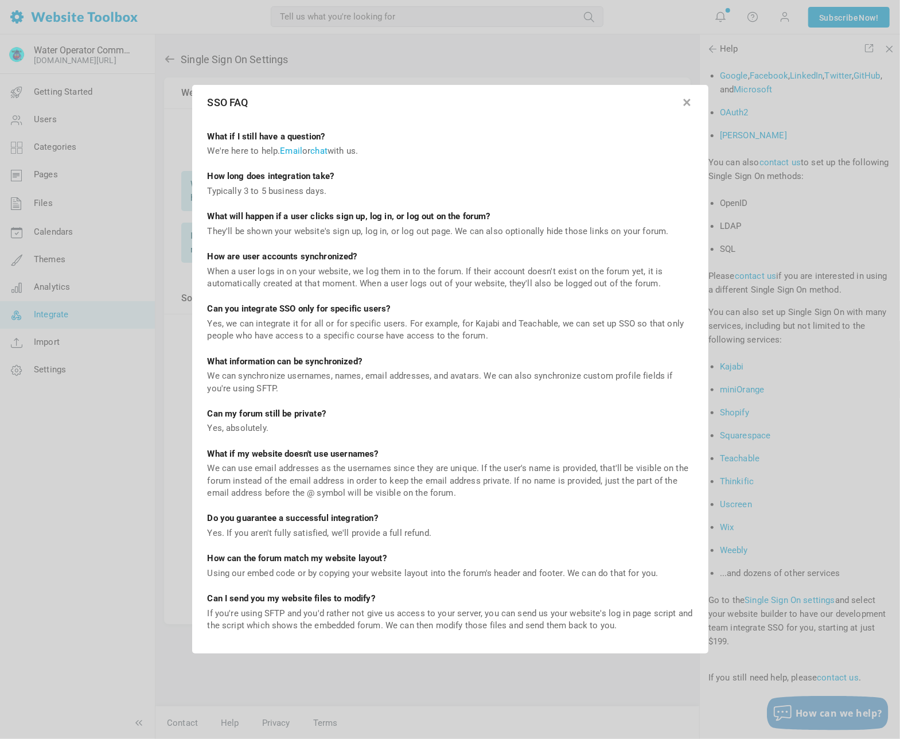
click at [688, 104] on button "button" at bounding box center [686, 100] width 11 height 11
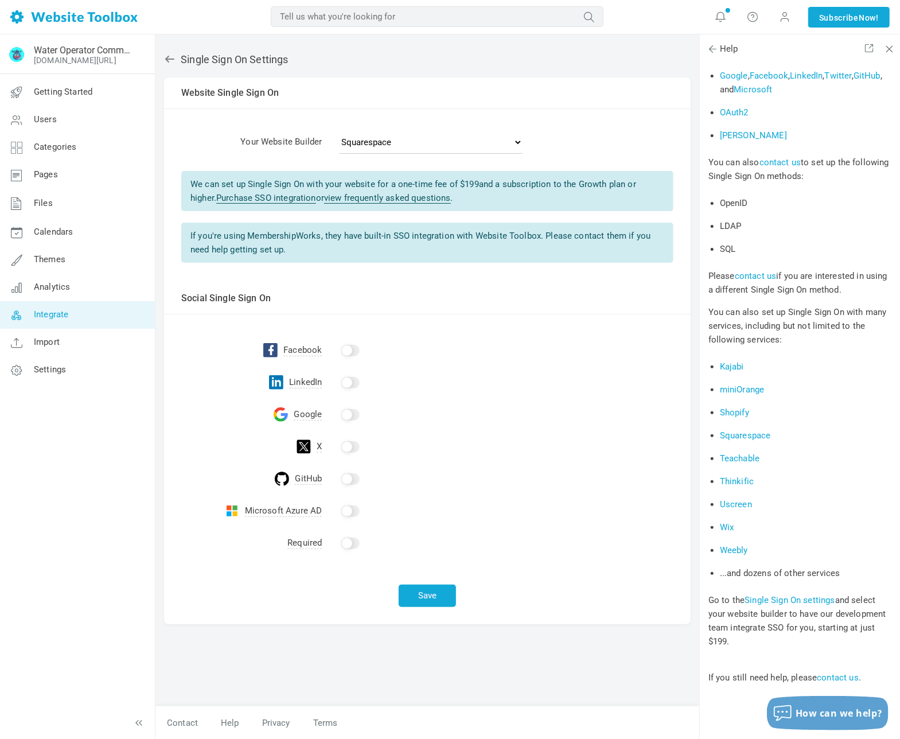
click at [278, 198] on link "Purchase SSO integration" at bounding box center [266, 198] width 100 height 11
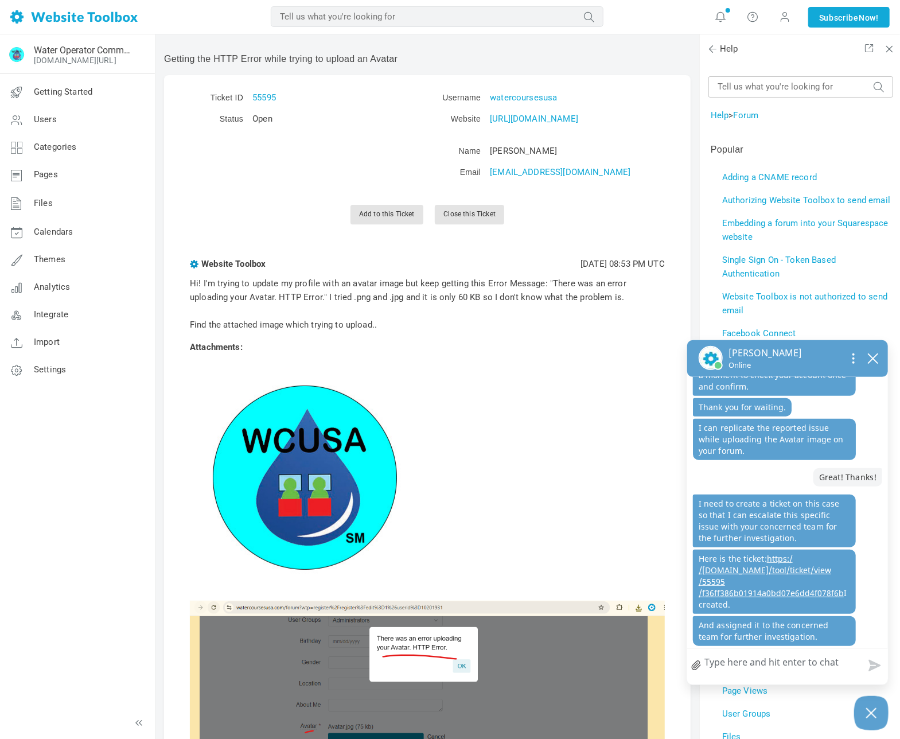
scroll to position [560, 0]
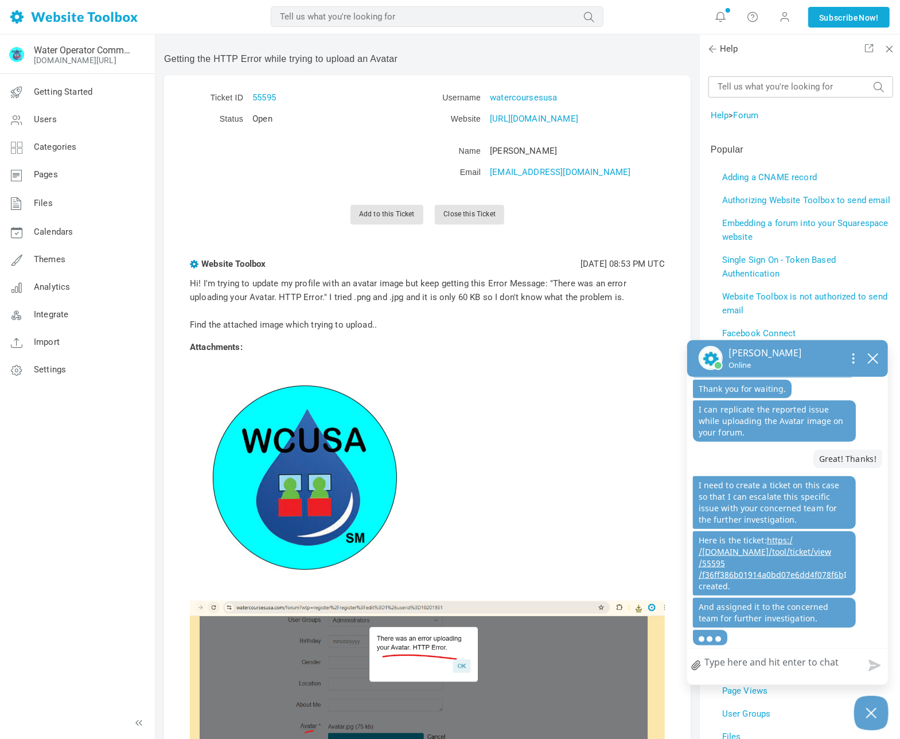
click at [753, 664] on textarea "How can we help?" at bounding box center [787, 664] width 201 height 30
type textarea "I"
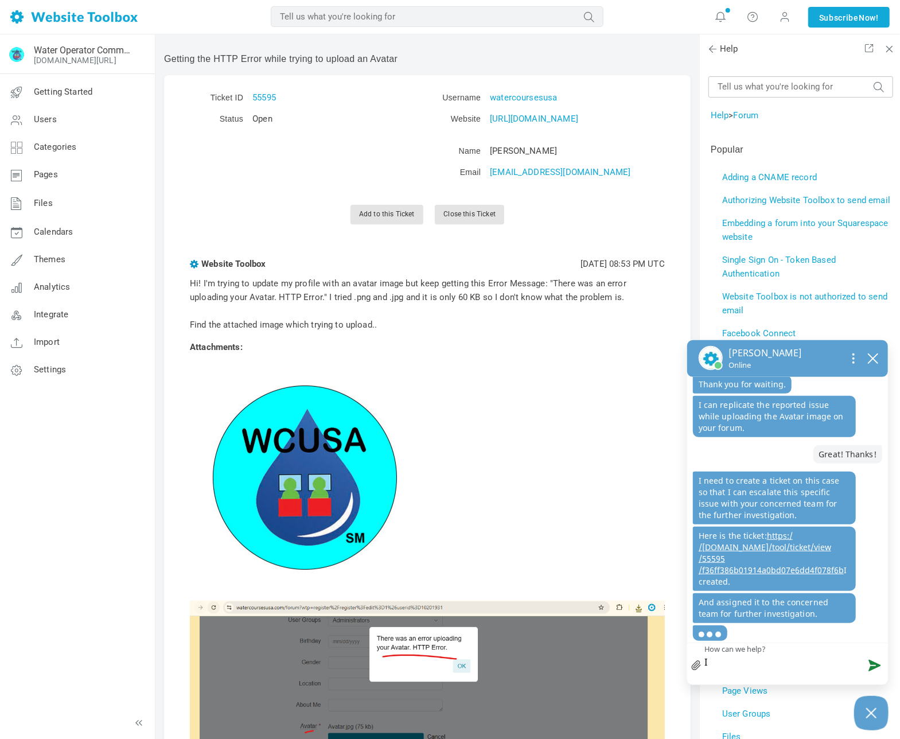
scroll to position [566, 0]
type textarea "I"
type textarea "I a"
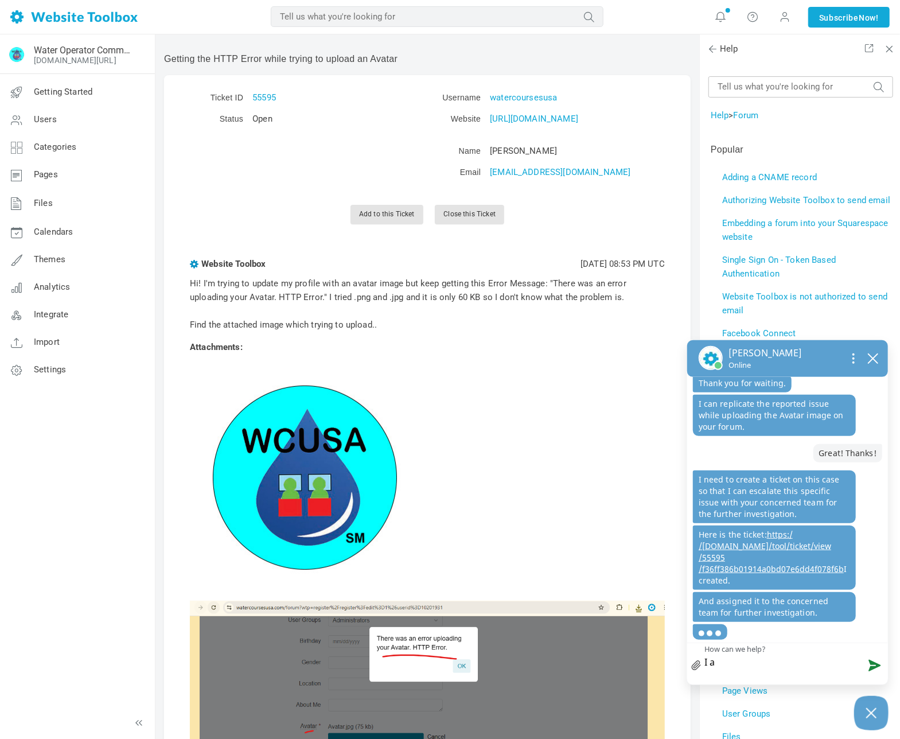
type textarea "I ap"
type textarea "I app"
type textarea "I appr"
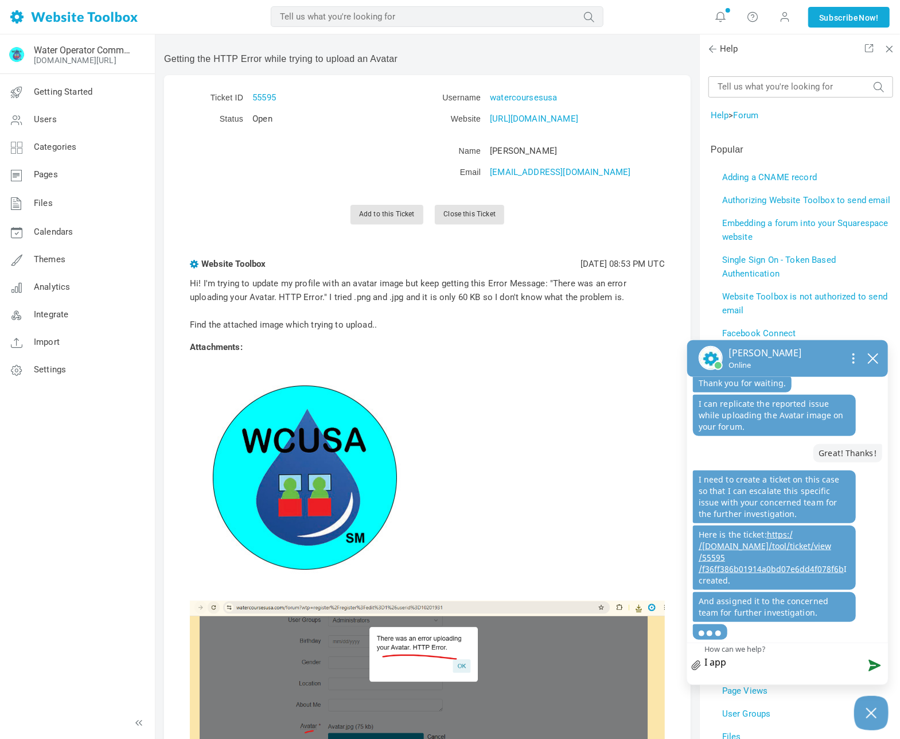
type textarea "I appr"
type textarea "I appre"
type textarea "I apprec"
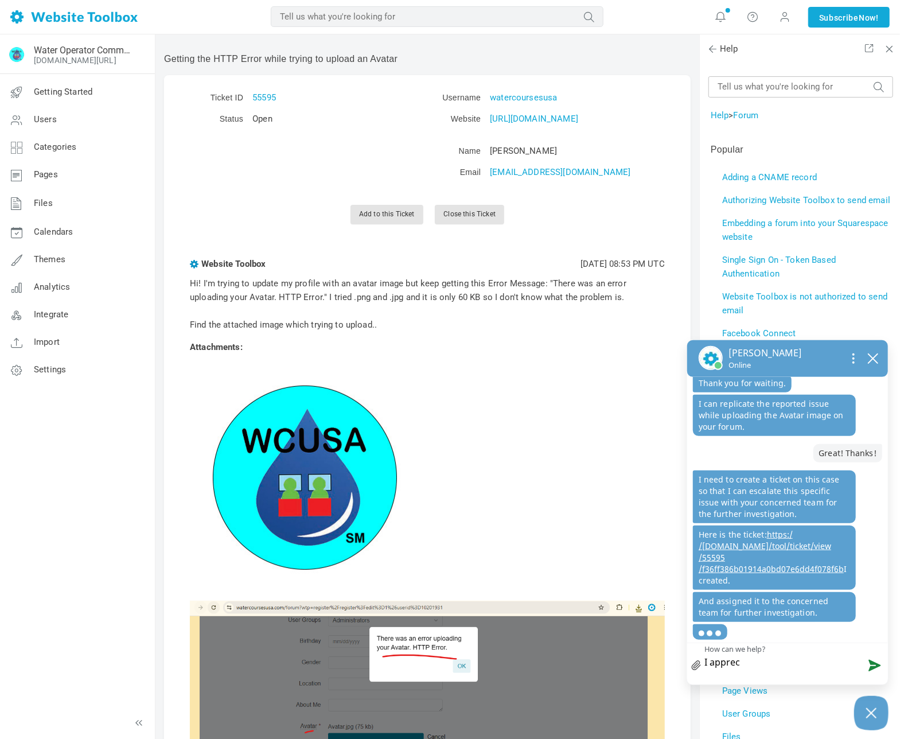
type textarea "I appreci"
type textarea "I apprecia"
type textarea "I appreciat"
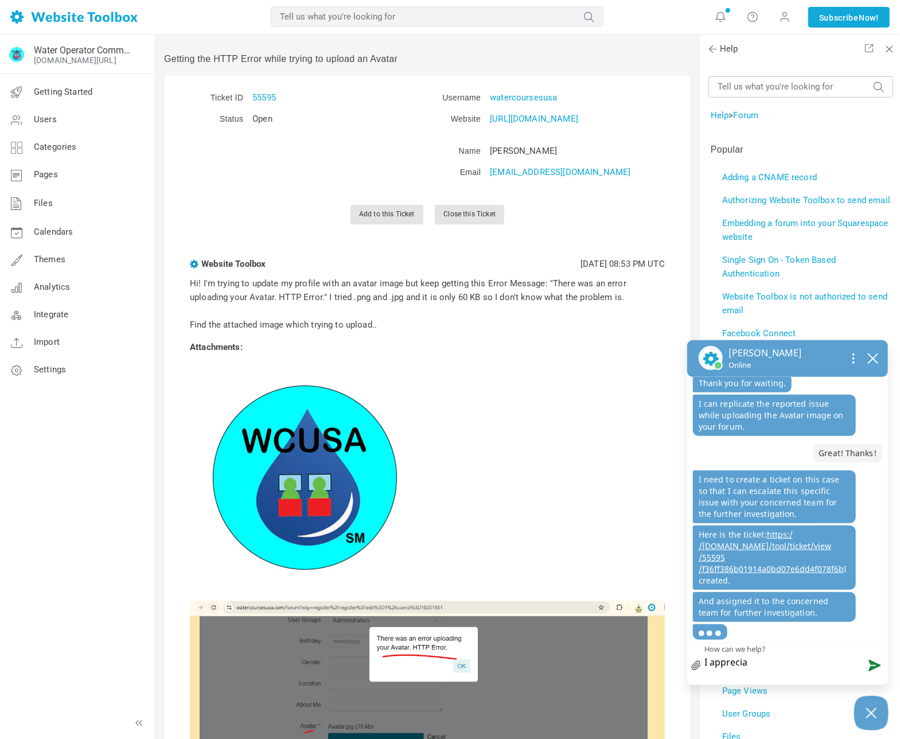
type textarea "I appreciat"
type textarea "I appreciate"
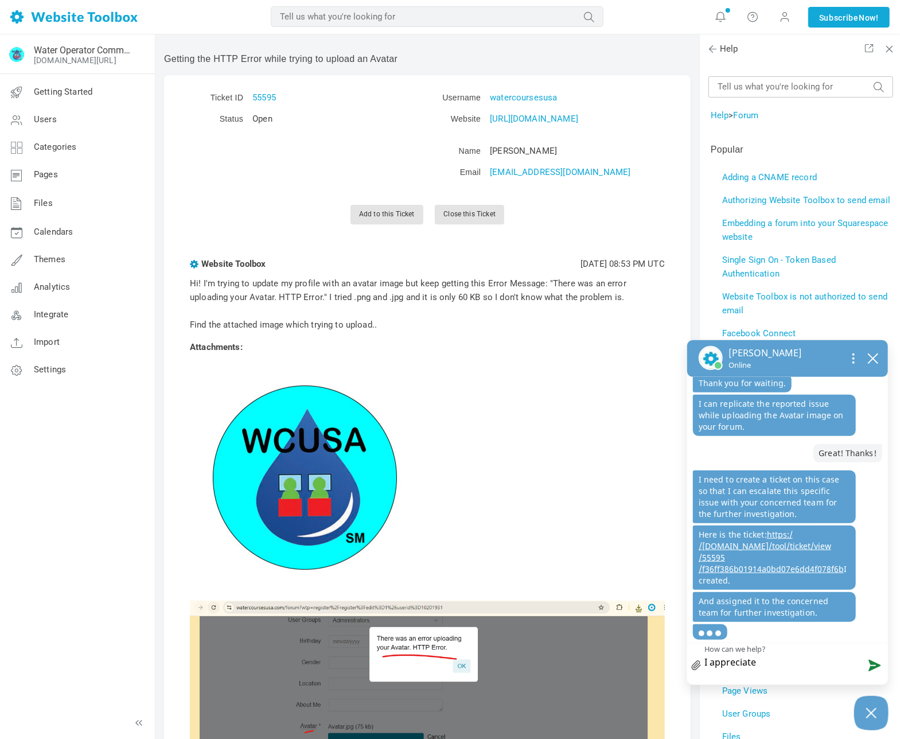
type textarea "I appreciate a"
type textarea "I appreciate al"
type textarea "I appreciate all"
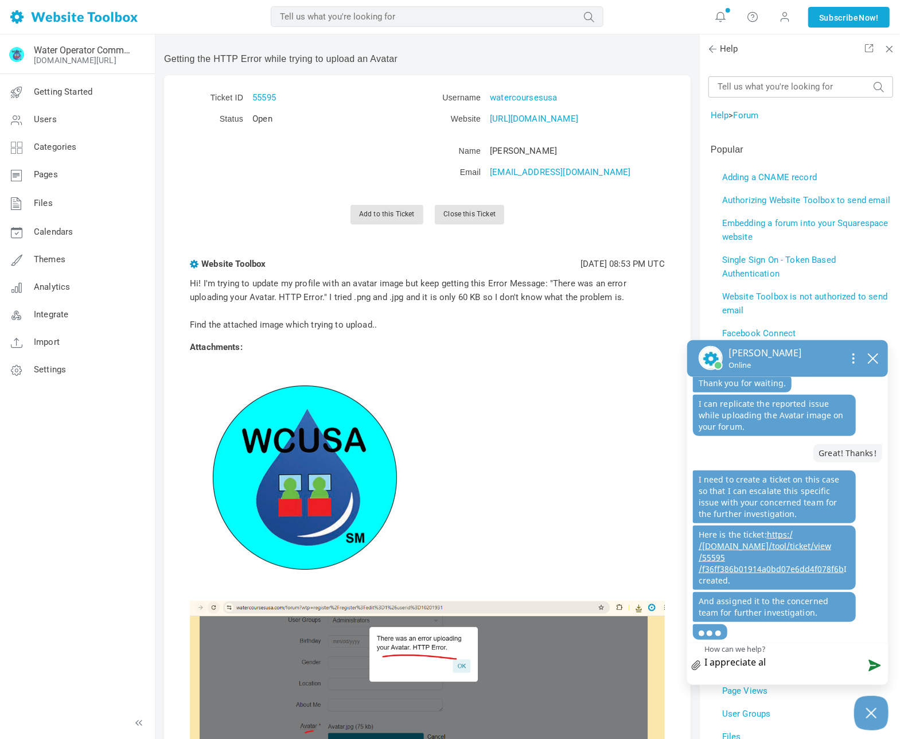
type textarea "I appreciate all"
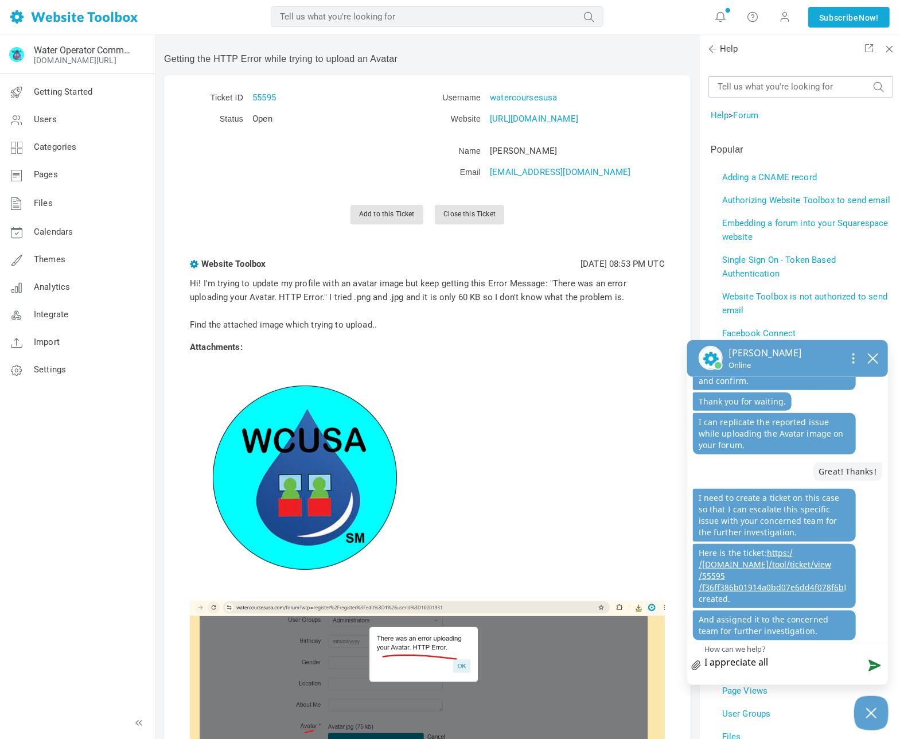
type textarea "I appreciate all"
type textarea "I appreciate all t"
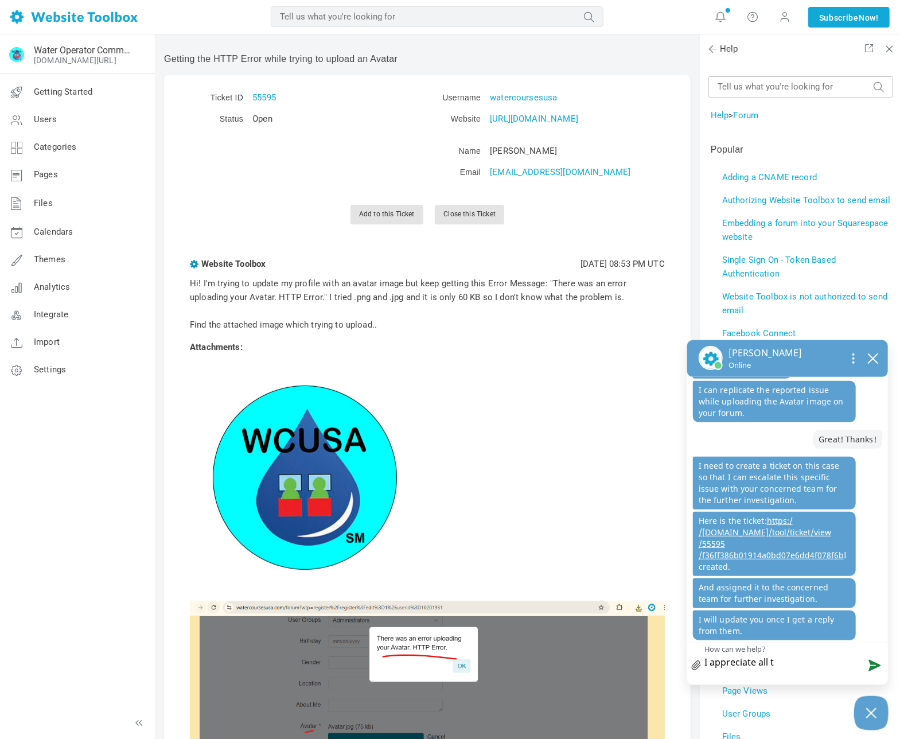
type textarea "I appreciate all th"
type textarea "I appreciate all the"
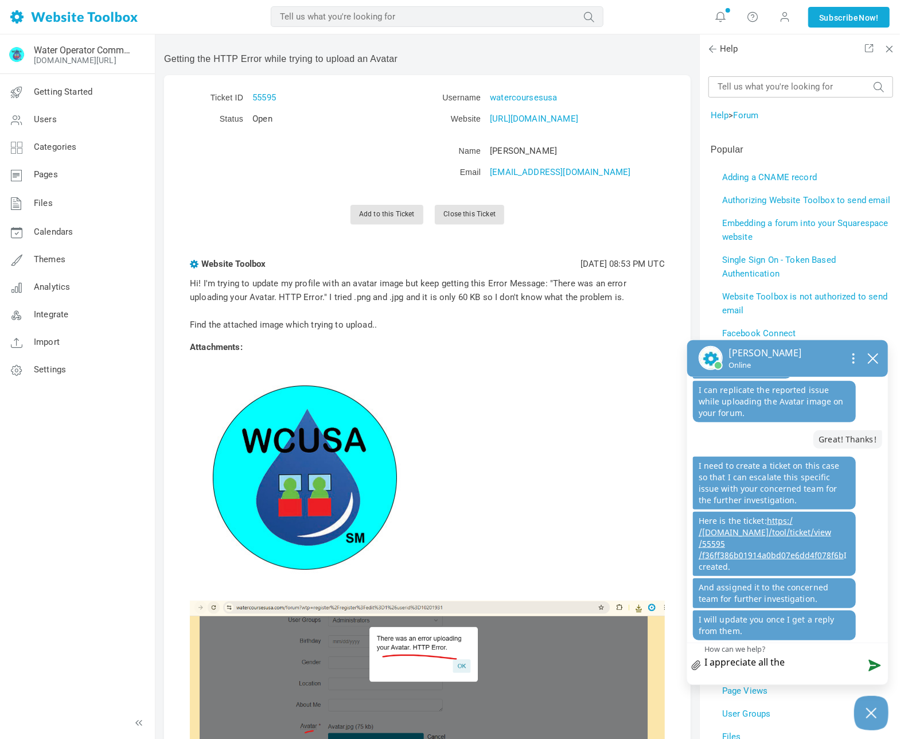
type textarea "I appreciate all the"
click at [818, 659] on textarea "I appreciate all the" at bounding box center [787, 661] width 201 height 36
type textarea "I appreciate all the h"
type textarea "I appreciate all the he"
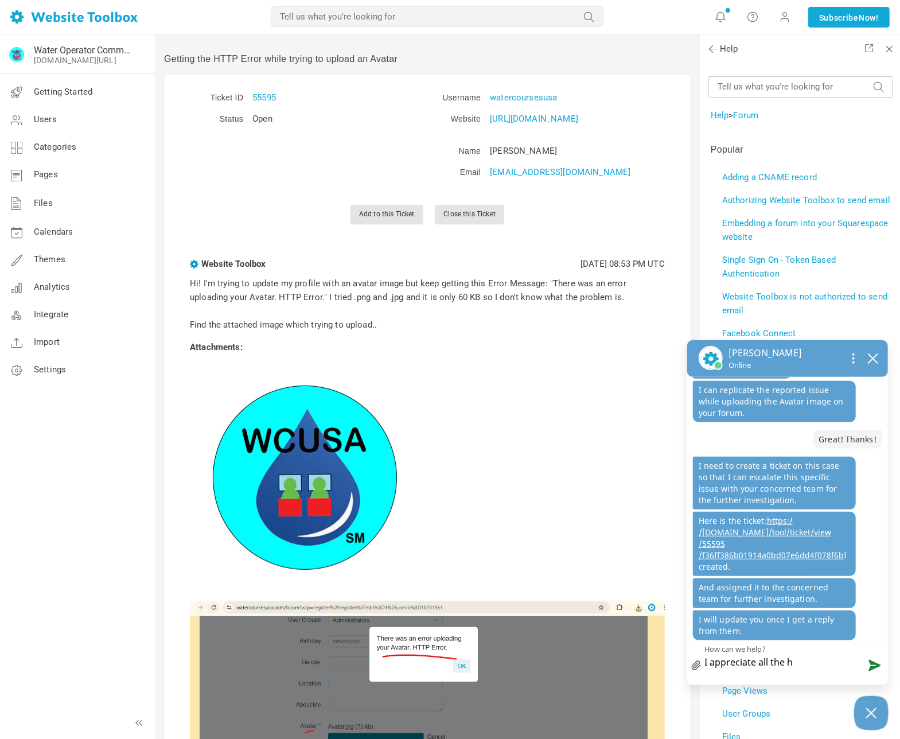
type textarea "I appreciate all the he"
type textarea "I appreciate all the hel"
type textarea "I appreciate all the help"
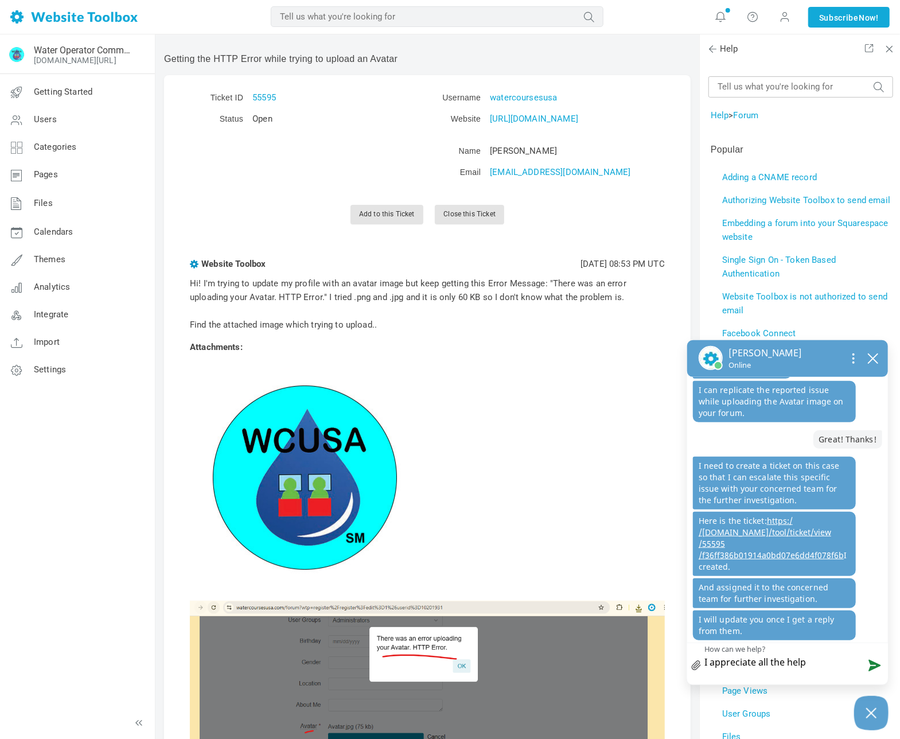
type textarea "I appreciate all the help"
type textarea "I appreciate all the help I"
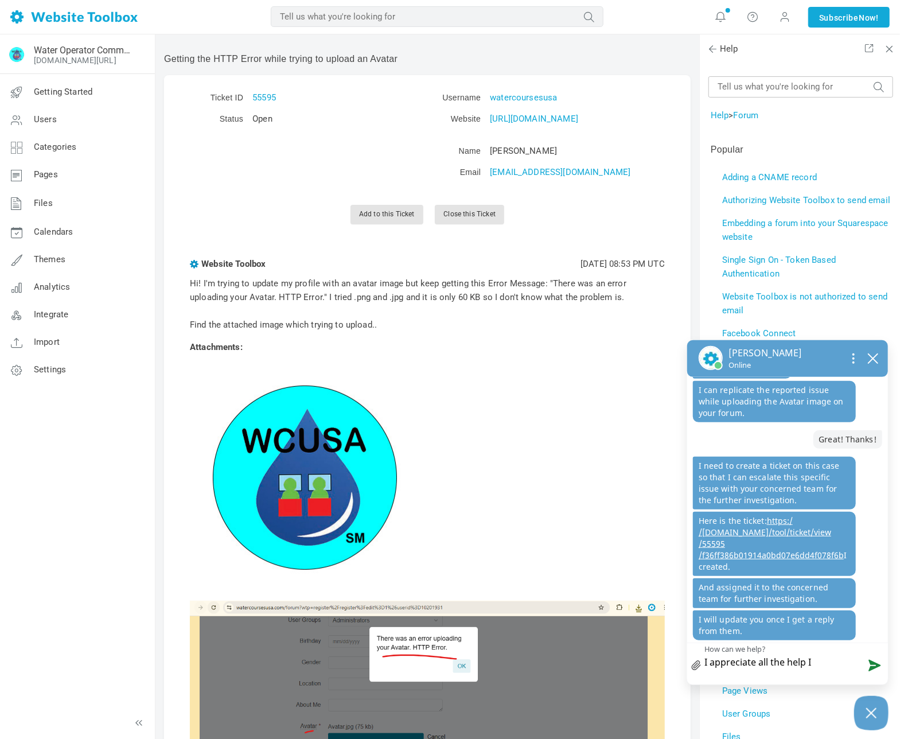
type textarea "I appreciate all the help I"
type textarea "I appreciate all the help I a"
type textarea "I appreciate all the help I am"
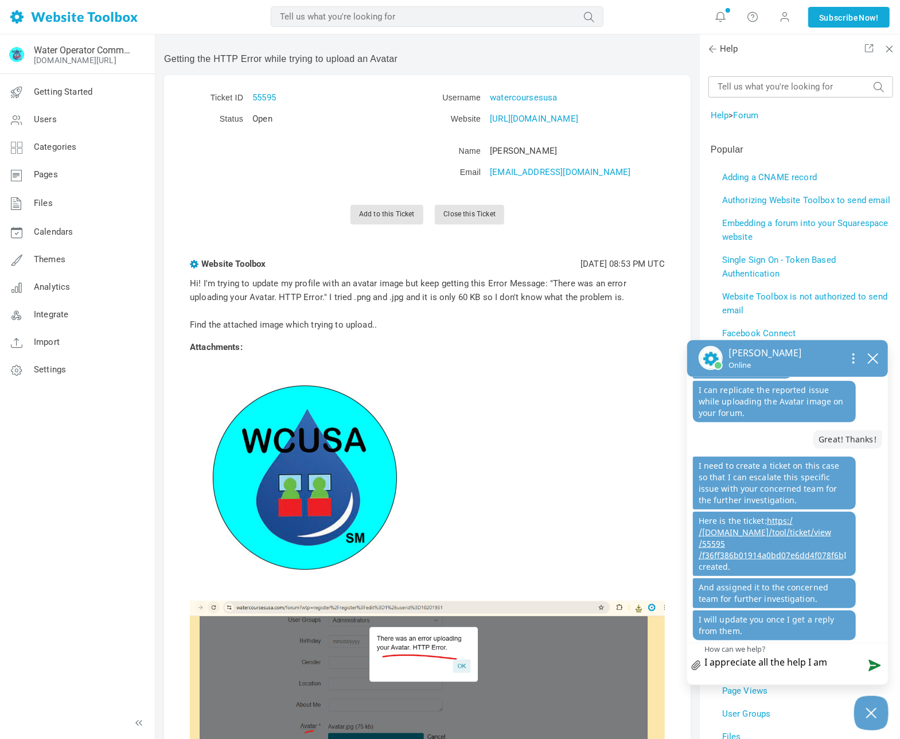
type textarea "I appreciate all the help I am"
type textarea "I appreciate all the help I am g"
type textarea "I appreciate all the help I am ge"
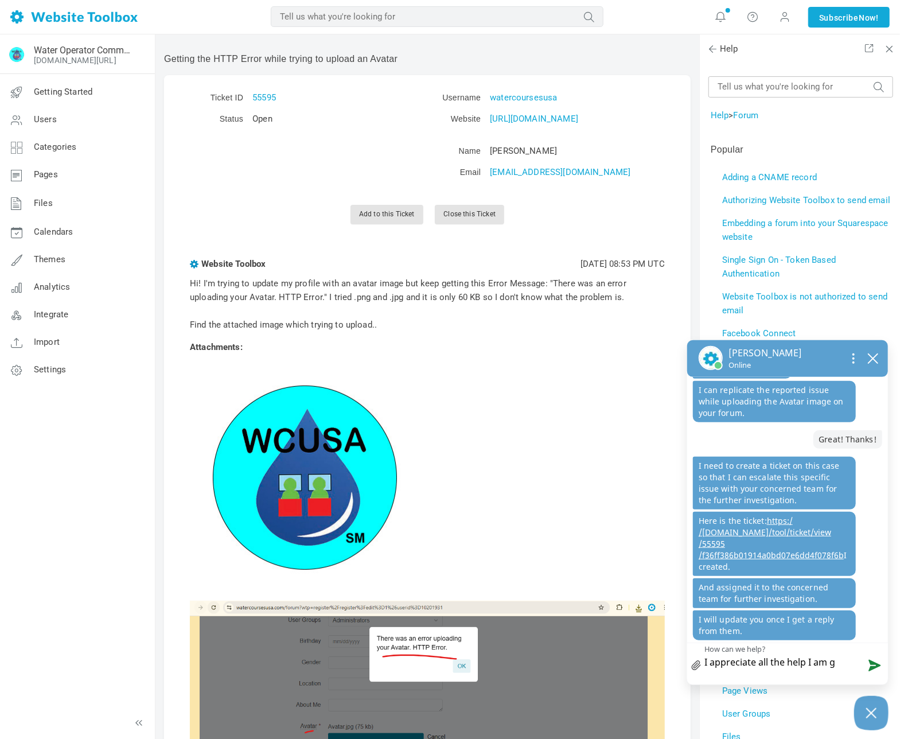
type textarea "I appreciate all the help I am ge"
type textarea "I appreciate all the help I am get"
type textarea "I appreciate all the help I am gett"
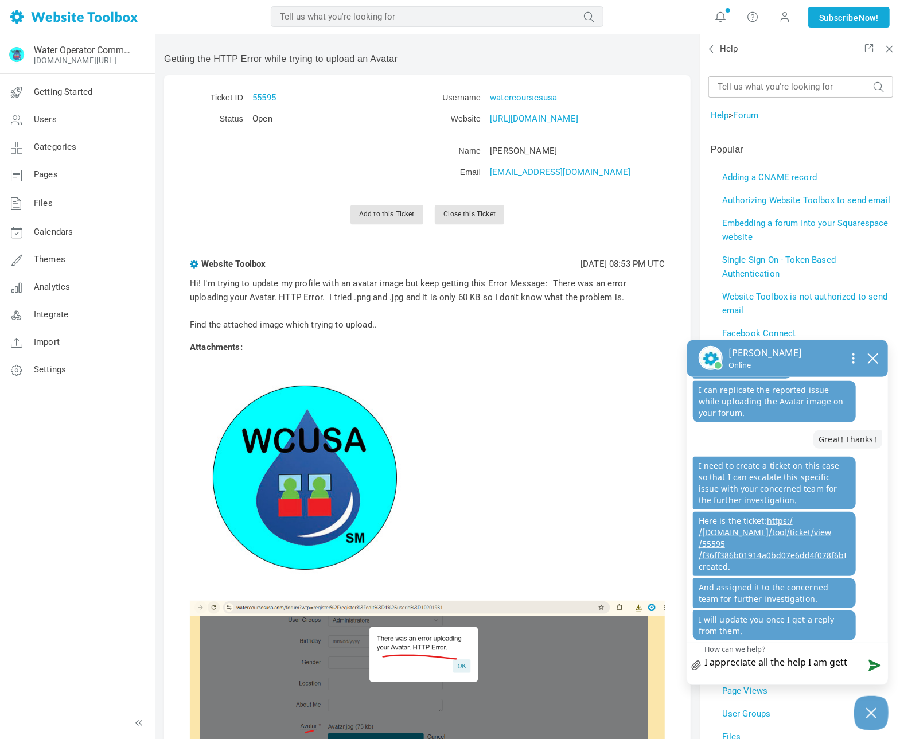
type textarea "I appreciate all the help I am getti"
type textarea "I appreciate all the help I am gettin"
type textarea "I appreciate all the help I am getting"
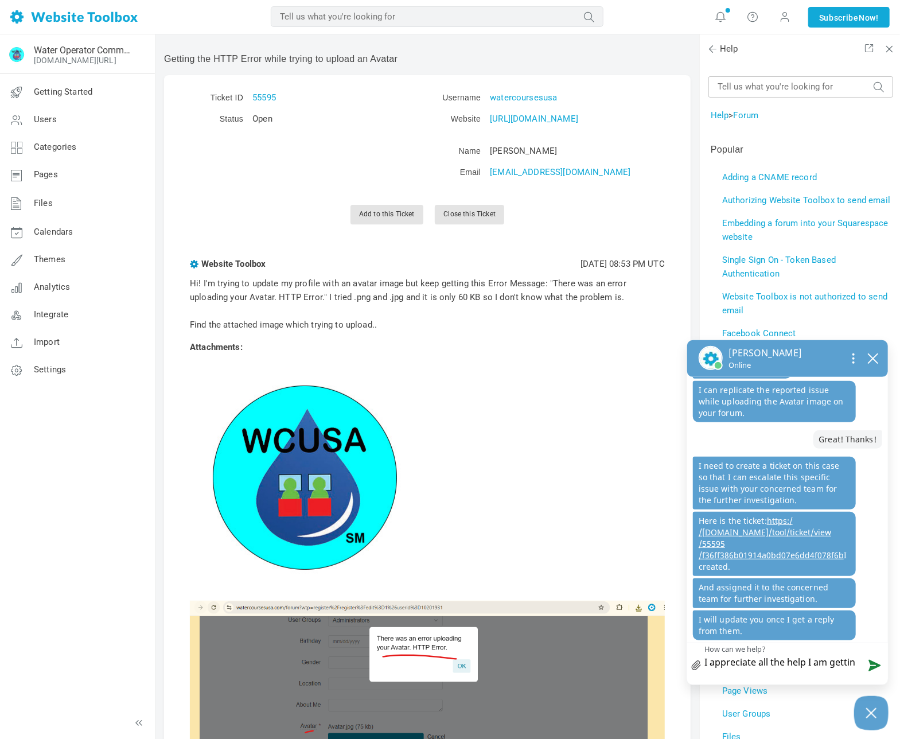
type textarea "I appreciate all the help I am getting"
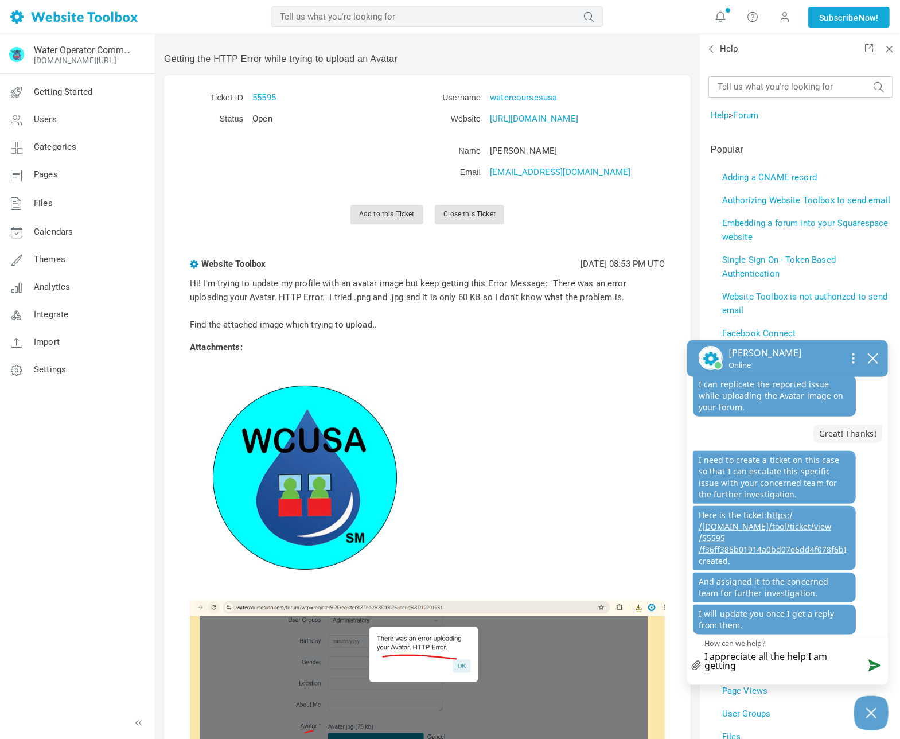
type textarea "I appreciate all the help I am getting!"
type textarea "I appreciate all the help I am getting! I"
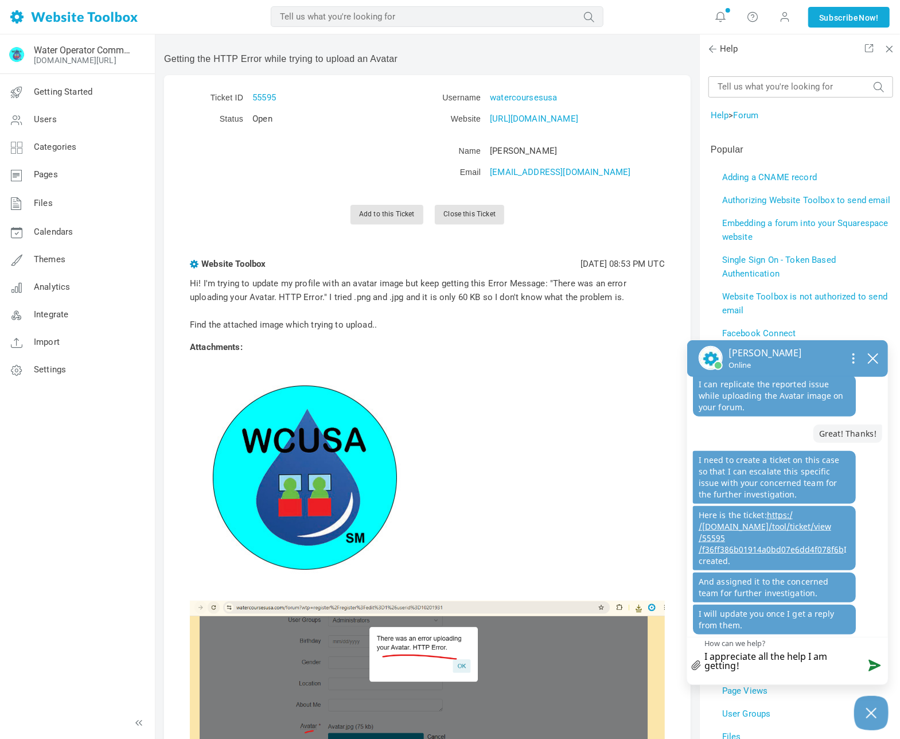
type textarea "I appreciate all the help I am getting! I"
type textarea "I appreciate all the help I am getting! I w"
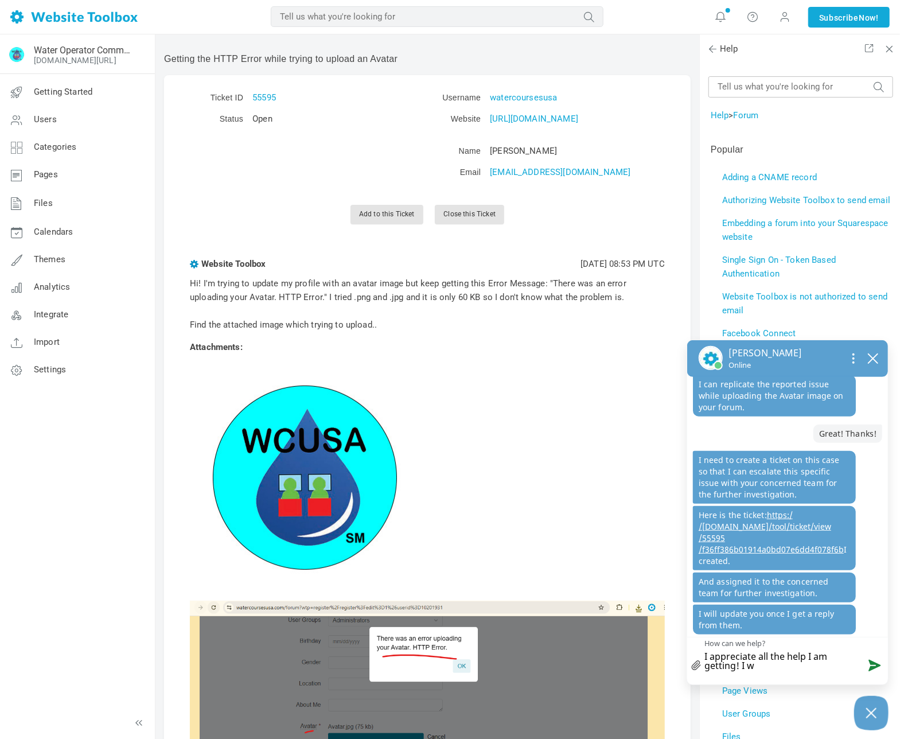
type textarea "I appreciate all the help I am getting! I wa"
type textarea "I appreciate all the help I am getting! I was"
type textarea "I appreciate all the help I am getting! I wast"
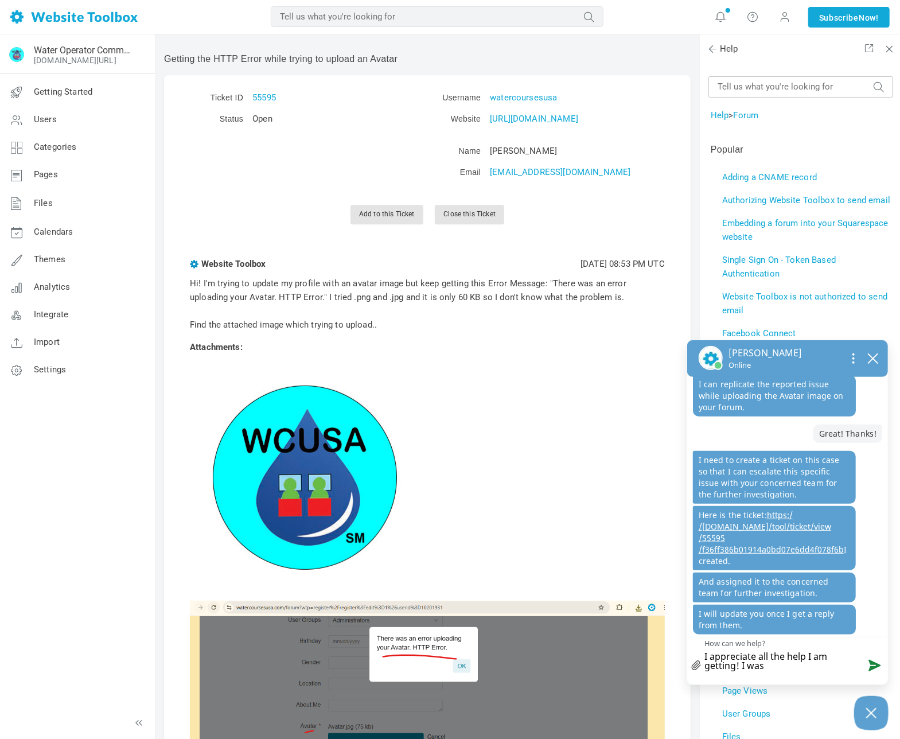
type textarea "I appreciate all the help I am getting! I wast"
type textarea "I appreciate all the help I am getting! I waste"
type textarea "I appreciate all the help I am getting! I wasted"
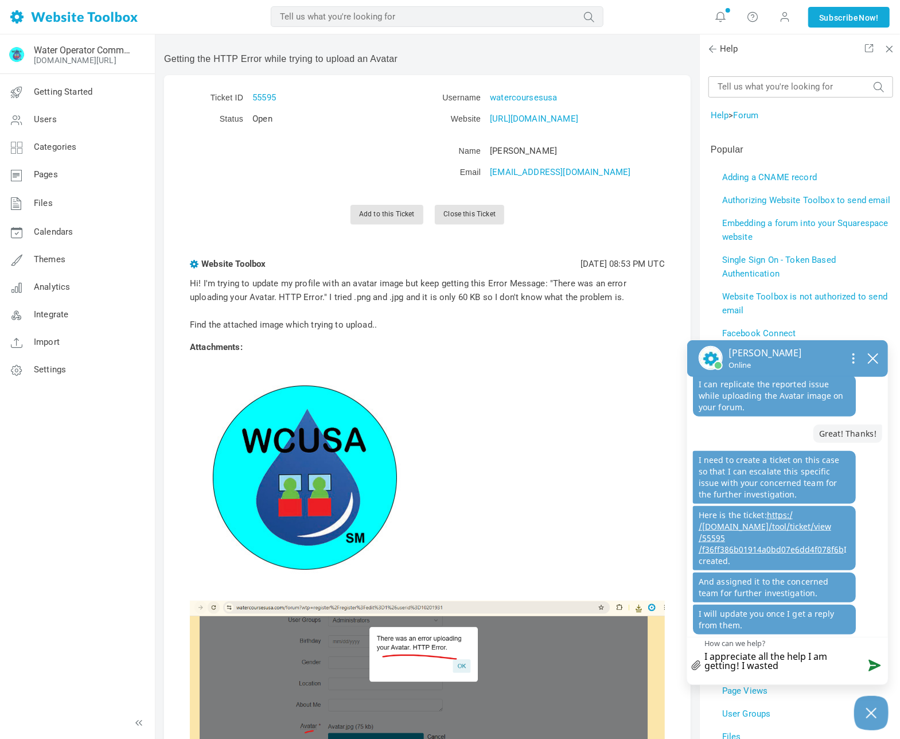
type textarea "I appreciate all the help I am getting! I wasted"
type textarea "I appreciate all the help I am getting! I wasted m"
type textarea "I appreciate all the help I am getting! I wasted mo"
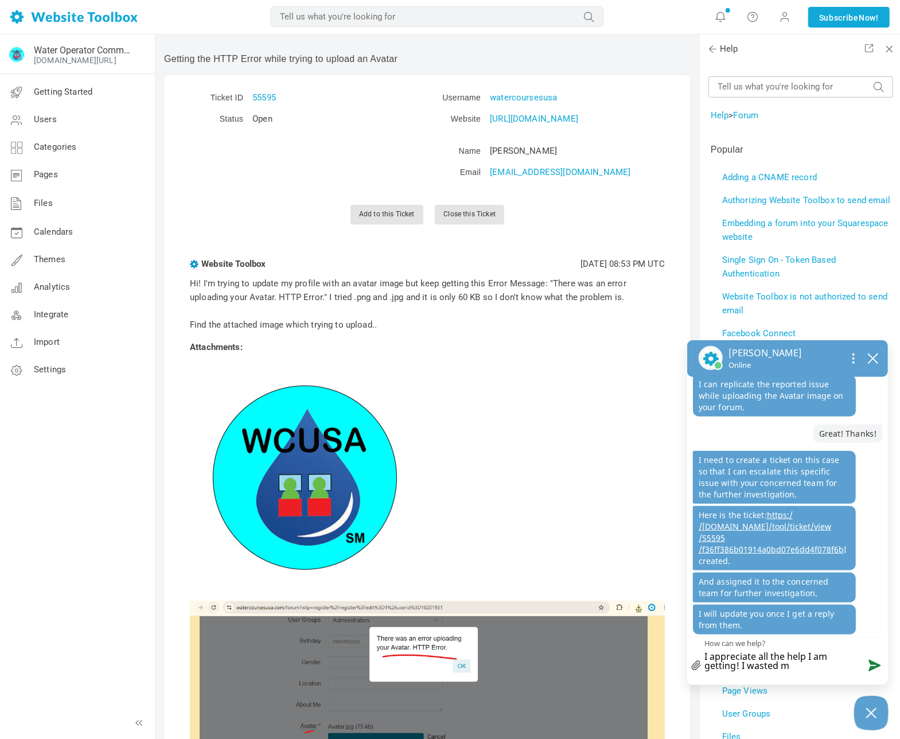
type textarea "I appreciate all the help I am getting! I wasted mo"
type textarea "I appreciate all the help I am getting! I wasted mon"
type textarea "I appreciate all the help I am getting! I wasted mont"
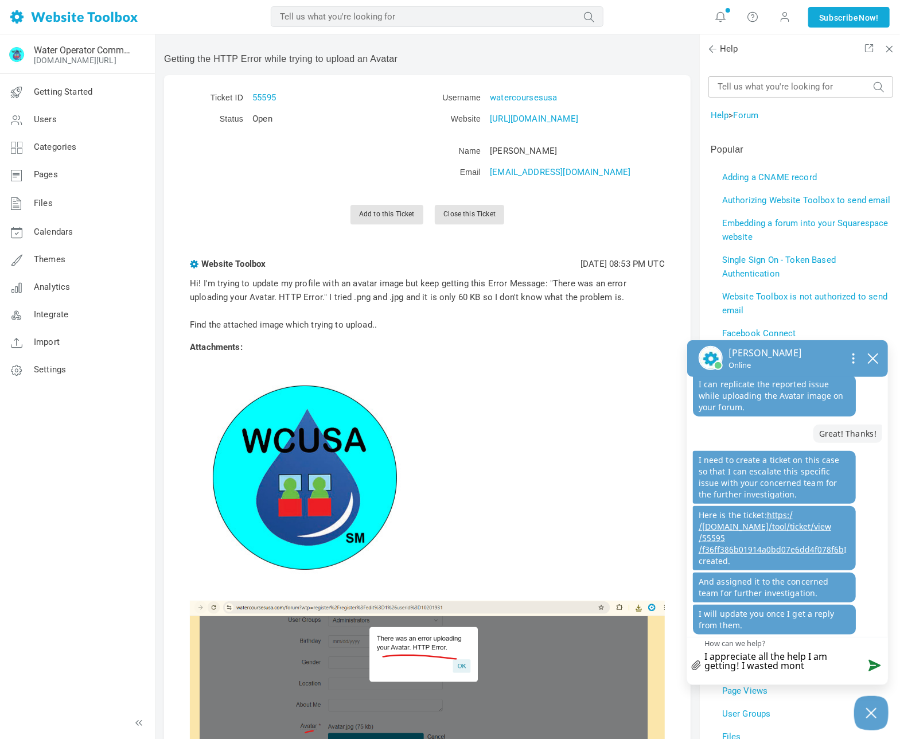
scroll to position [603, 0]
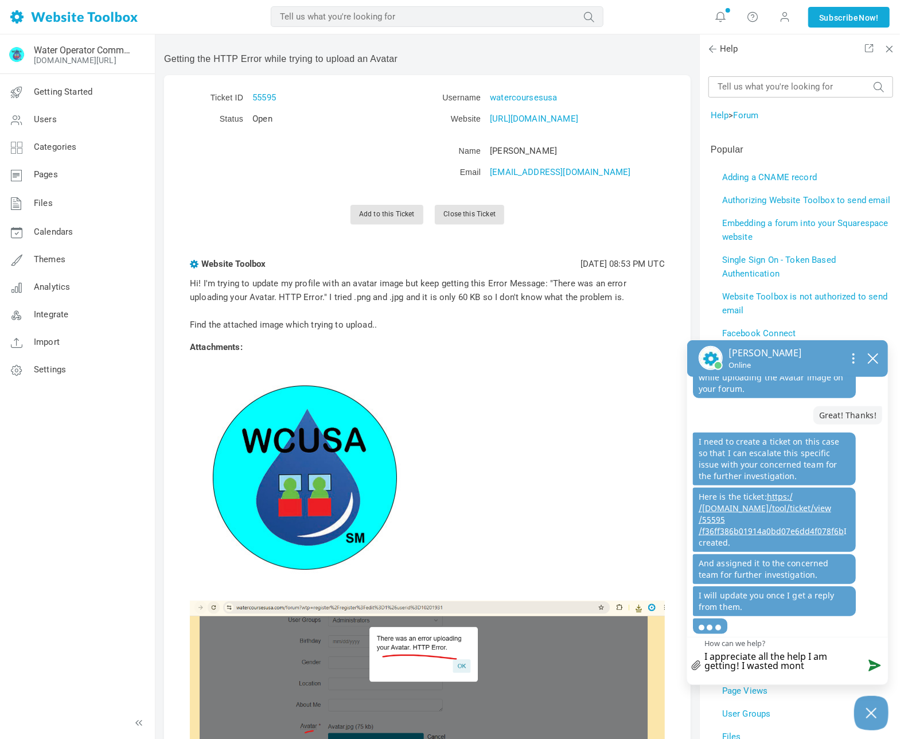
type textarea "I appreciate all the help I am getting! I wasted month"
type textarea "I appreciate all the help I am getting! I wasted months"
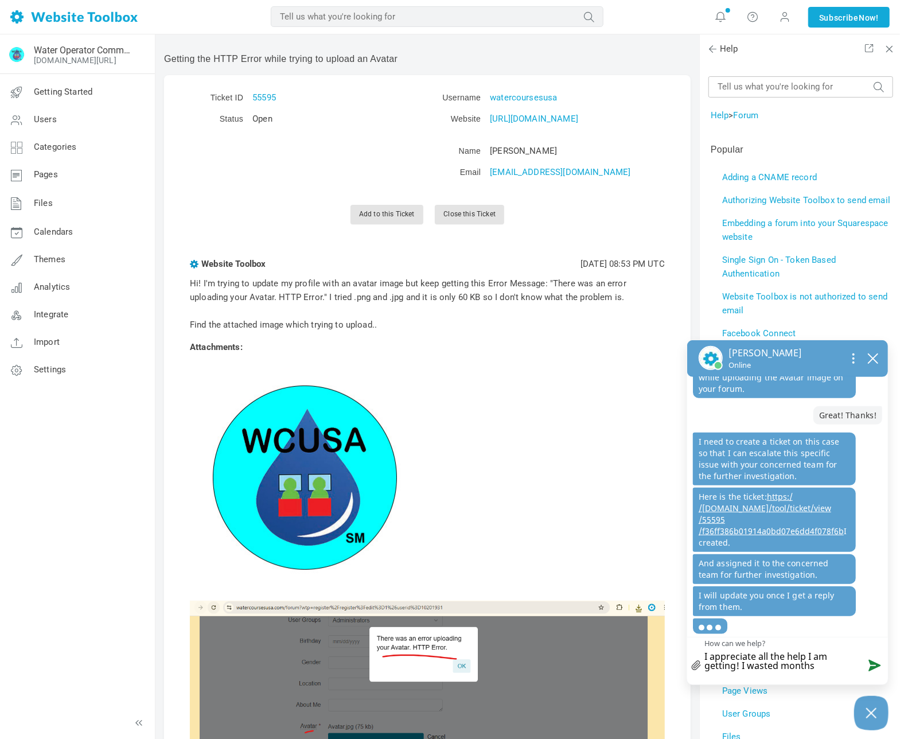
type textarea "I appreciate all the help I am getting! I wasted months"
type textarea "I appreciate all the help I am getting! I wasted months t"
type textarea "I appreciate all the help I am getting! I wasted months tr"
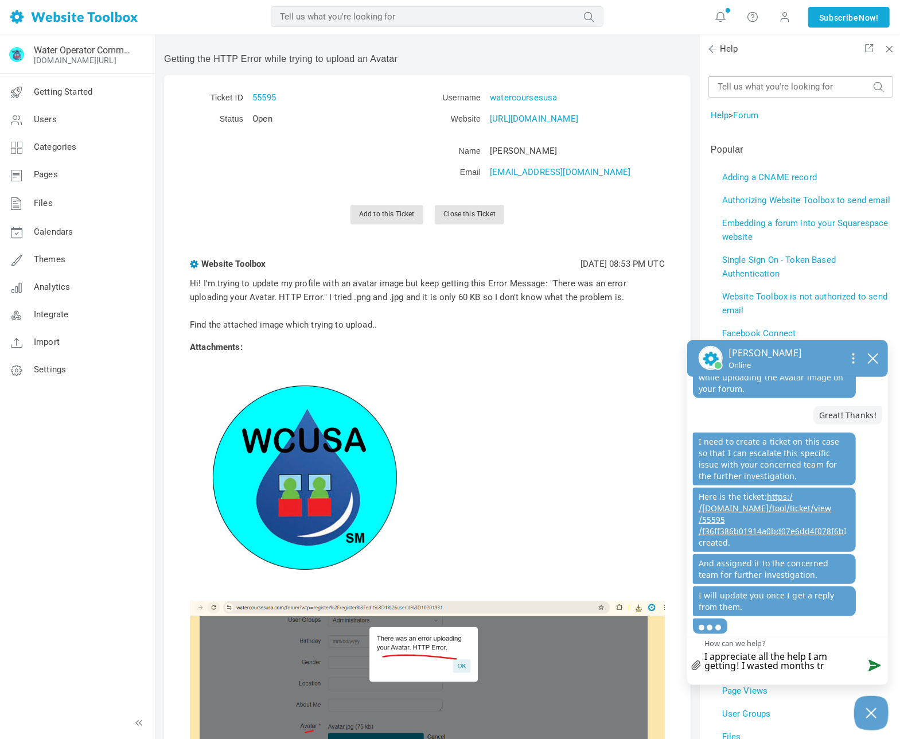
type textarea "I appreciate all the help I am getting! I wasted months try"
type textarea "I appreciate all the help I am getting! I wasted months tryi"
type textarea "I appreciate all the help I am getting! I wasted months tryin"
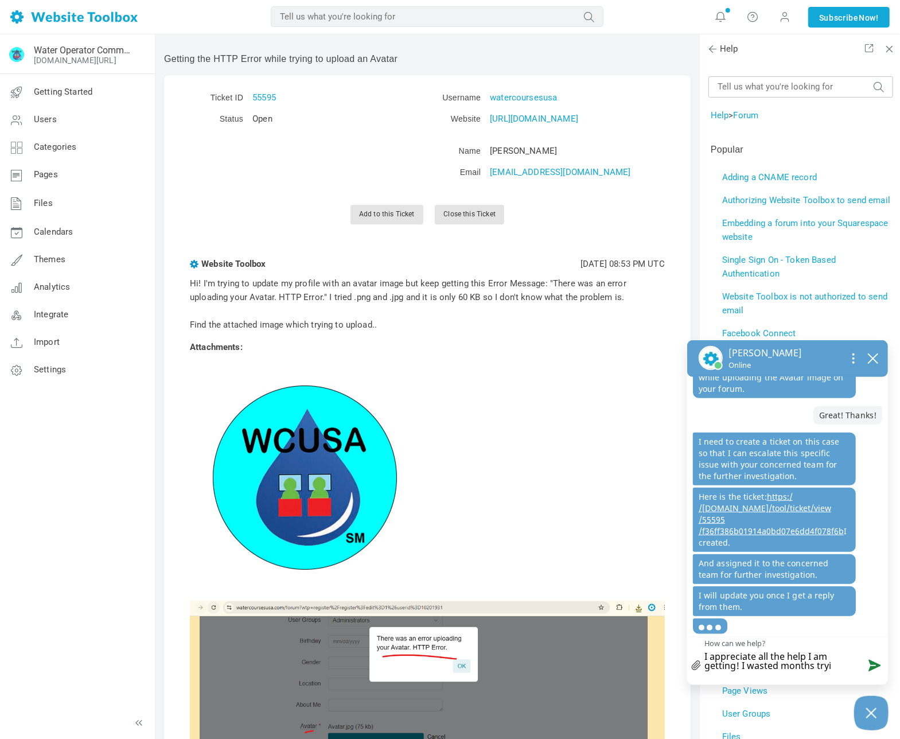
type textarea "I appreciate all the help I am getting! I wasted months tryin"
type textarea "I appreciate all the help I am getting! I wasted months trying"
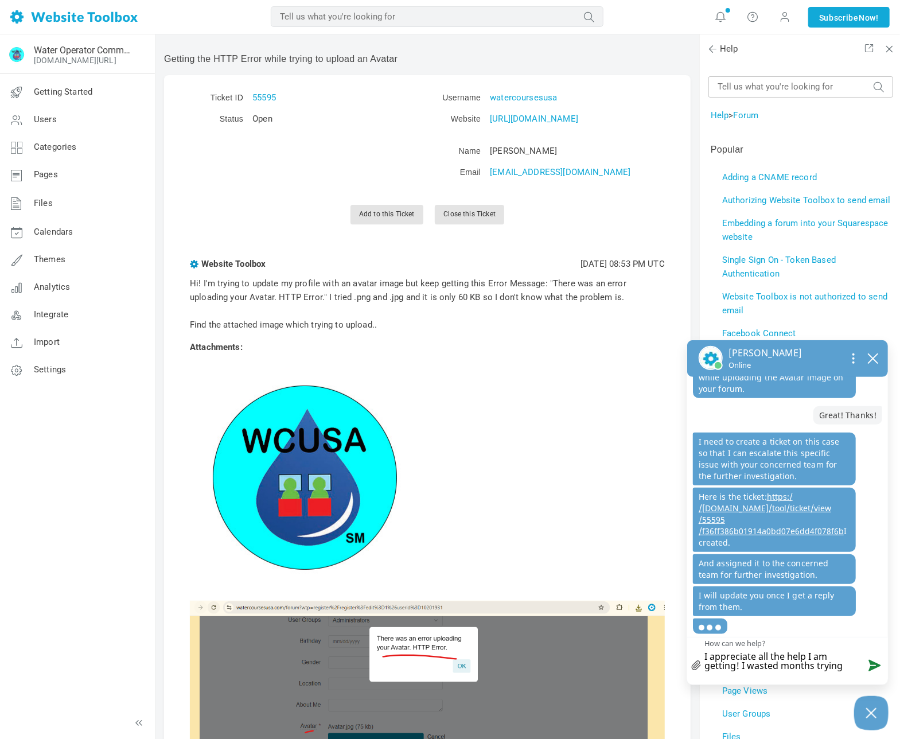
type textarea "I appreciate all the help I am getting! I wasted months trying t"
type textarea "I appreciate all the help I am getting! I wasted months trying to"
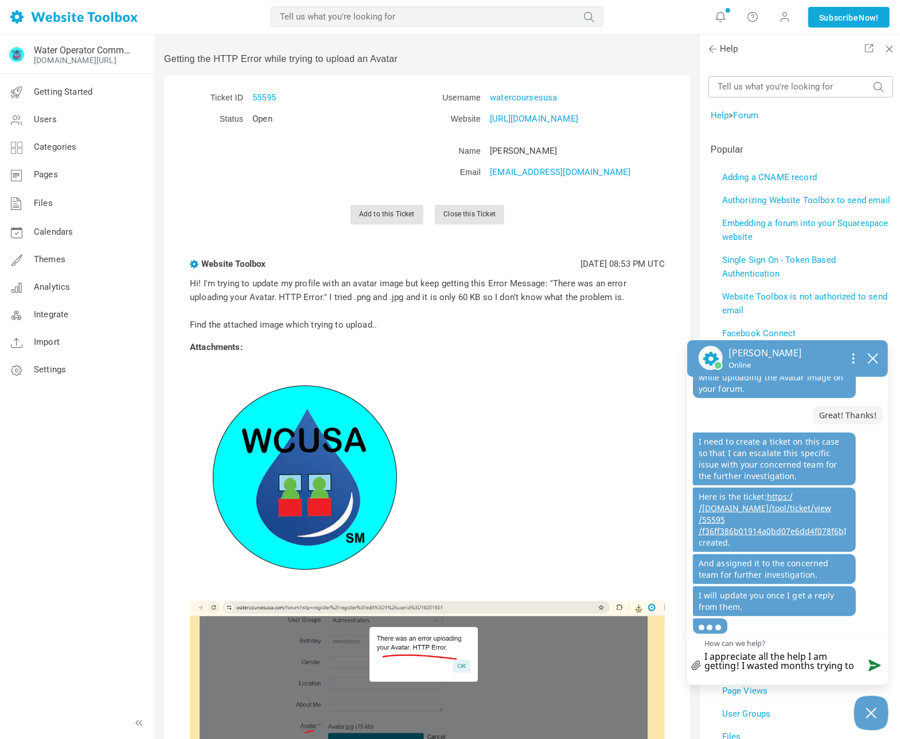
type textarea "I appreciate all the help I am getting! I wasted months trying to"
type textarea "I appreciate all the help I am getting! I wasted months trying to c"
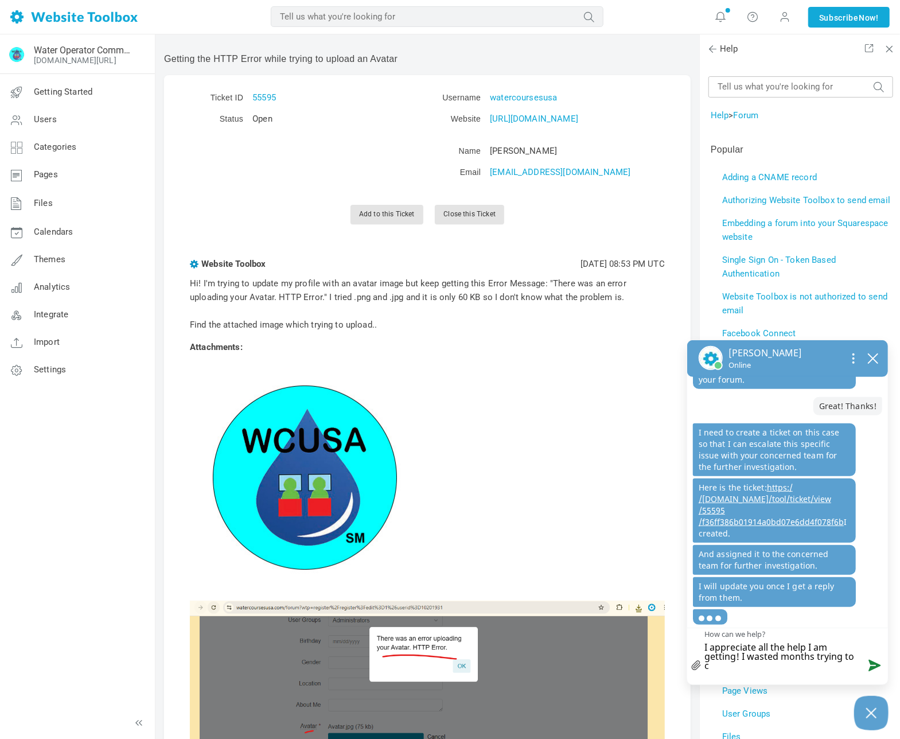
scroll to position [0, 0]
type textarea "I appreciate all the help I am getting! I wasted months trying to cr"
type textarea "I appreciate all the help I am getting! I wasted months trying to cre"
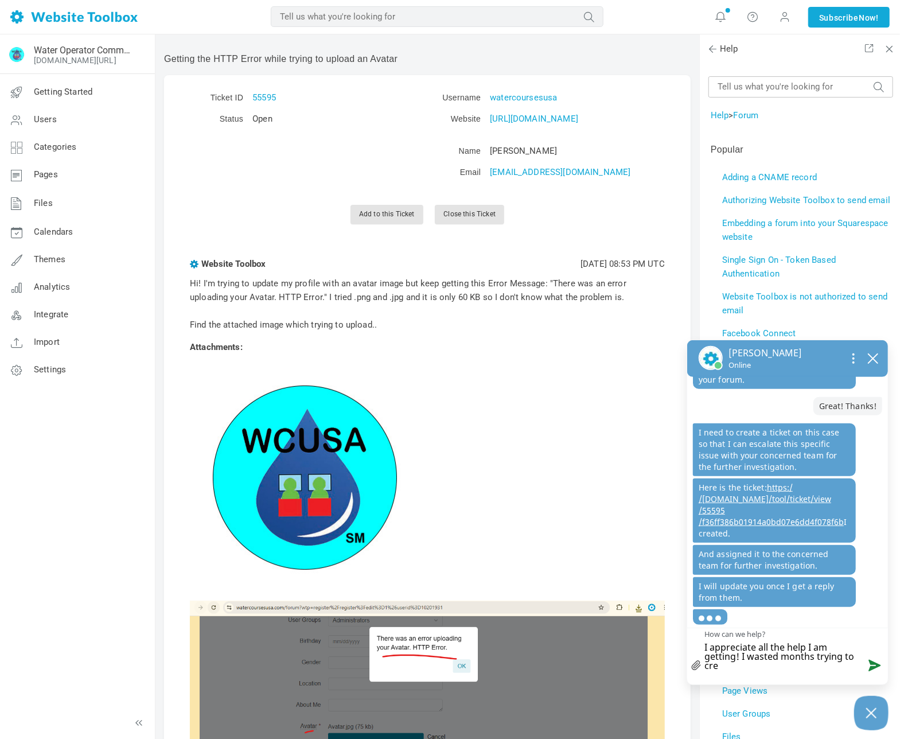
type textarea "I appreciate all the help I am getting! I wasted months trying to crea"
type textarea "I appreciate all the help I am getting! I wasted months trying to creat"
type textarea "I appreciate all the help I am getting! I wasted months trying to create"
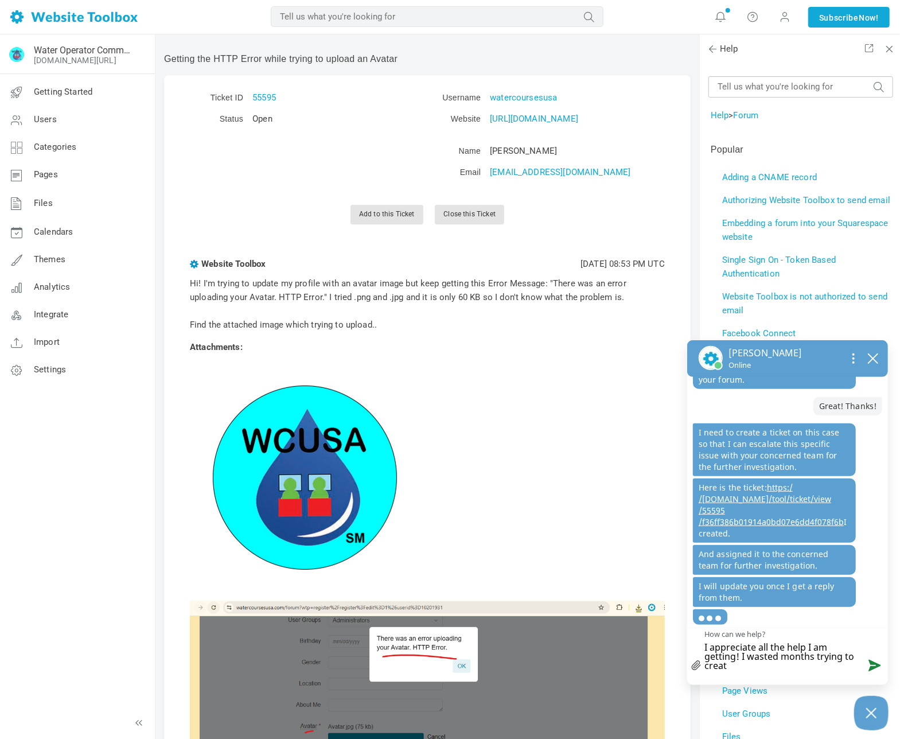
type textarea "I appreciate all the help I am getting! I wasted months trying to create"
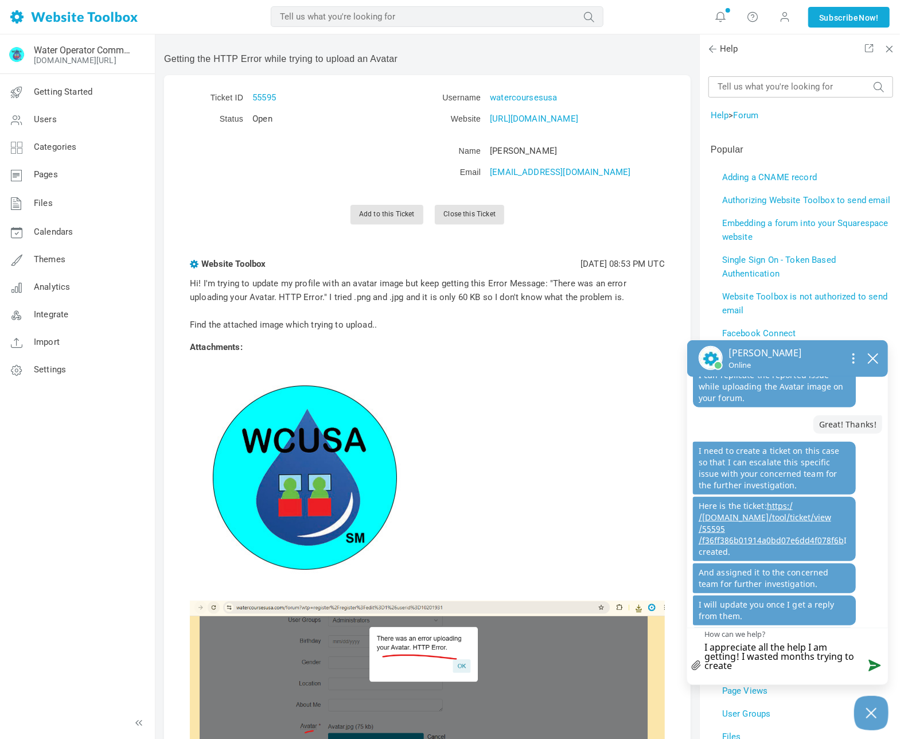
scroll to position [649, 0]
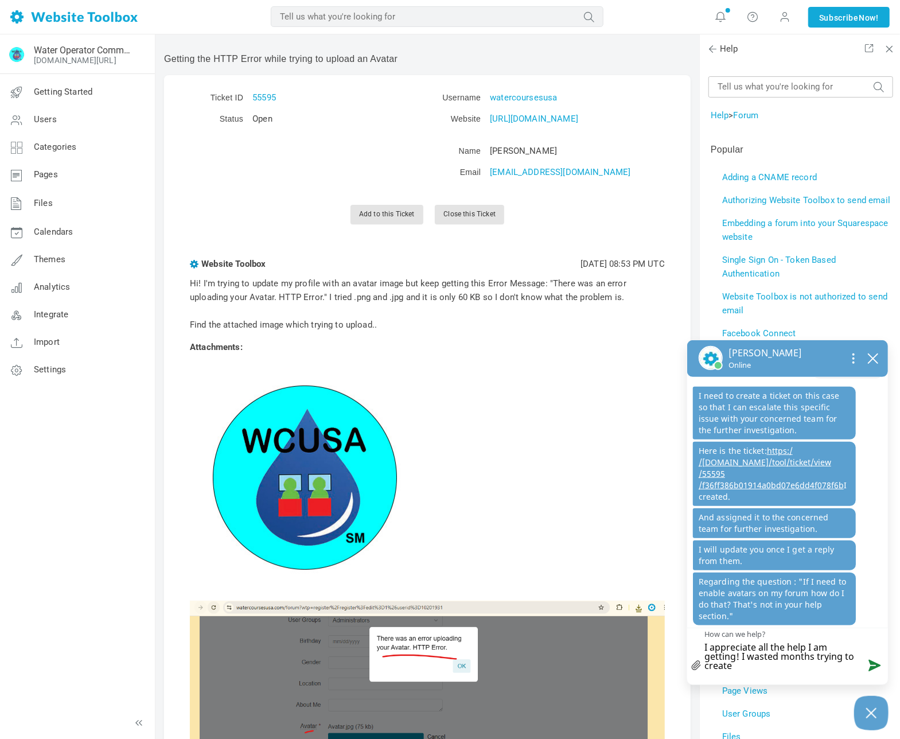
type textarea "I appreciate all the help I am getting! I wasted months trying to create"
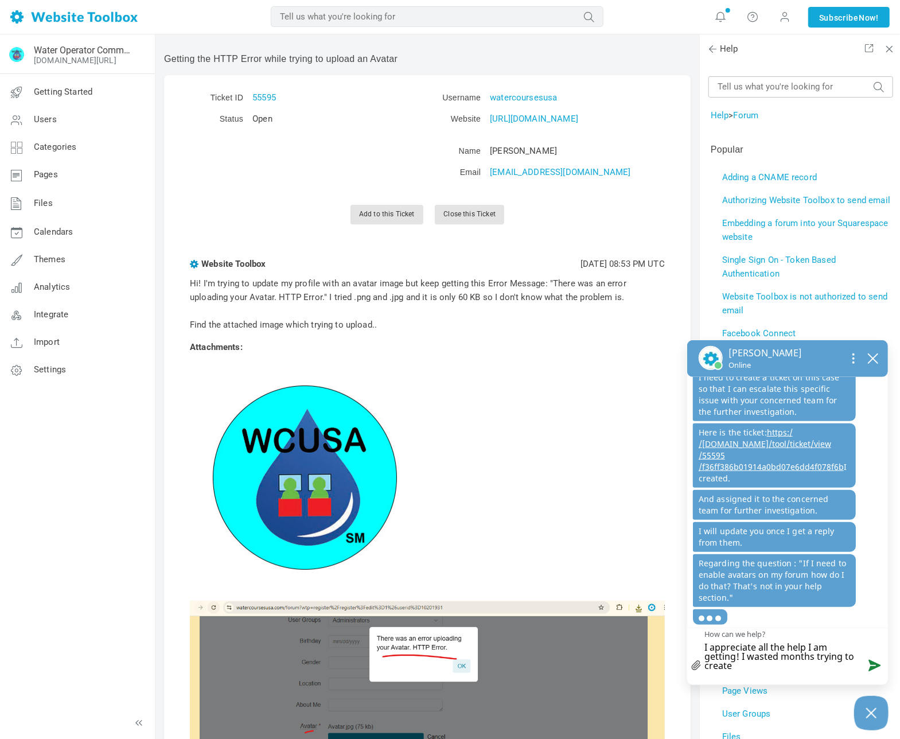
type textarea "I appreciate all the help I am getting! I wasted months trying to create a"
type textarea "I appreciate all the help I am getting! I wasted months trying to create a w"
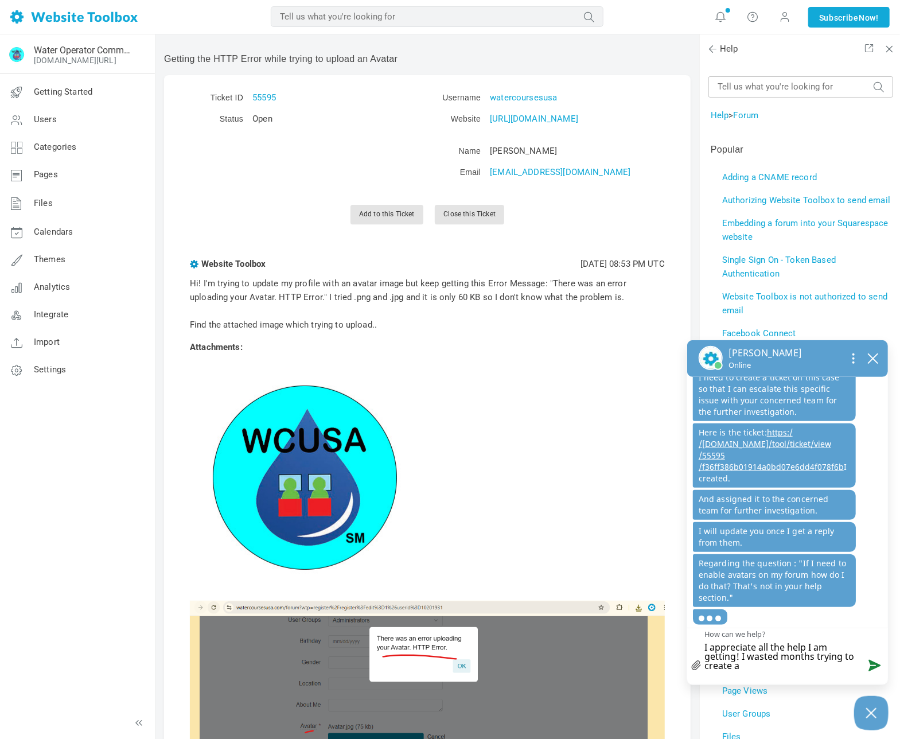
type textarea "I appreciate all the help I am getting! I wasted months trying to create a w"
type textarea "I appreciate all the help I am getting! I wasted months trying to create a we"
type textarea "I appreciate all the help I am getting! I wasted months trying to create a web"
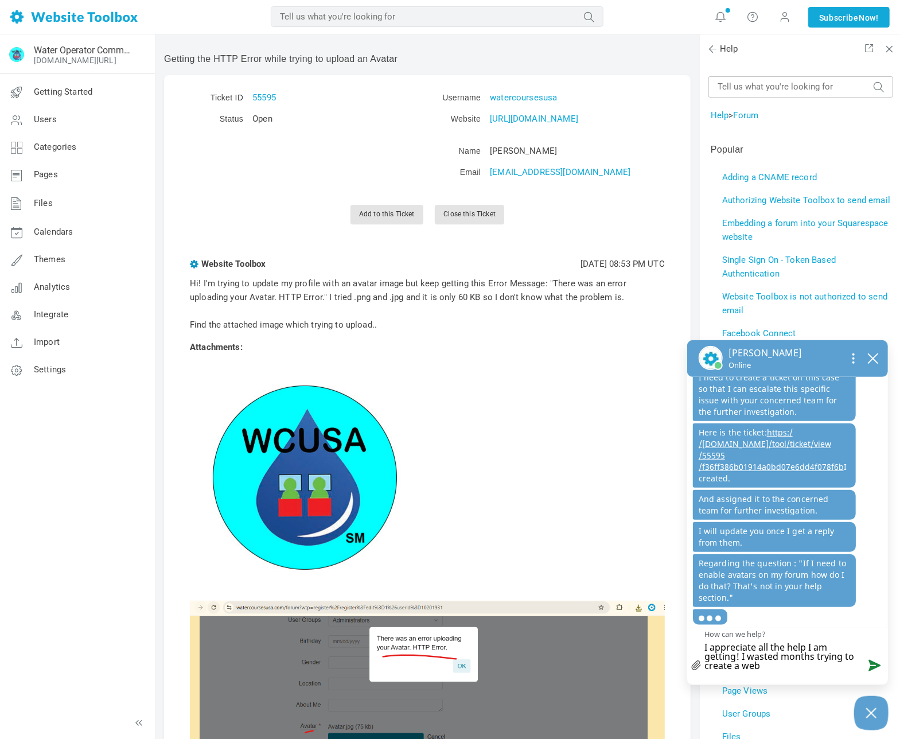
type textarea "I appreciate all the help I am getting! I wasted months trying to create a webs"
type textarea "I appreciate all the help I am getting! I wasted months trying to create a websi"
type textarea "I appreciate all the help I am getting! I wasted months trying to create a webs…"
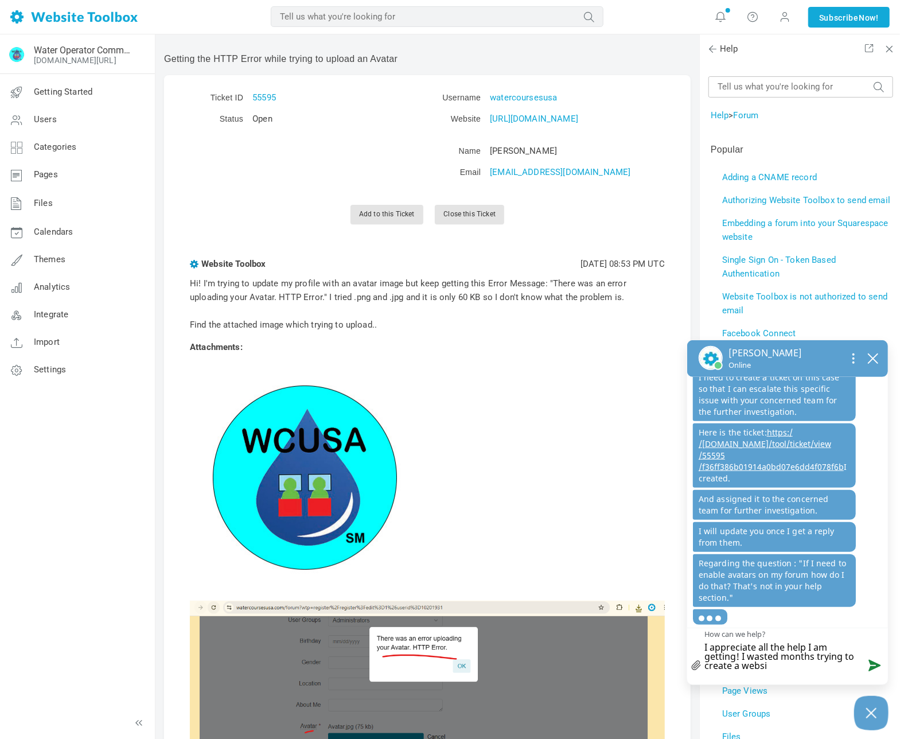
type textarea "I appreciate all the help I am getting! I wasted months trying to create a webs…"
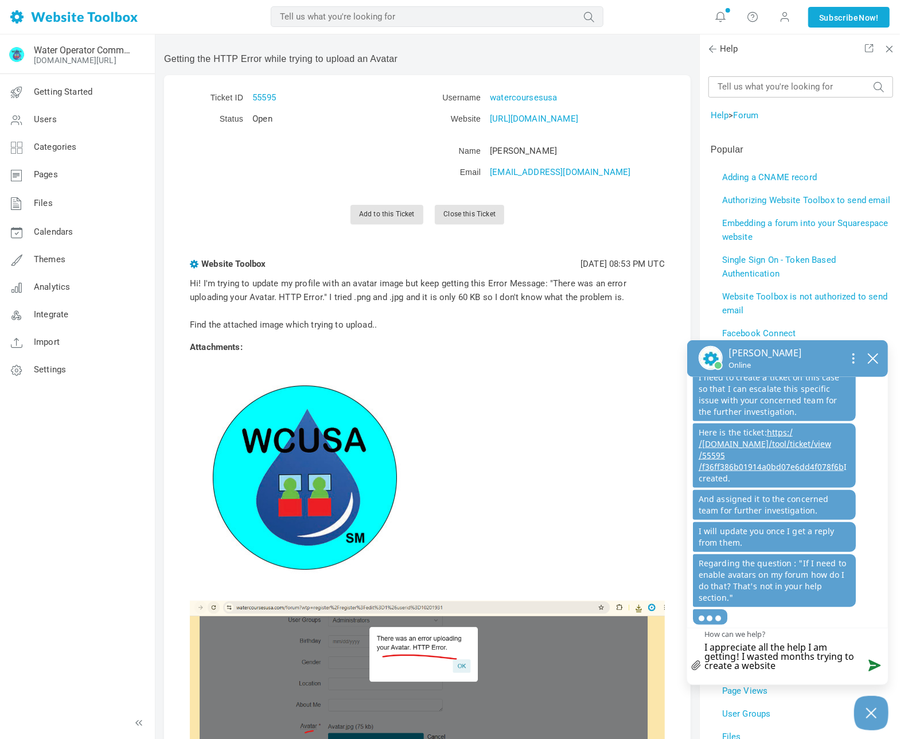
type textarea "I appreciate all the help I am getting! I wasted months trying to create a webs…"
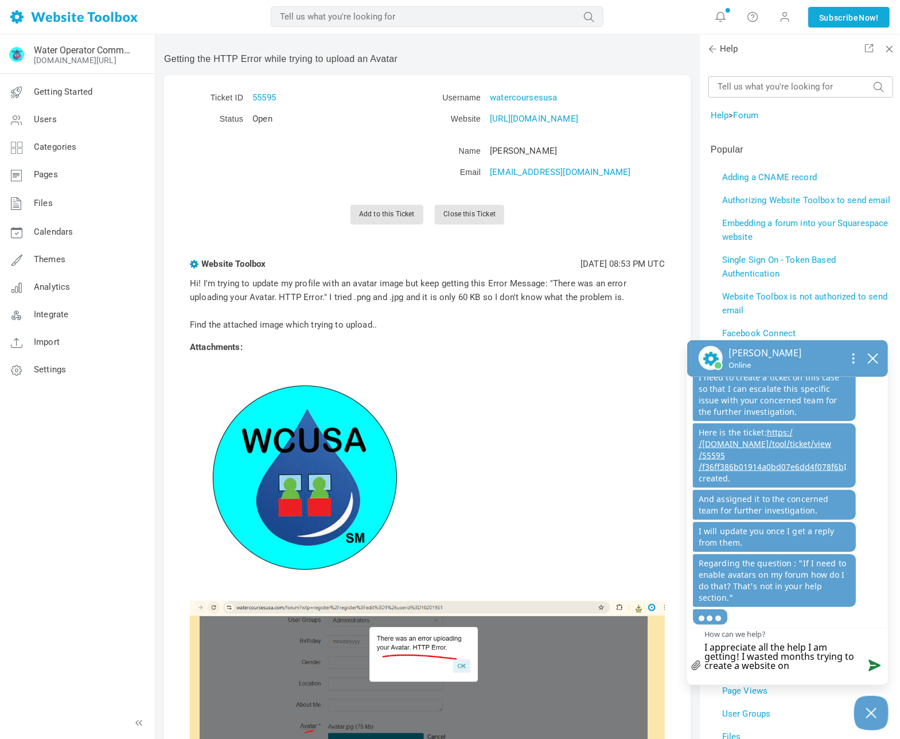
type textarea "I appreciate all the help I am getting! I wasted months trying to create a webs…"
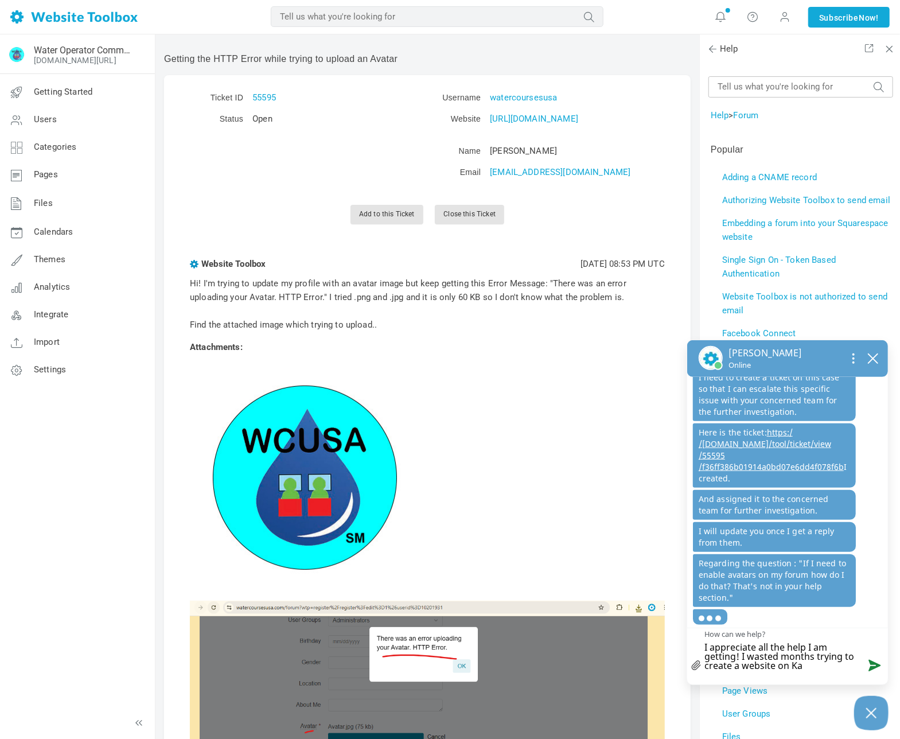
type textarea "I appreciate all the help I am getting! I wasted months trying to create a webs…"
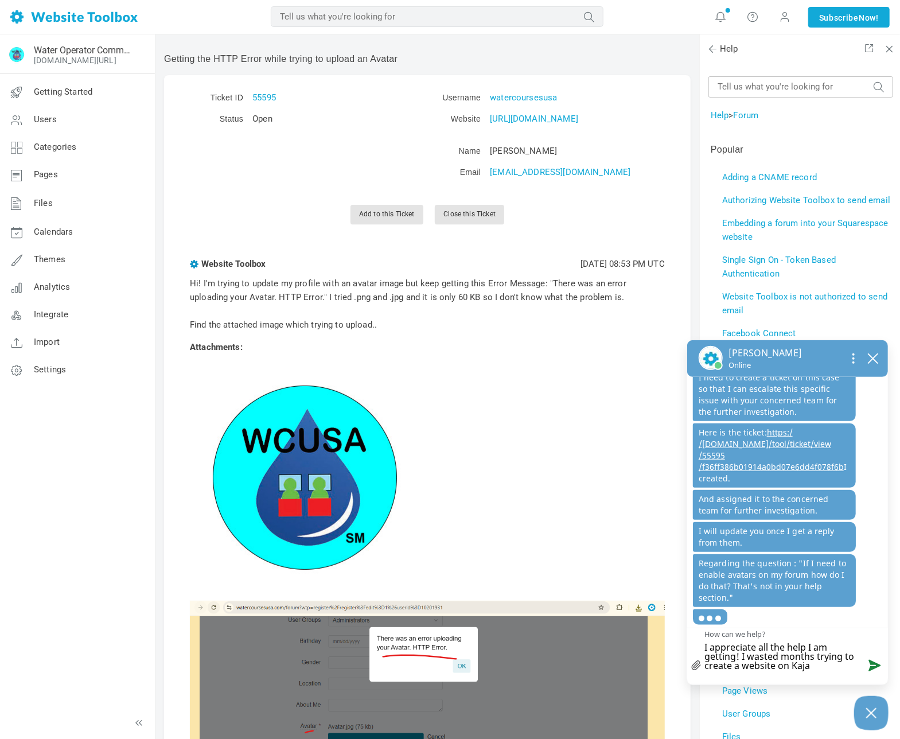
type textarea "I appreciate all the help I am getting! I wasted months trying to create a webs…"
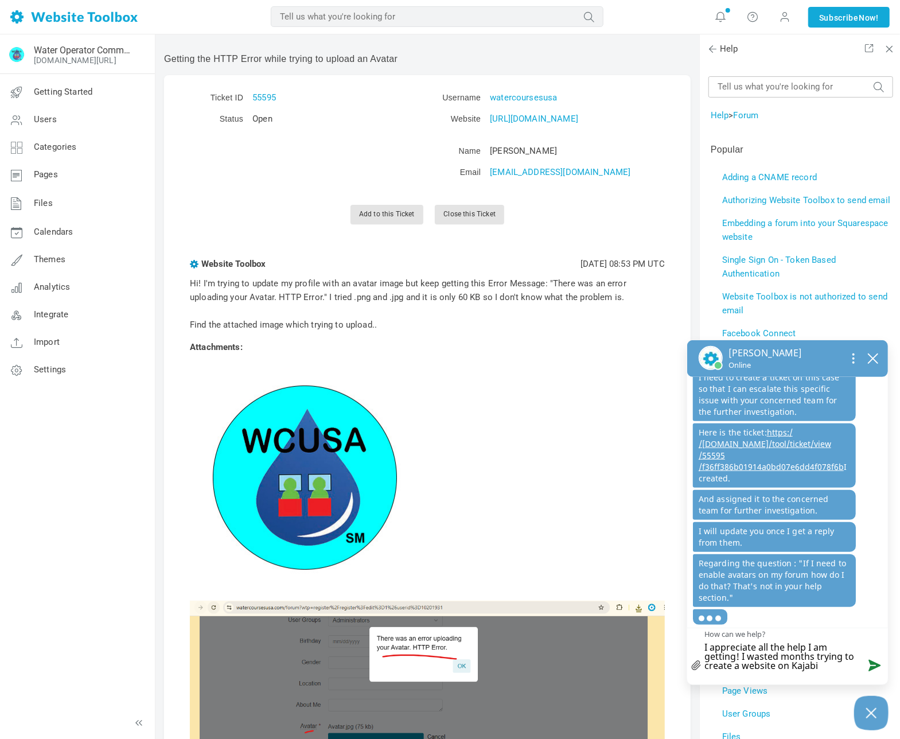
type textarea "I appreciate all the help I am getting! I wasted months trying to create a webs…"
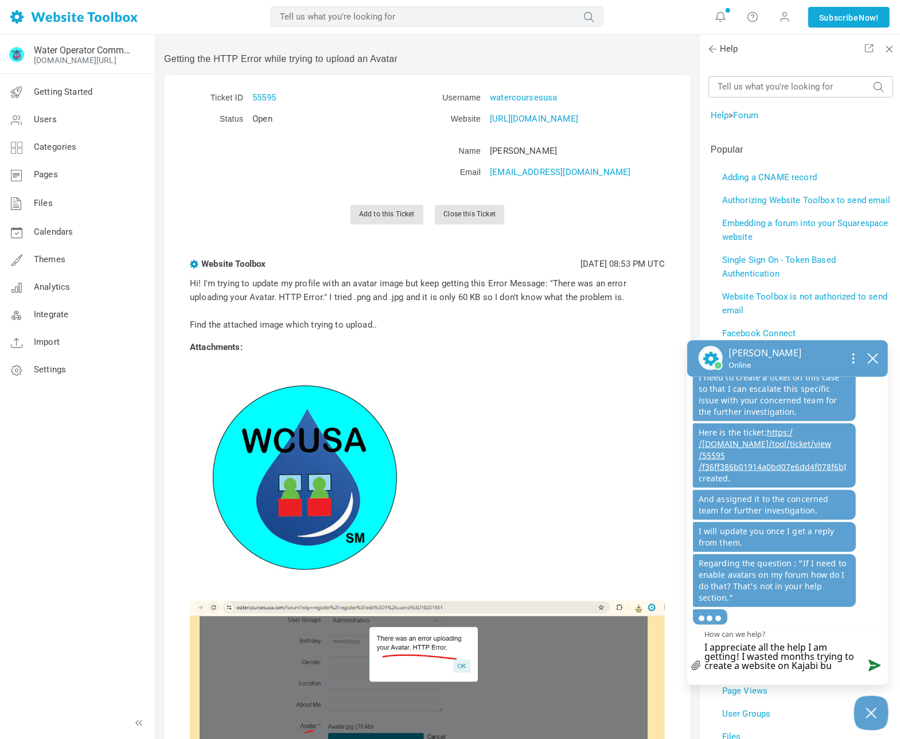
type textarea "I appreciate all the help I am getting! I wasted months trying to create a webs…"
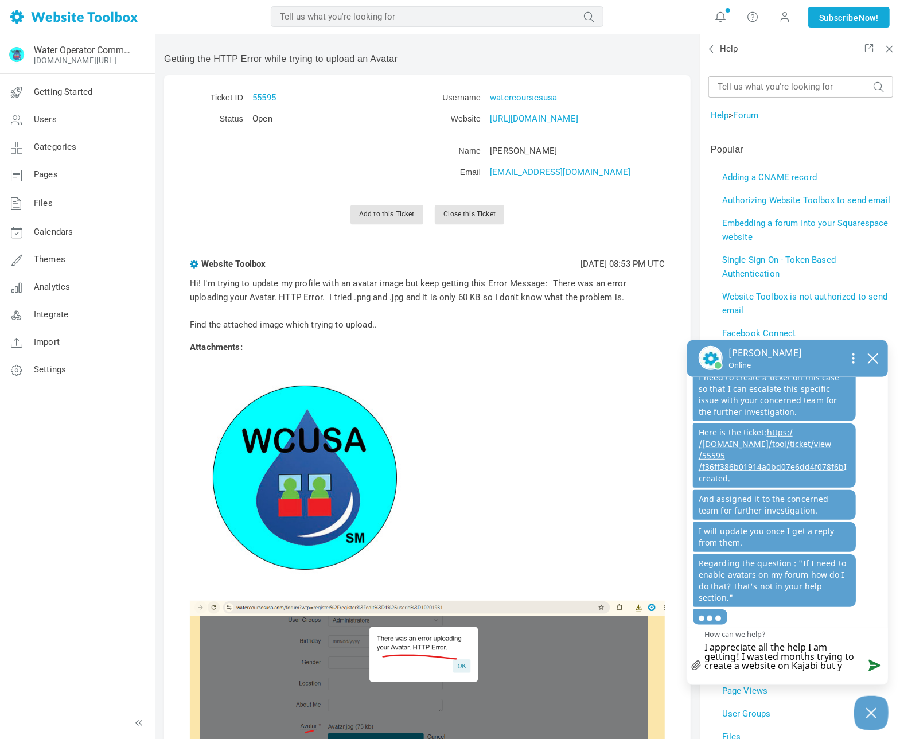
type textarea "I appreciate all the help I am getting! I wasted months trying to create a webs…"
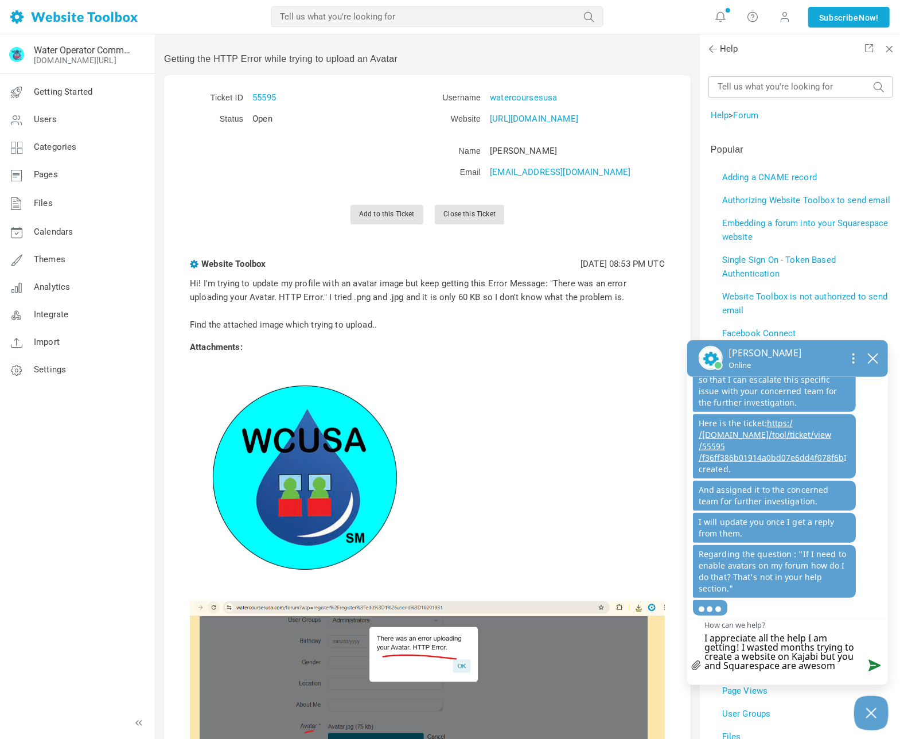
scroll to position [659, 0]
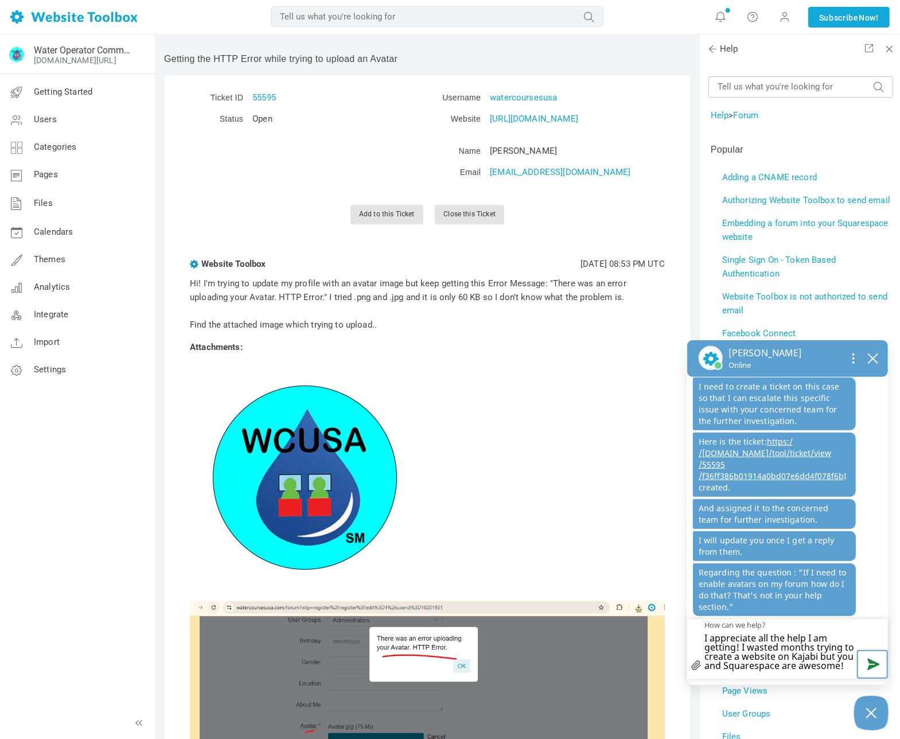
click at [874, 663] on button "Send message" at bounding box center [872, 664] width 31 height 29
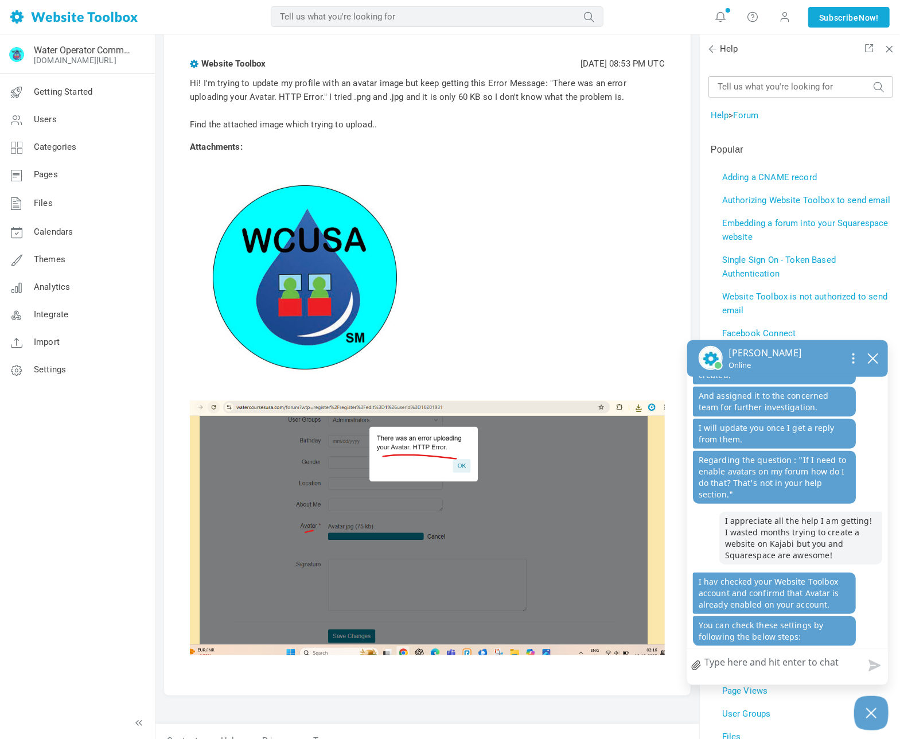
scroll to position [218, 0]
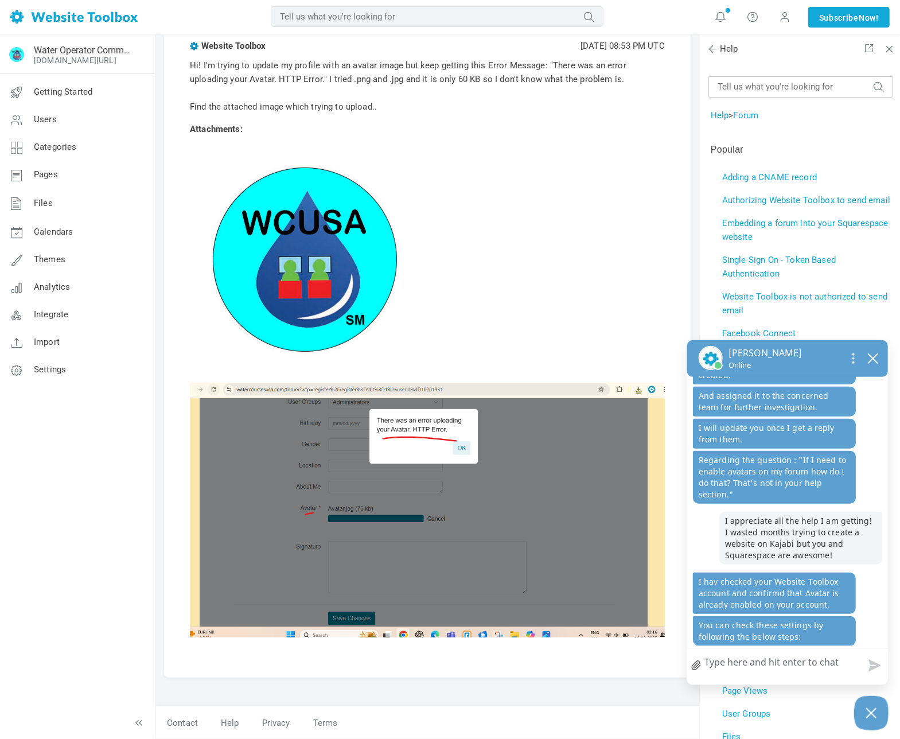
click at [470, 285] on p at bounding box center [427, 259] width 475 height 229
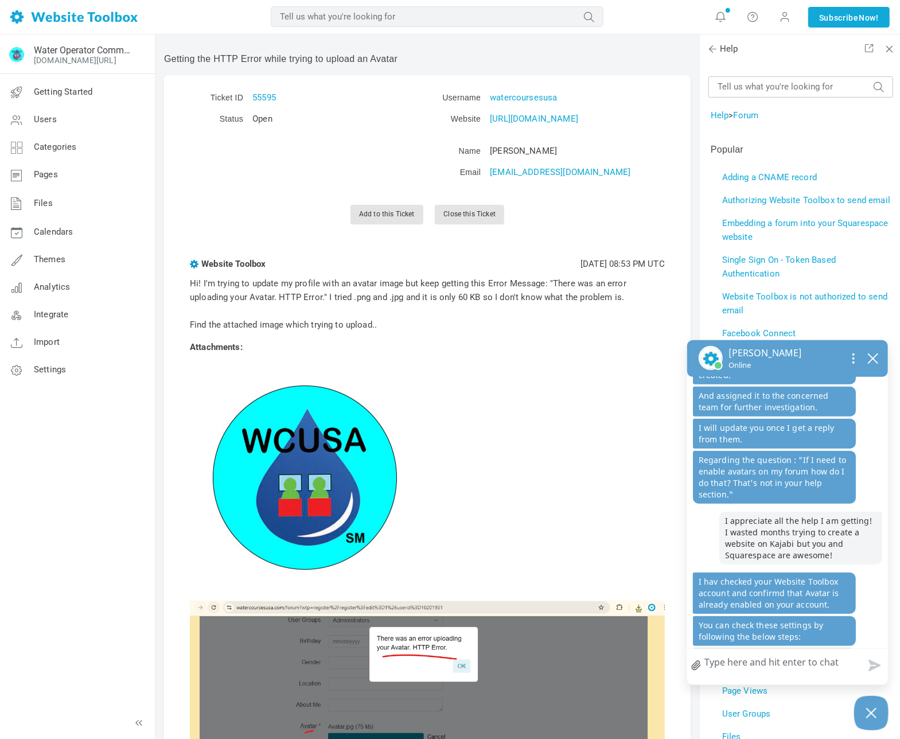
scroll to position [982, 0]
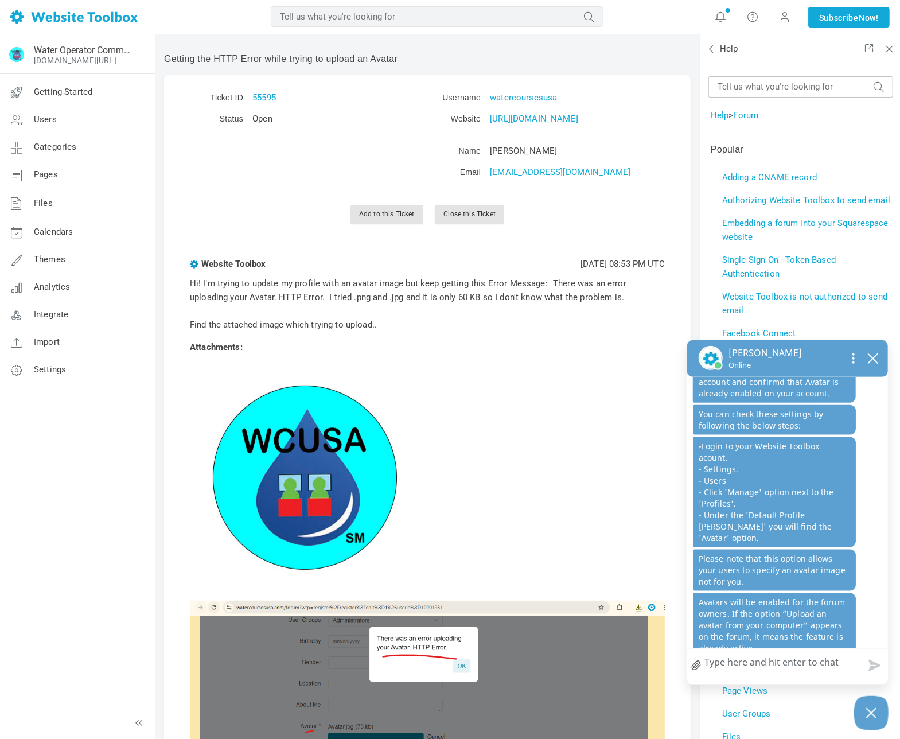
click at [788, 665] on textarea "How can we help?" at bounding box center [787, 664] width 201 height 30
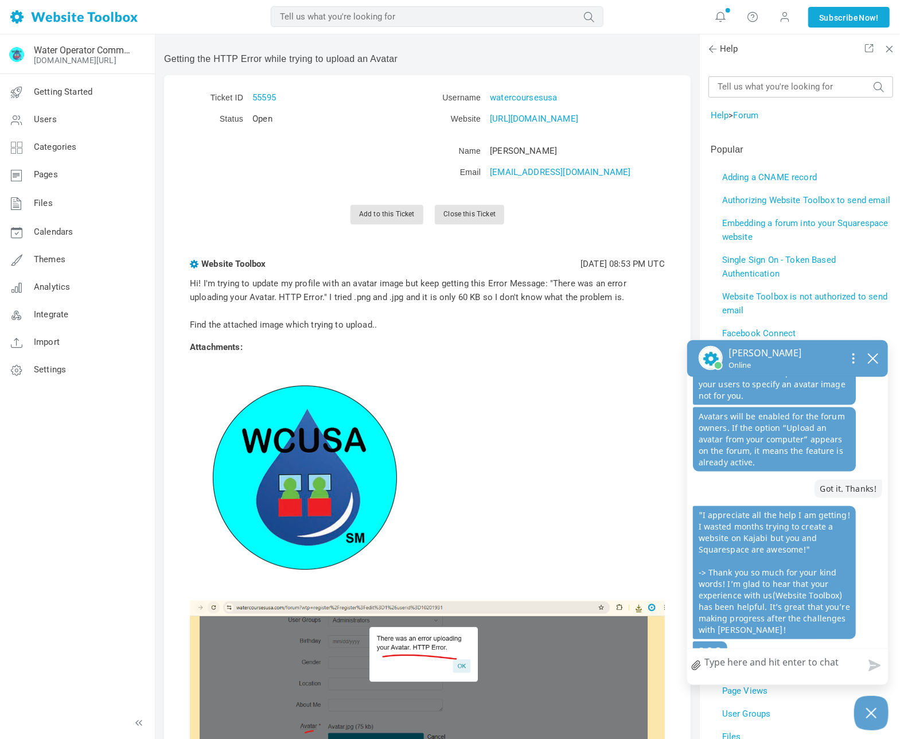
scroll to position [1150, 0]
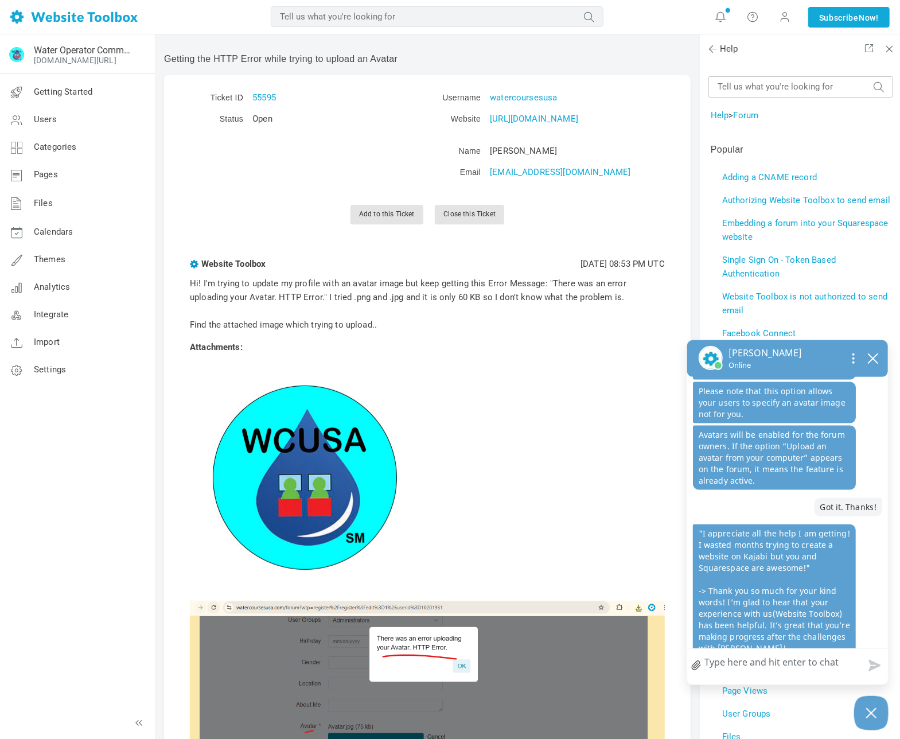
click at [765, 667] on textarea "How can we help?" at bounding box center [787, 664] width 201 height 30
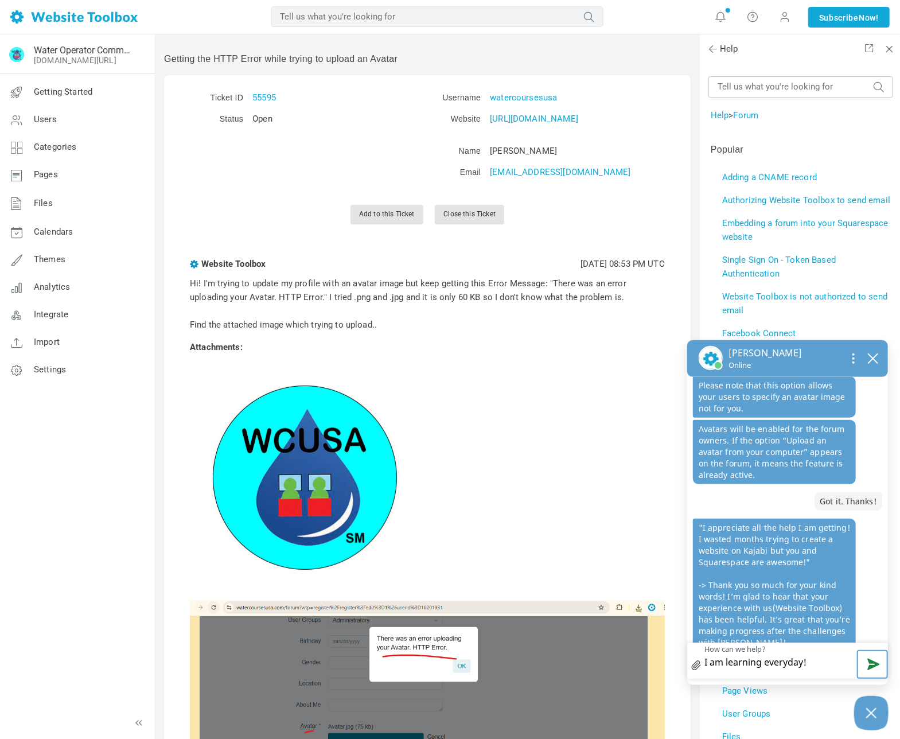
click at [878, 666] on button "Send message" at bounding box center [872, 664] width 31 height 29
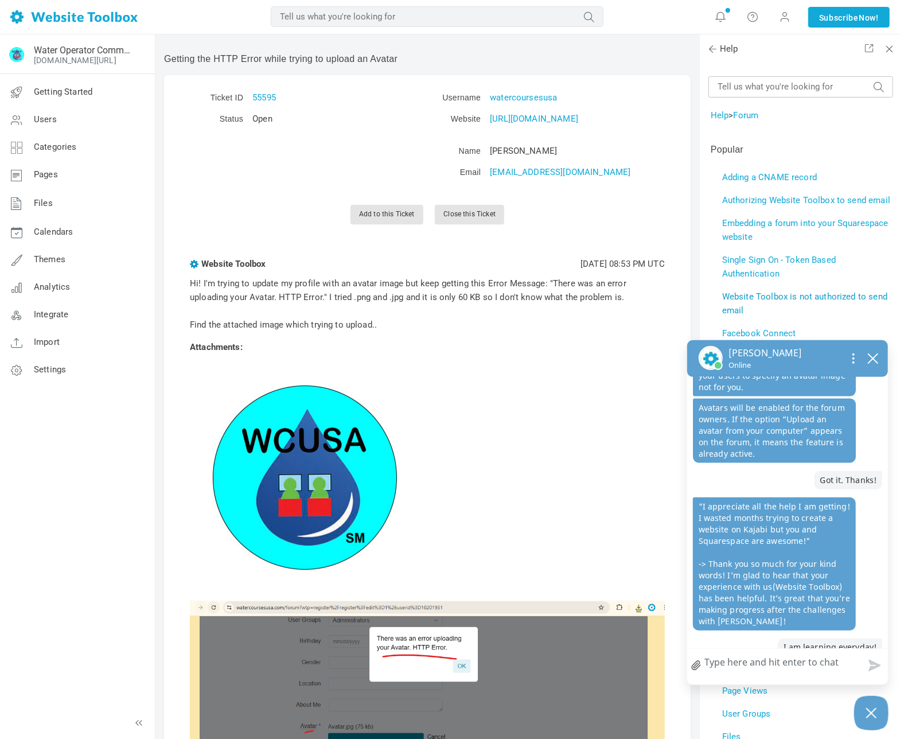
scroll to position [1176, 0]
click at [535, 403] on p at bounding box center [427, 477] width 475 height 229
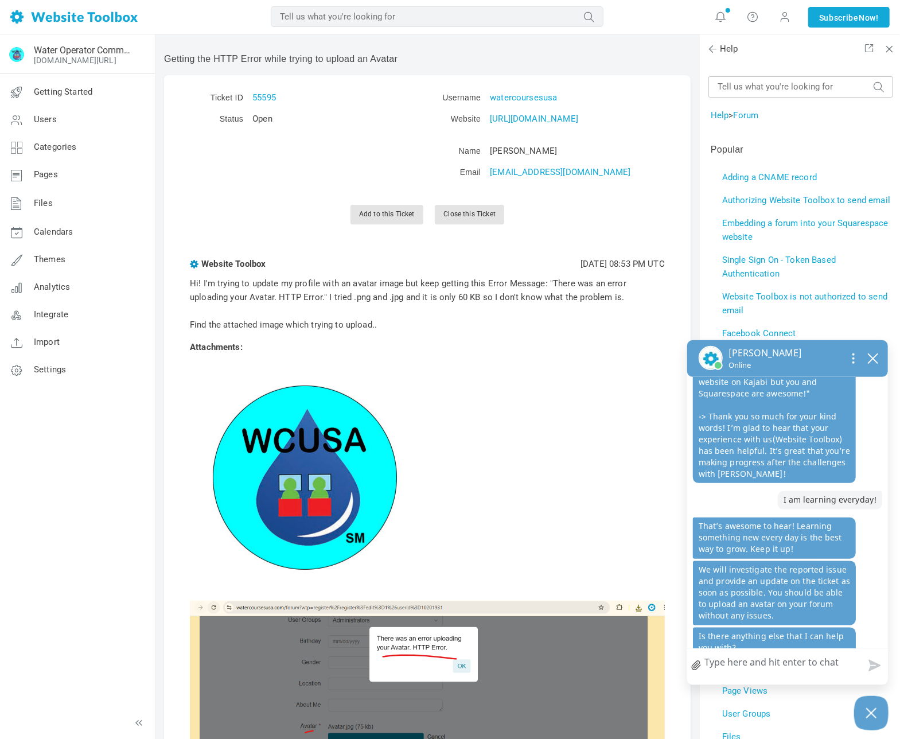
click at [743, 663] on textarea "How can we help?" at bounding box center [787, 664] width 201 height 30
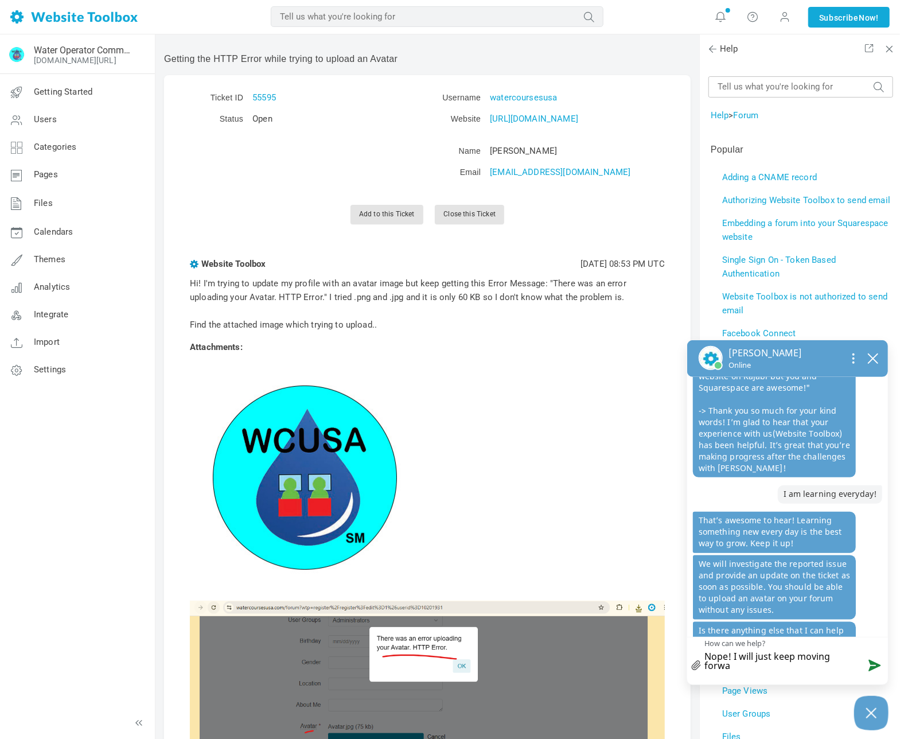
scroll to position [1335, 0]
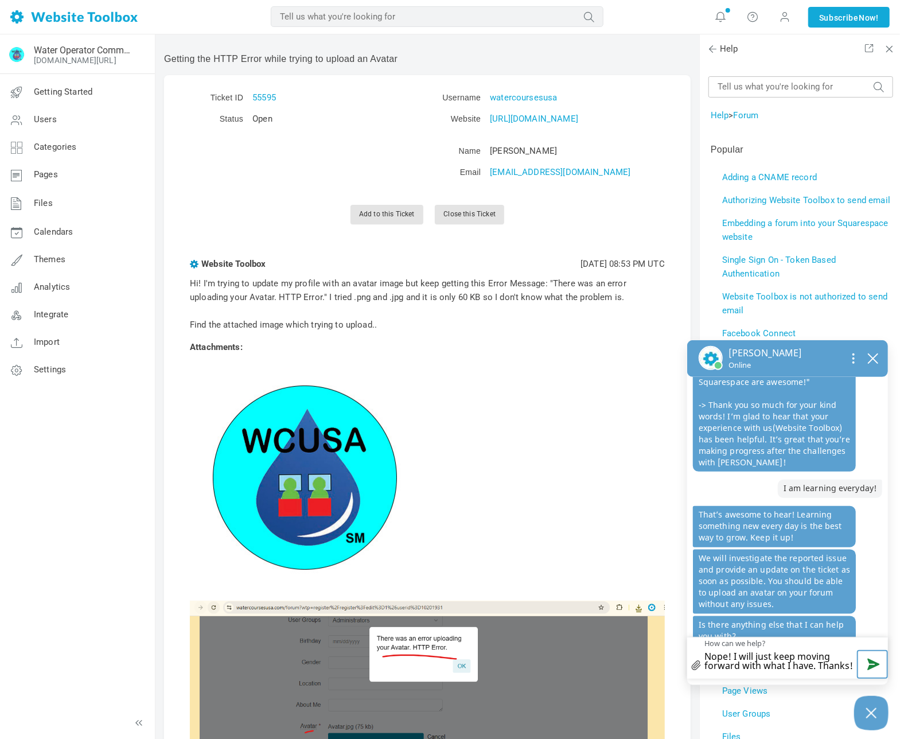
click at [876, 663] on button "Send message" at bounding box center [872, 664] width 31 height 29
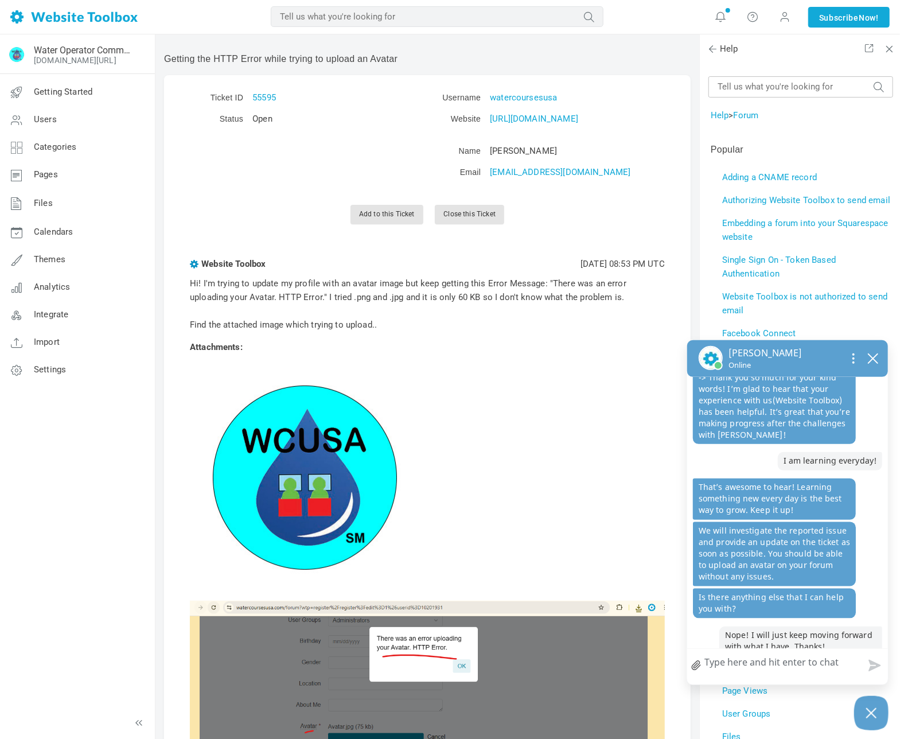
scroll to position [1362, 0]
click at [531, 443] on p at bounding box center [427, 477] width 475 height 229
click at [875, 360] on icon "close chatbox" at bounding box center [872, 358] width 9 height 9
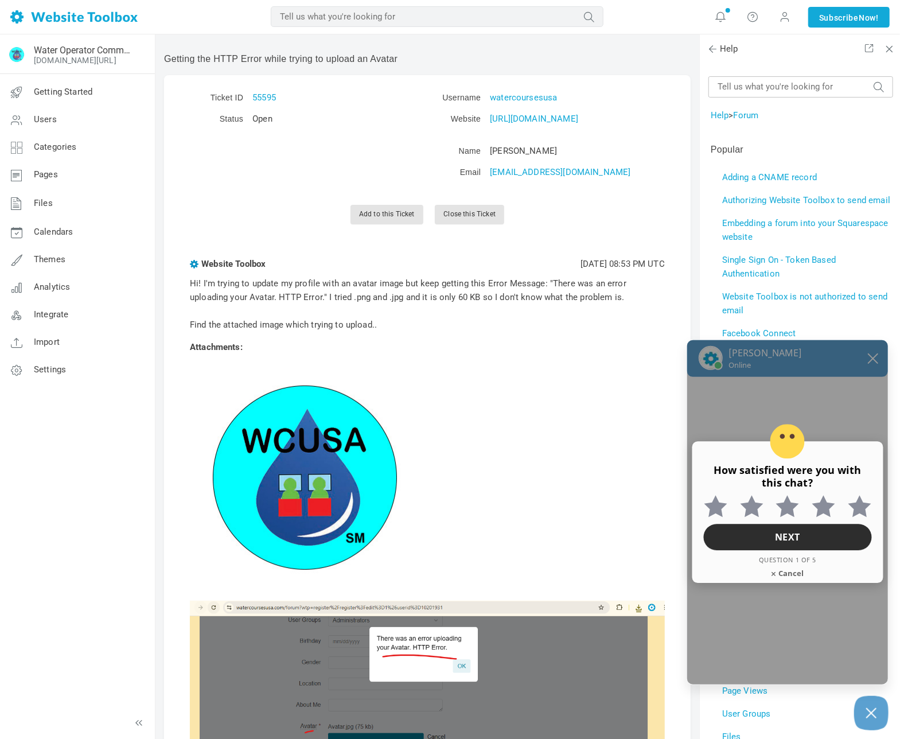
scroll to position [1483, 0]
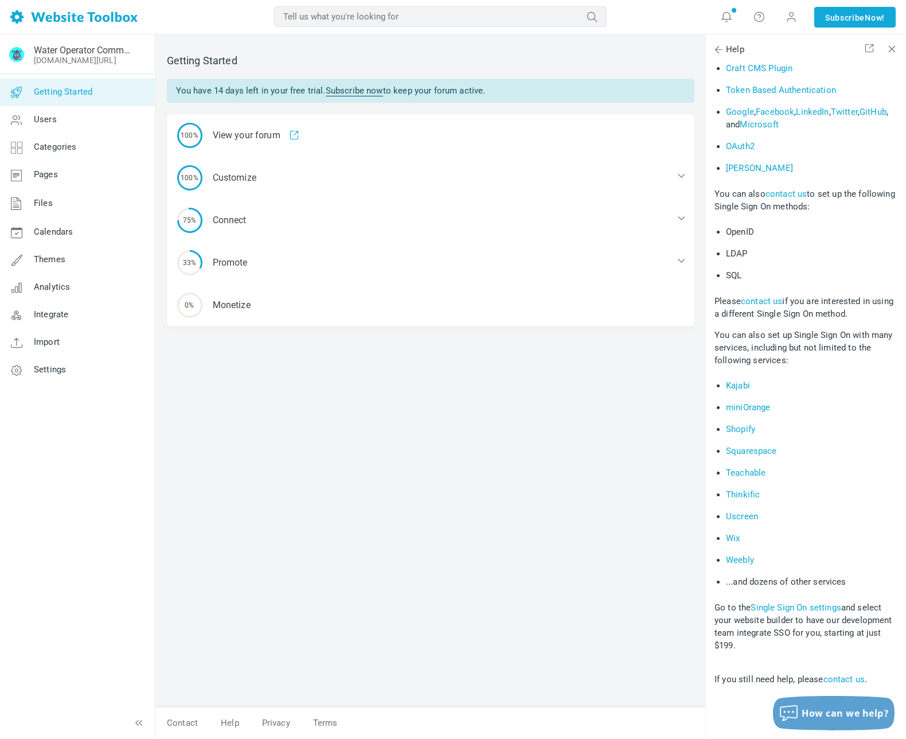
scroll to position [1330, 0]
click at [842, 20] on link "Subscribe Now!" at bounding box center [855, 17] width 81 height 21
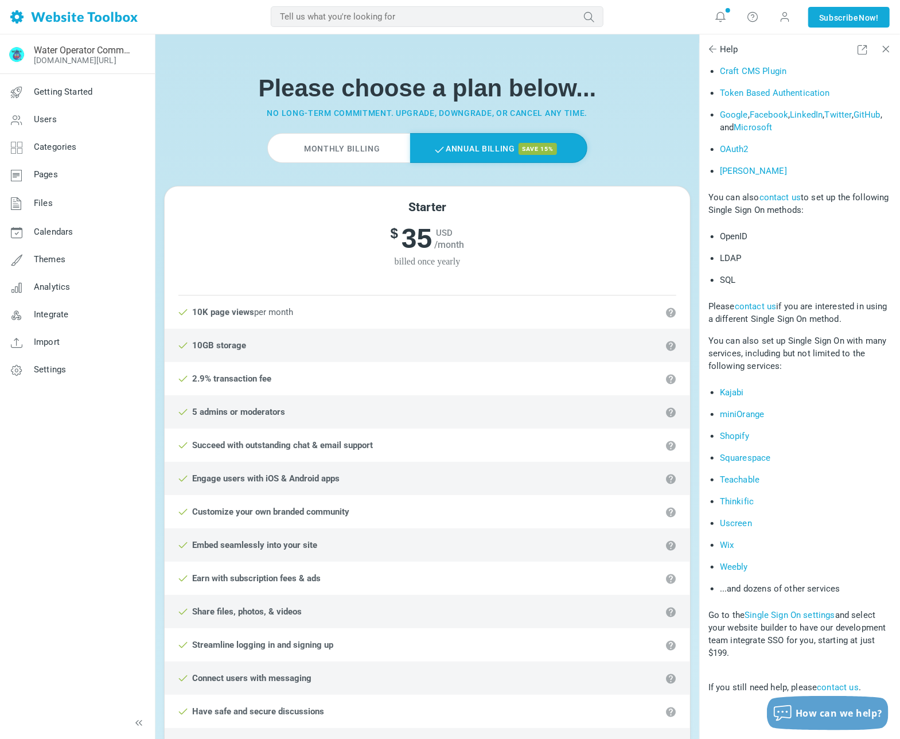
click at [368, 145] on label "Monthly Billing" at bounding box center [338, 148] width 142 height 30
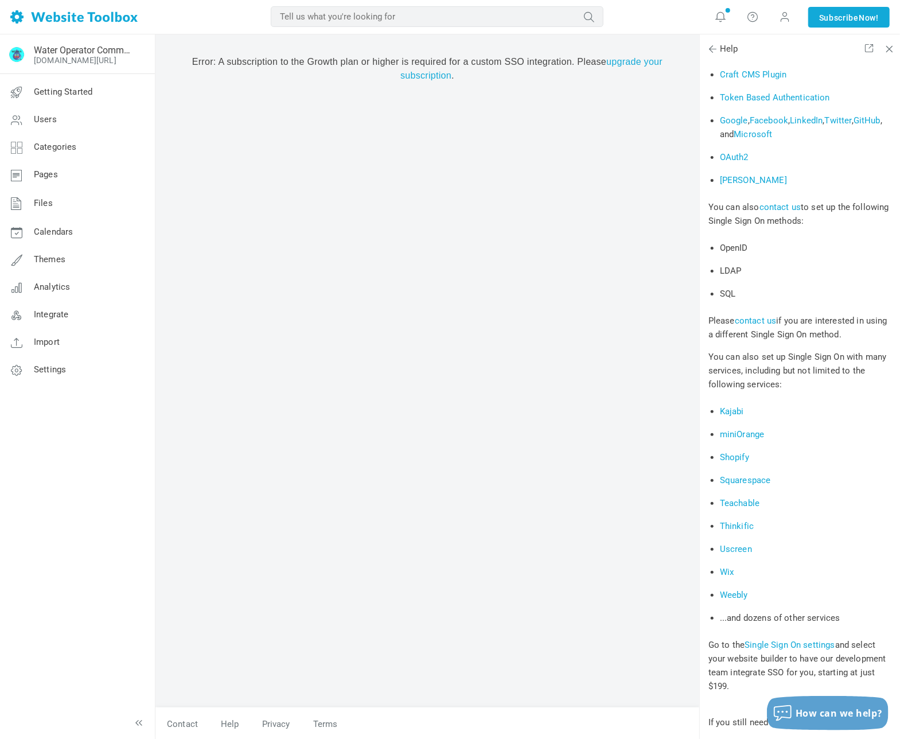
scroll to position [1483, 0]
click at [649, 63] on link "upgrade your subscription" at bounding box center [531, 69] width 262 height 24
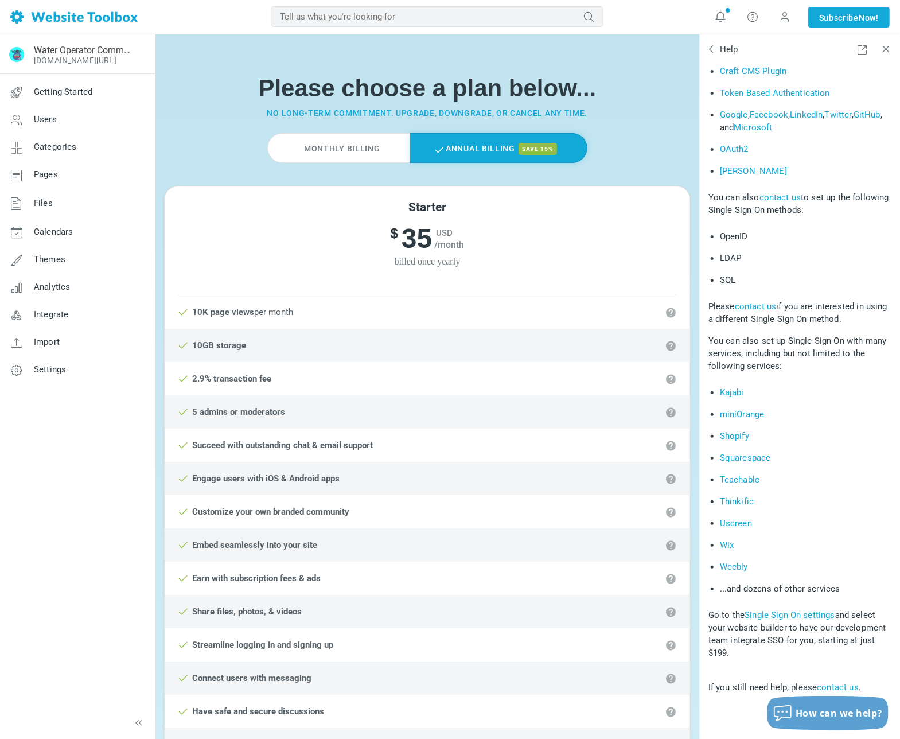
scroll to position [1483, 0]
click at [349, 150] on label "Monthly Billing" at bounding box center [338, 148] width 142 height 30
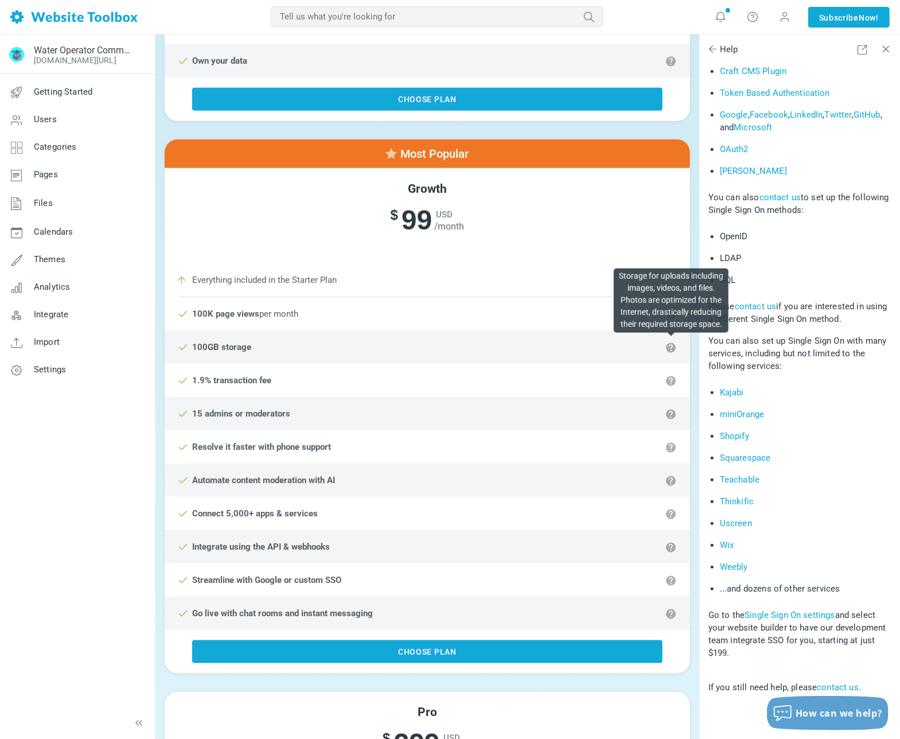
scroll to position [688, 0]
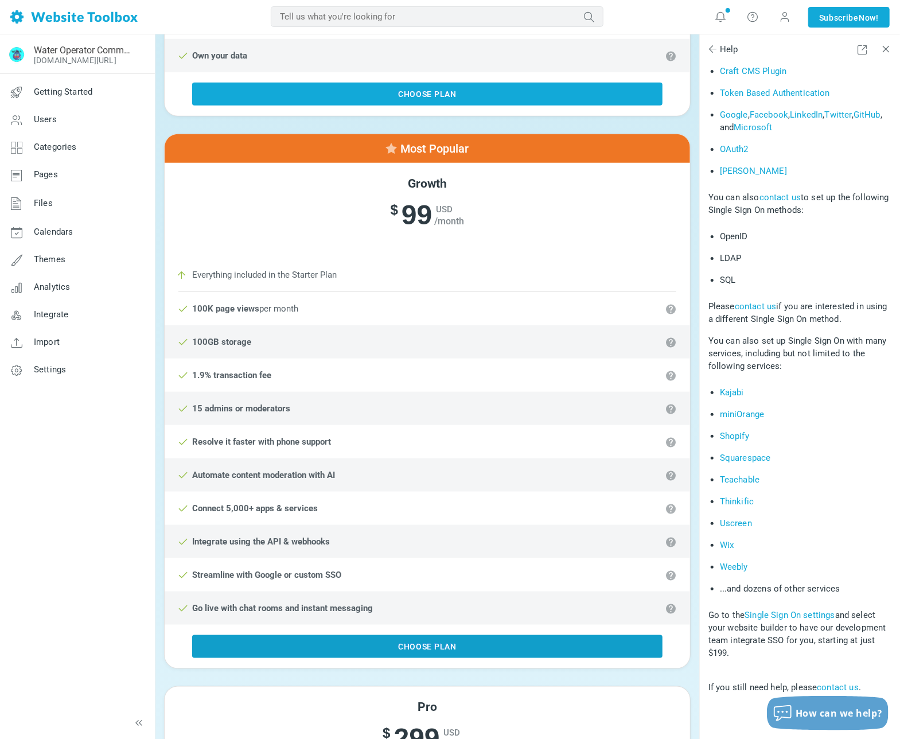
click at [424, 644] on link "Choose Plan" at bounding box center [427, 646] width 470 height 23
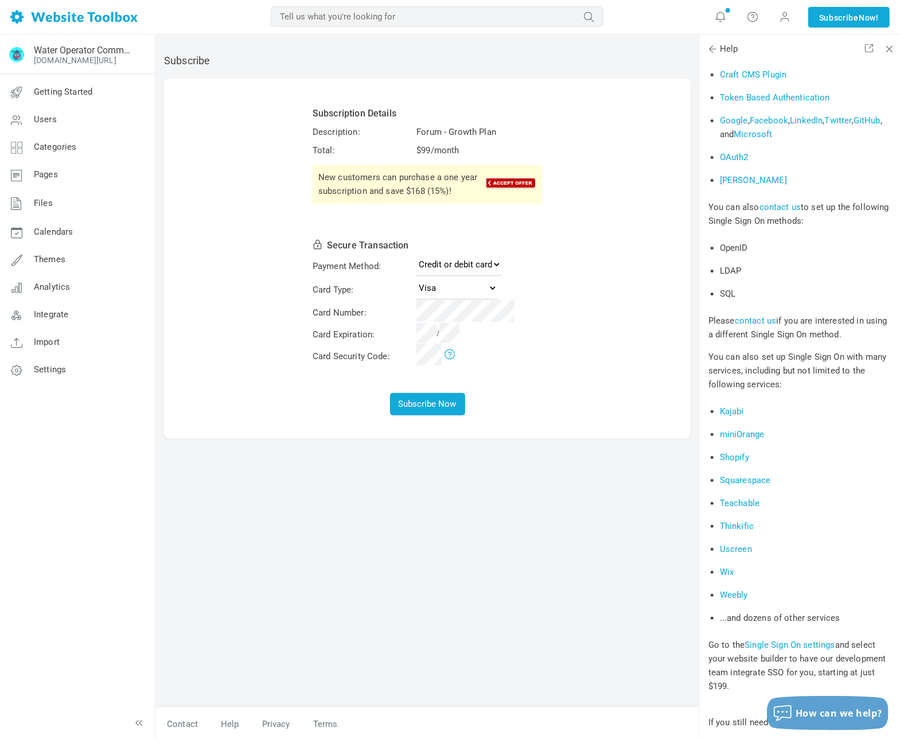
scroll to position [1483, 0]
click at [496, 262] on select "Credit or debit card PayPal" at bounding box center [458, 264] width 85 height 23
click at [416, 253] on select "Credit or debit card PayPal" at bounding box center [458, 264] width 85 height 23
select select "MasterCard"
click at [439, 400] on button "Subscribe Now" at bounding box center [427, 404] width 75 height 22
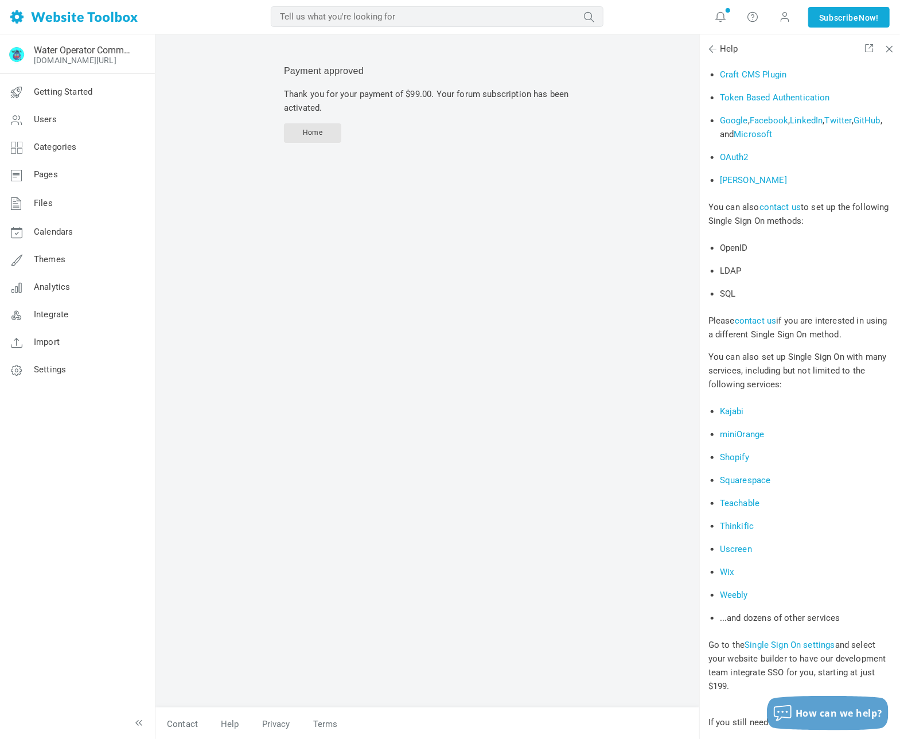
scroll to position [1483, 0]
click at [322, 136] on link "Home" at bounding box center [312, 133] width 57 height 20
